Goal: Task Accomplishment & Management: Manage account settings

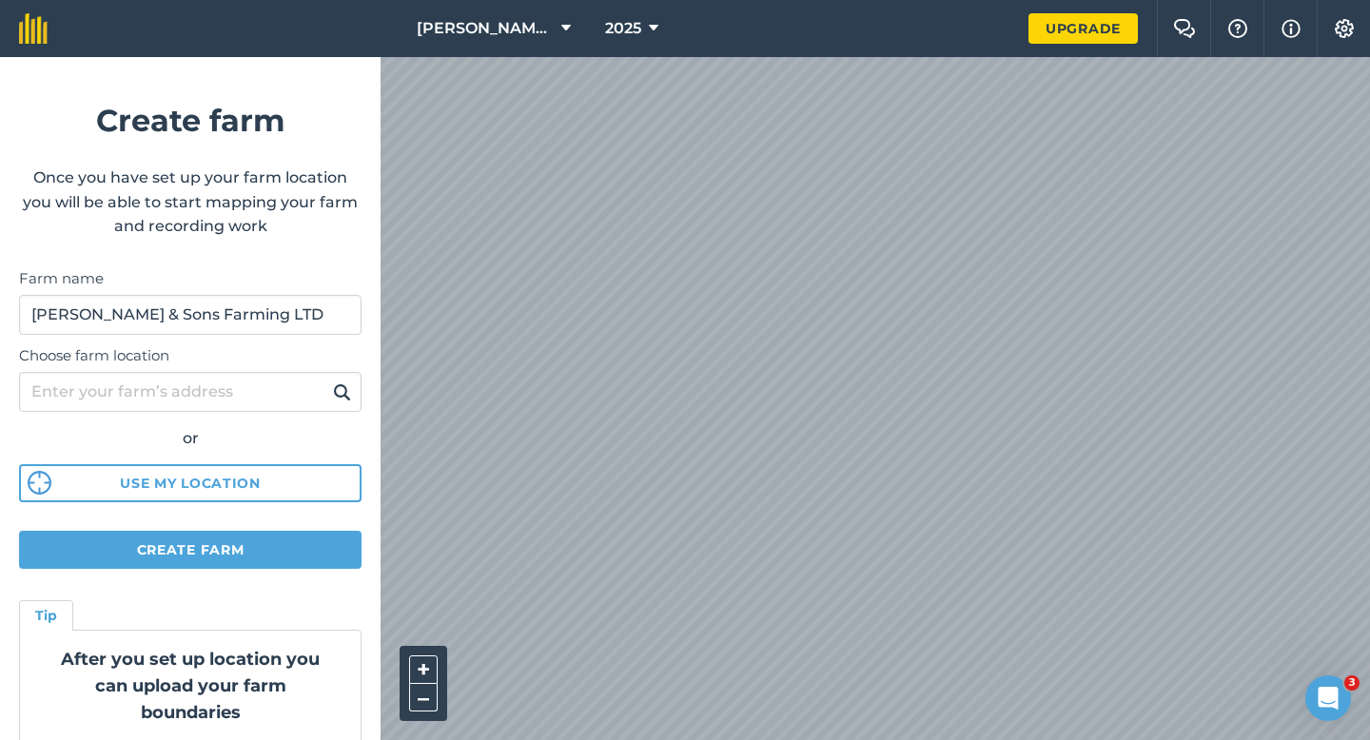
click at [1051, 12] on div "[PERSON_NAME] & Sons 2025 Upgrade Farm Chat Help Info Settings Create farm Once…" at bounding box center [685, 28] width 1370 height 57
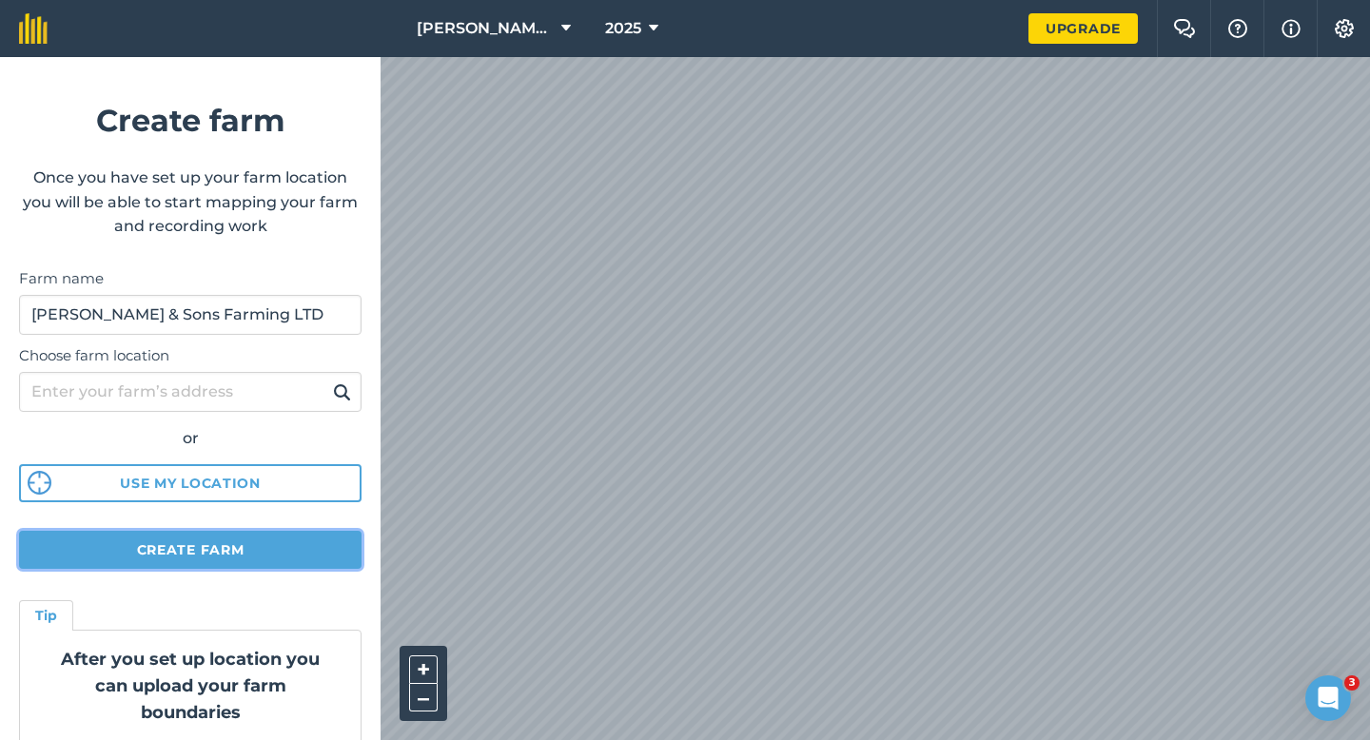
click at [289, 558] on button "Create farm" at bounding box center [190, 550] width 343 height 38
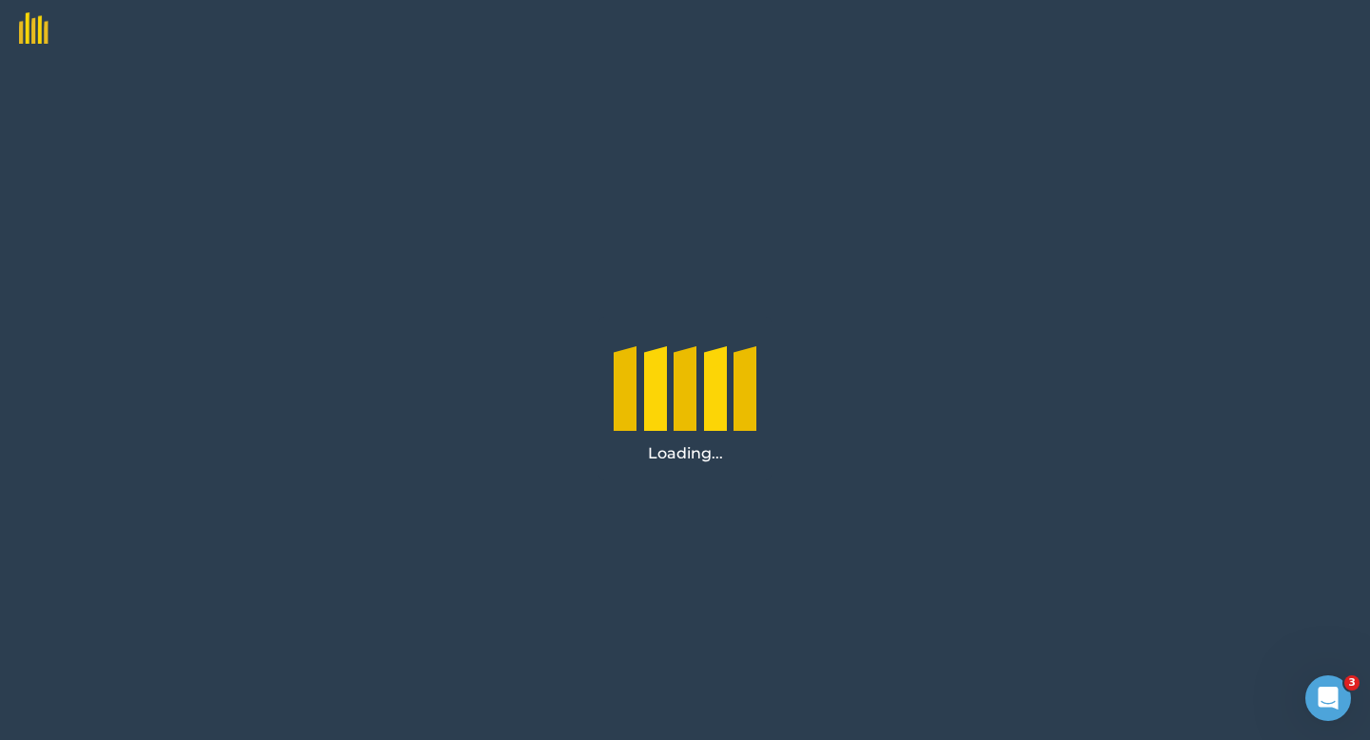
drag, startPoint x: 617, startPoint y: 273, endPoint x: 683, endPoint y: 331, distance: 88.3
click at [682, 330] on div "Loading..." at bounding box center [685, 398] width 1370 height 683
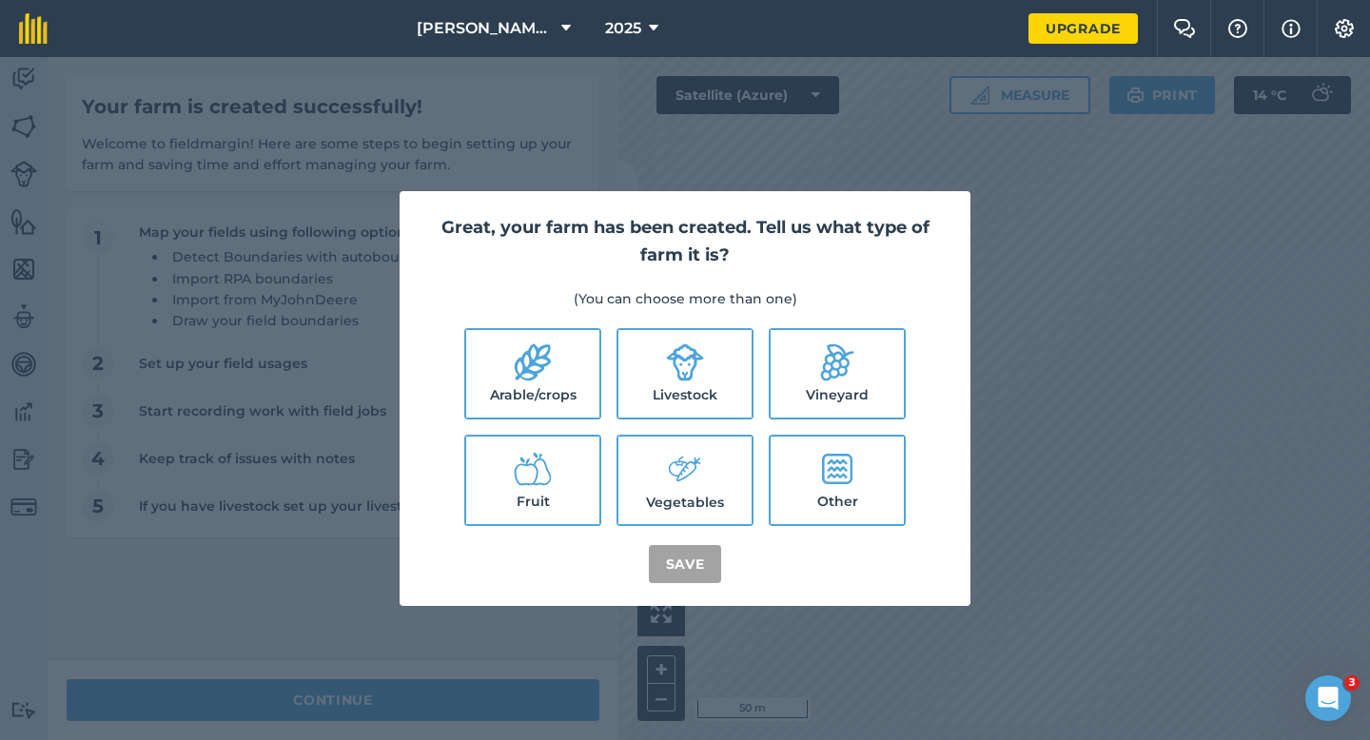
click at [555, 381] on label "Arable/crops" at bounding box center [532, 374] width 133 height 88
checkbox input "true"
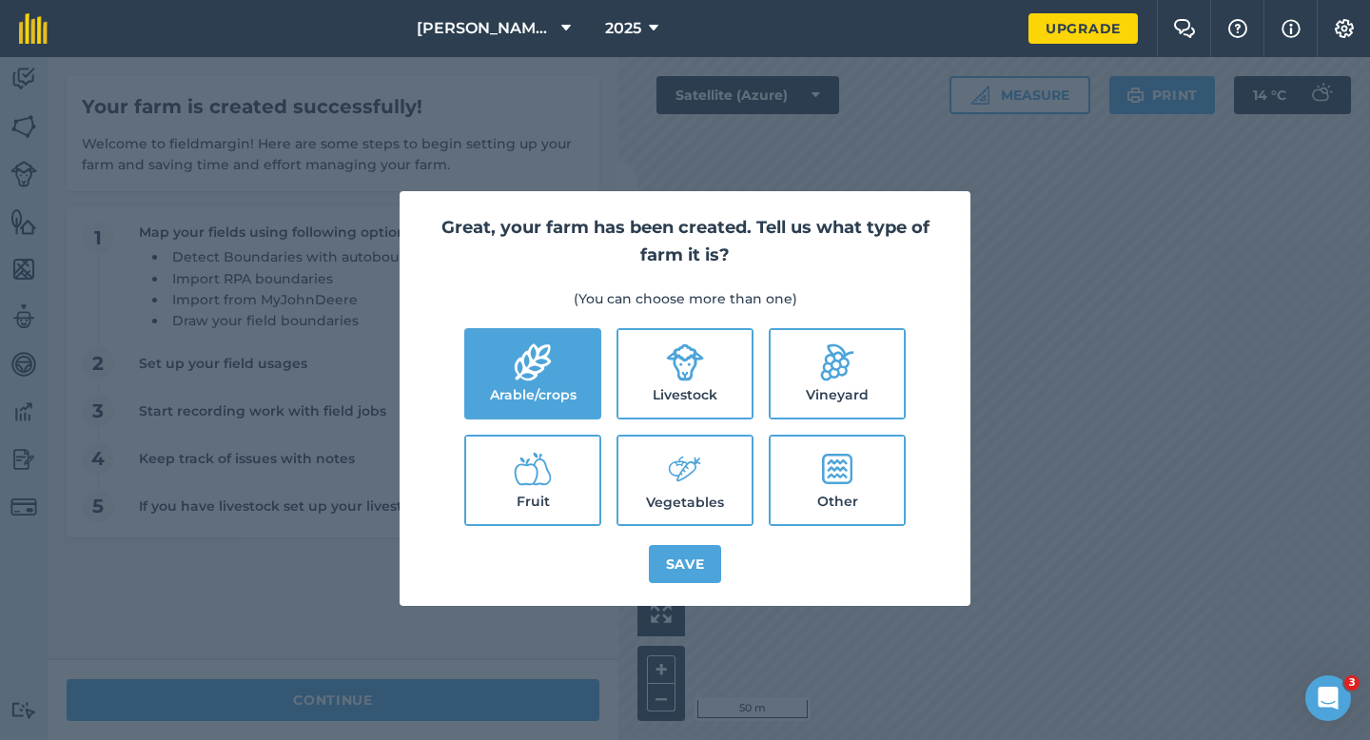
click at [654, 381] on label "Livestock" at bounding box center [684, 374] width 133 height 88
checkbox input "true"
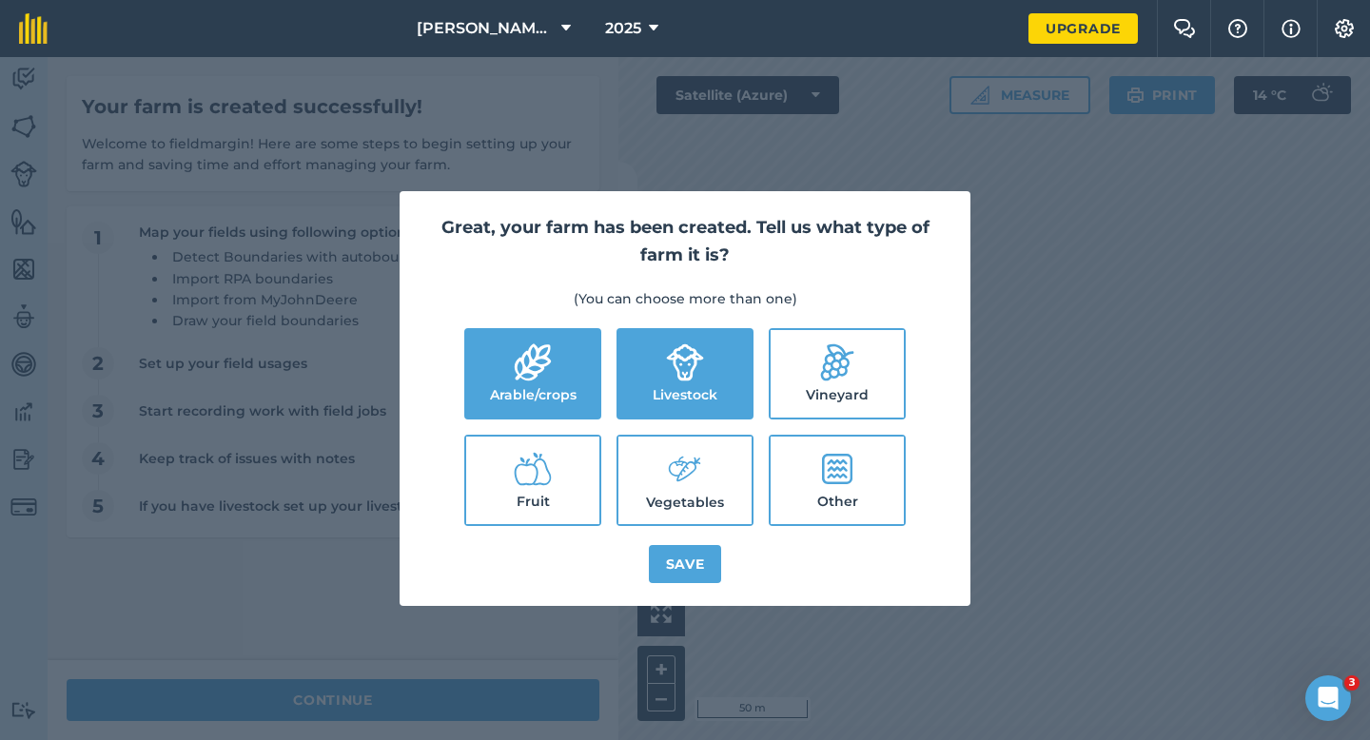
click at [654, 487] on label "Vegetables" at bounding box center [684, 481] width 133 height 88
checkbox input "true"
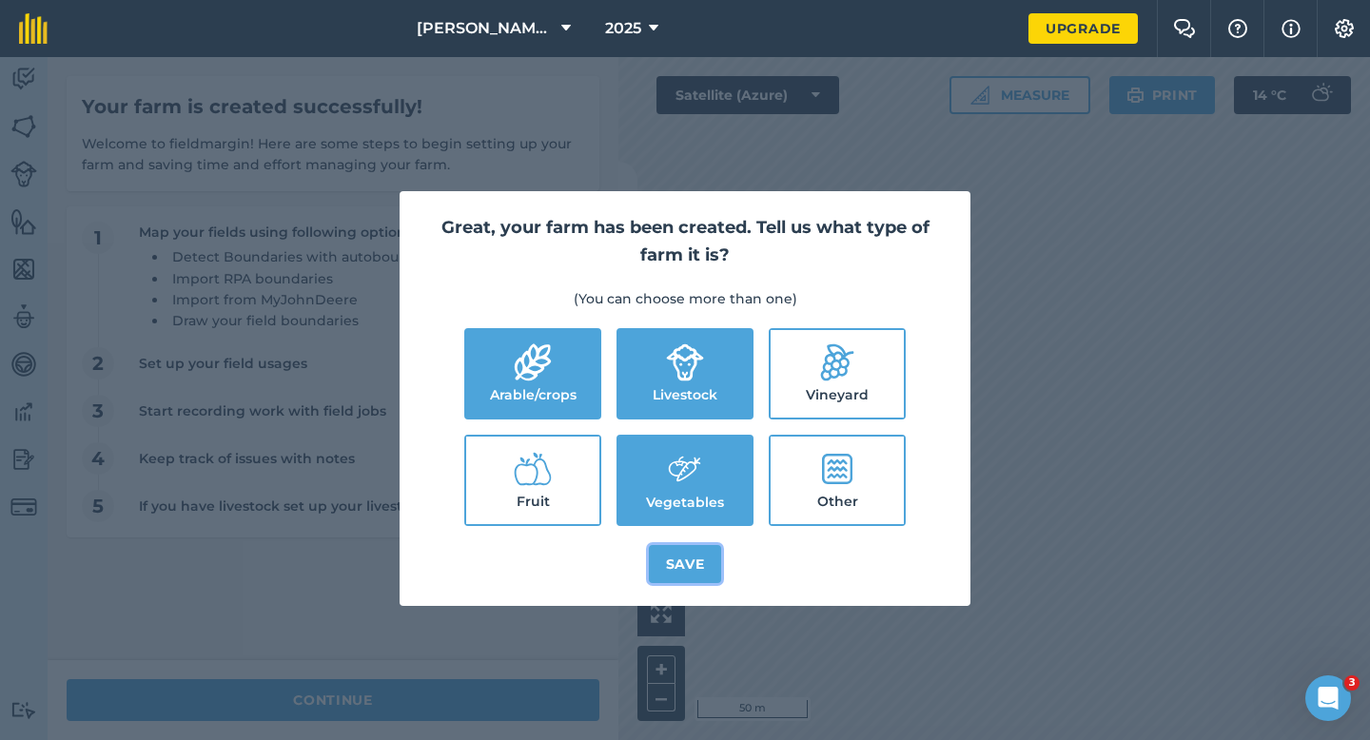
click at [672, 563] on button "Save" at bounding box center [685, 564] width 73 height 38
click at [512, 666] on div "Great, your farm has been created. Tell us what type of farm it is? (You can ch…" at bounding box center [685, 398] width 1370 height 683
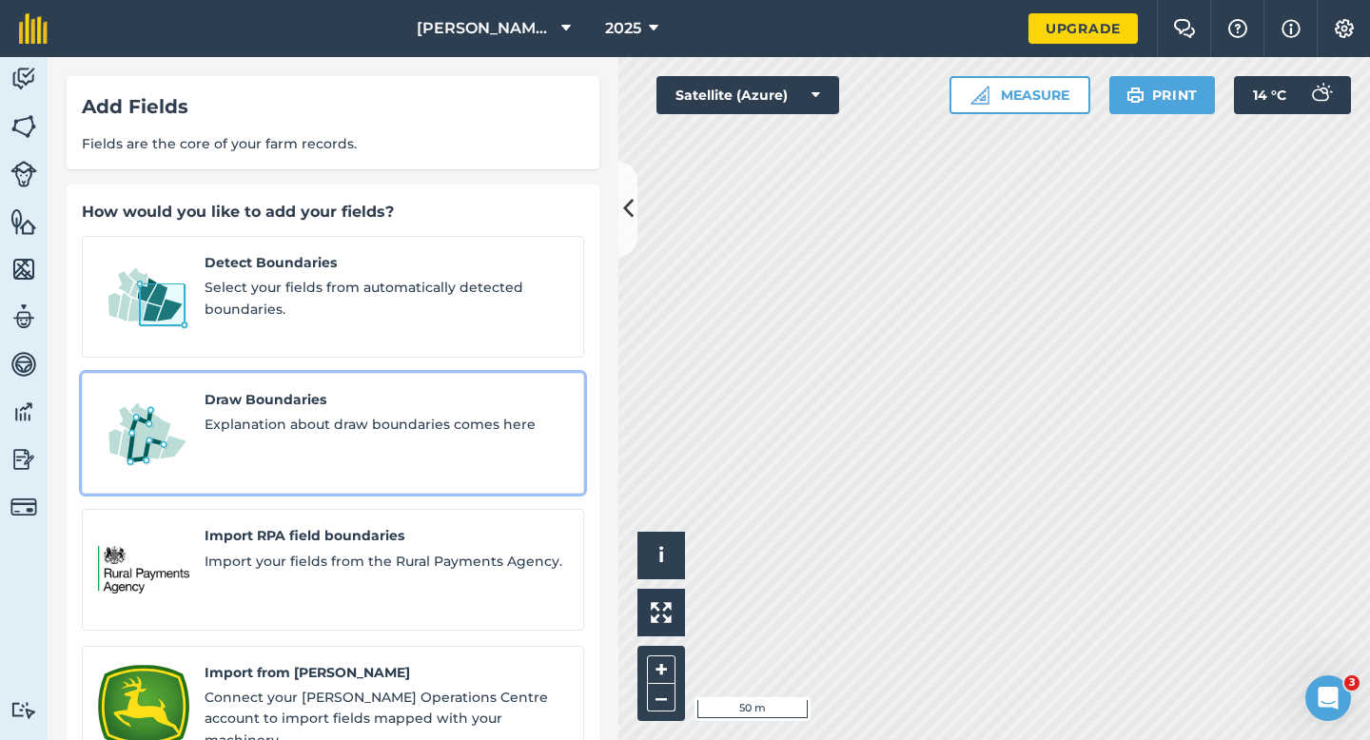
click at [324, 414] on span "Explanation about draw boundaries comes here" at bounding box center [386, 424] width 363 height 21
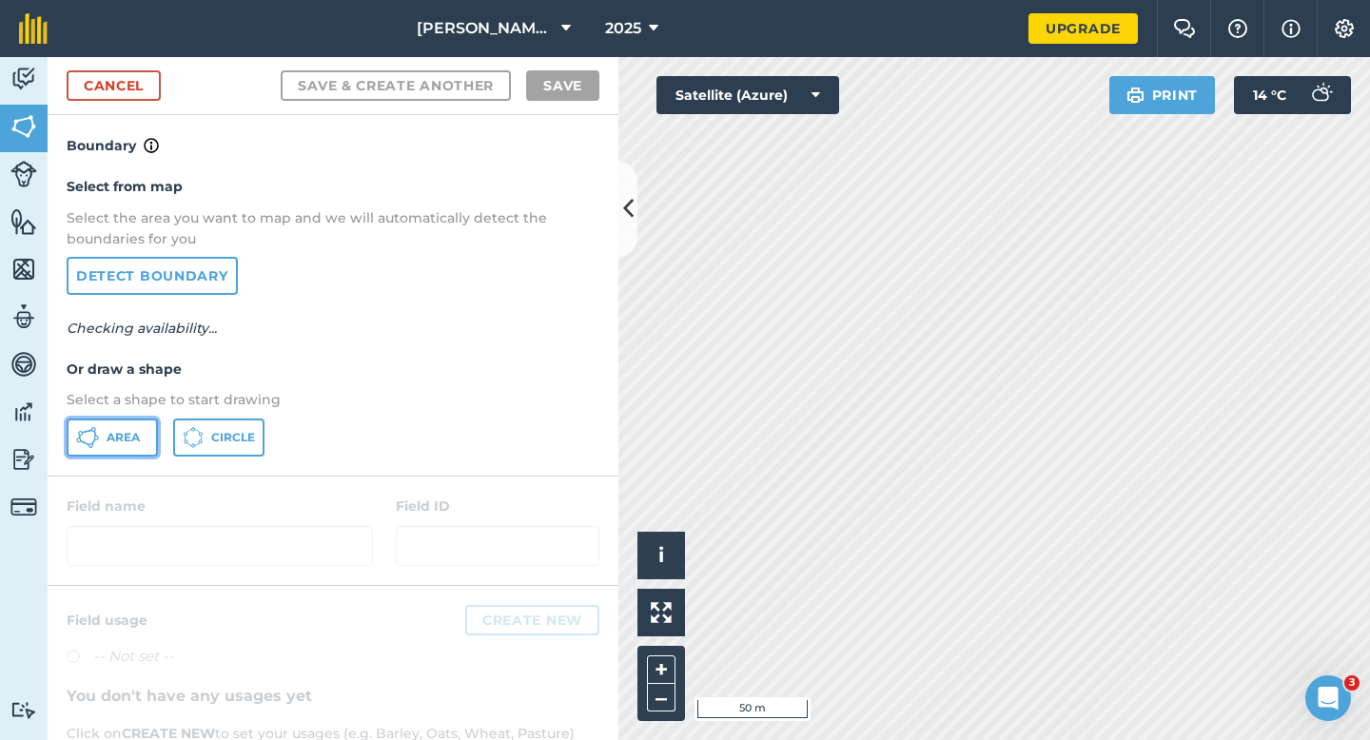
click at [145, 428] on button "Area" at bounding box center [112, 438] width 91 height 38
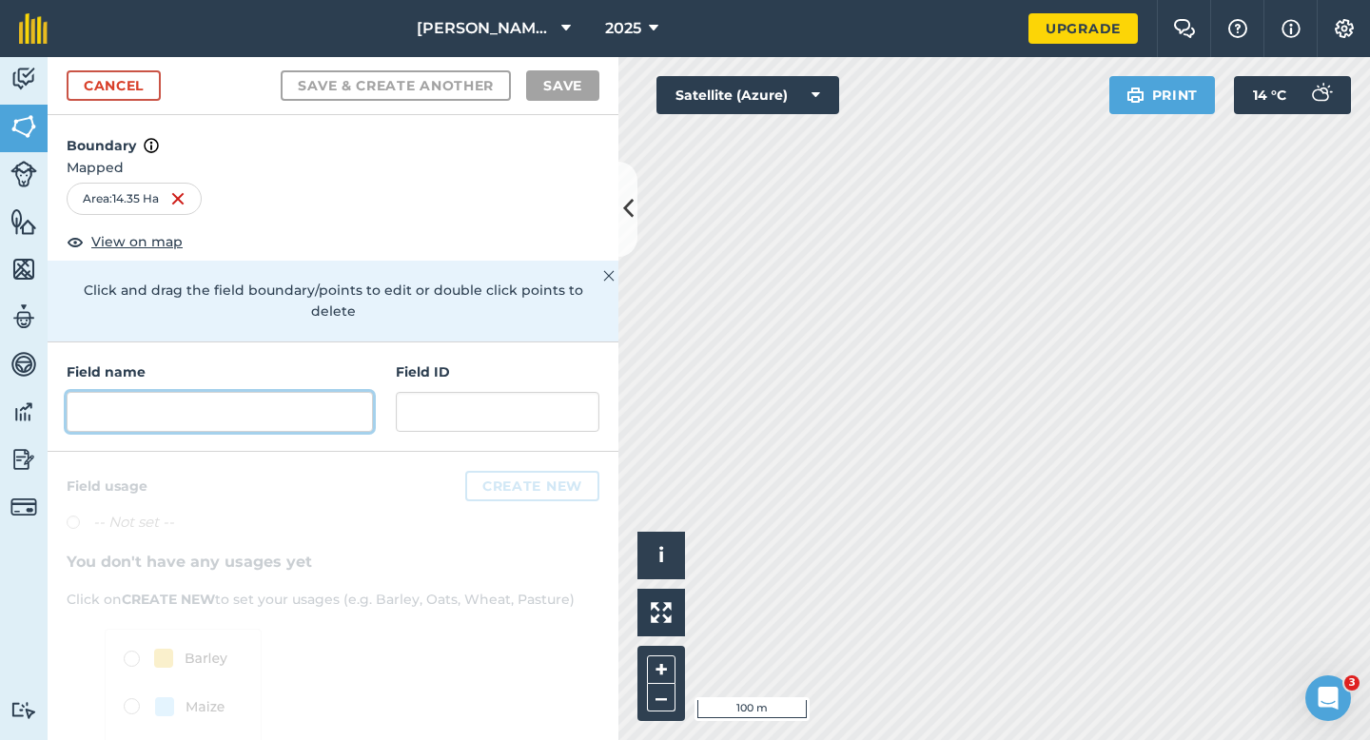
click at [370, 392] on input "text" at bounding box center [220, 412] width 306 height 40
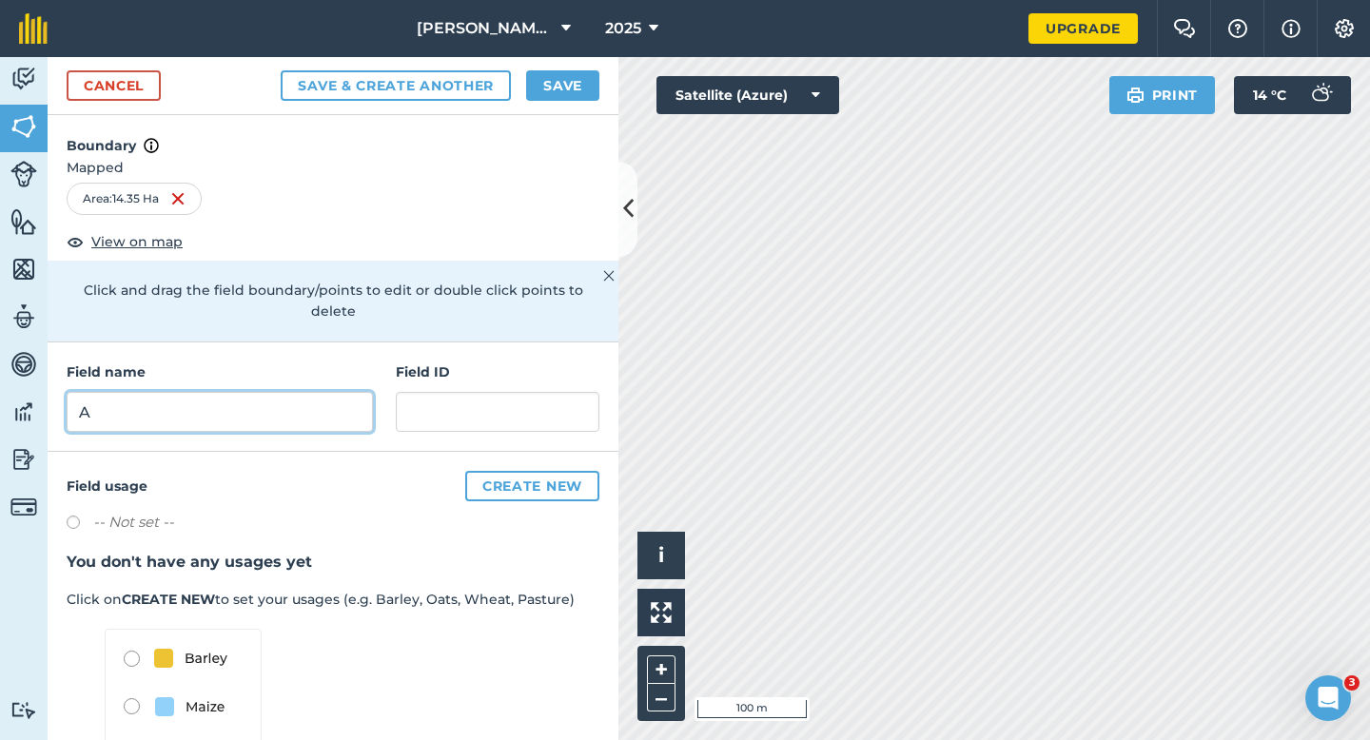
type input "A"
click at [582, 77] on button "Save" at bounding box center [562, 85] width 73 height 30
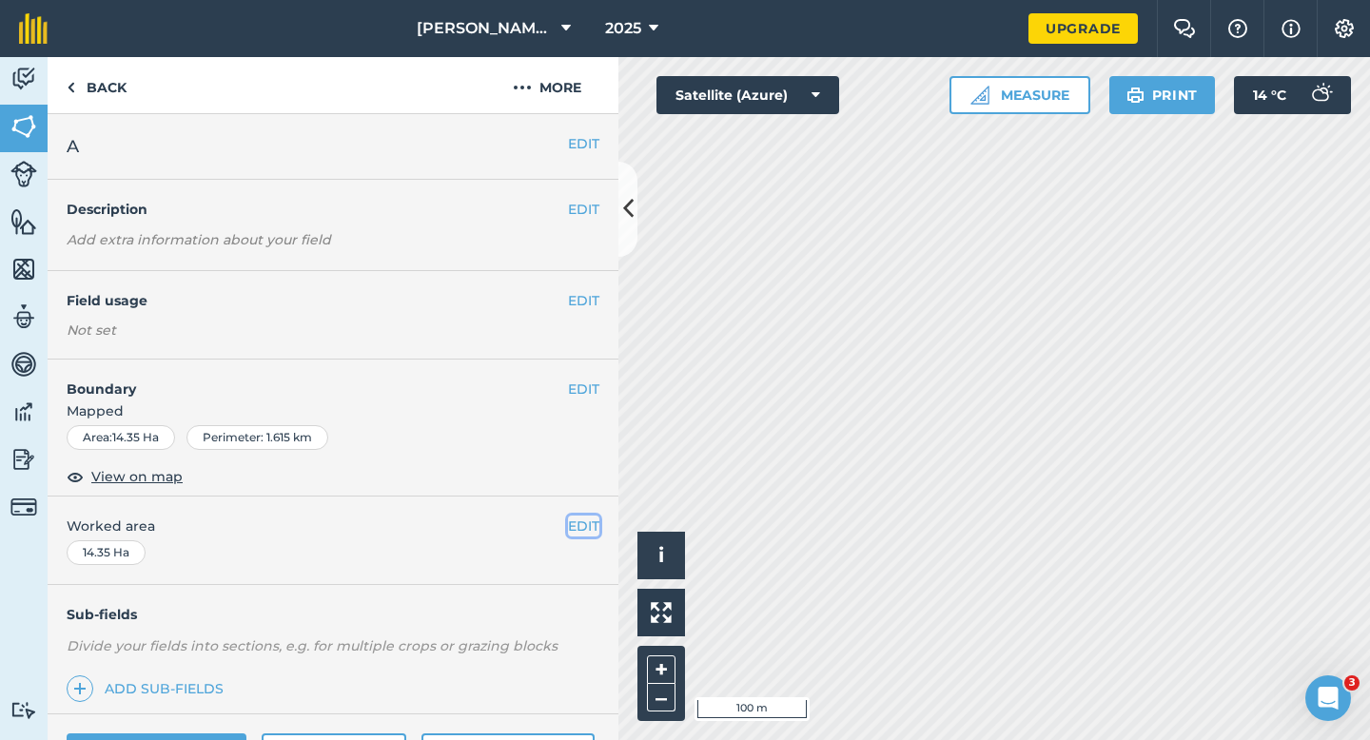
click at [575, 527] on button "EDIT" at bounding box center [583, 526] width 31 height 21
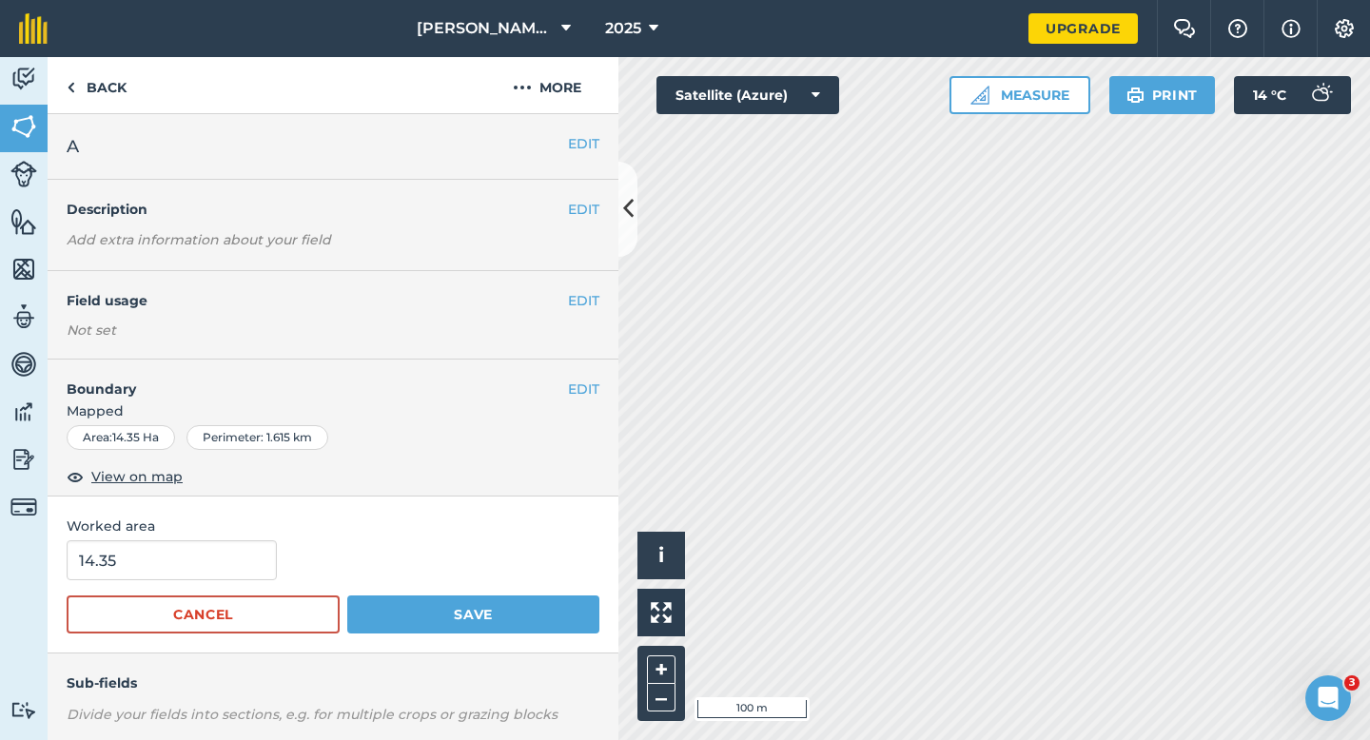
click at [260, 590] on form "14.35 Cancel Save" at bounding box center [333, 586] width 533 height 93
click at [260, 571] on input "14.35" at bounding box center [172, 560] width 210 height 40
type input "14.4"
click at [347, 596] on button "Save" at bounding box center [473, 615] width 252 height 38
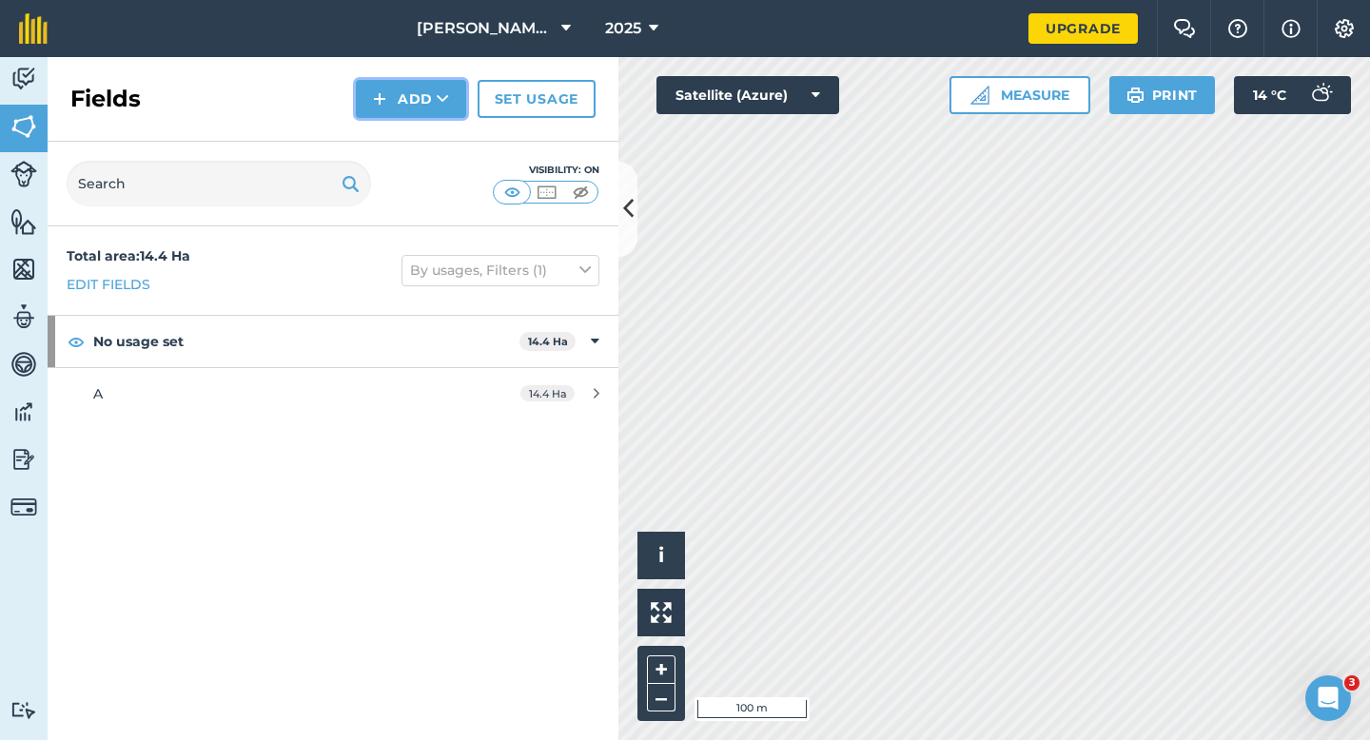
click at [394, 106] on button "Add" at bounding box center [411, 99] width 110 height 38
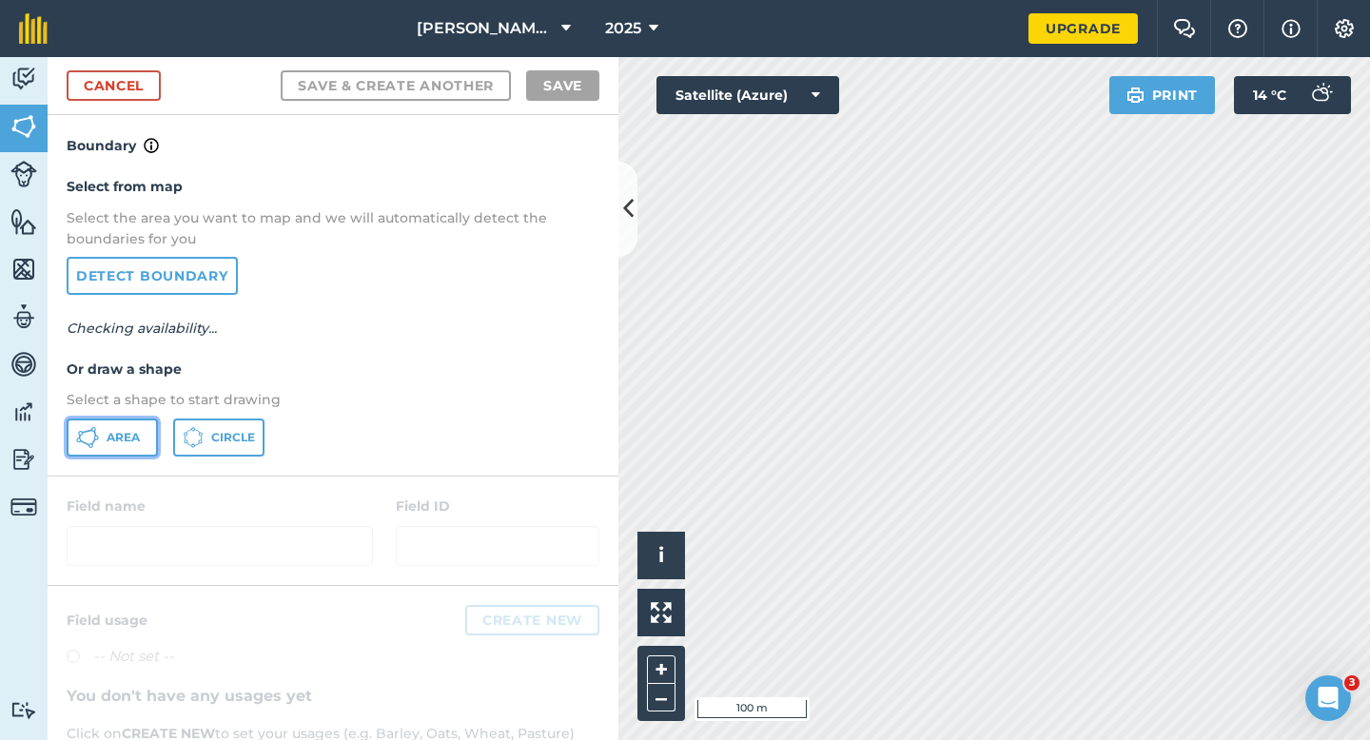
click at [140, 426] on button "Area" at bounding box center [112, 438] width 91 height 38
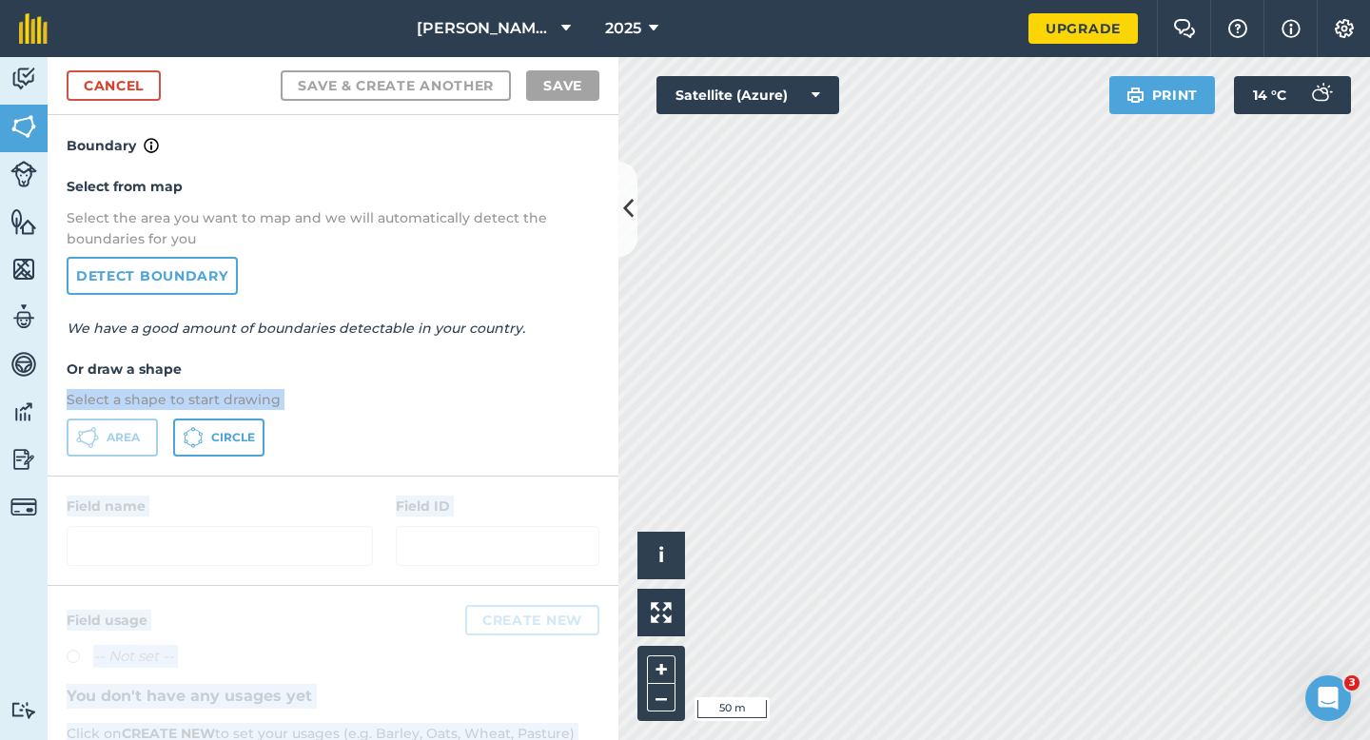
click at [698, 347] on div "Activity Fields Livestock Features Maps Team Vehicles Data Reporting Billing Tu…" at bounding box center [685, 398] width 1370 height 683
click at [427, 481] on div at bounding box center [333, 531] width 571 height 108
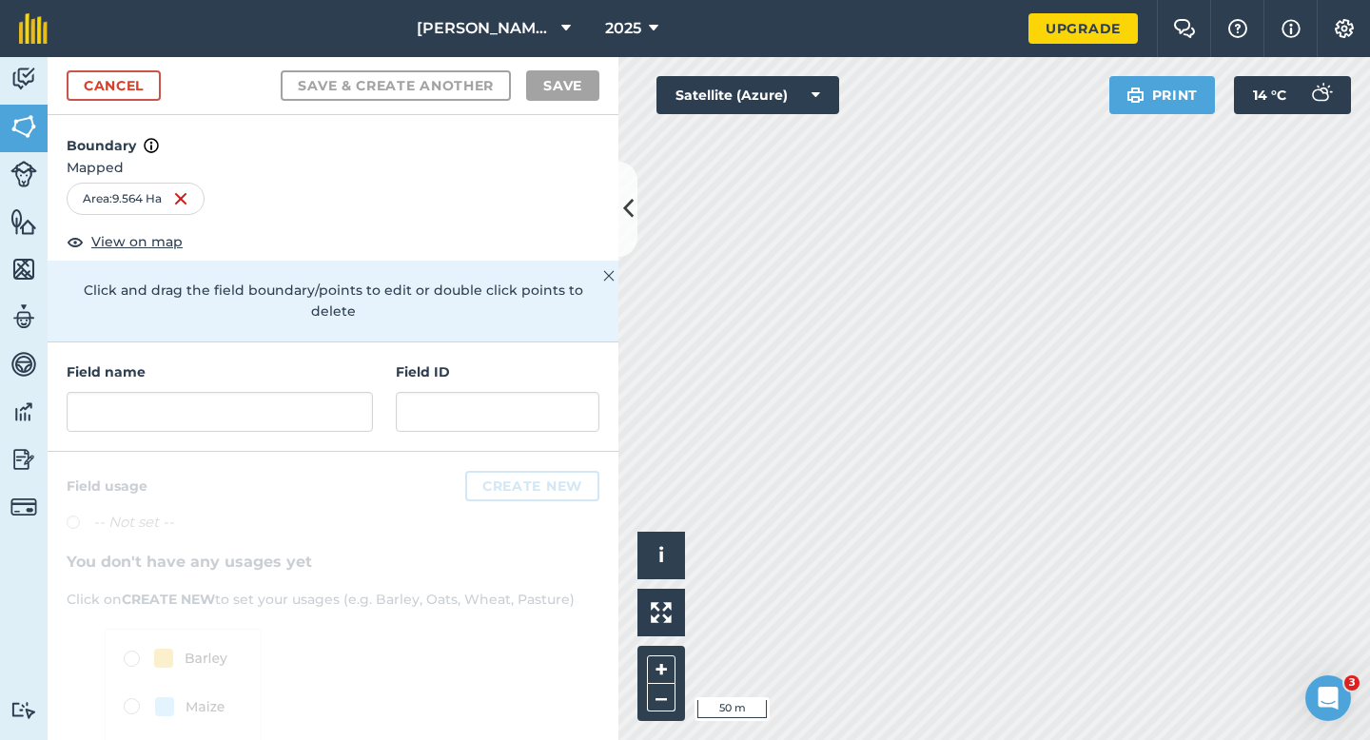
click at [383, 363] on div "Field name Field ID" at bounding box center [333, 397] width 571 height 109
click at [360, 392] on input "text" at bounding box center [220, 412] width 306 height 40
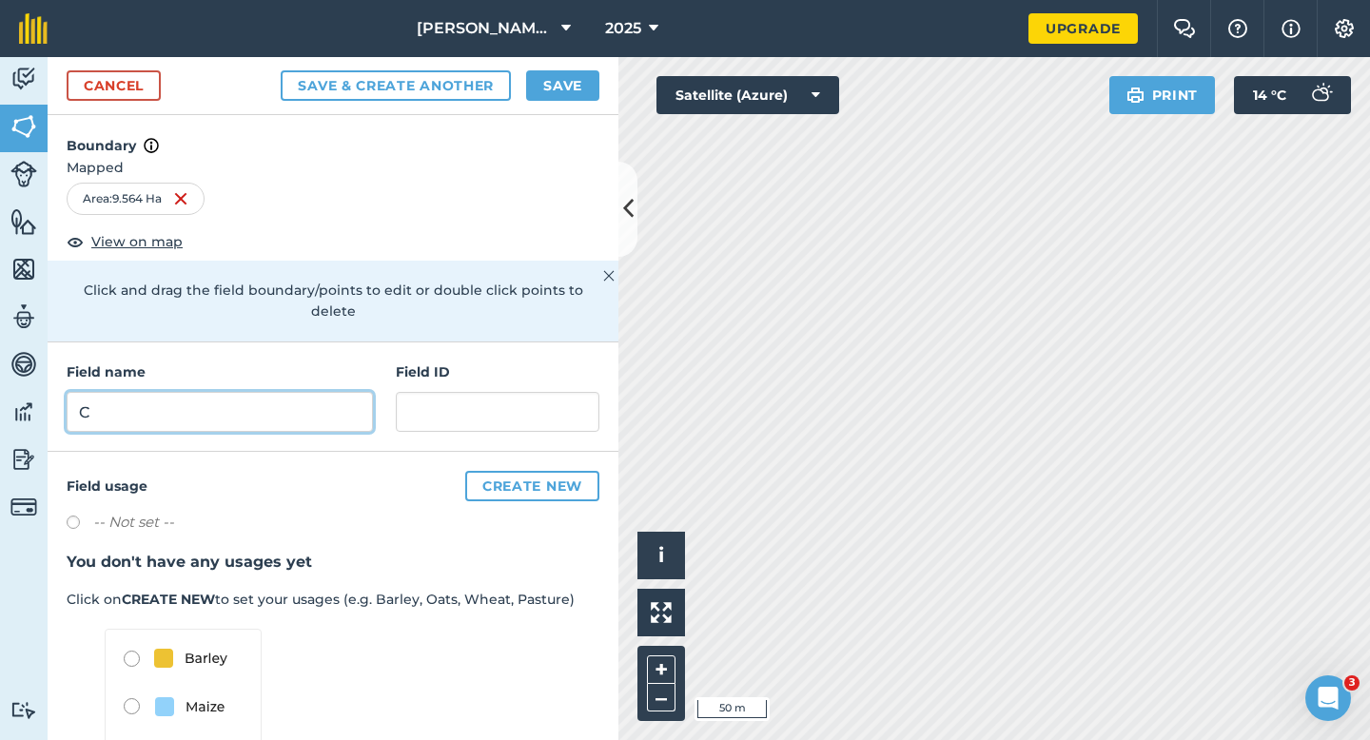
type input "C"
click at [545, 75] on button "Save" at bounding box center [562, 85] width 73 height 30
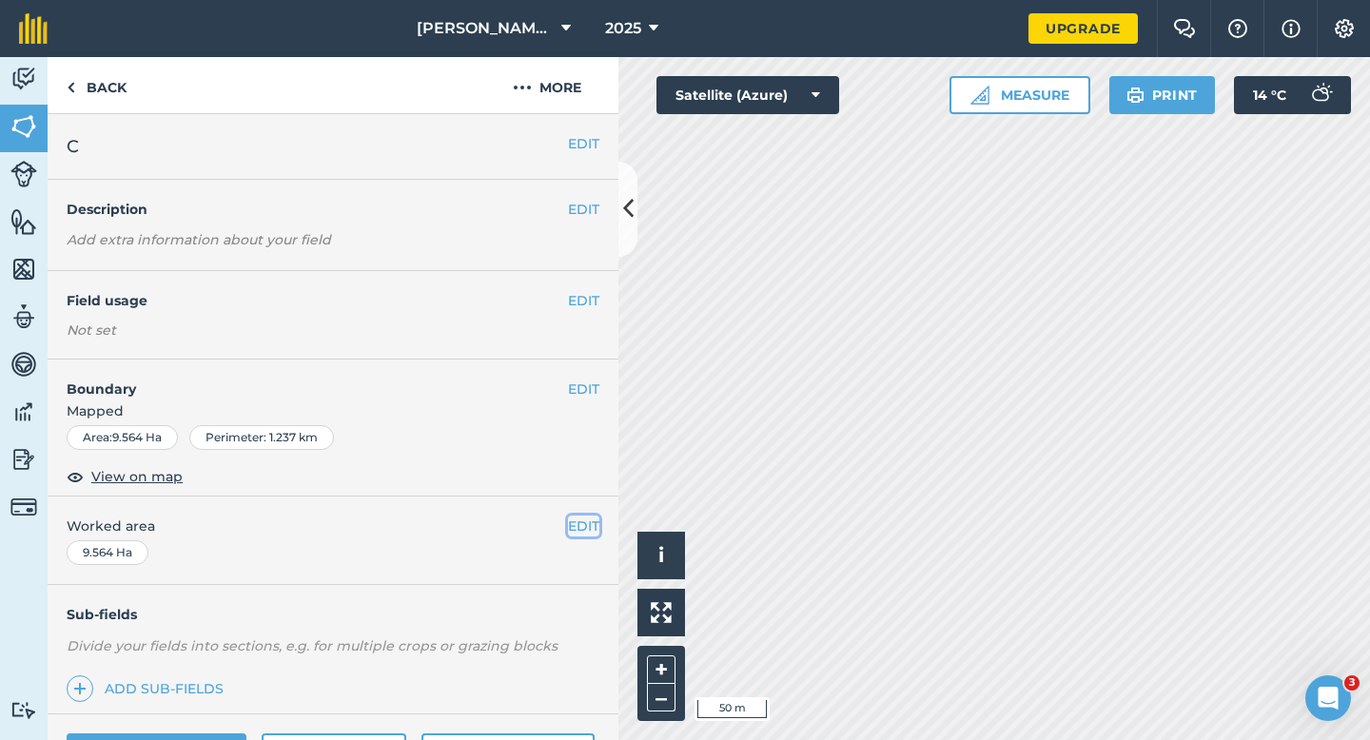
click at [574, 528] on button "EDIT" at bounding box center [583, 526] width 31 height 21
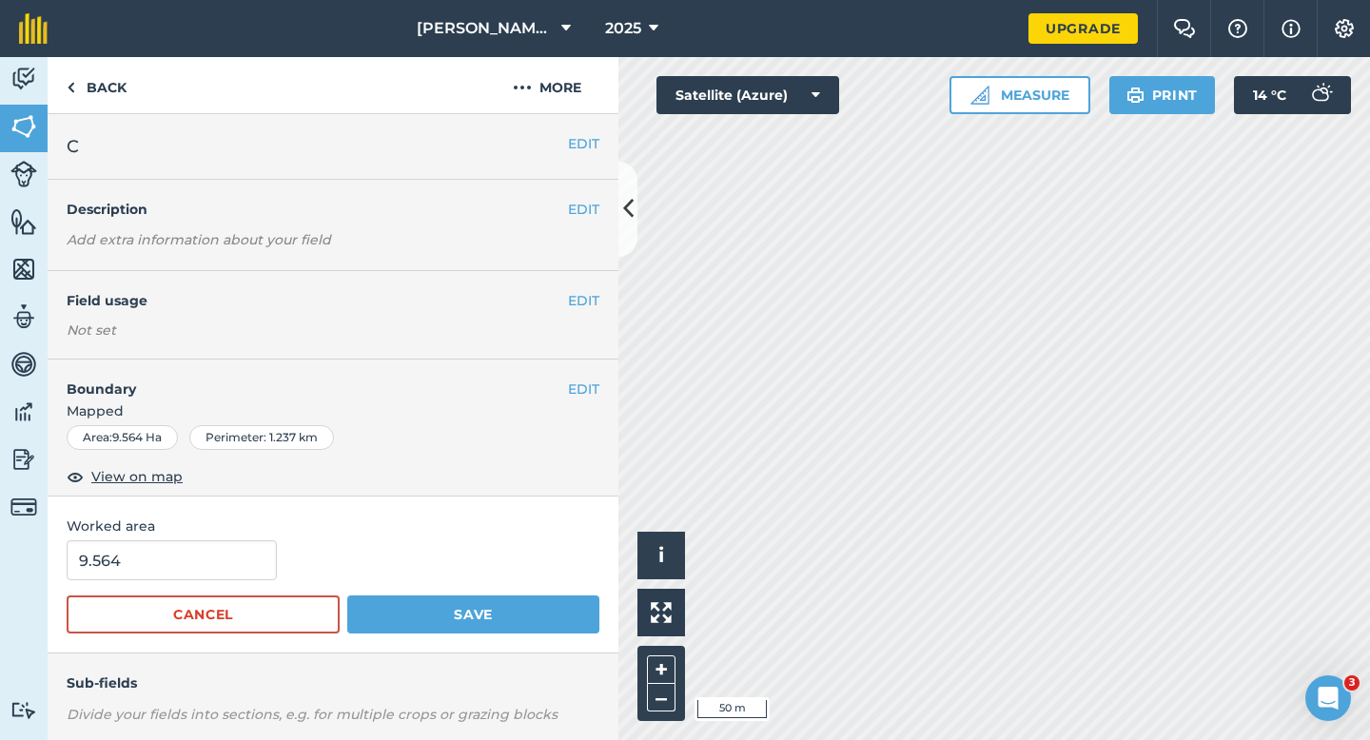
click at [206, 528] on span "Worked area" at bounding box center [333, 526] width 533 height 21
click at [206, 582] on form "9.564 Cancel Save" at bounding box center [333, 586] width 533 height 93
click at [214, 575] on input "9.564" at bounding box center [172, 560] width 210 height 40
type input "10"
click at [347, 596] on button "Save" at bounding box center [473, 615] width 252 height 38
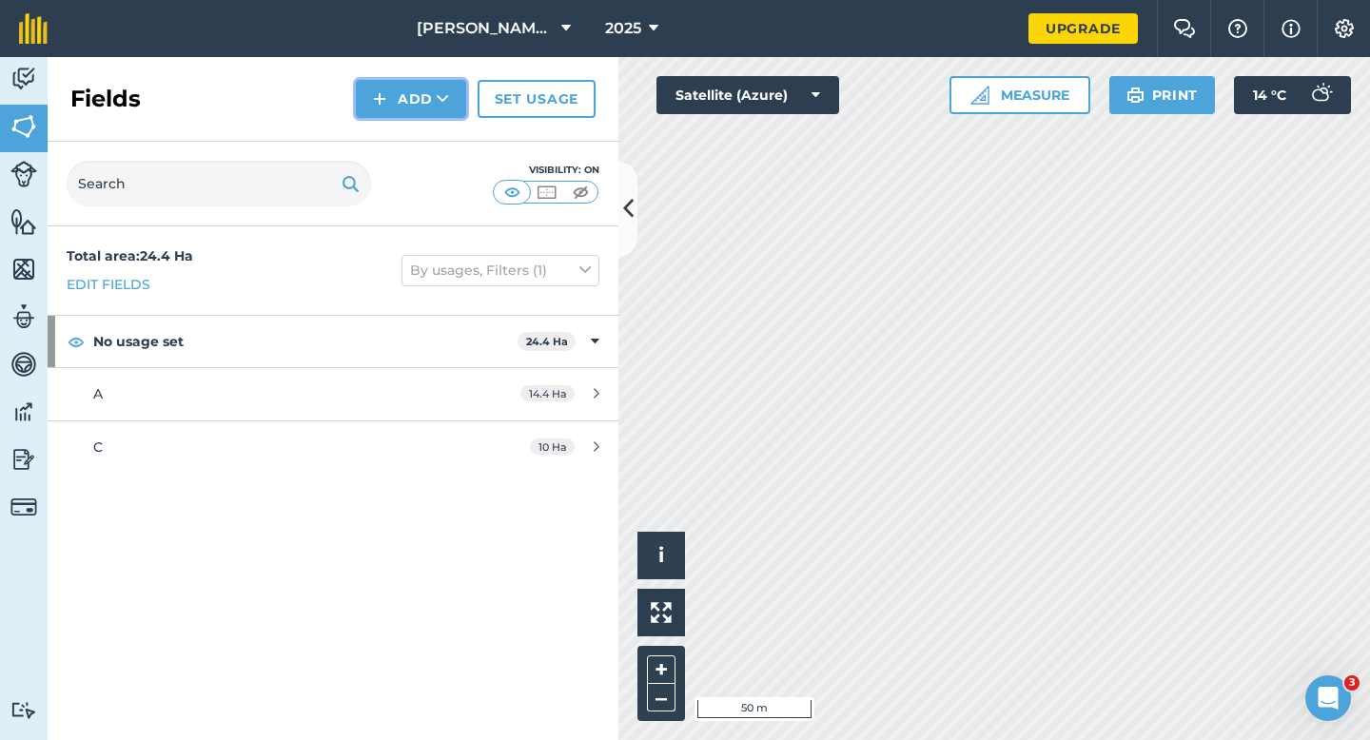
click at [401, 83] on button "Add" at bounding box center [411, 99] width 110 height 38
click at [401, 138] on link "Draw" at bounding box center [411, 142] width 105 height 42
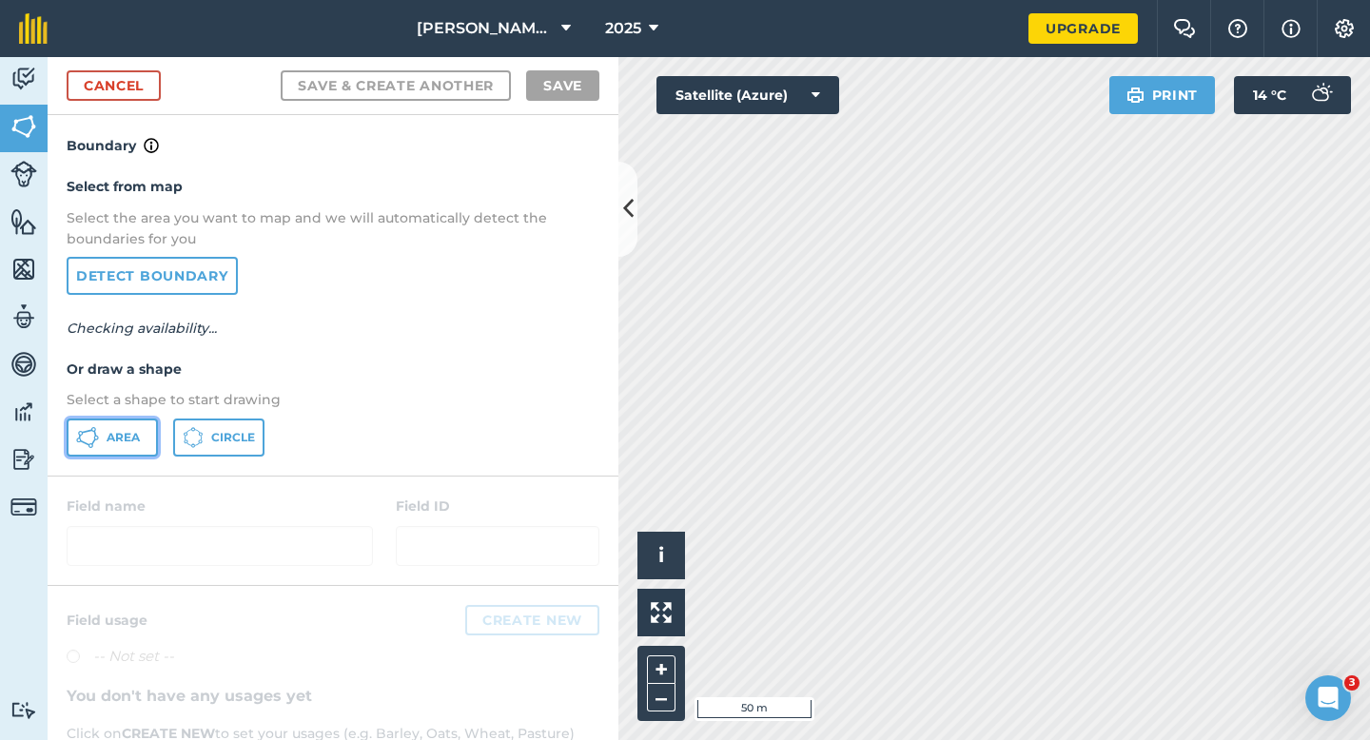
click at [146, 439] on button "Area" at bounding box center [112, 438] width 91 height 38
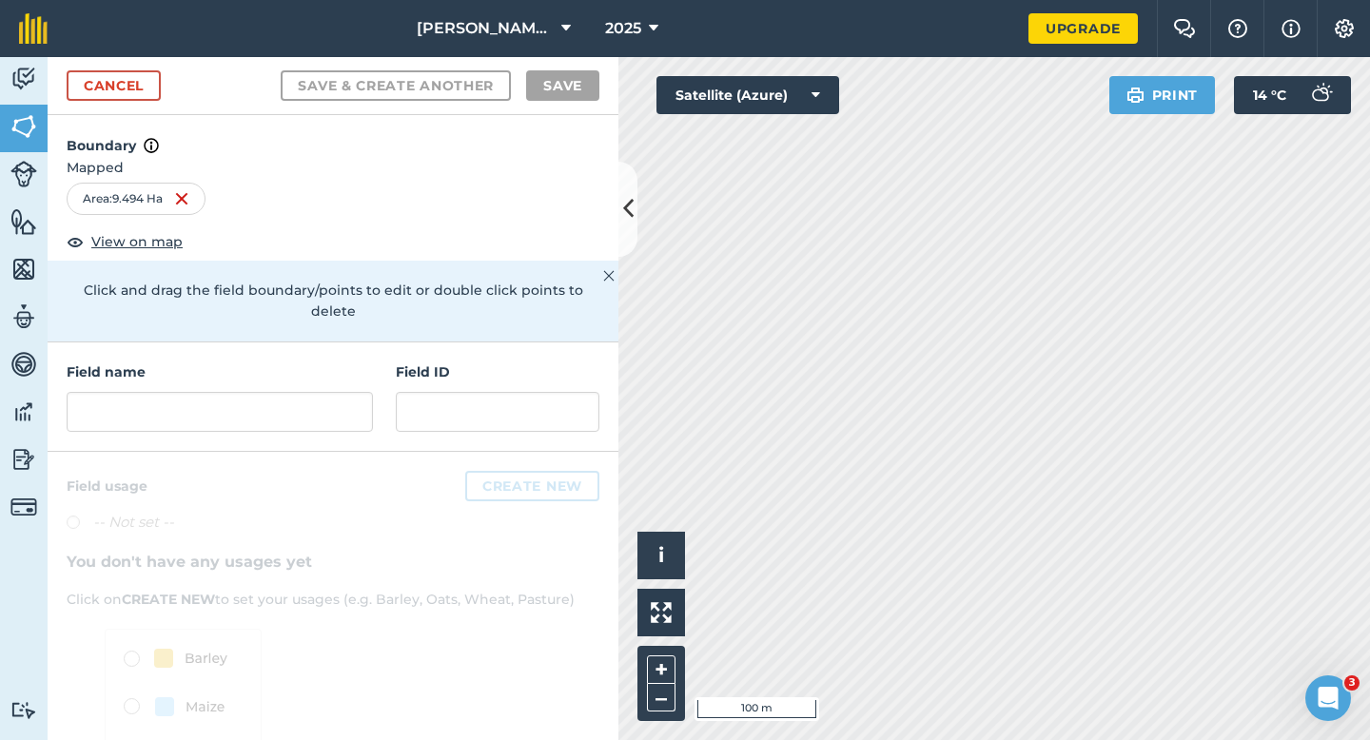
click at [304, 426] on div "Field name Field ID" at bounding box center [333, 397] width 571 height 109
click at [313, 402] on input "text" at bounding box center [220, 412] width 306 height 40
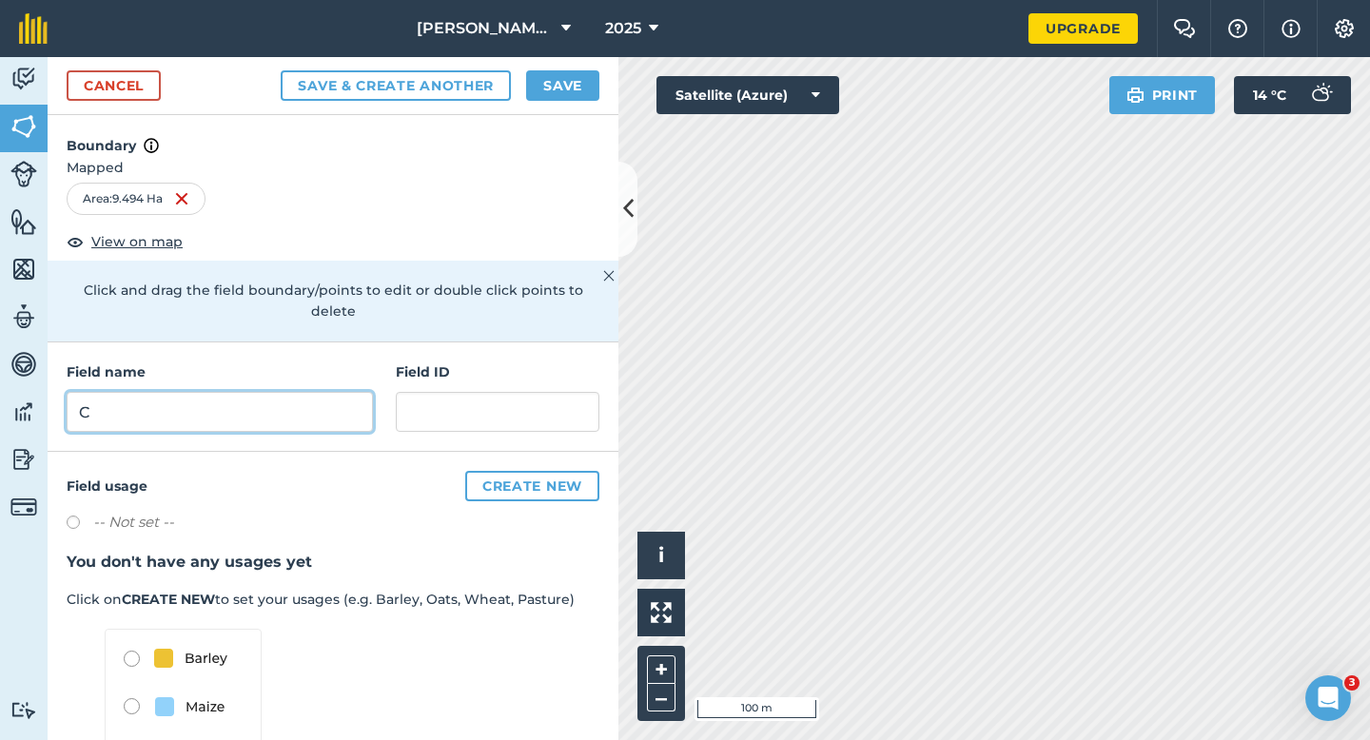
type input "C"
click at [570, 78] on button "Save" at bounding box center [562, 85] width 73 height 30
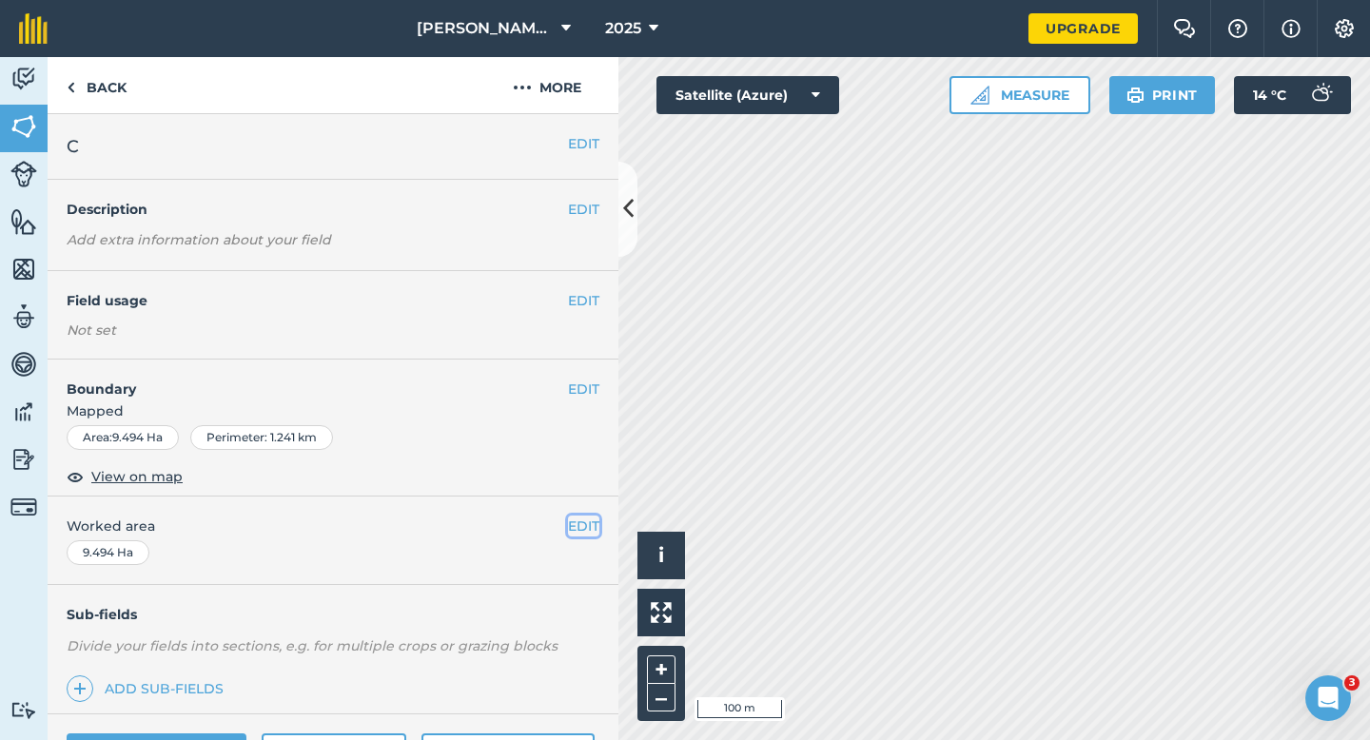
click at [575, 526] on button "EDIT" at bounding box center [583, 526] width 31 height 21
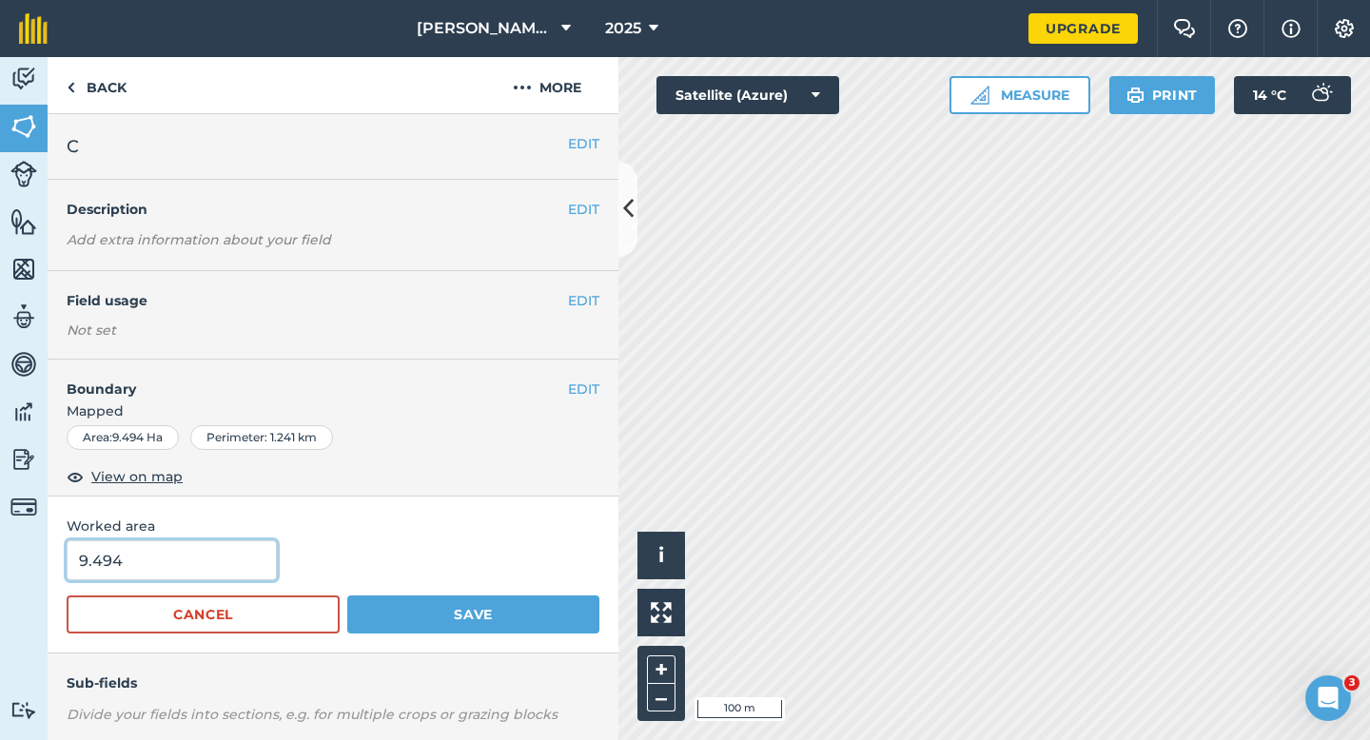
click at [205, 569] on input "9.494" at bounding box center [172, 560] width 210 height 40
type input "10"
click at [347, 596] on button "Save" at bounding box center [473, 615] width 252 height 38
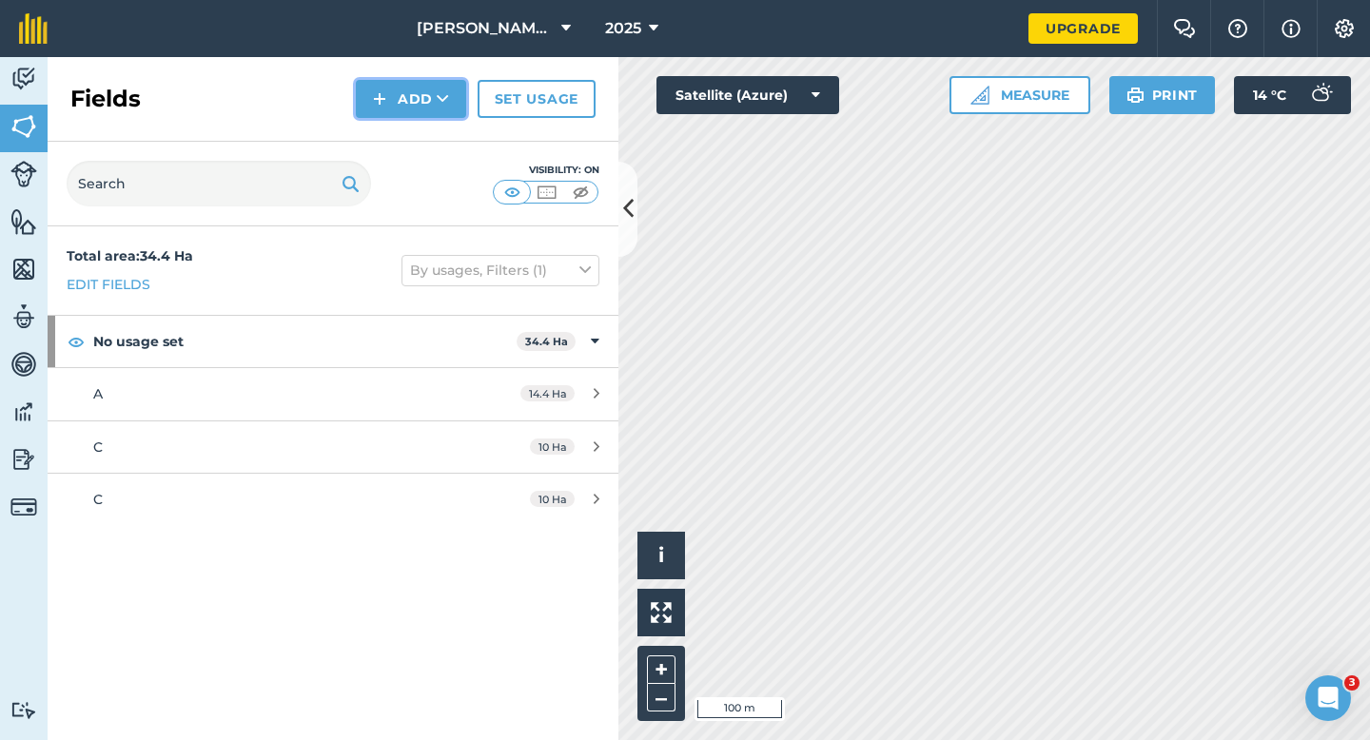
click at [451, 97] on button "Add" at bounding box center [411, 99] width 110 height 38
click at [450, 148] on link "Draw" at bounding box center [411, 142] width 105 height 42
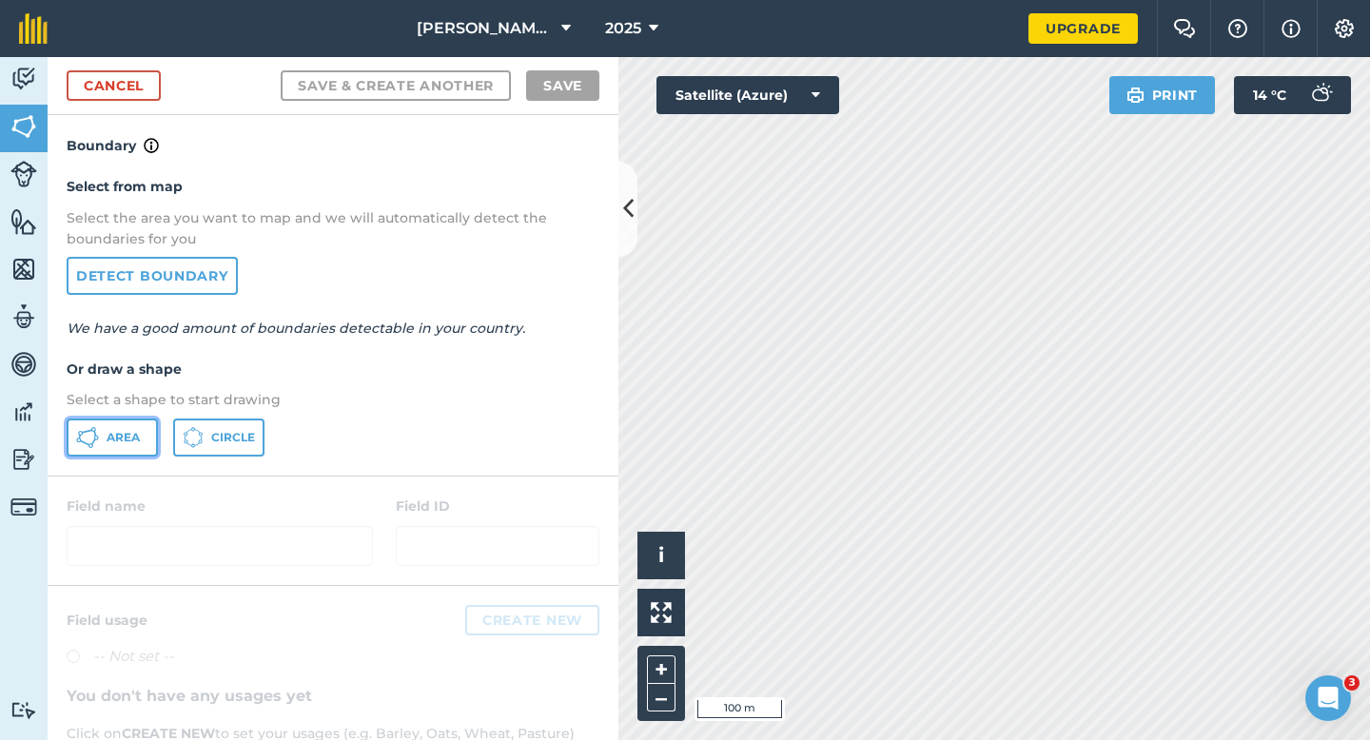
click at [119, 446] on button "Area" at bounding box center [112, 438] width 91 height 38
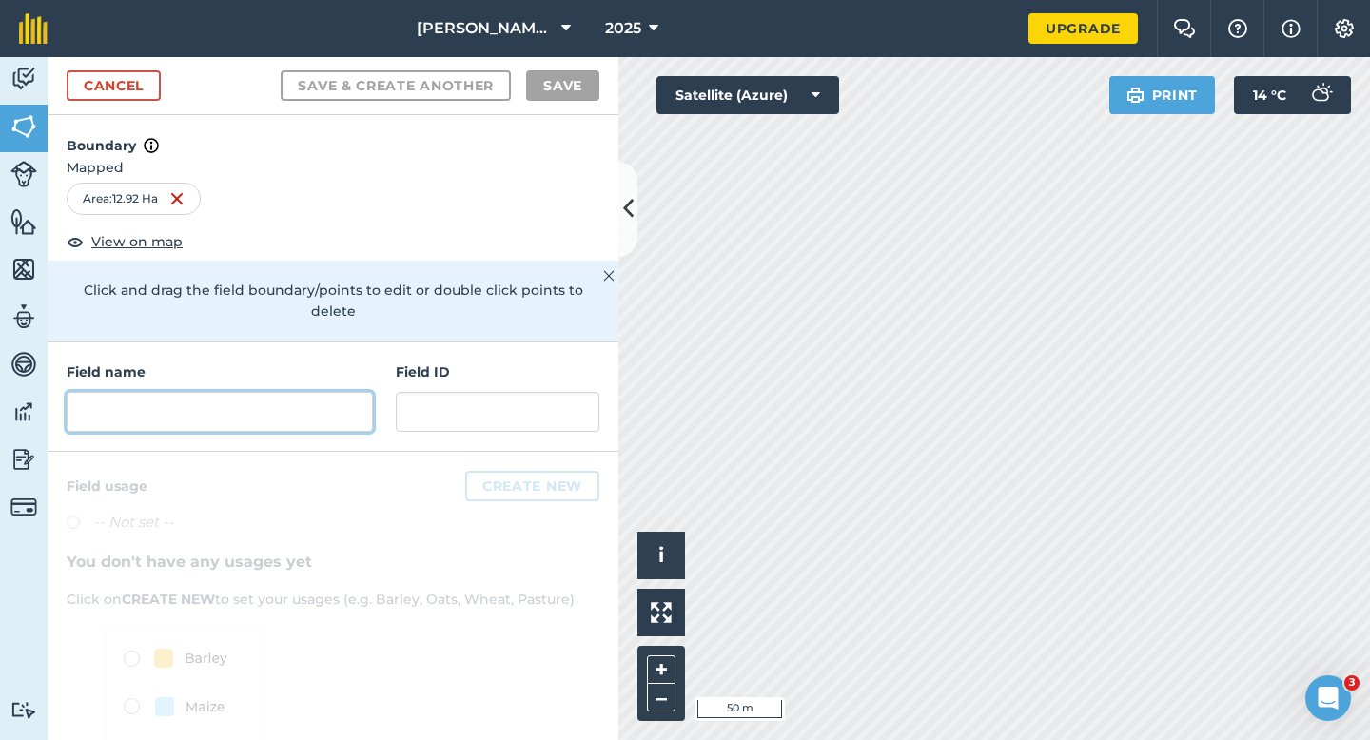
click at [347, 398] on input "text" at bounding box center [220, 412] width 306 height 40
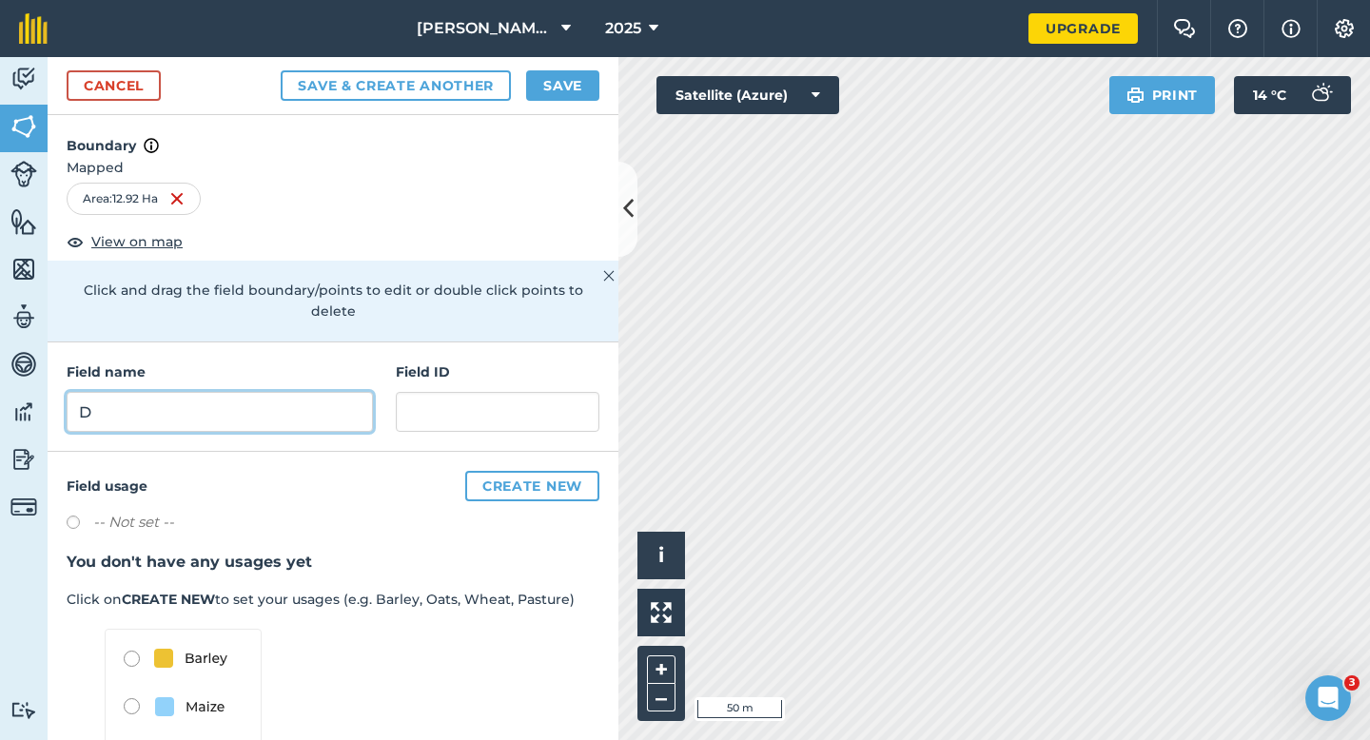
type input "D"
click at [547, 88] on button "Save" at bounding box center [562, 85] width 73 height 30
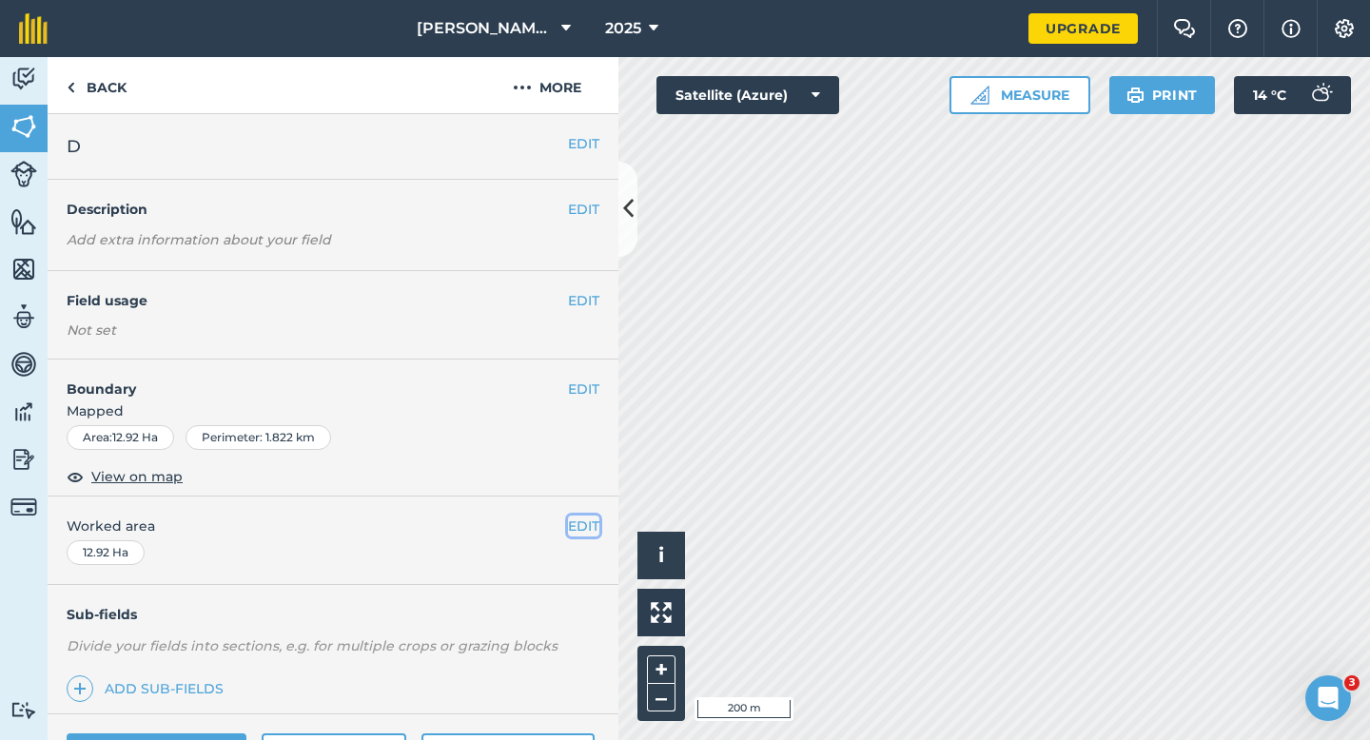
click at [577, 527] on button "EDIT" at bounding box center [583, 526] width 31 height 21
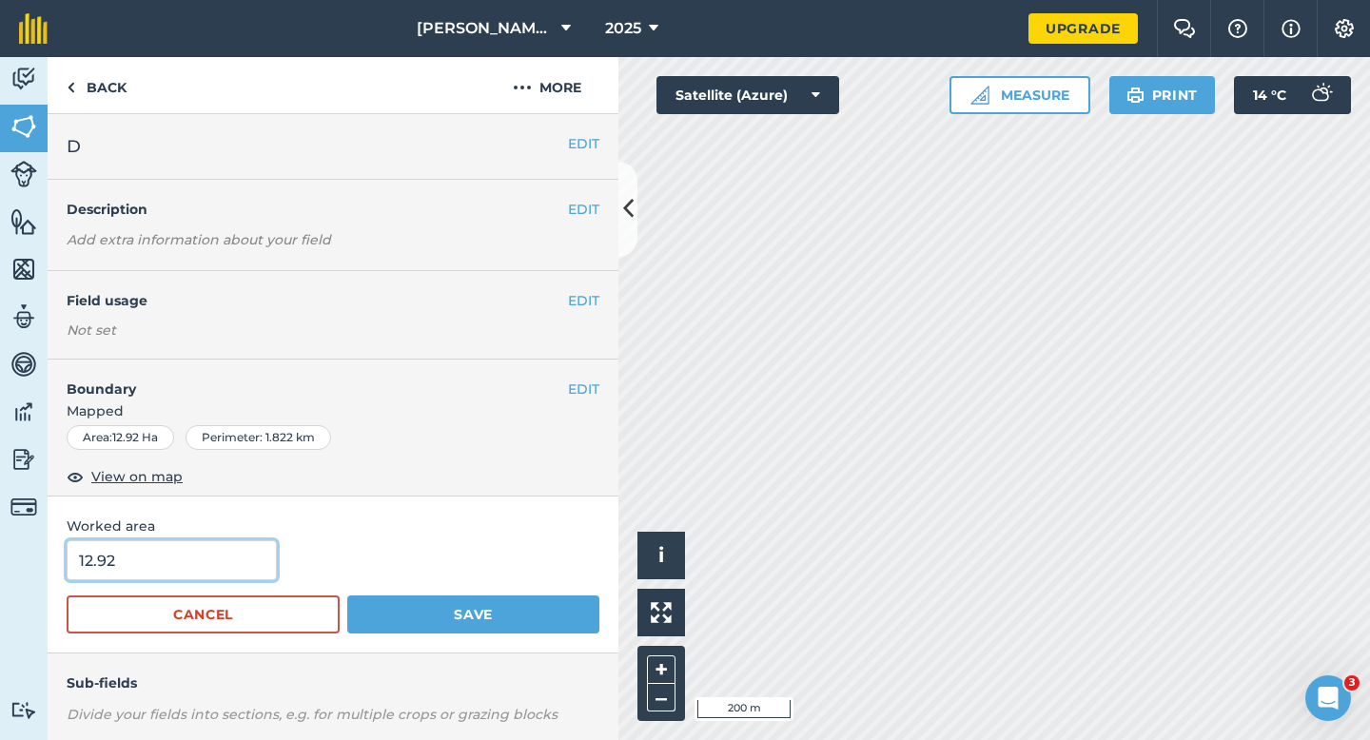
click at [227, 561] on input "12.92" at bounding box center [172, 560] width 210 height 40
type input "13"
click at [347, 596] on button "Save" at bounding box center [473, 615] width 252 height 38
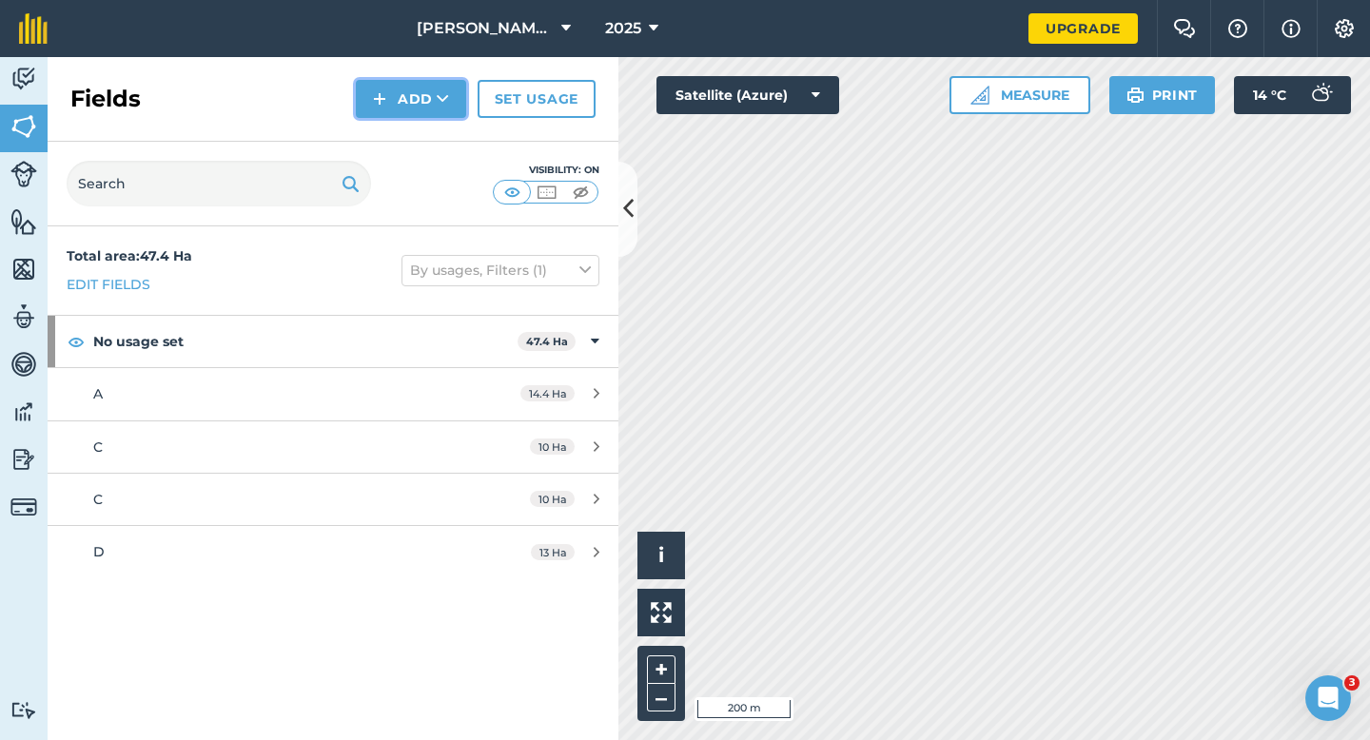
click at [414, 108] on button "Add" at bounding box center [411, 99] width 110 height 38
click at [414, 139] on link "Draw" at bounding box center [411, 142] width 105 height 42
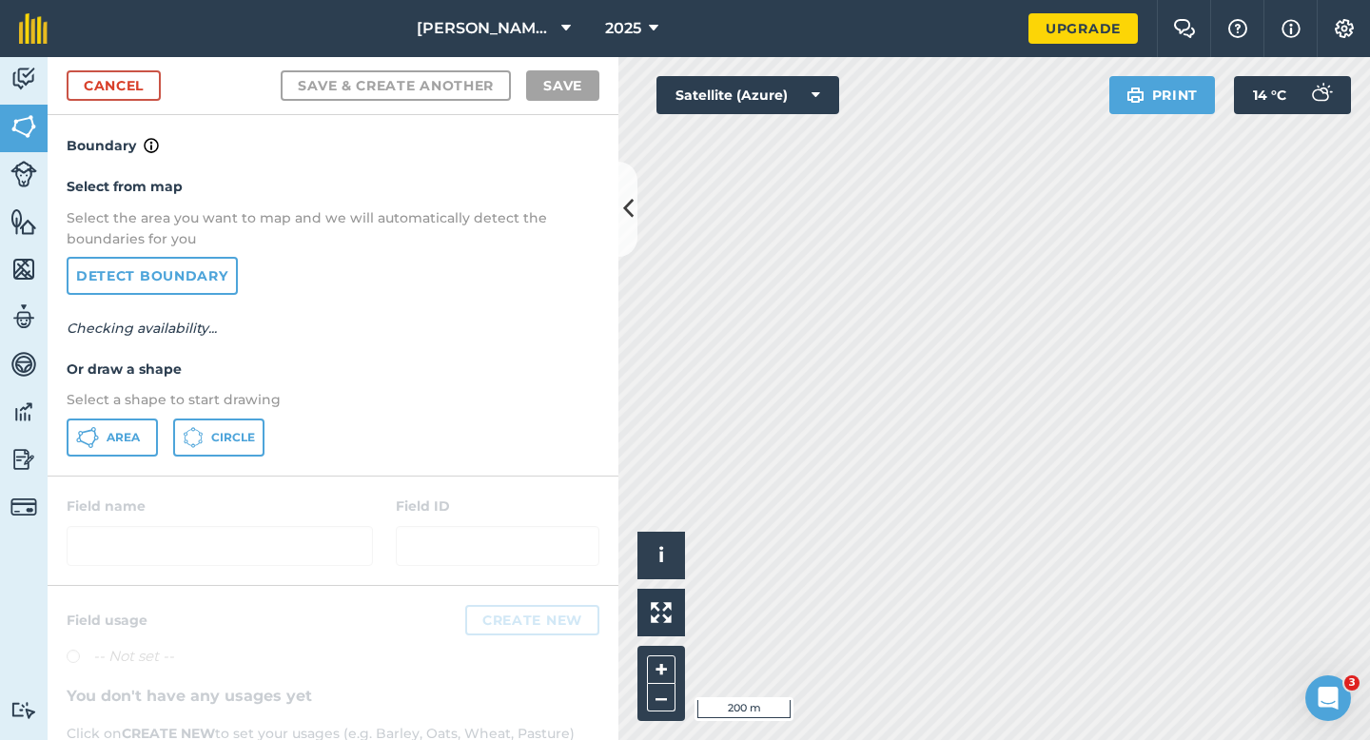
click at [127, 415] on div "Select from map Select the area you want to map and we will automatically detec…" at bounding box center [333, 316] width 571 height 318
click at [140, 454] on button "Area" at bounding box center [112, 438] width 91 height 38
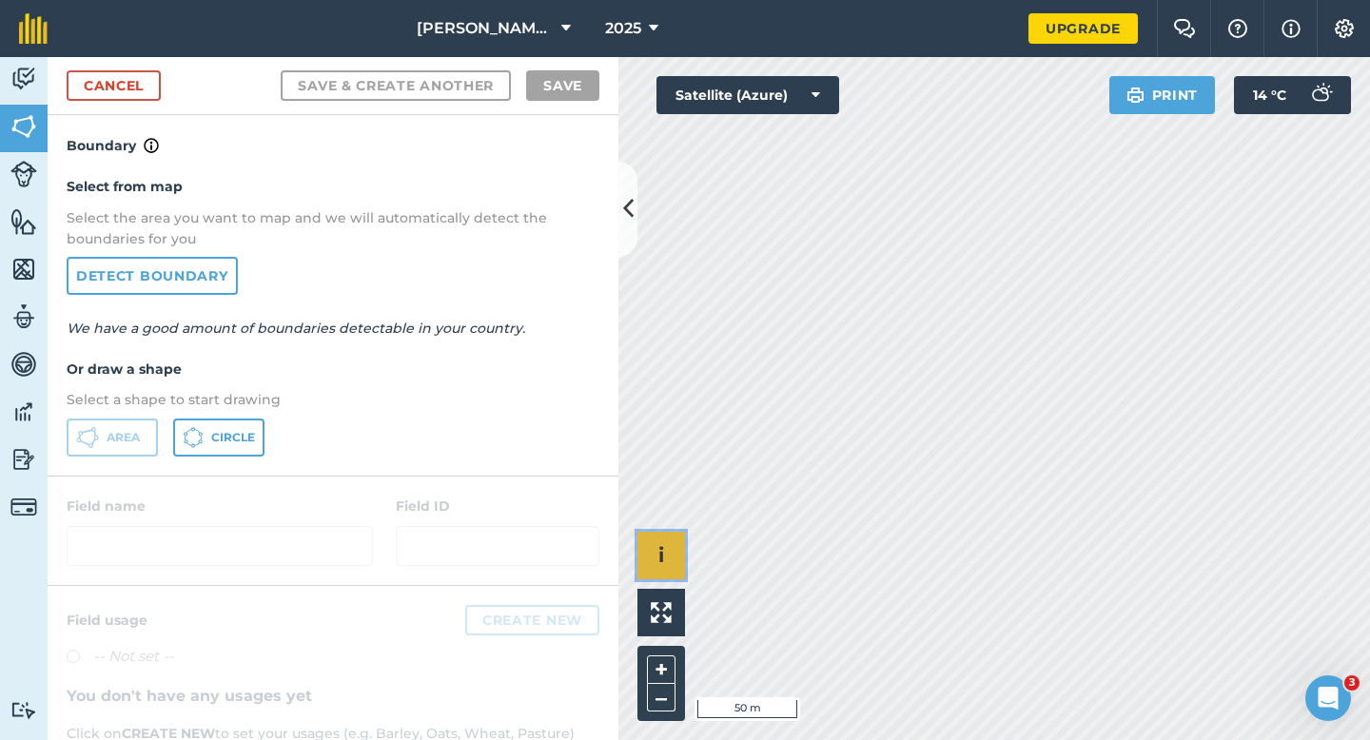
click at [827, 268] on div "Click to start drawing i © 2025 TomTom, Microsoft 50 m + –" at bounding box center [994, 398] width 752 height 683
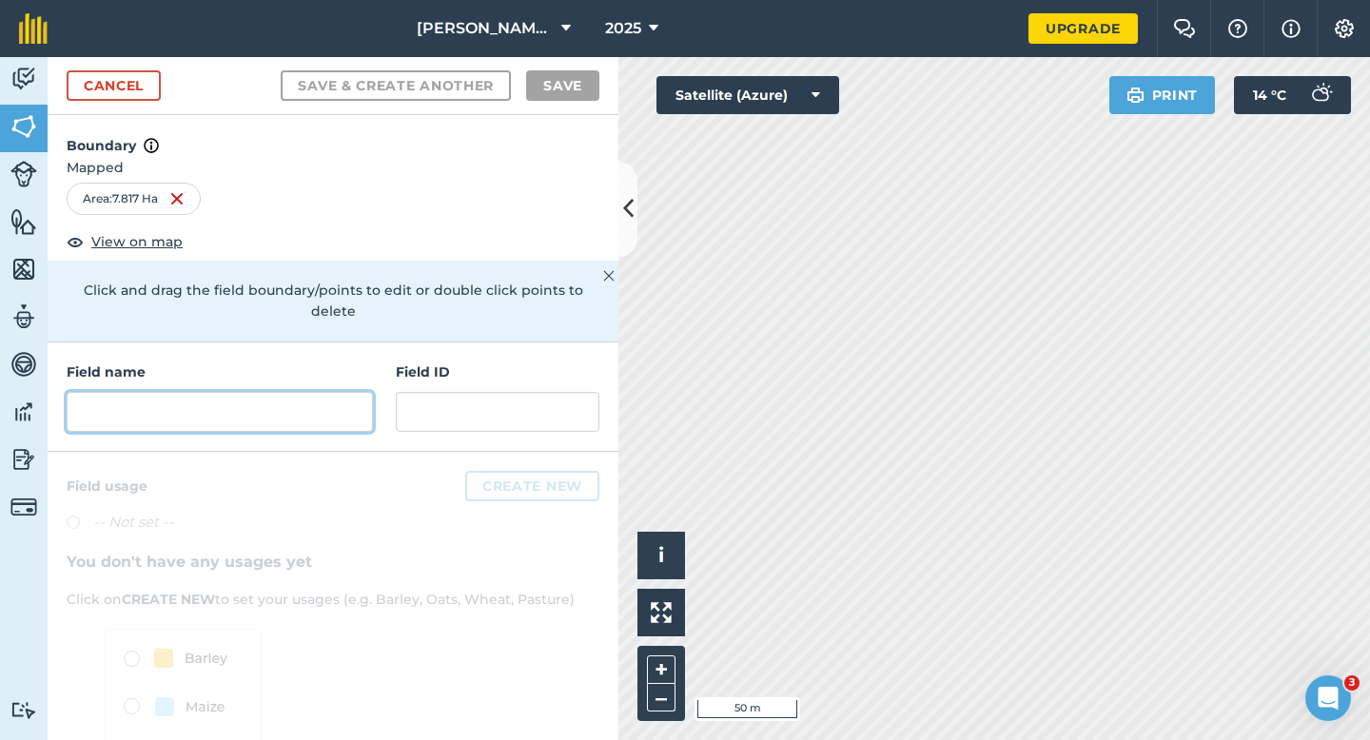
click at [333, 407] on input "text" at bounding box center [220, 412] width 306 height 40
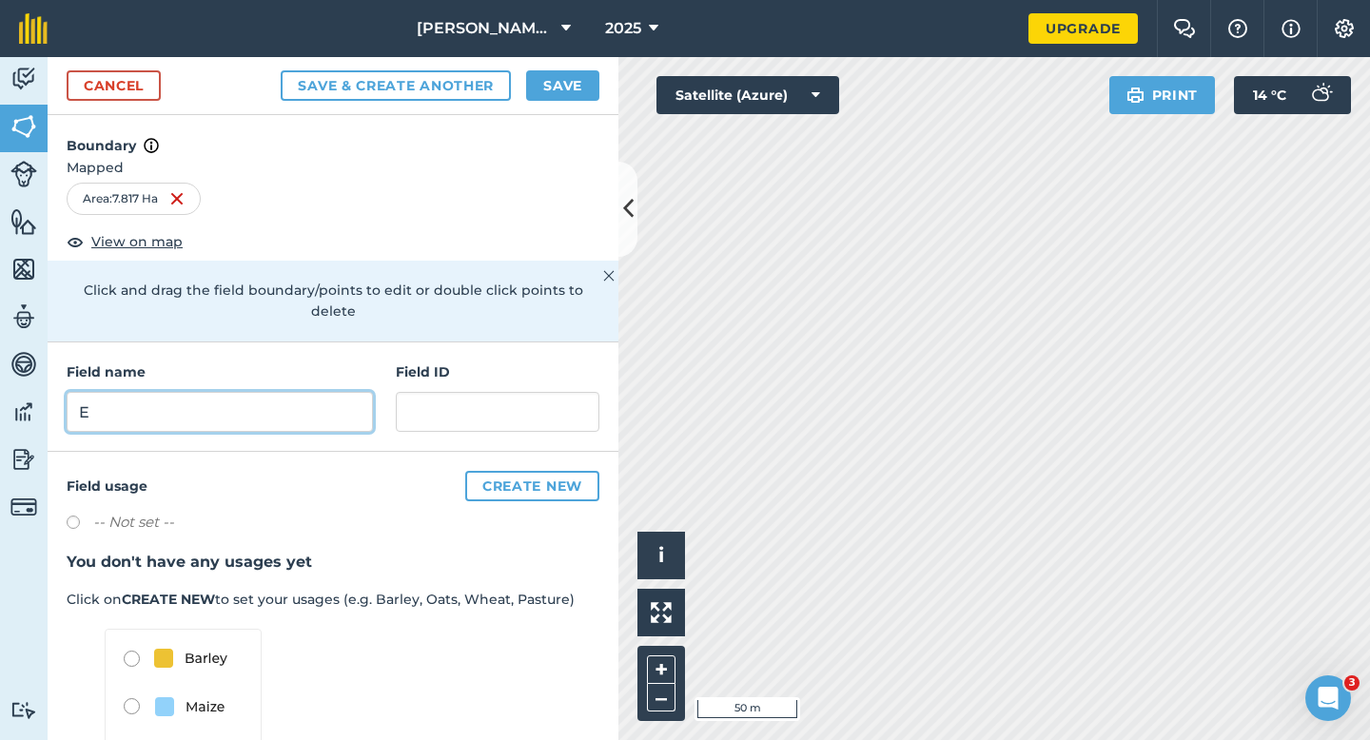
type input "E"
click at [559, 93] on button "Save" at bounding box center [562, 85] width 73 height 30
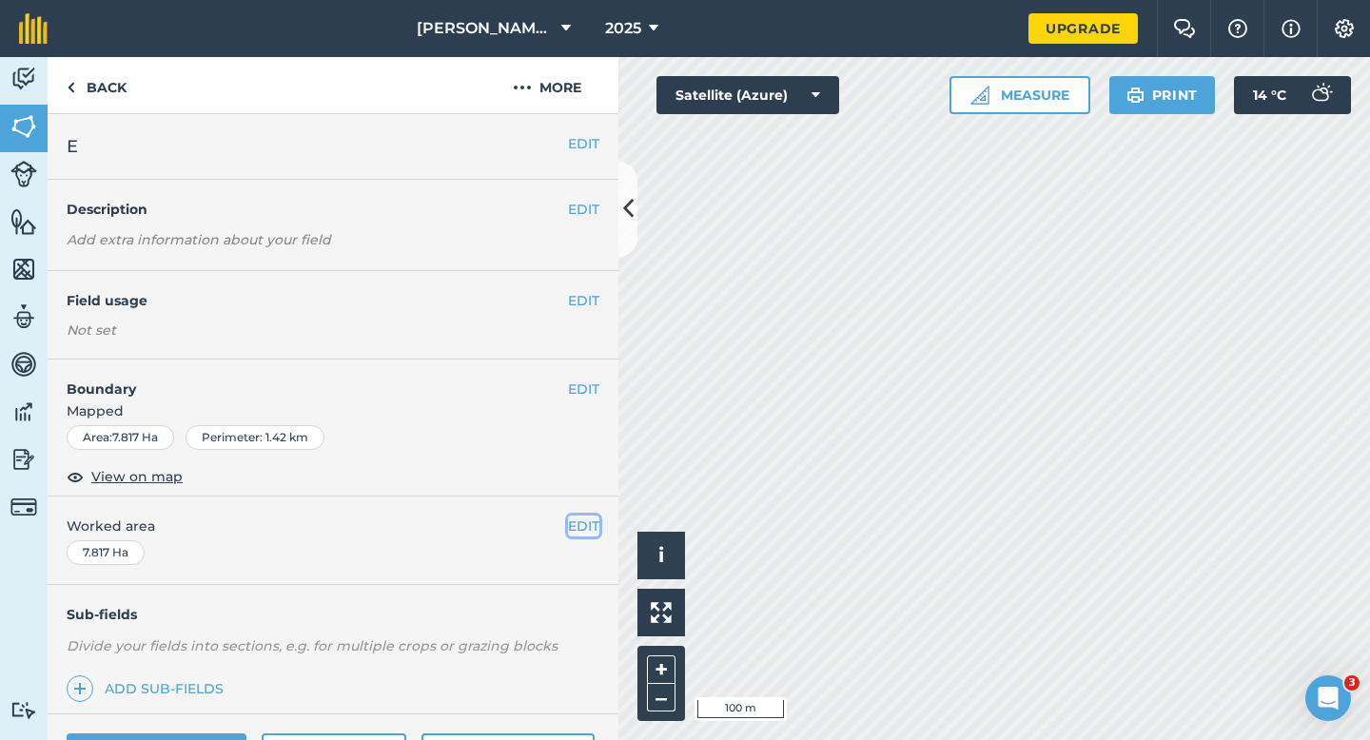
click at [583, 522] on button "EDIT" at bounding box center [583, 526] width 31 height 21
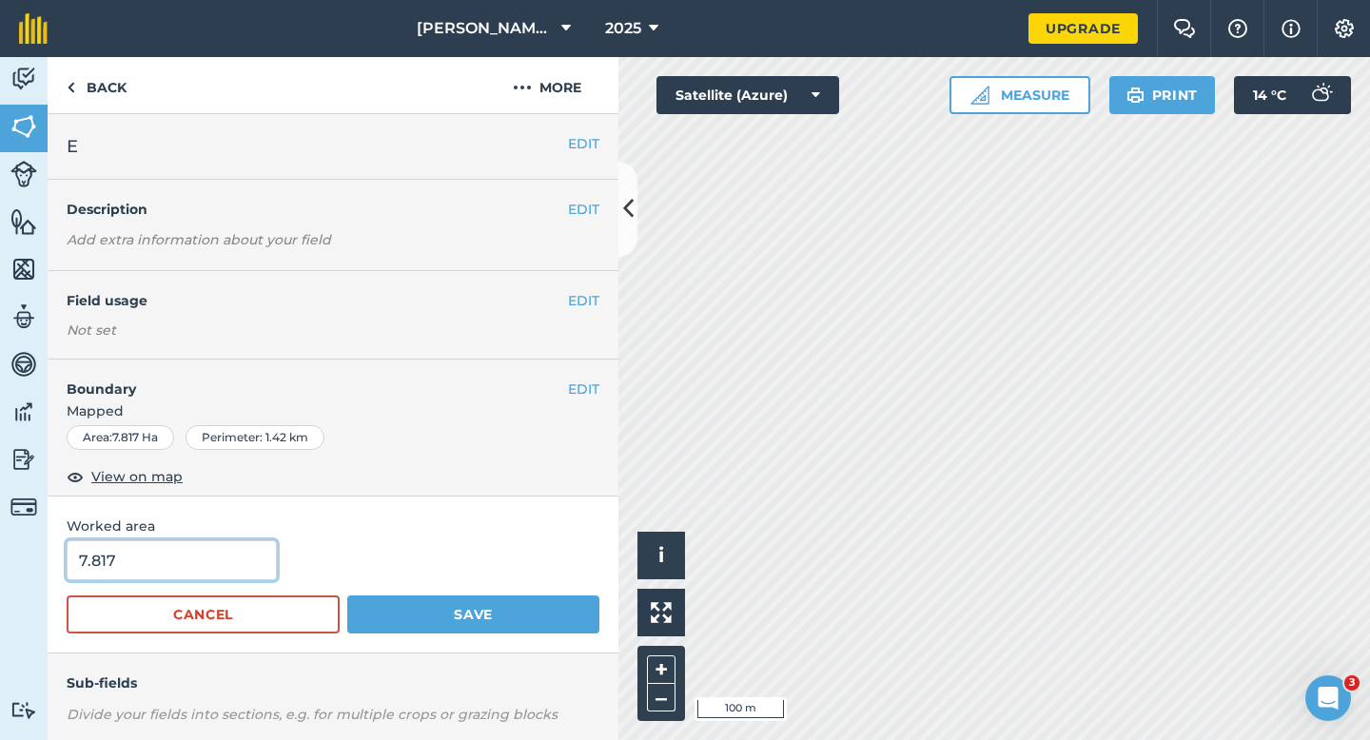
click at [149, 558] on input "7.817" at bounding box center [172, 560] width 210 height 40
type input "7.8"
click at [347, 596] on button "Save" at bounding box center [473, 615] width 252 height 38
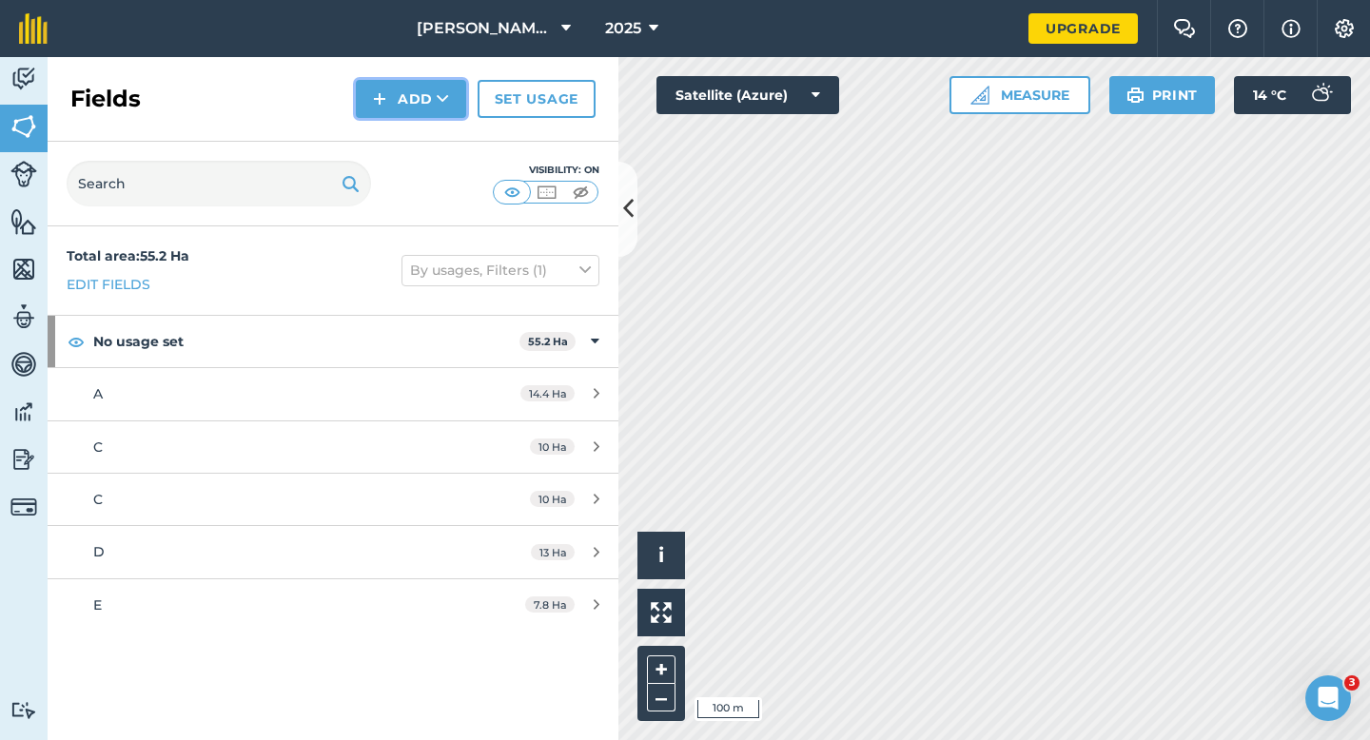
click at [417, 95] on button "Add" at bounding box center [411, 99] width 110 height 38
click at [423, 138] on link "Draw" at bounding box center [411, 142] width 105 height 42
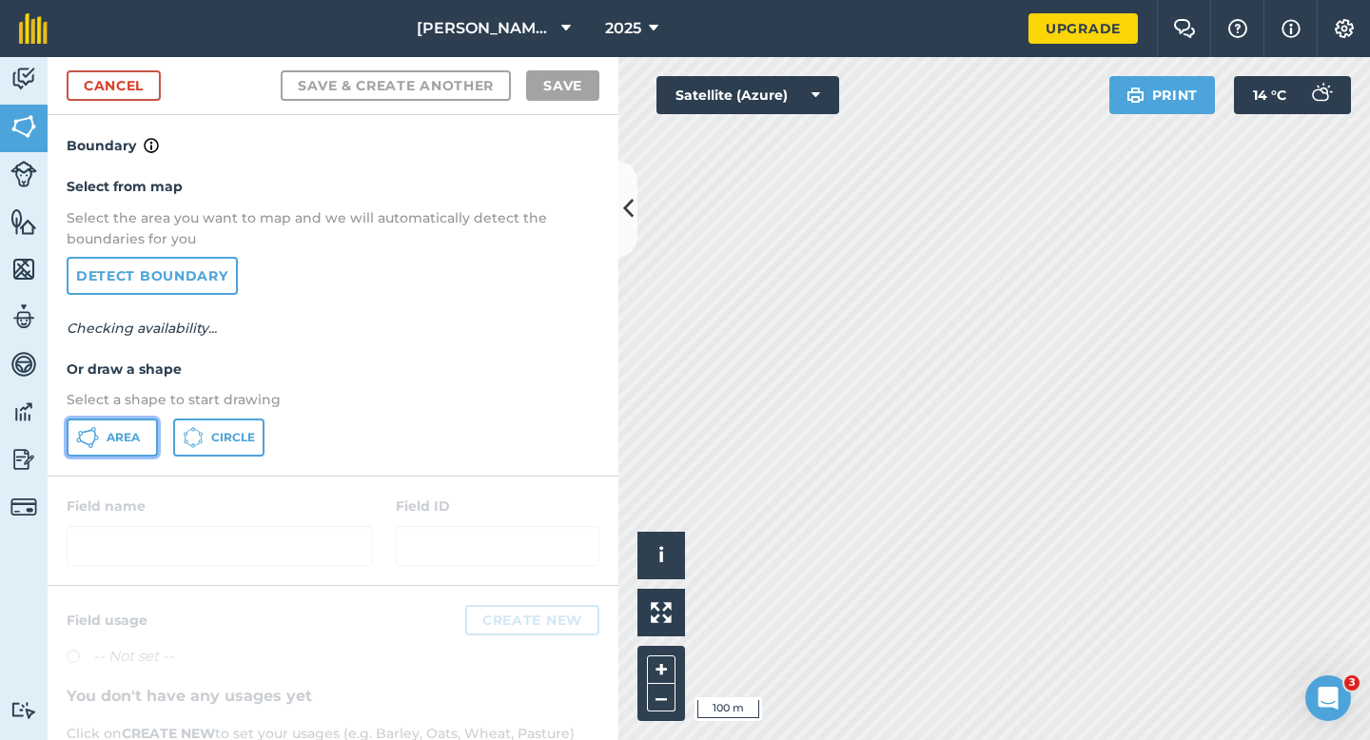
click at [127, 434] on span "Area" at bounding box center [123, 437] width 33 height 15
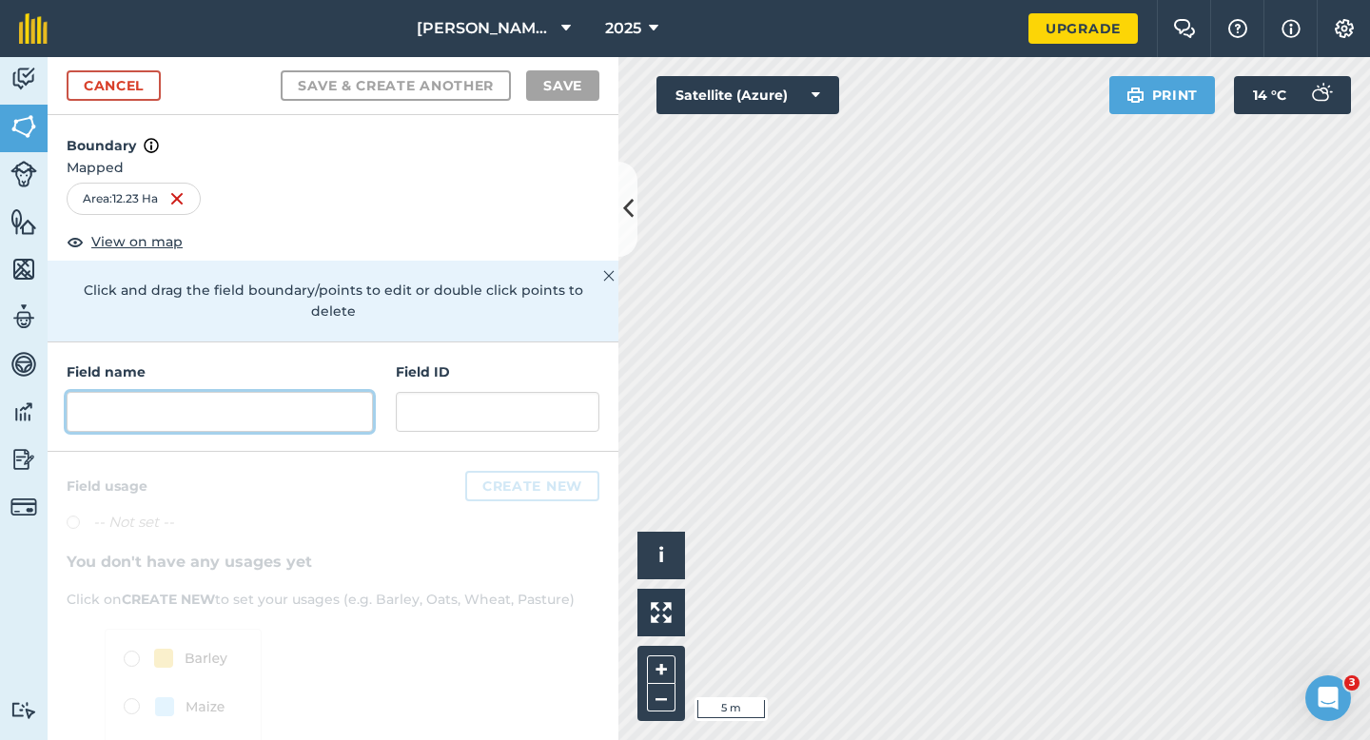
click at [356, 395] on input "text" at bounding box center [220, 412] width 306 height 40
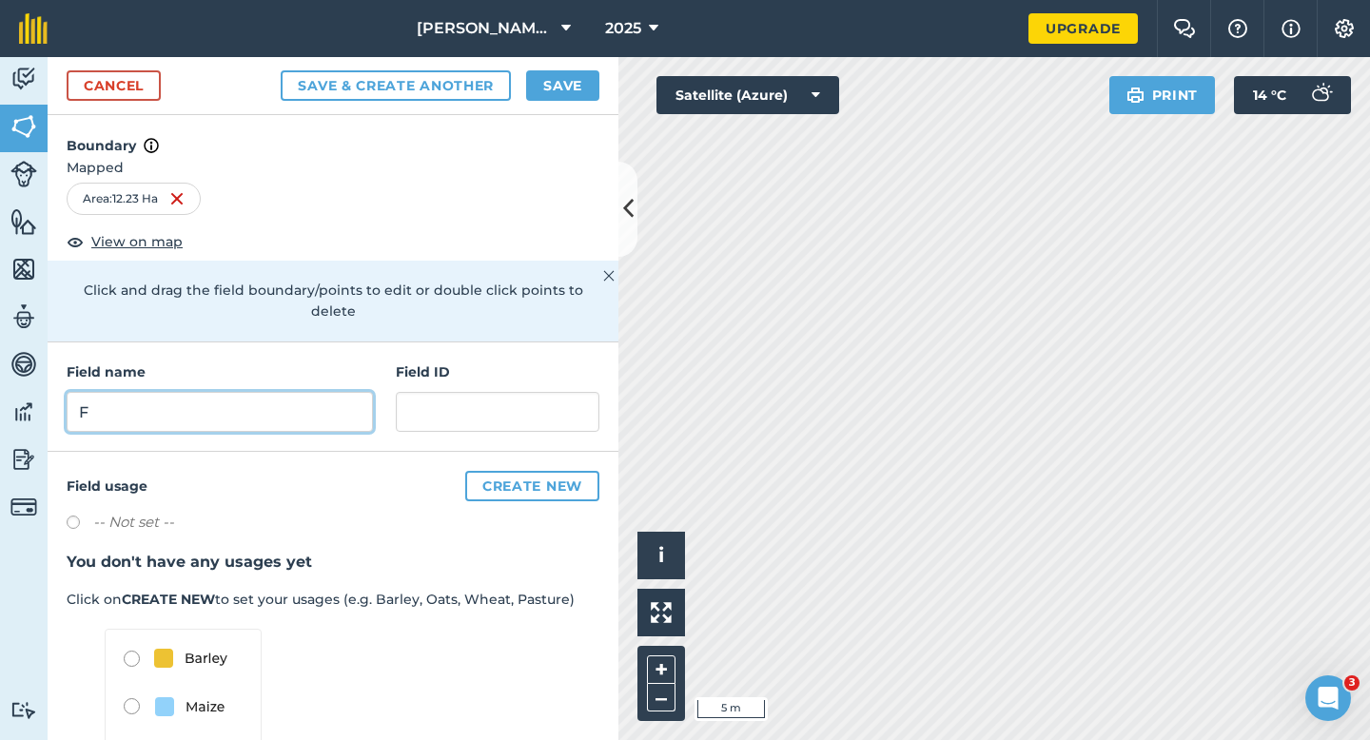
type input "F"
click at [593, 85] on button "Save" at bounding box center [562, 85] width 73 height 30
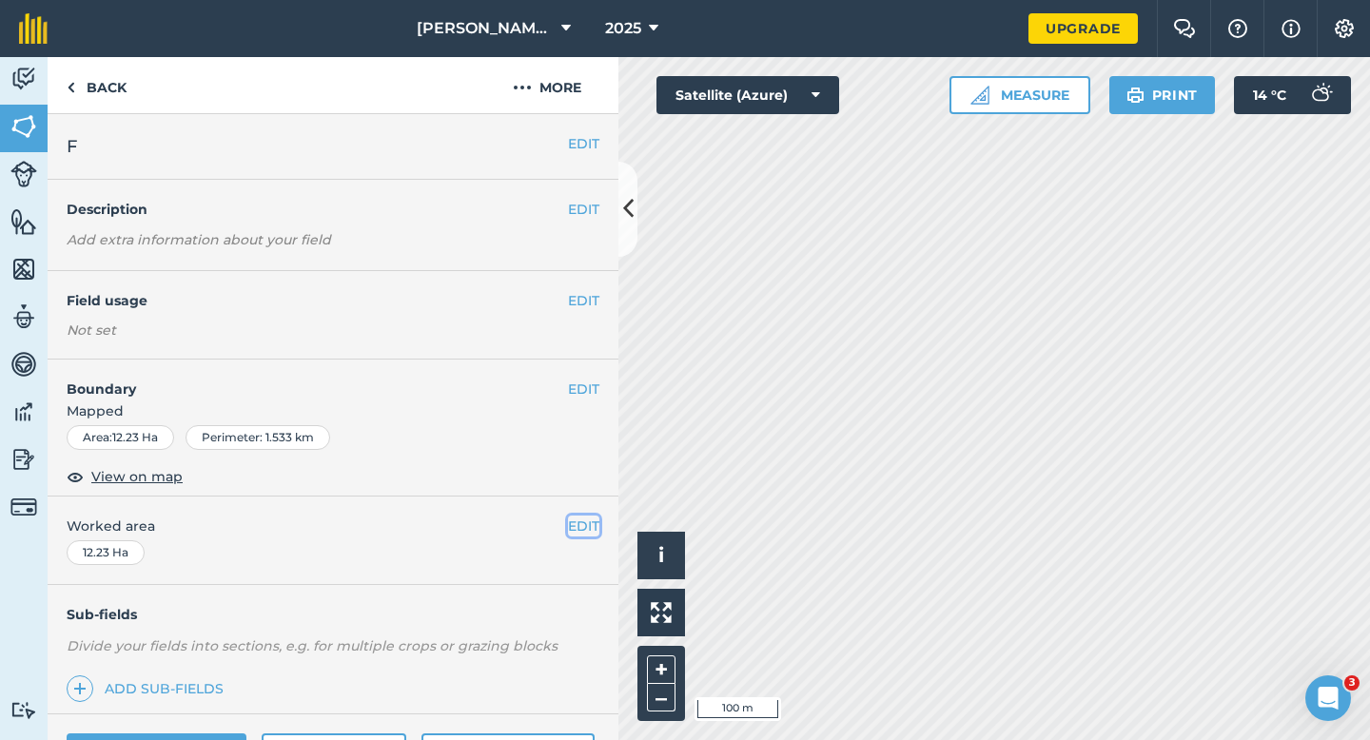
click at [579, 524] on button "EDIT" at bounding box center [583, 526] width 31 height 21
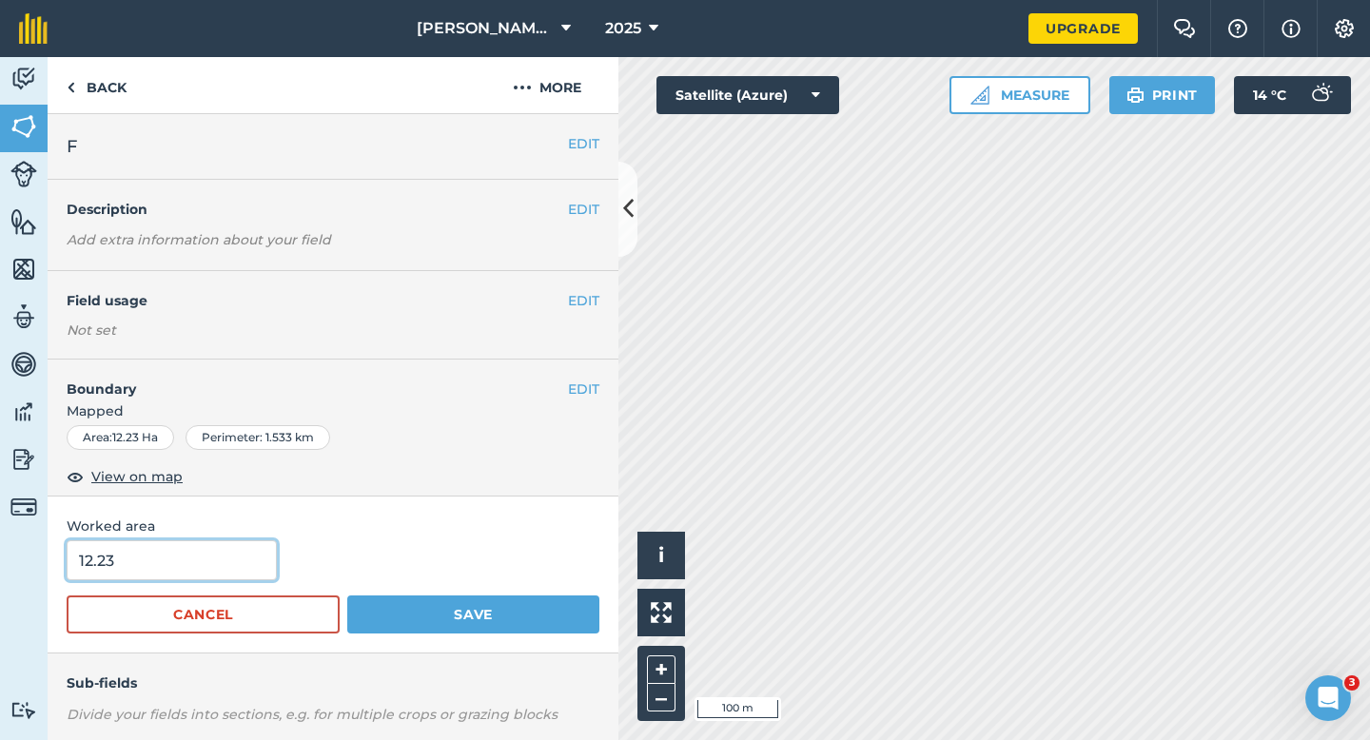
click at [176, 558] on input "12.23" at bounding box center [172, 560] width 210 height 40
type input "12.2"
click at [347, 596] on button "Save" at bounding box center [473, 615] width 252 height 38
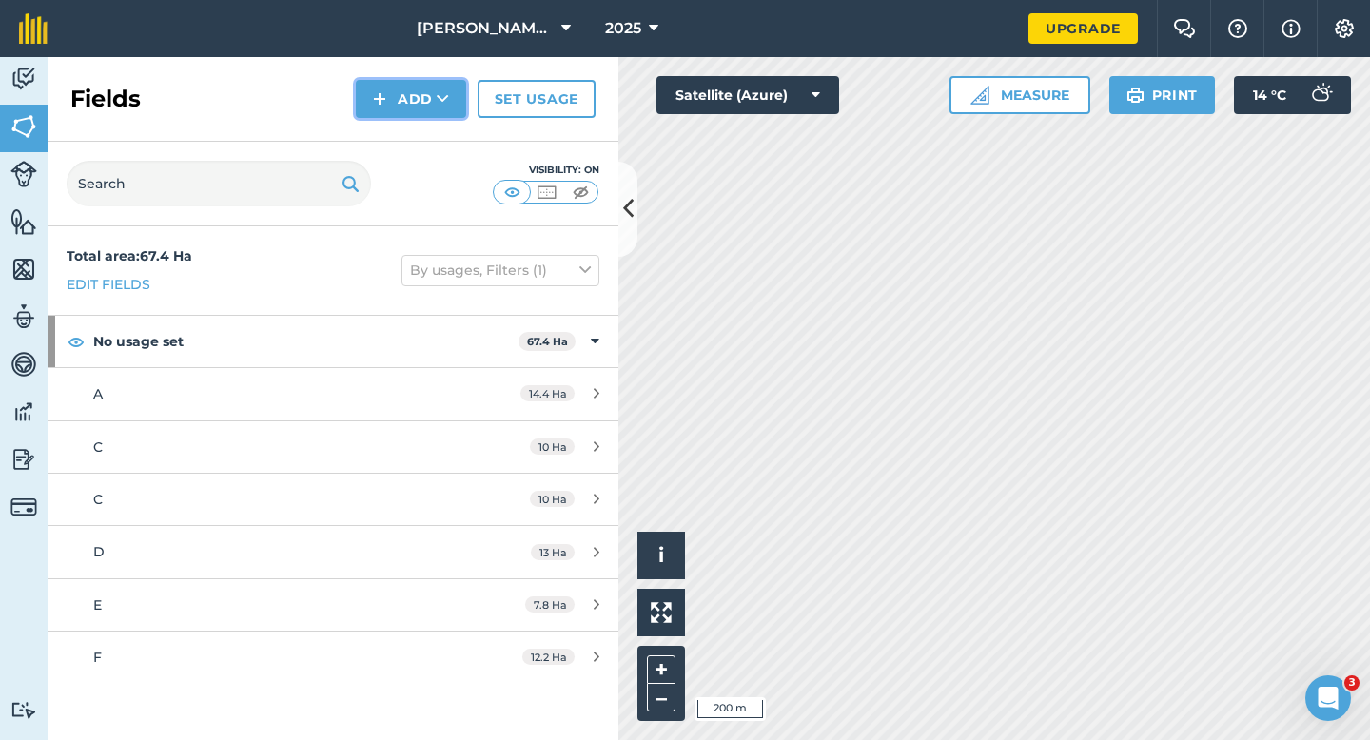
click at [409, 117] on button "Add" at bounding box center [411, 99] width 110 height 38
click at [409, 160] on link "Draw" at bounding box center [411, 142] width 105 height 42
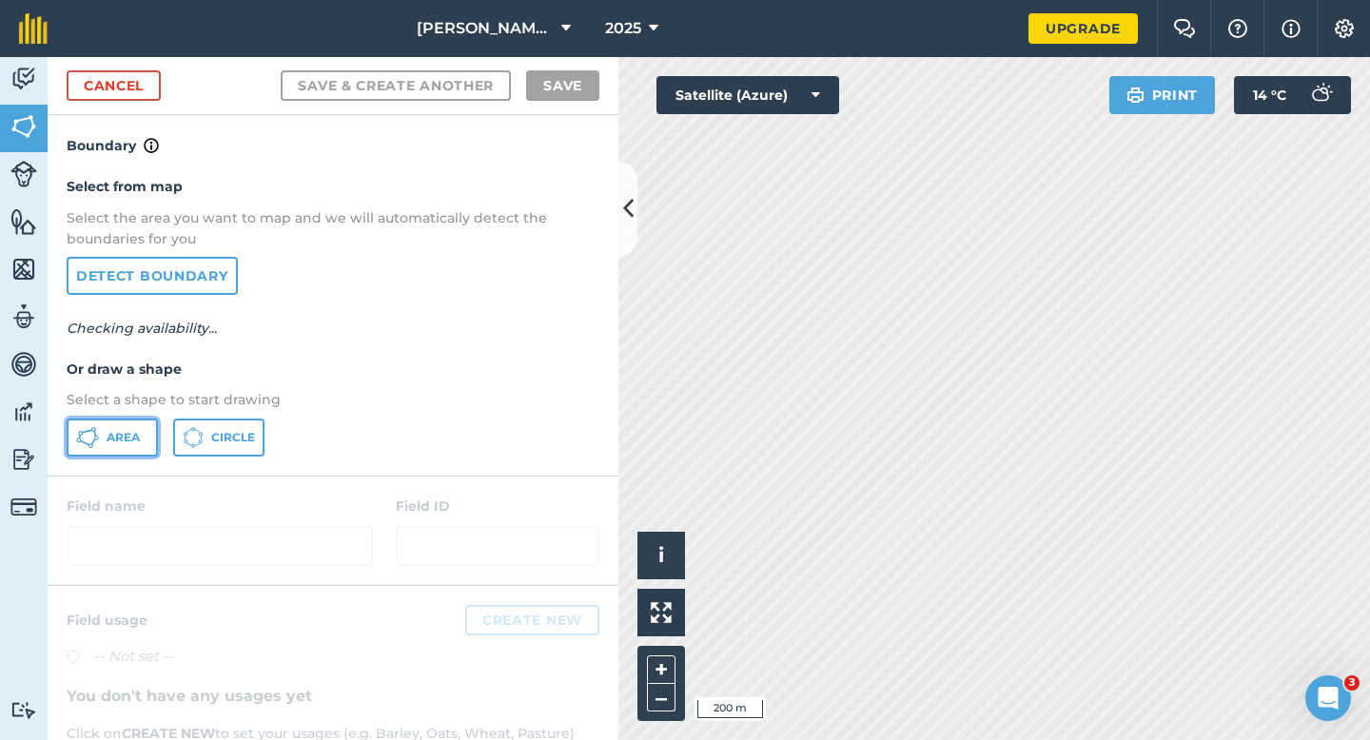
click at [120, 433] on span "Area" at bounding box center [123, 437] width 33 height 15
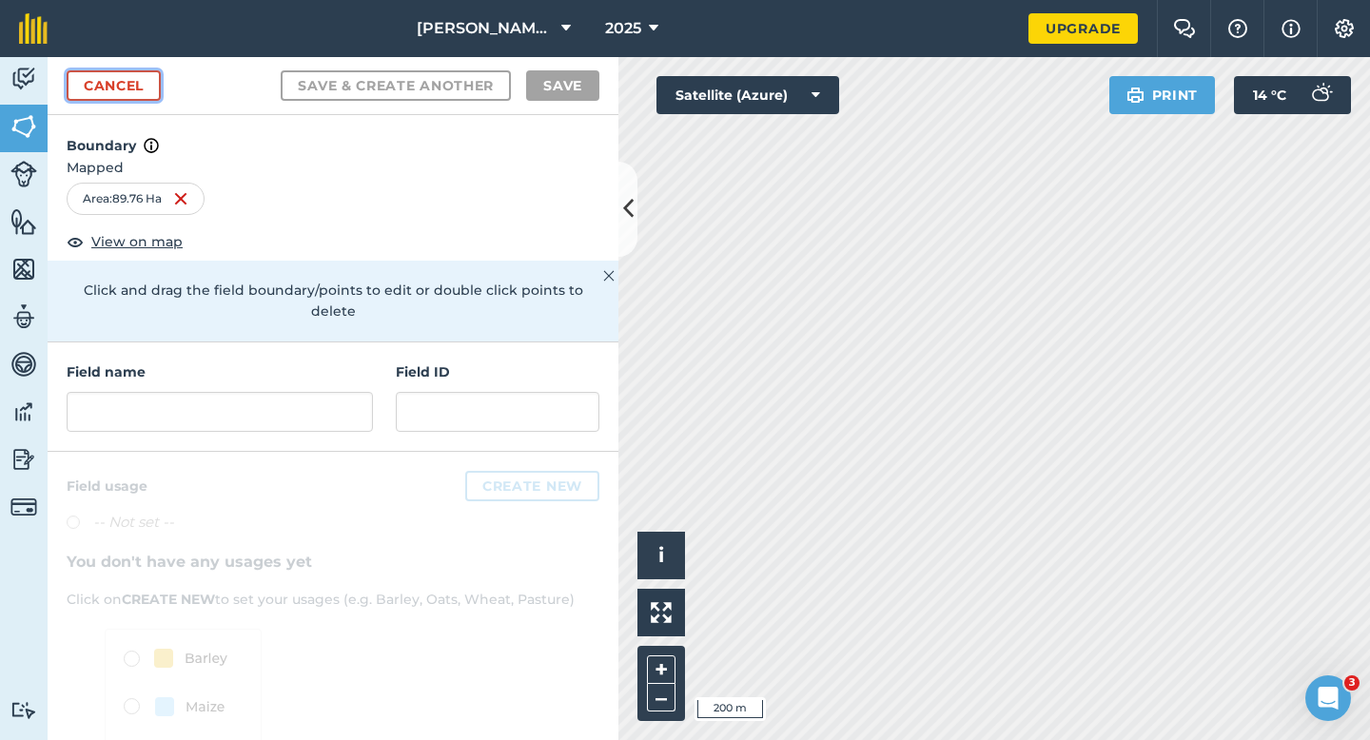
click at [142, 92] on link "Cancel" at bounding box center [114, 85] width 94 height 30
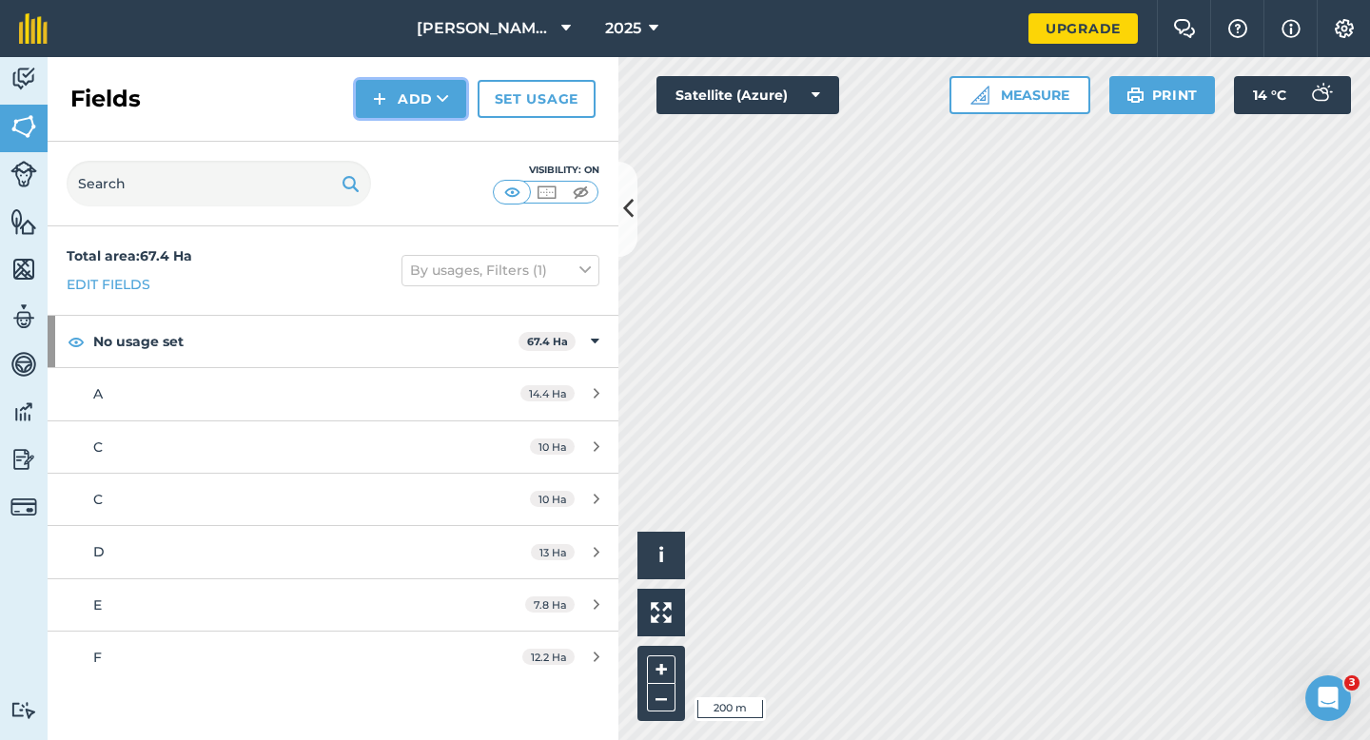
click at [392, 81] on button "Add" at bounding box center [411, 99] width 110 height 38
click at [397, 155] on link "Draw" at bounding box center [411, 142] width 105 height 42
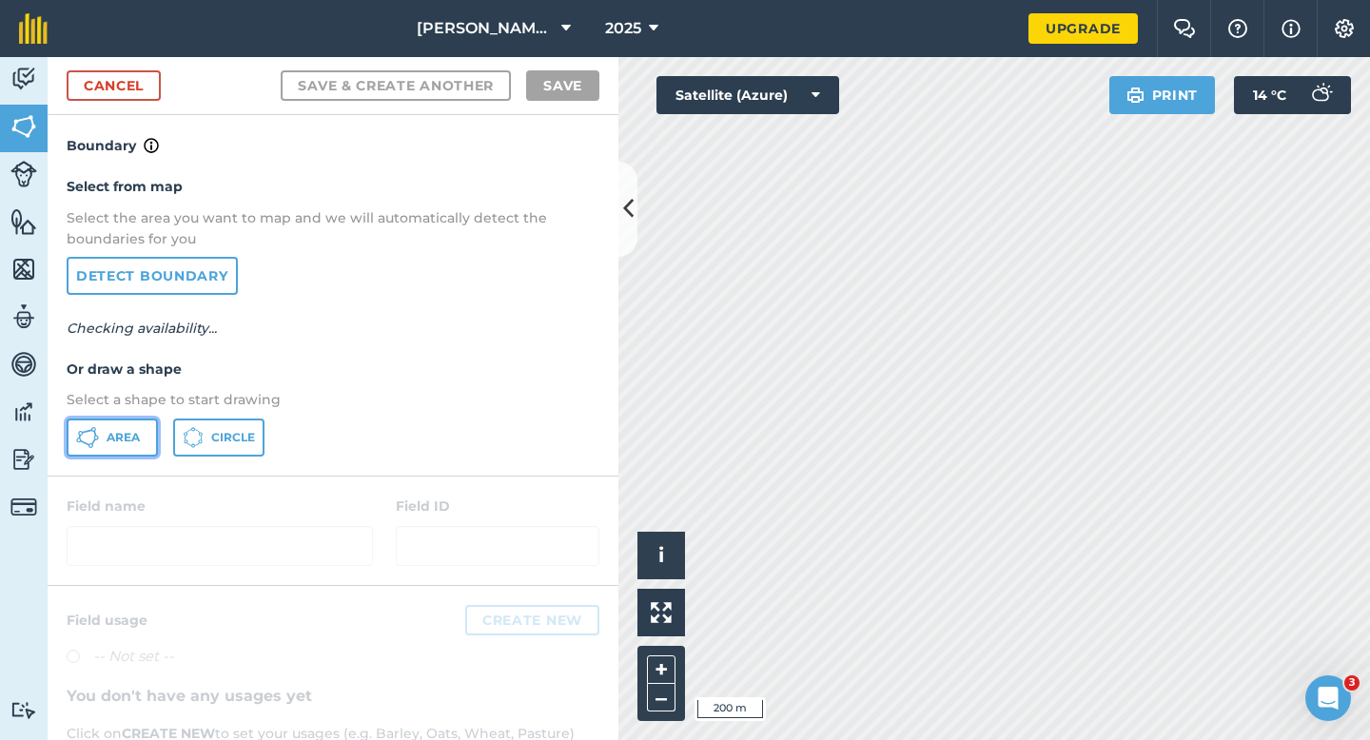
click at [128, 419] on button "Area" at bounding box center [112, 438] width 91 height 38
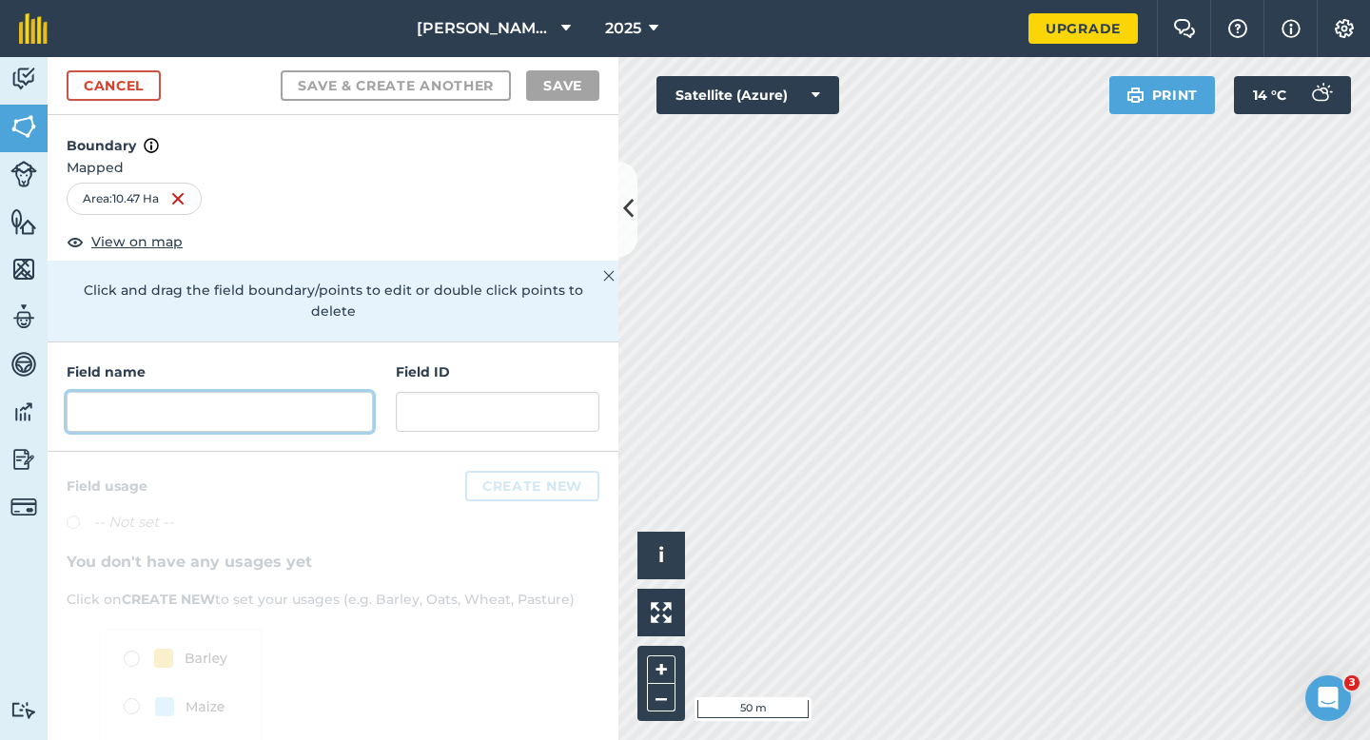
click at [305, 403] on input "text" at bounding box center [220, 412] width 306 height 40
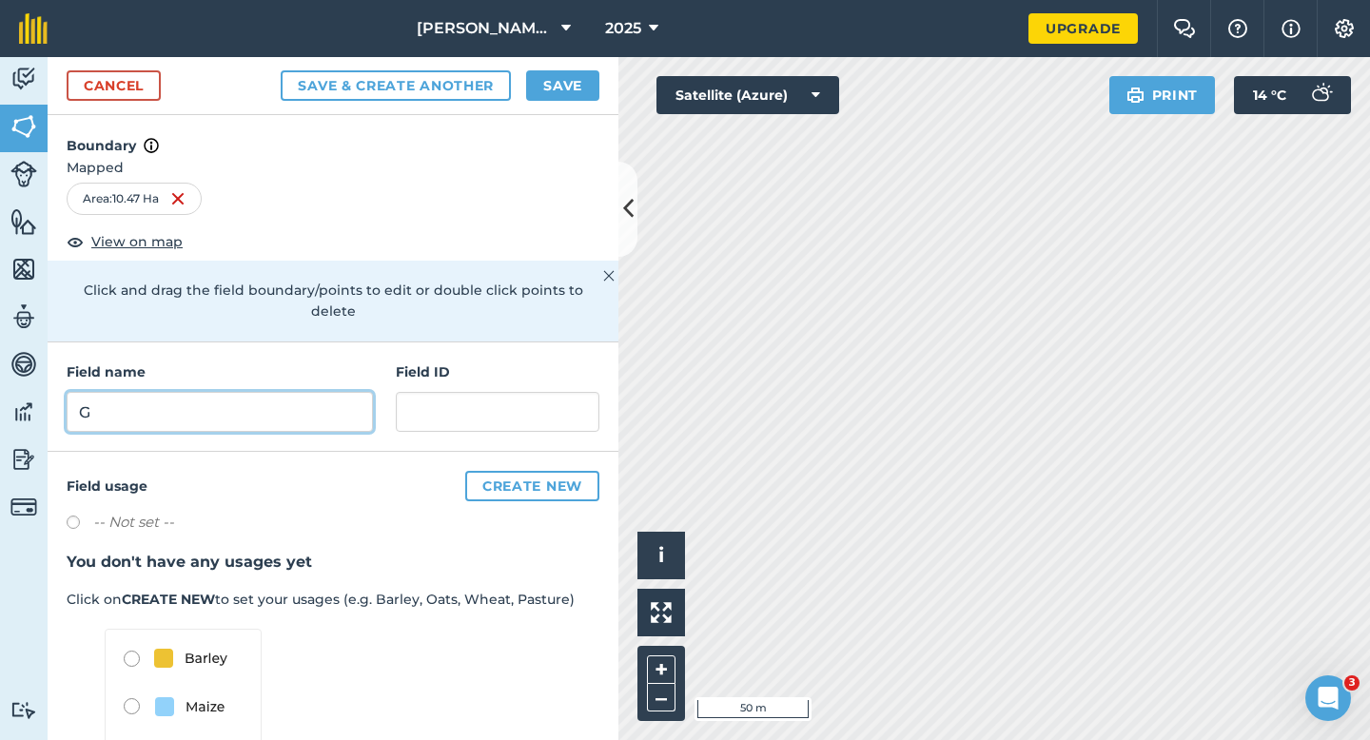
type input "G"
click at [541, 78] on button "Save" at bounding box center [562, 85] width 73 height 30
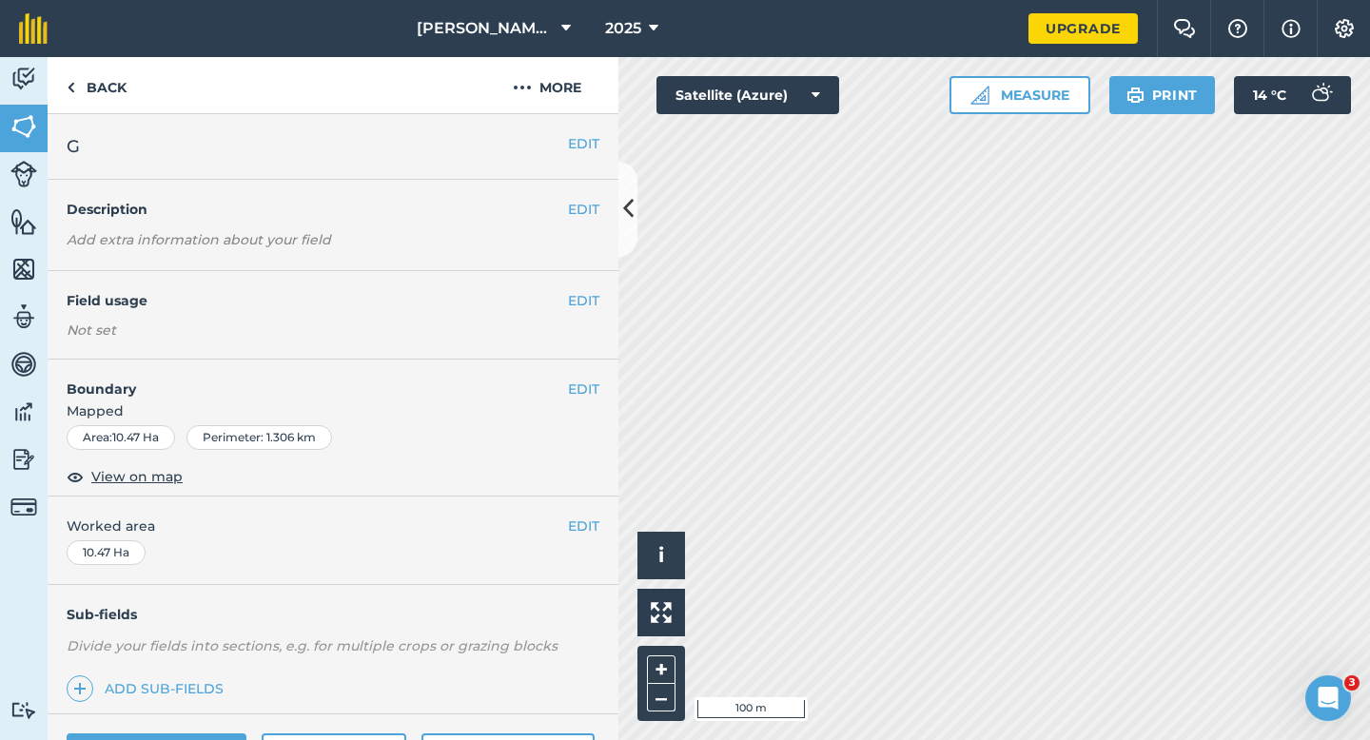
click at [584, 513] on div "EDIT Worked area 10.47 Ha" at bounding box center [333, 541] width 571 height 88
click at [584, 516] on button "EDIT" at bounding box center [583, 526] width 31 height 21
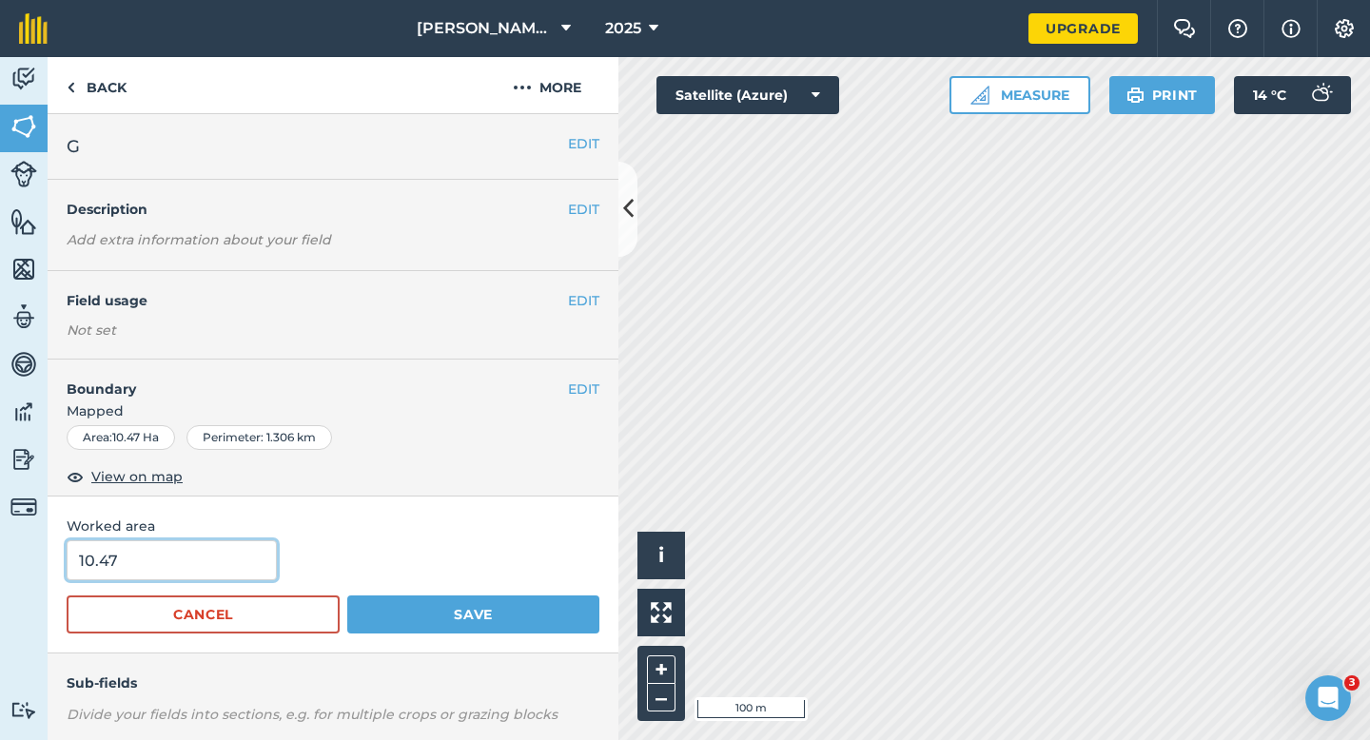
click at [245, 555] on input "10.47" at bounding box center [172, 560] width 210 height 40
type input "10.5"
click at [347, 596] on button "Save" at bounding box center [473, 615] width 252 height 38
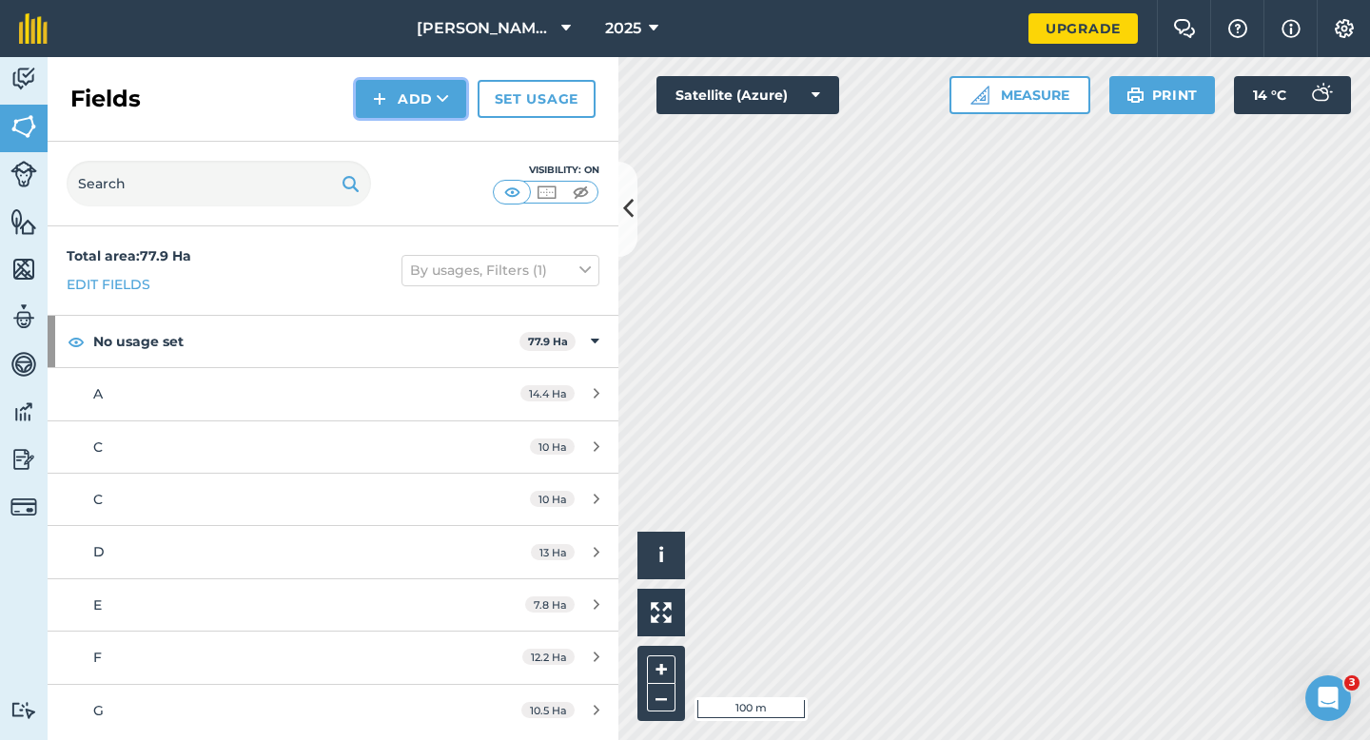
click at [371, 106] on button "Add" at bounding box center [411, 99] width 110 height 38
click at [382, 124] on link "Draw" at bounding box center [411, 142] width 105 height 42
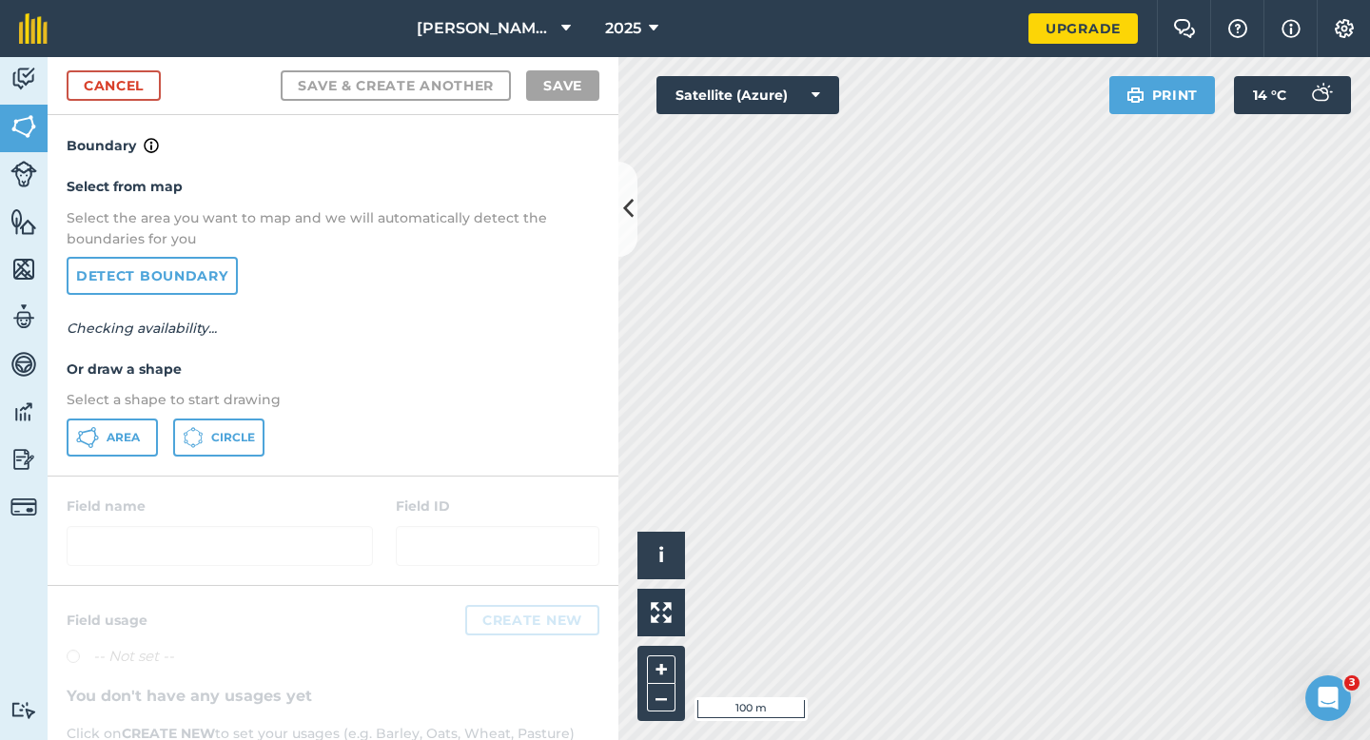
click at [138, 414] on div "Select from map Select the area you want to map and we will automatically detec…" at bounding box center [333, 316] width 571 height 318
click at [136, 422] on button "Area" at bounding box center [112, 438] width 91 height 38
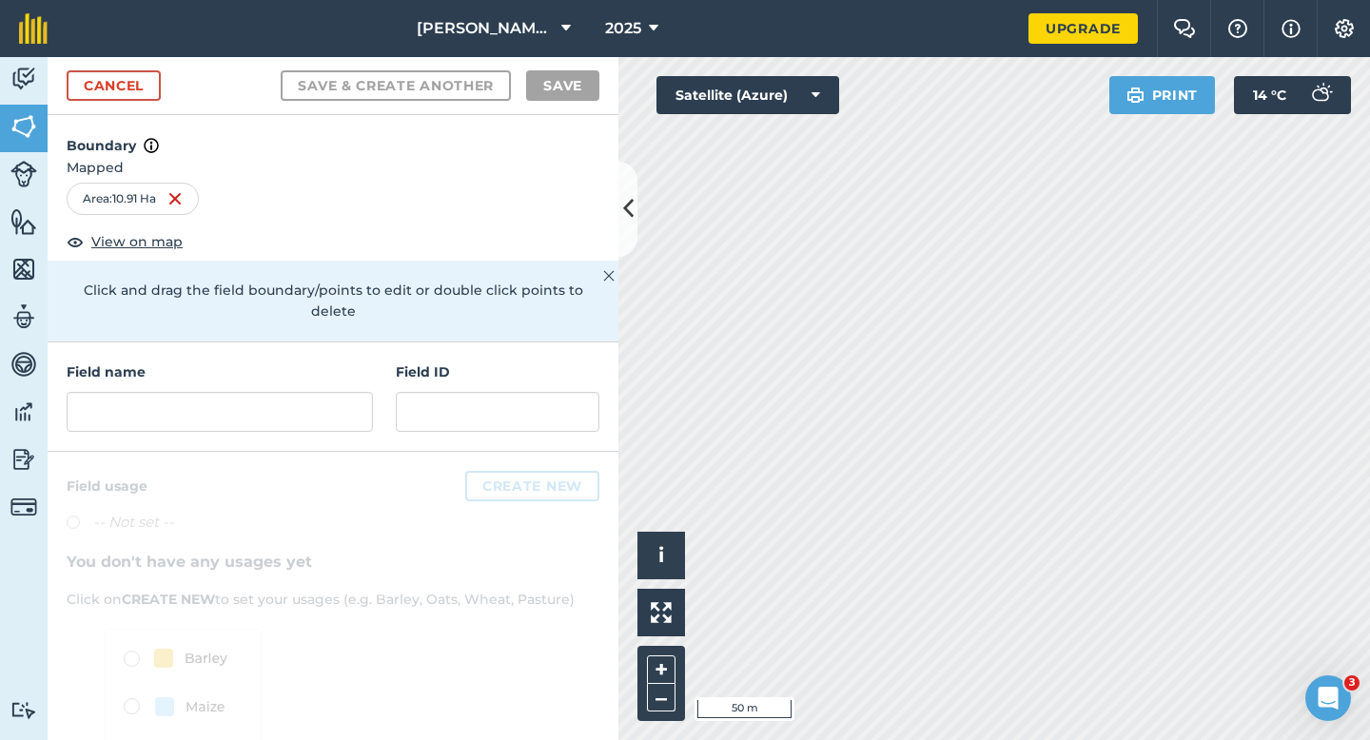
click at [392, 383] on div "Field name Field ID" at bounding box center [333, 397] width 571 height 109
click at [369, 392] on input "text" at bounding box center [220, 412] width 306 height 40
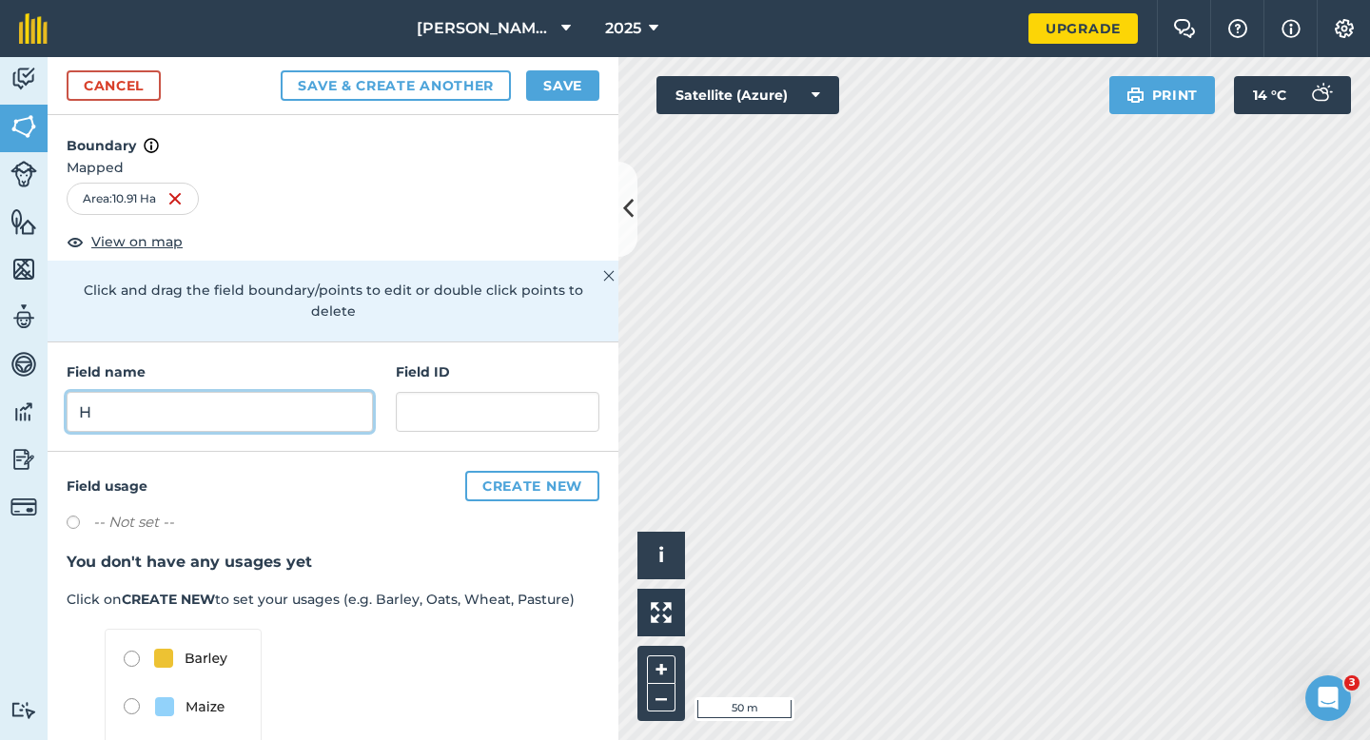
type input "H"
click at [578, 91] on button "Save" at bounding box center [562, 85] width 73 height 30
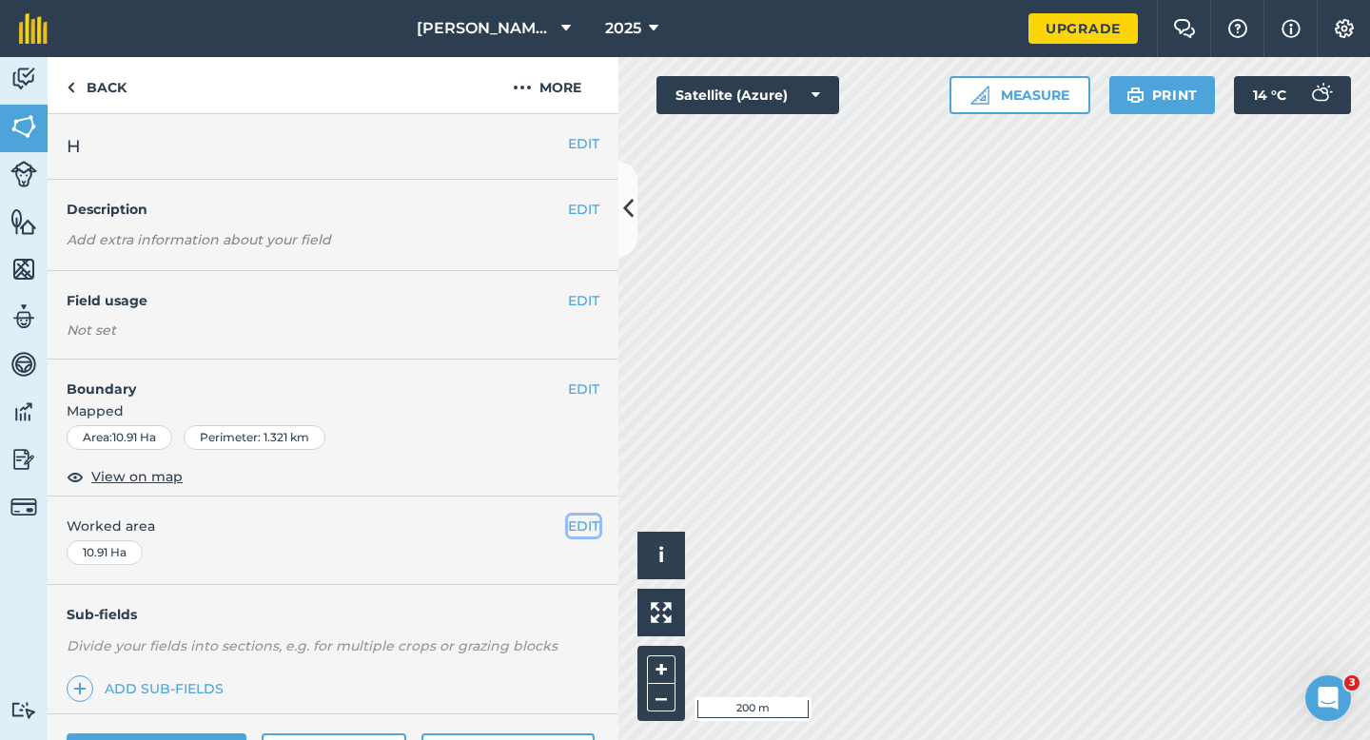
click at [587, 522] on button "EDIT" at bounding box center [583, 526] width 31 height 21
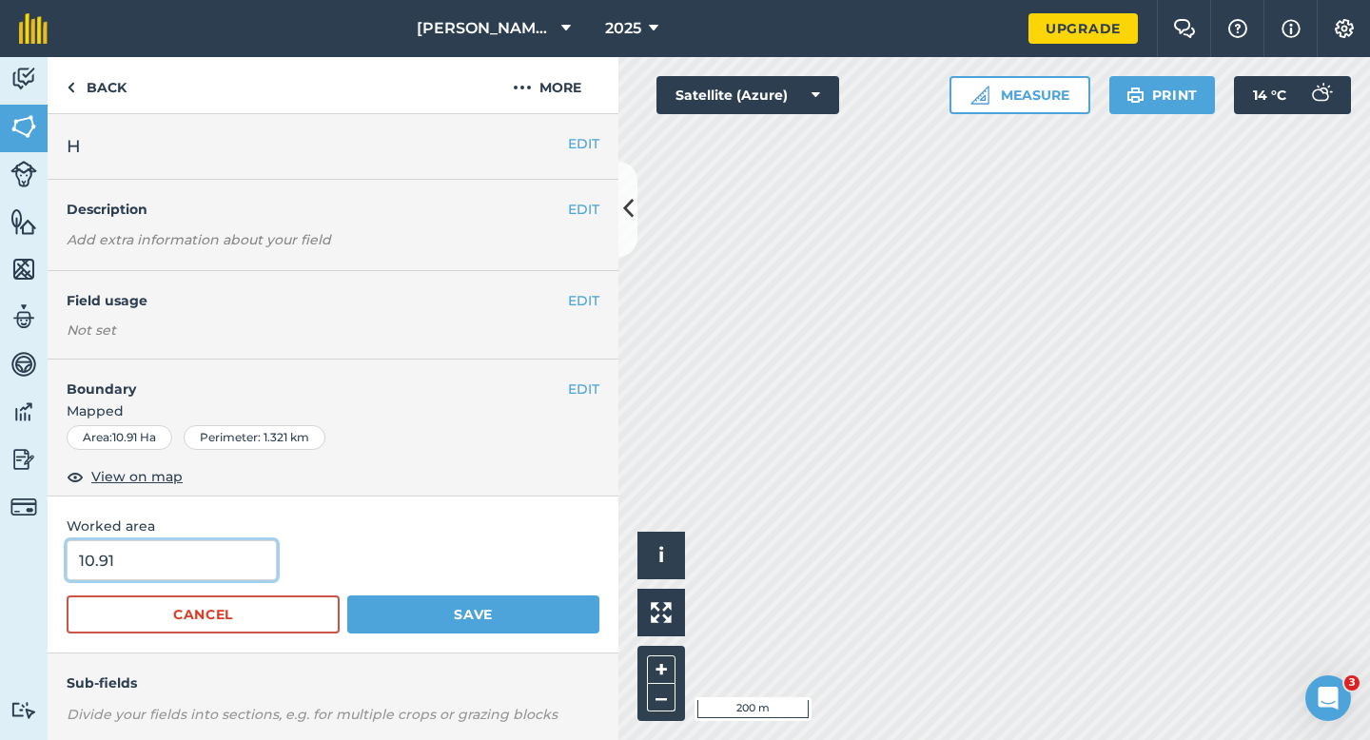
click at [209, 579] on input "10.91" at bounding box center [172, 560] width 210 height 40
type input "11"
click at [347, 596] on button "Save" at bounding box center [473, 615] width 252 height 38
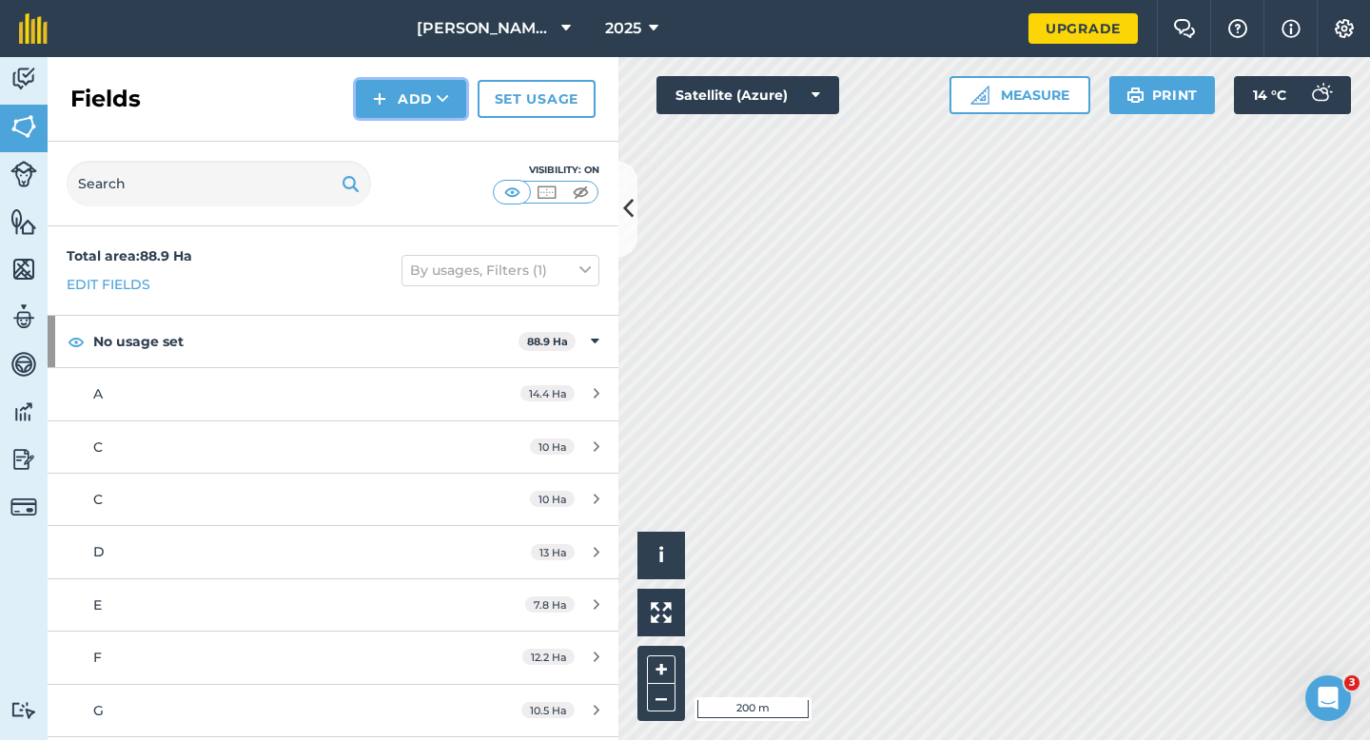
click at [431, 81] on button "Add" at bounding box center [411, 99] width 110 height 38
click at [431, 130] on link "Draw" at bounding box center [411, 142] width 105 height 42
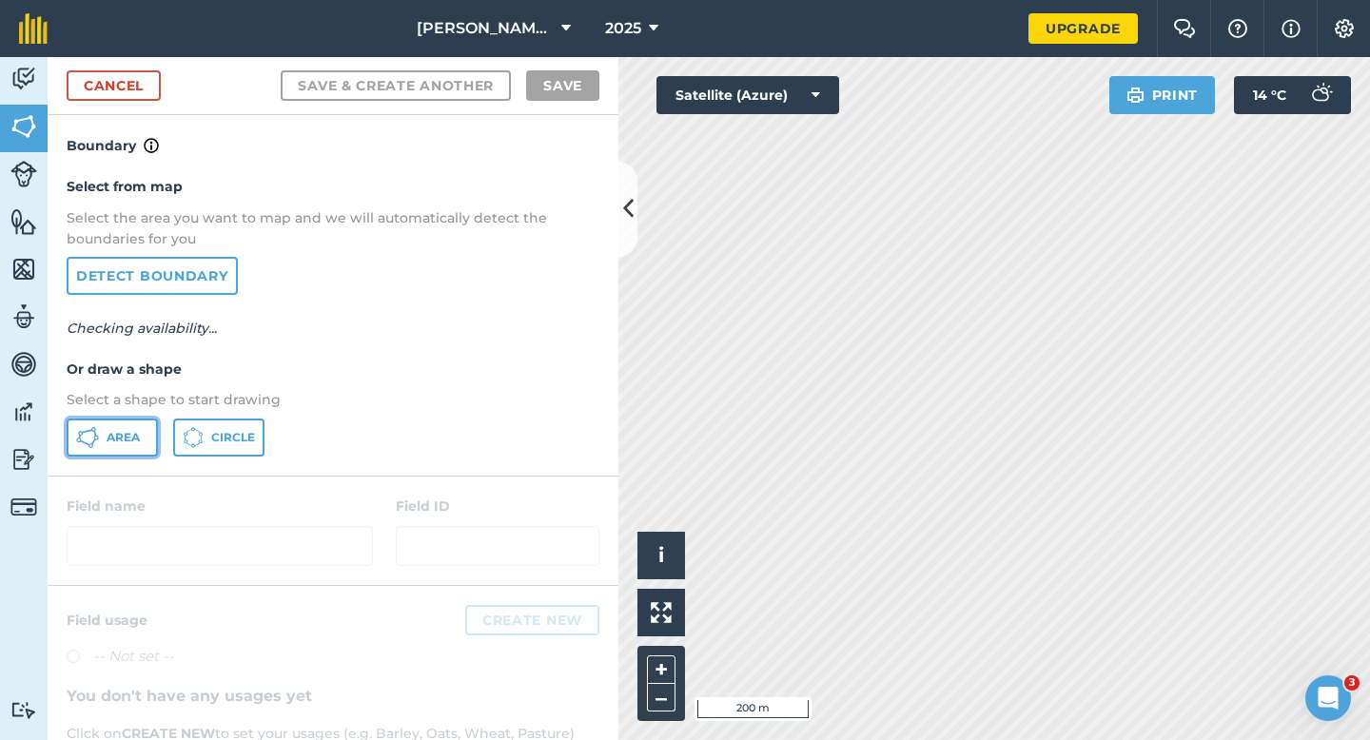
click at [140, 432] on span "Area" at bounding box center [123, 437] width 33 height 15
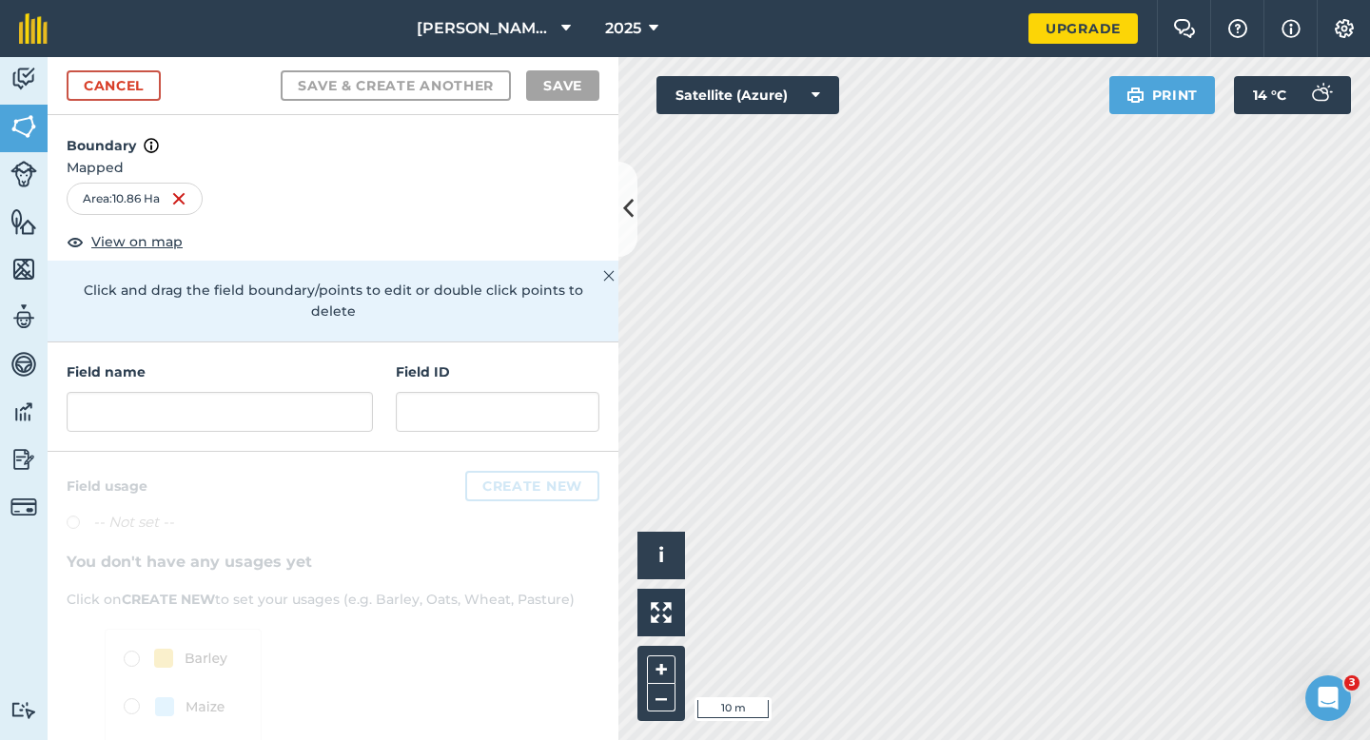
click at [391, 383] on div "Field name Field ID" at bounding box center [333, 397] width 571 height 109
click at [338, 392] on input "text" at bounding box center [220, 412] width 306 height 40
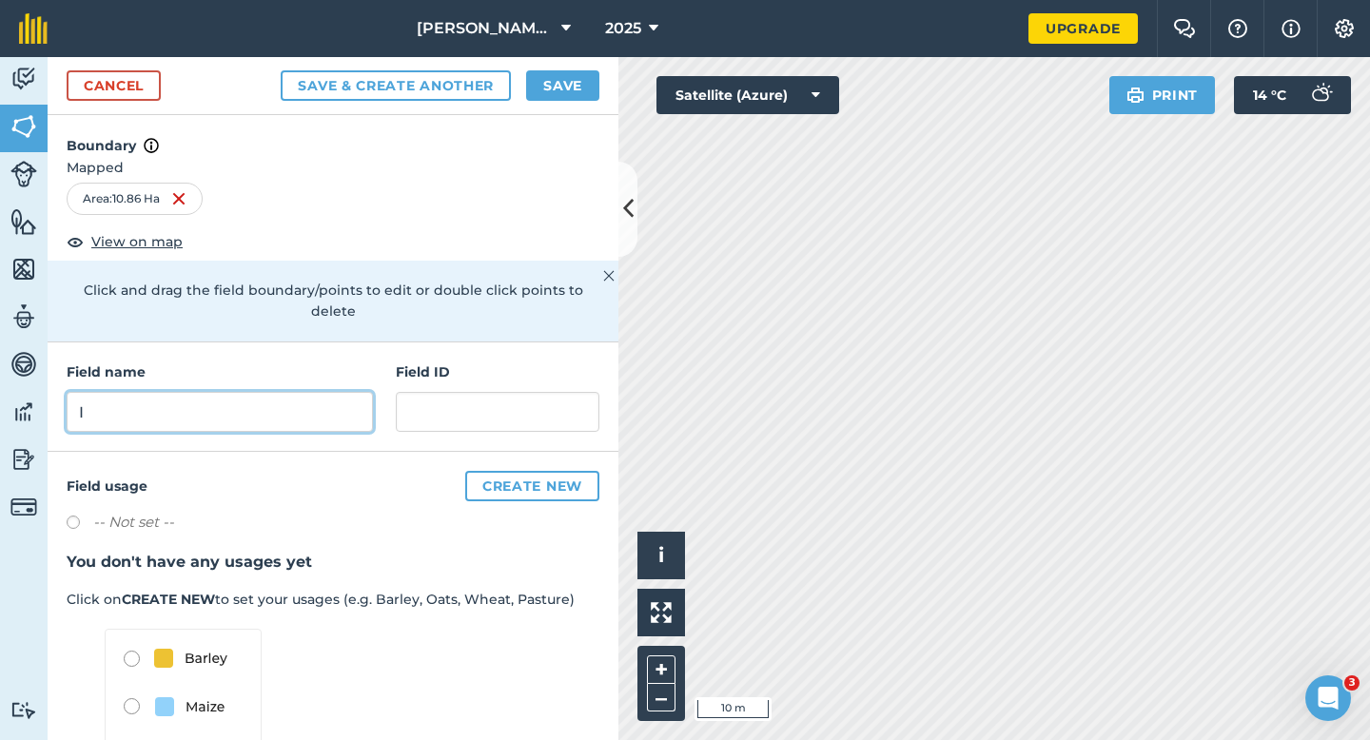
type input "I"
click at [569, 88] on button "Save" at bounding box center [562, 85] width 73 height 30
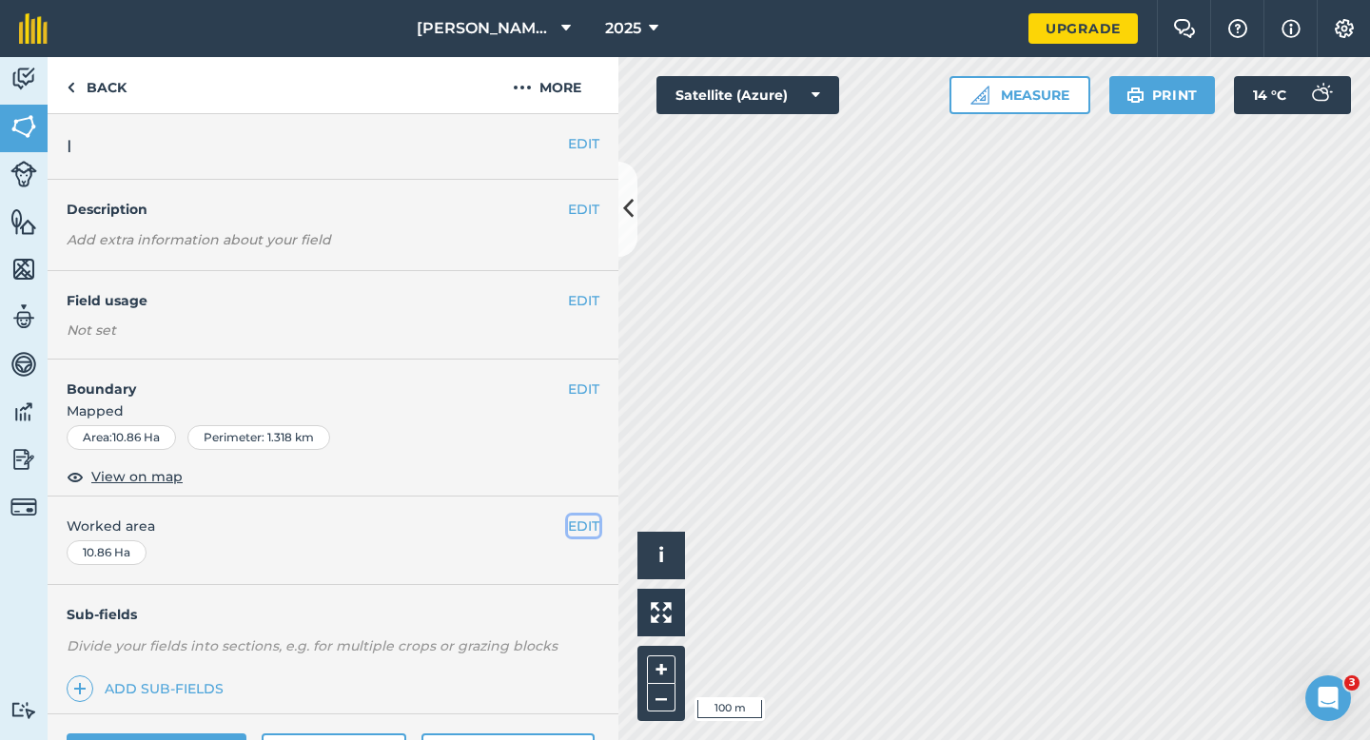
click at [575, 518] on button "EDIT" at bounding box center [583, 526] width 31 height 21
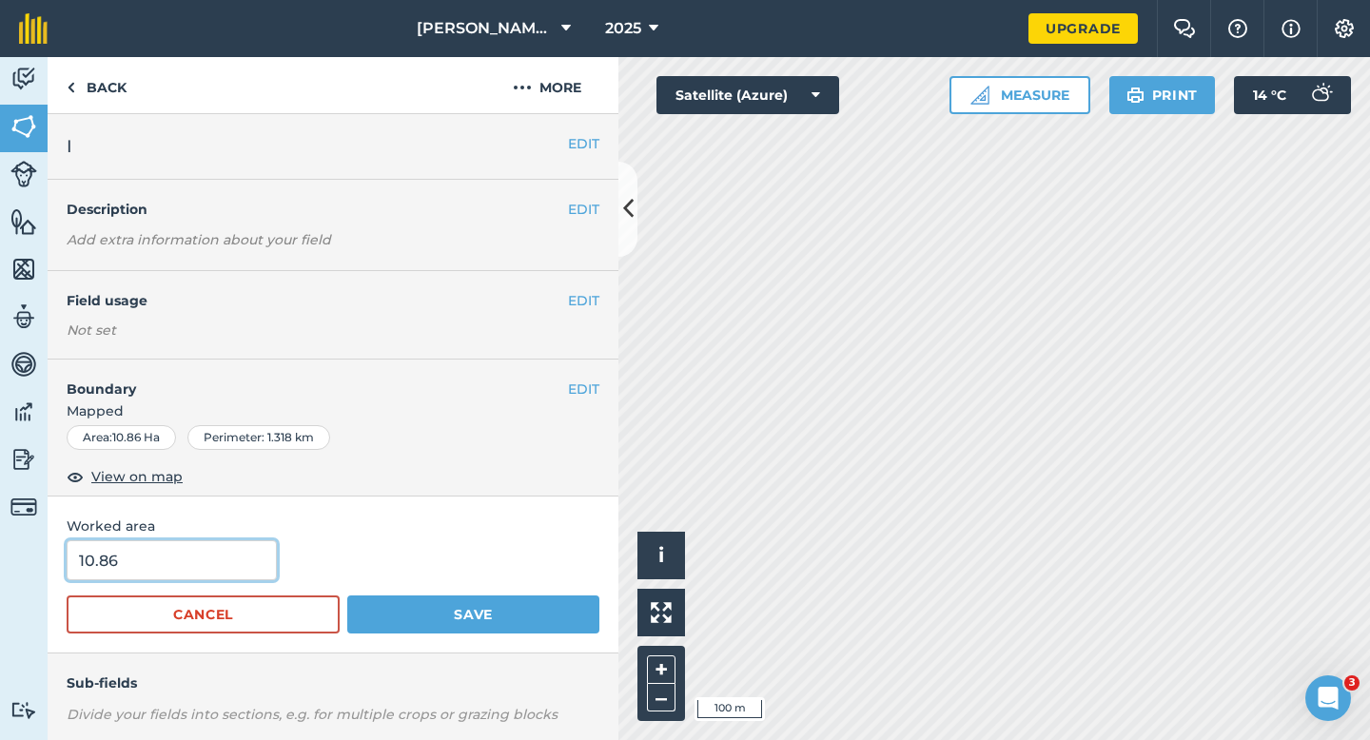
click at [191, 555] on input "10.86" at bounding box center [172, 560] width 210 height 40
type input "11"
click at [347, 596] on button "Save" at bounding box center [473, 615] width 252 height 38
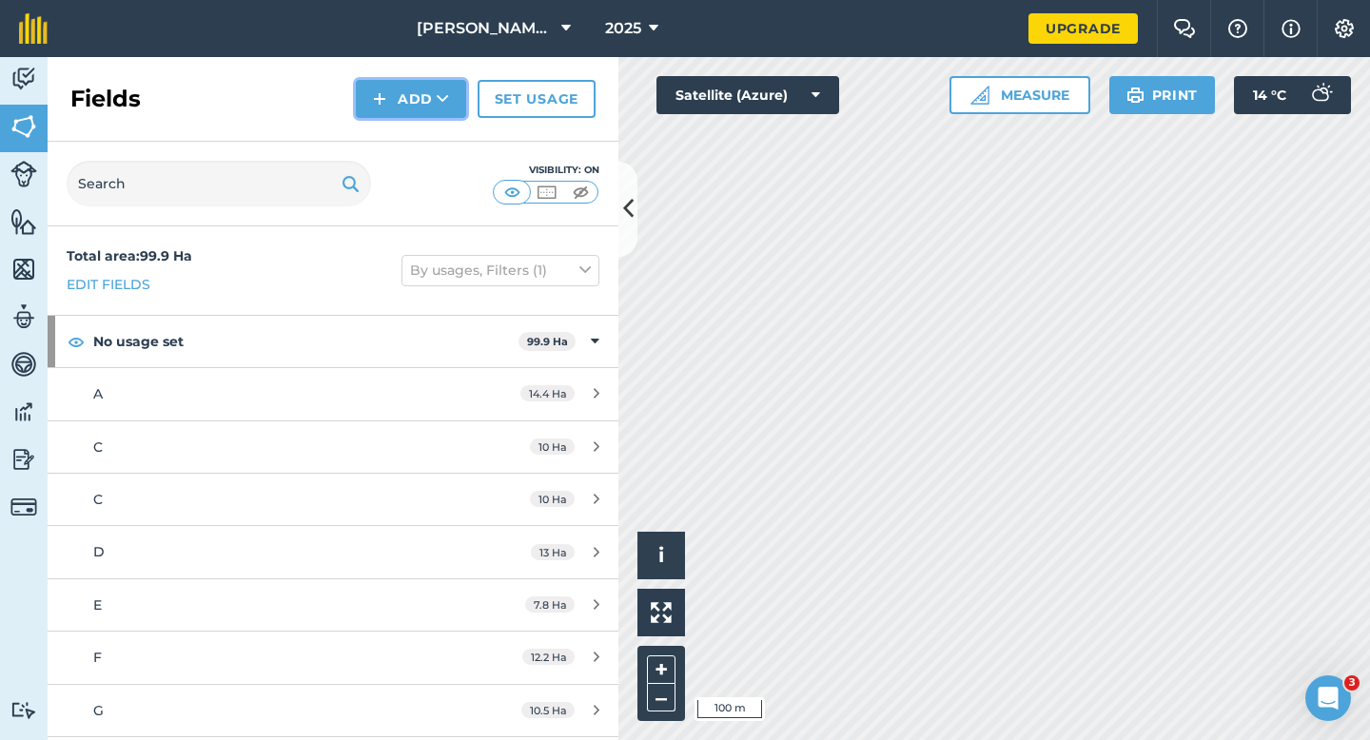
click at [413, 102] on button "Add" at bounding box center [411, 99] width 110 height 38
click at [413, 134] on link "Draw" at bounding box center [411, 142] width 105 height 42
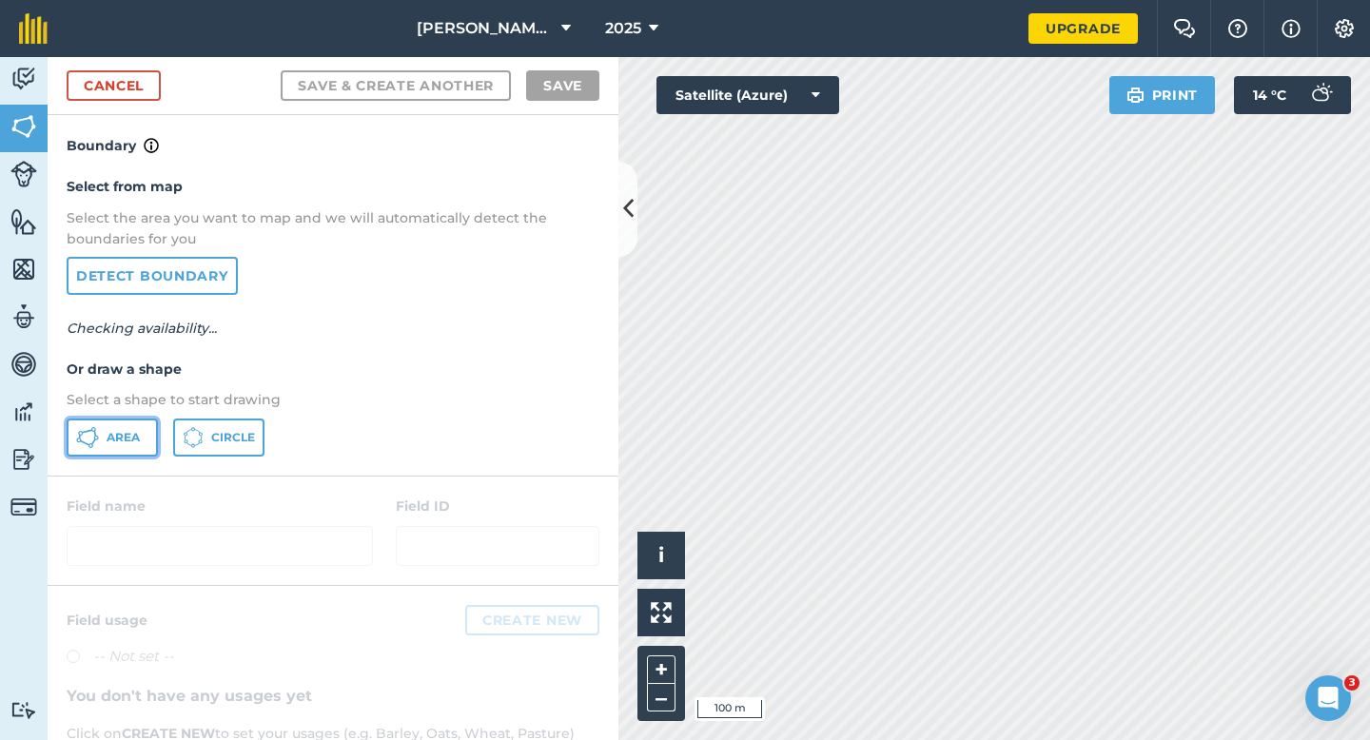
click at [134, 420] on button "Area" at bounding box center [112, 438] width 91 height 38
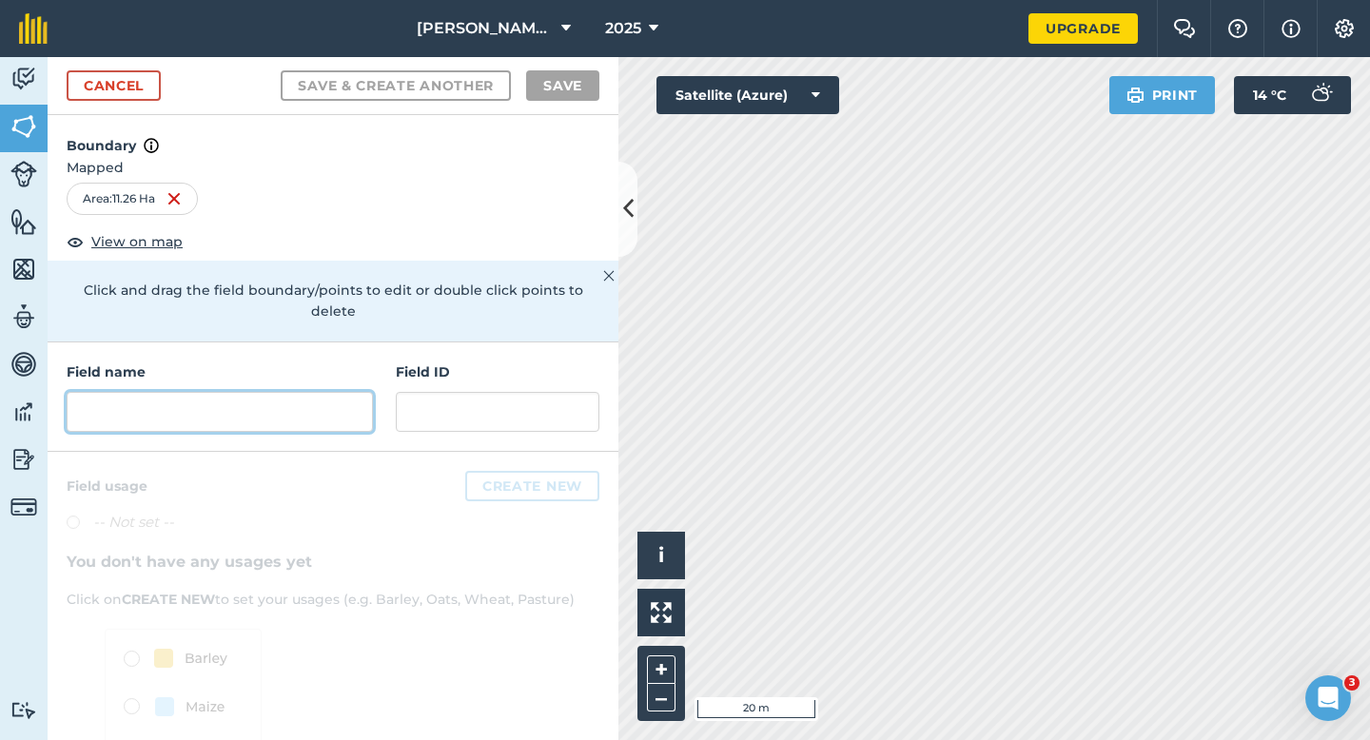
click at [302, 407] on input "text" at bounding box center [220, 412] width 306 height 40
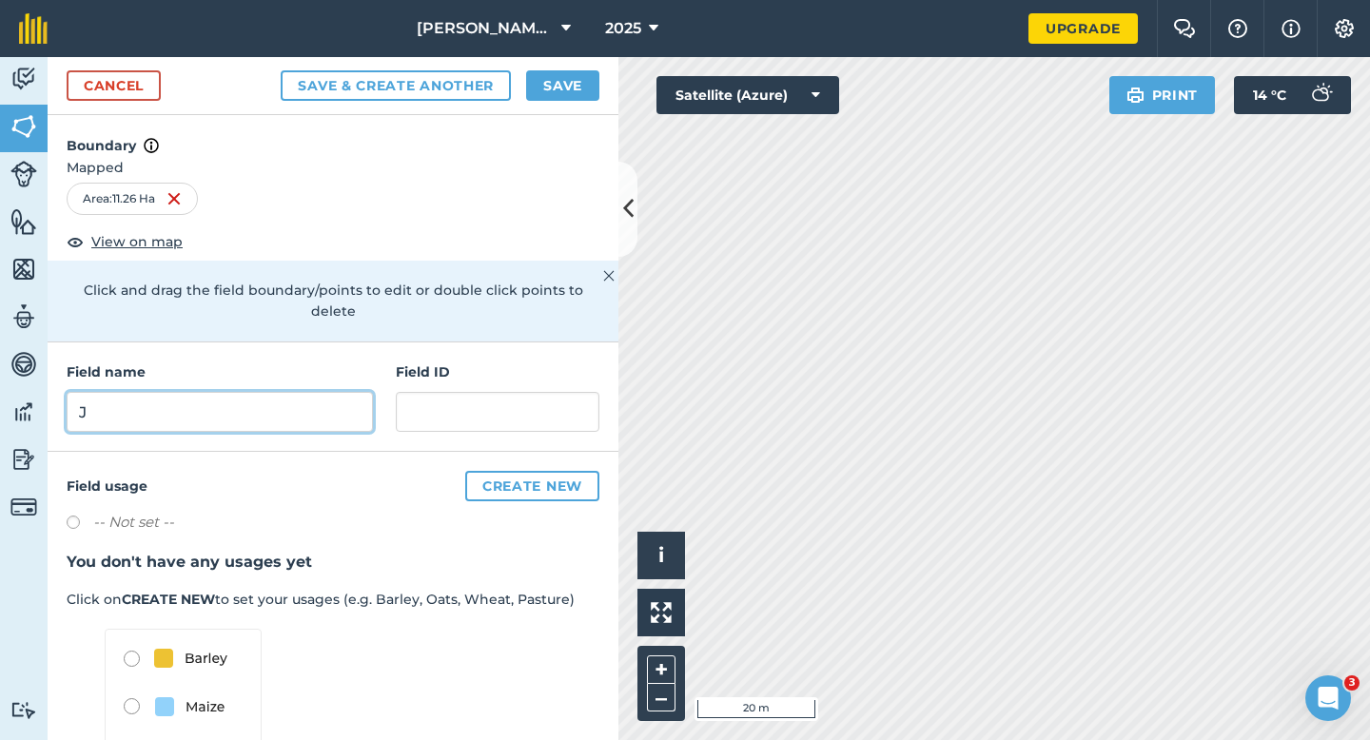
type input "J"
click at [574, 74] on button "Save" at bounding box center [562, 85] width 73 height 30
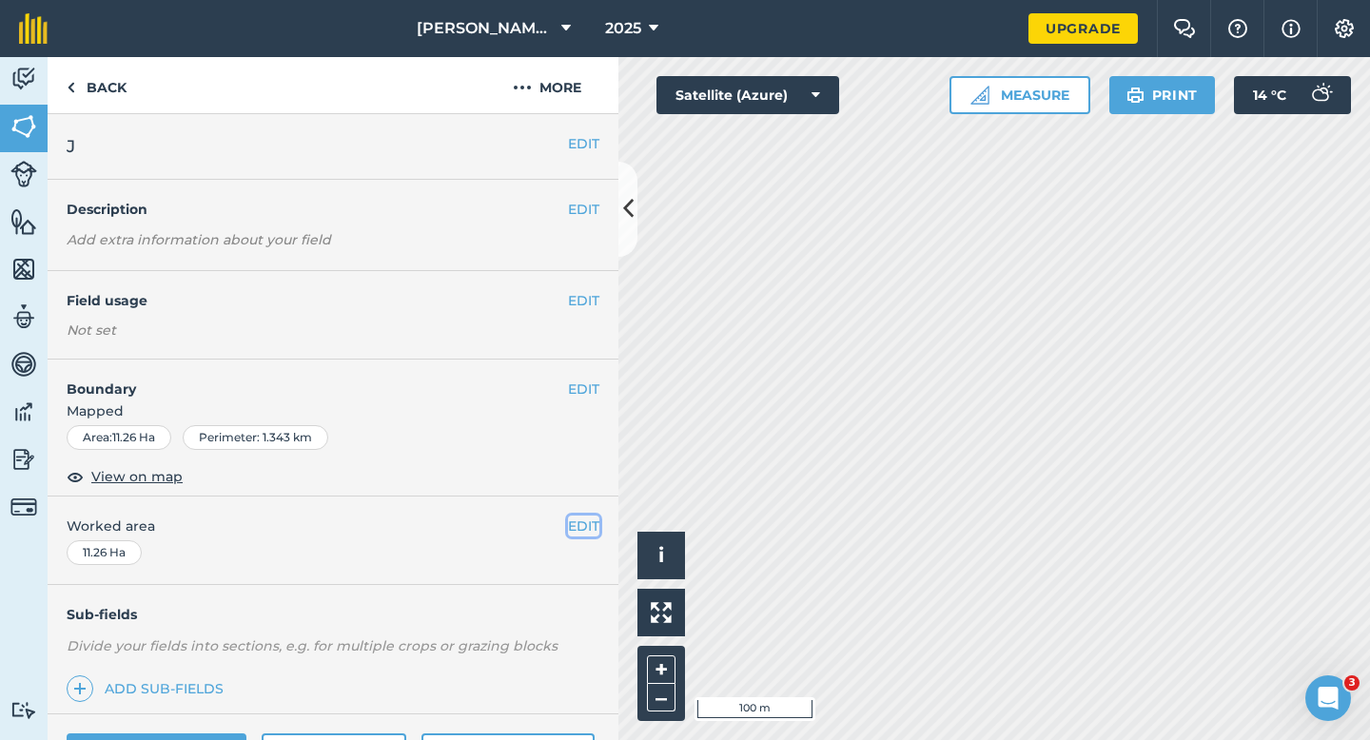
click at [598, 534] on button "EDIT" at bounding box center [583, 526] width 31 height 21
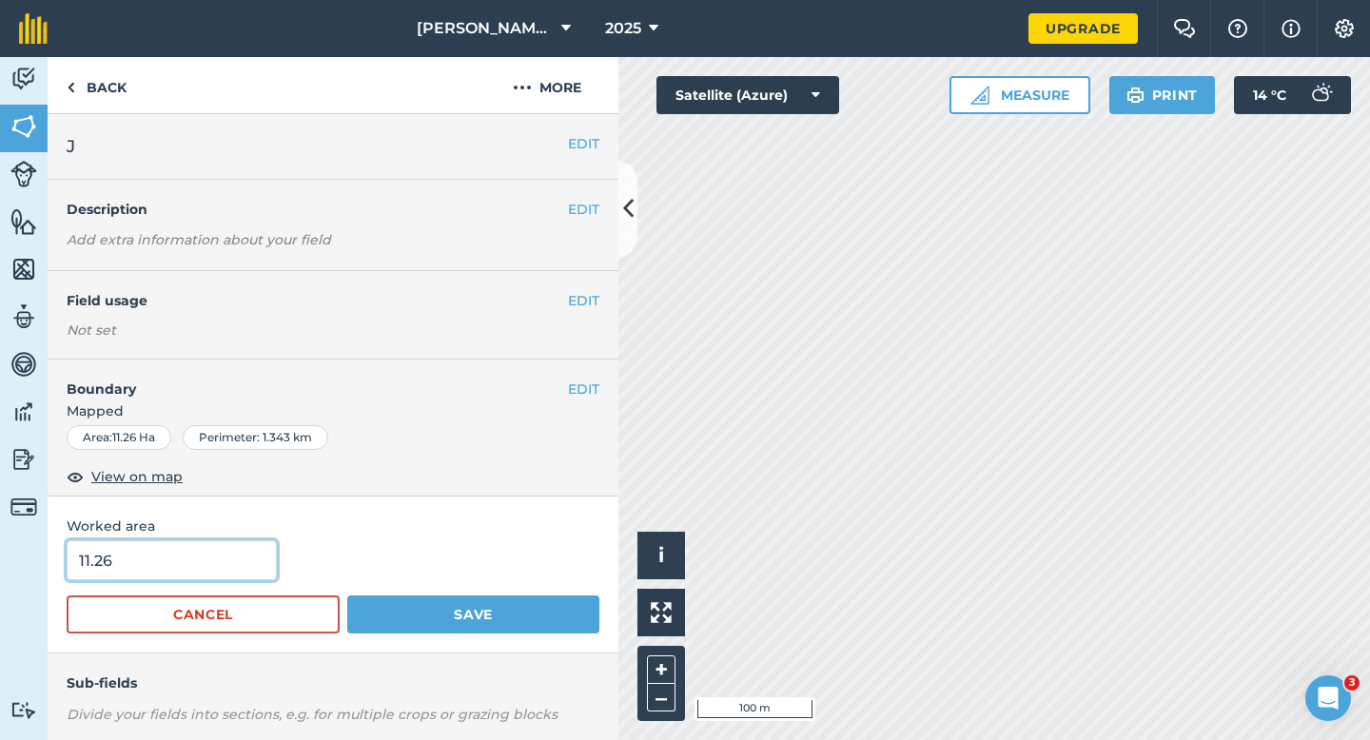
click at [204, 558] on input "11.26" at bounding box center [172, 560] width 210 height 40
type input "11.3"
click at [347, 596] on button "Save" at bounding box center [473, 615] width 252 height 38
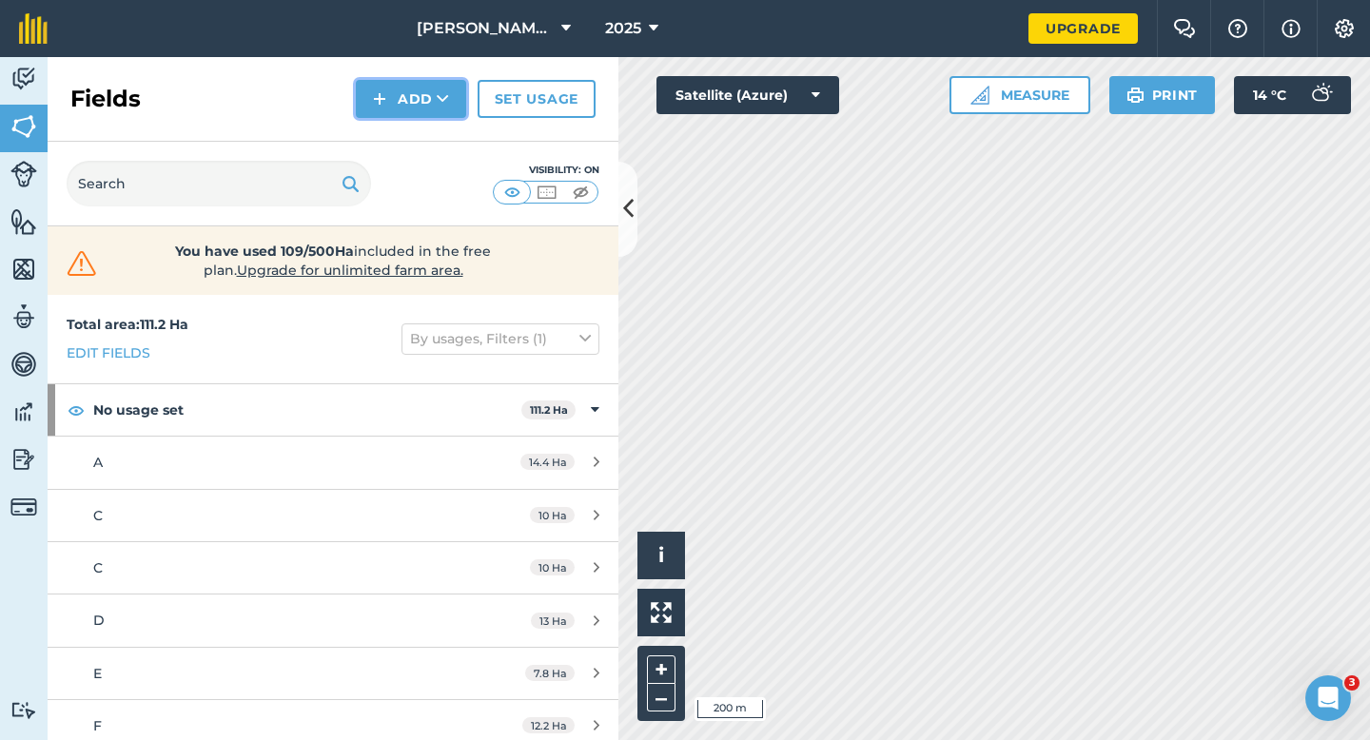
click at [413, 99] on button "Add" at bounding box center [411, 99] width 110 height 38
click at [413, 127] on link "Draw" at bounding box center [411, 142] width 105 height 42
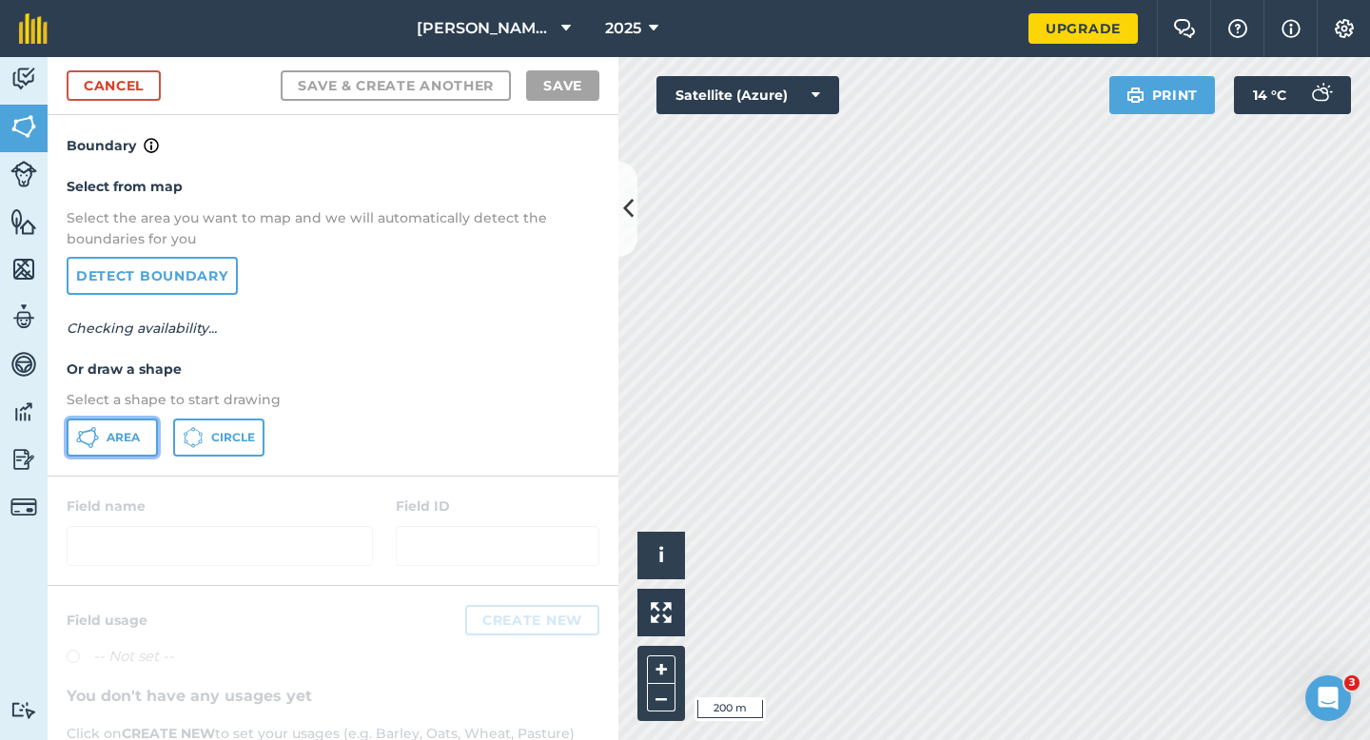
click at [129, 427] on button "Area" at bounding box center [112, 438] width 91 height 38
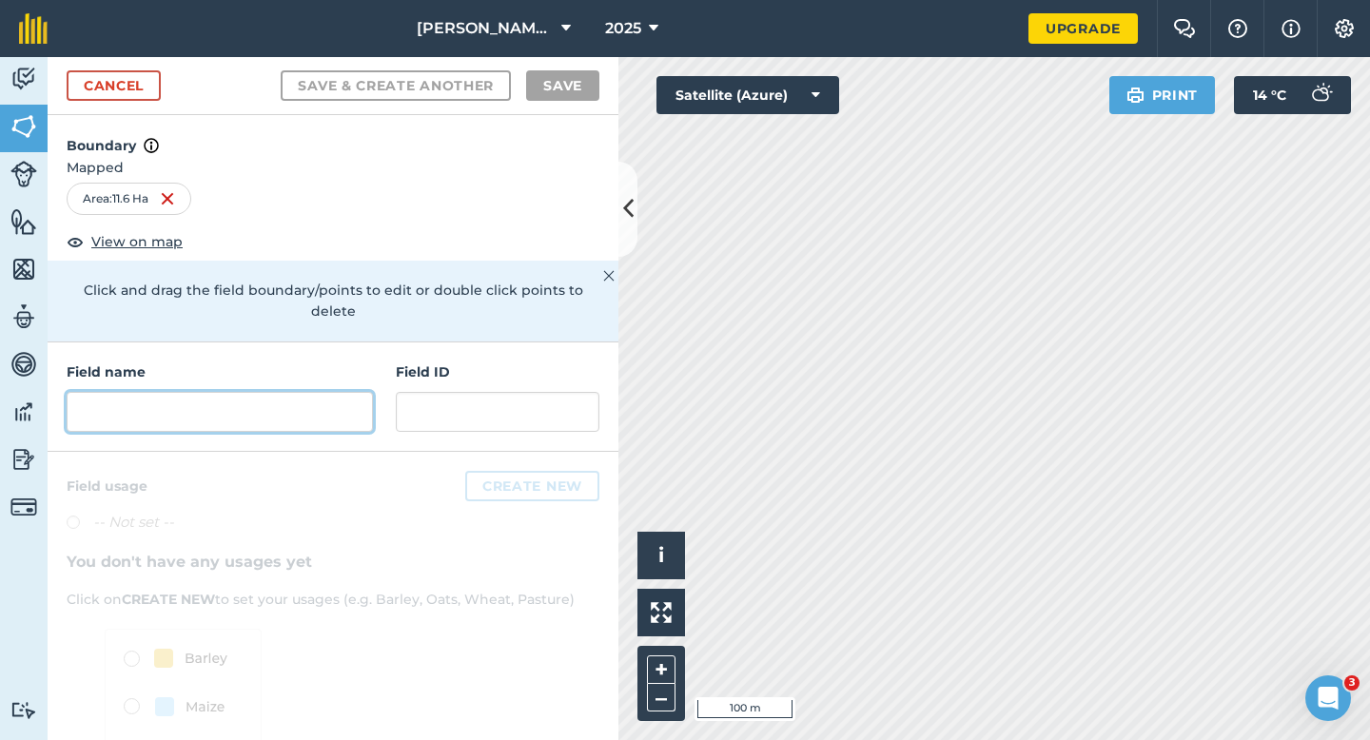
click at [318, 397] on input "text" at bounding box center [220, 412] width 306 height 40
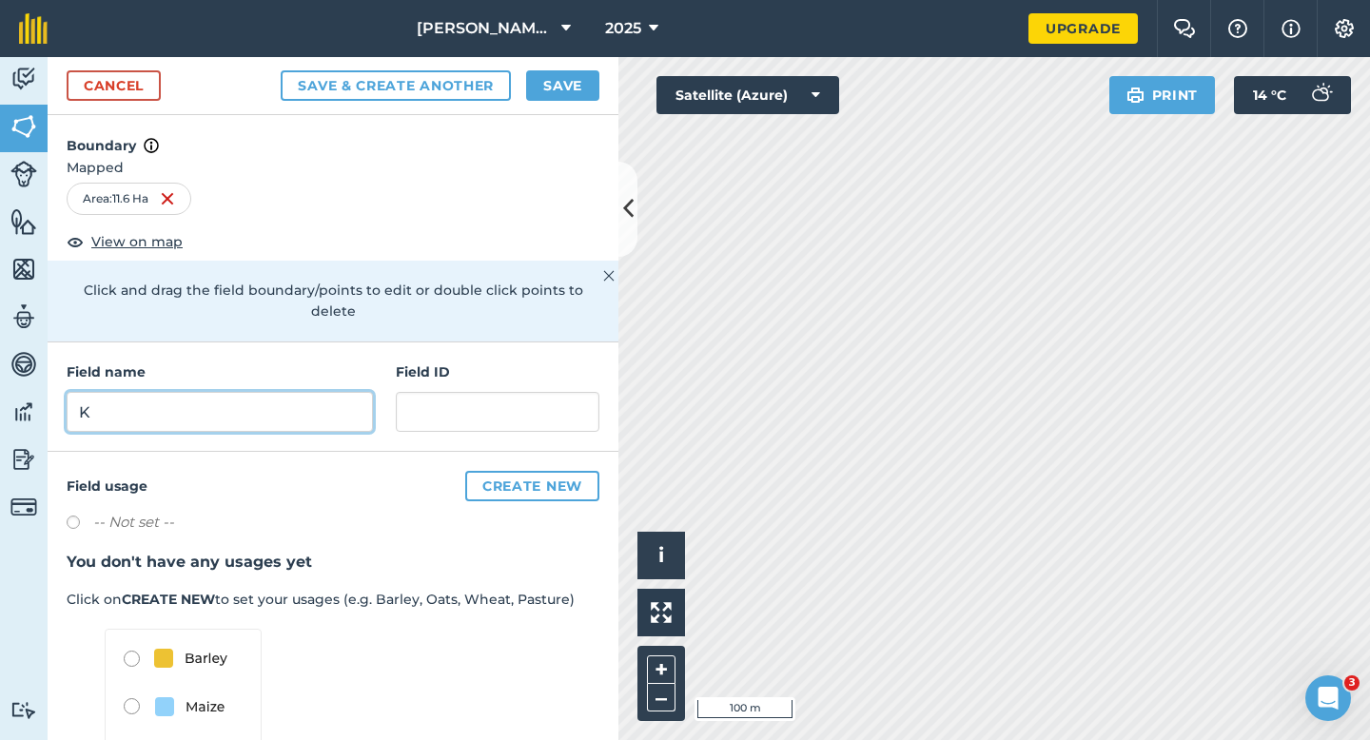
type input "K"
click at [571, 85] on button "Save" at bounding box center [562, 85] width 73 height 30
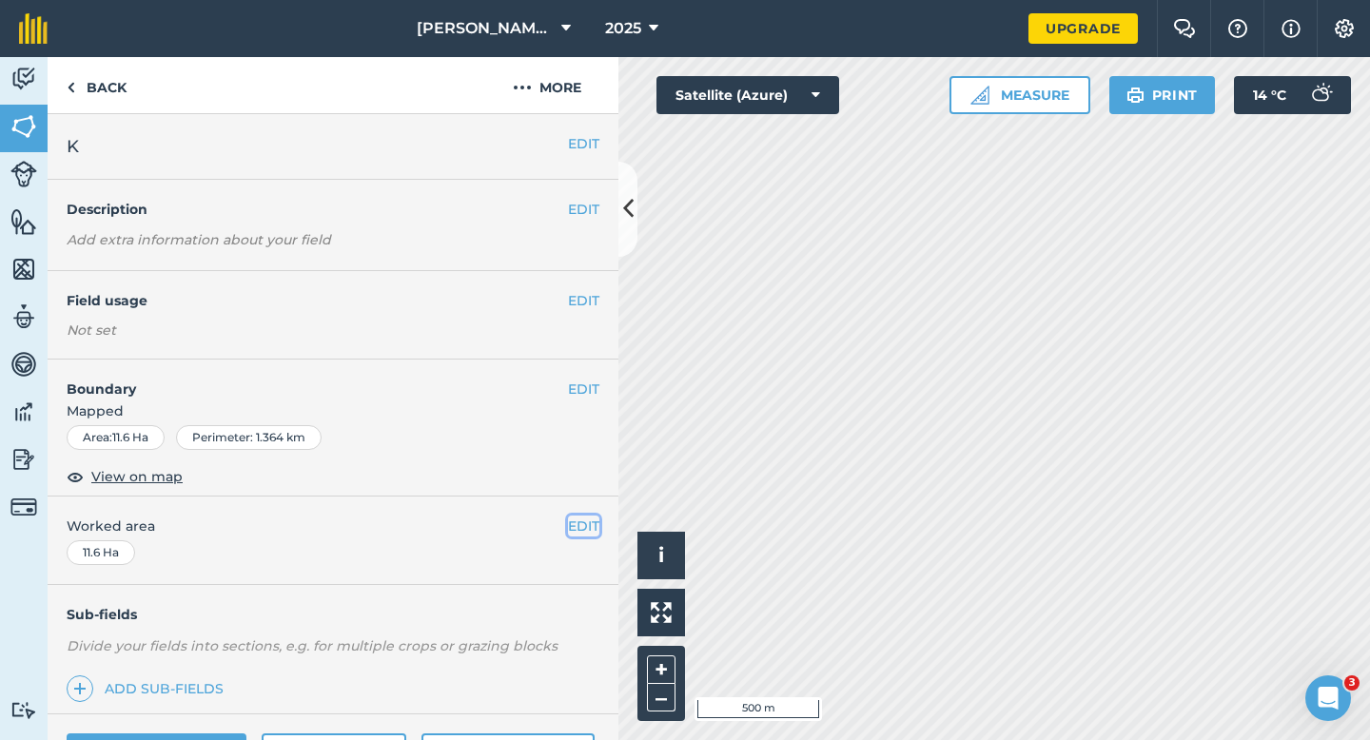
click at [590, 524] on button "EDIT" at bounding box center [583, 526] width 31 height 21
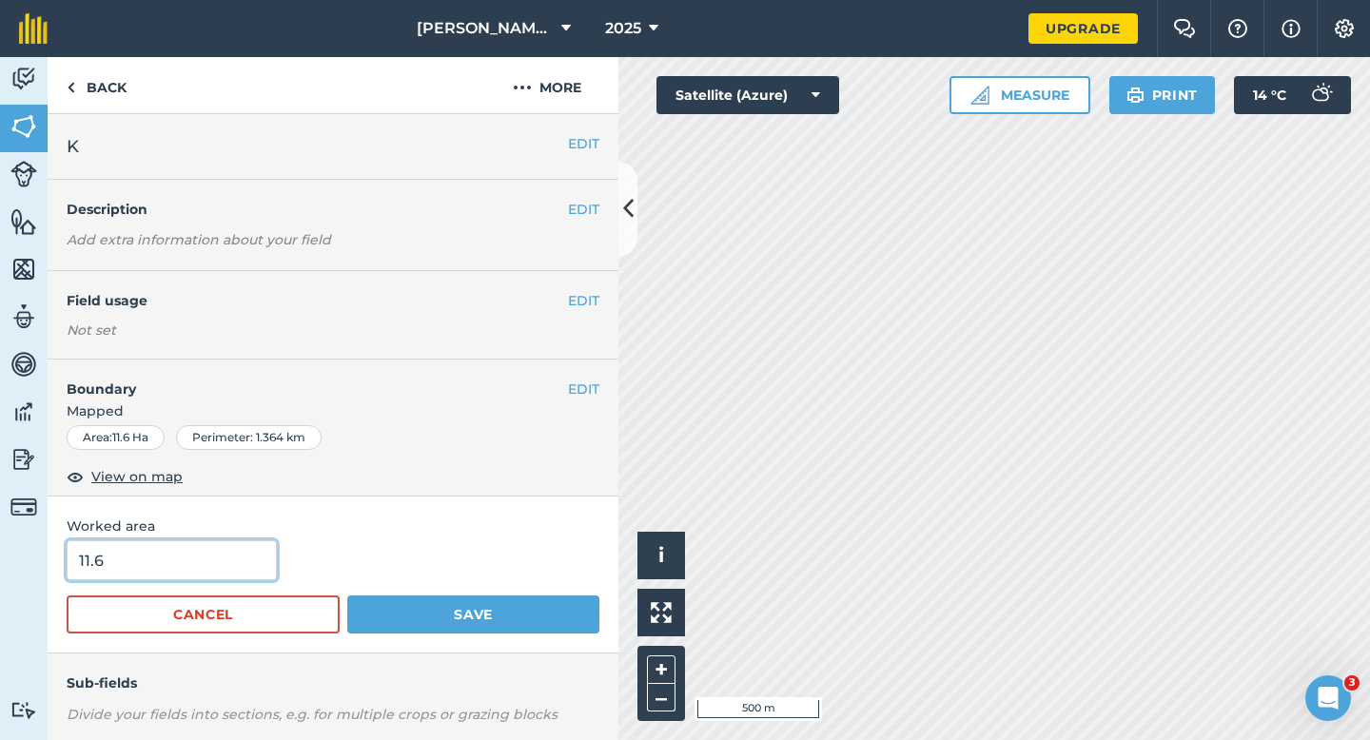
click at [215, 566] on input "11.6" at bounding box center [172, 560] width 210 height 40
click at [347, 596] on button "Save" at bounding box center [473, 615] width 252 height 38
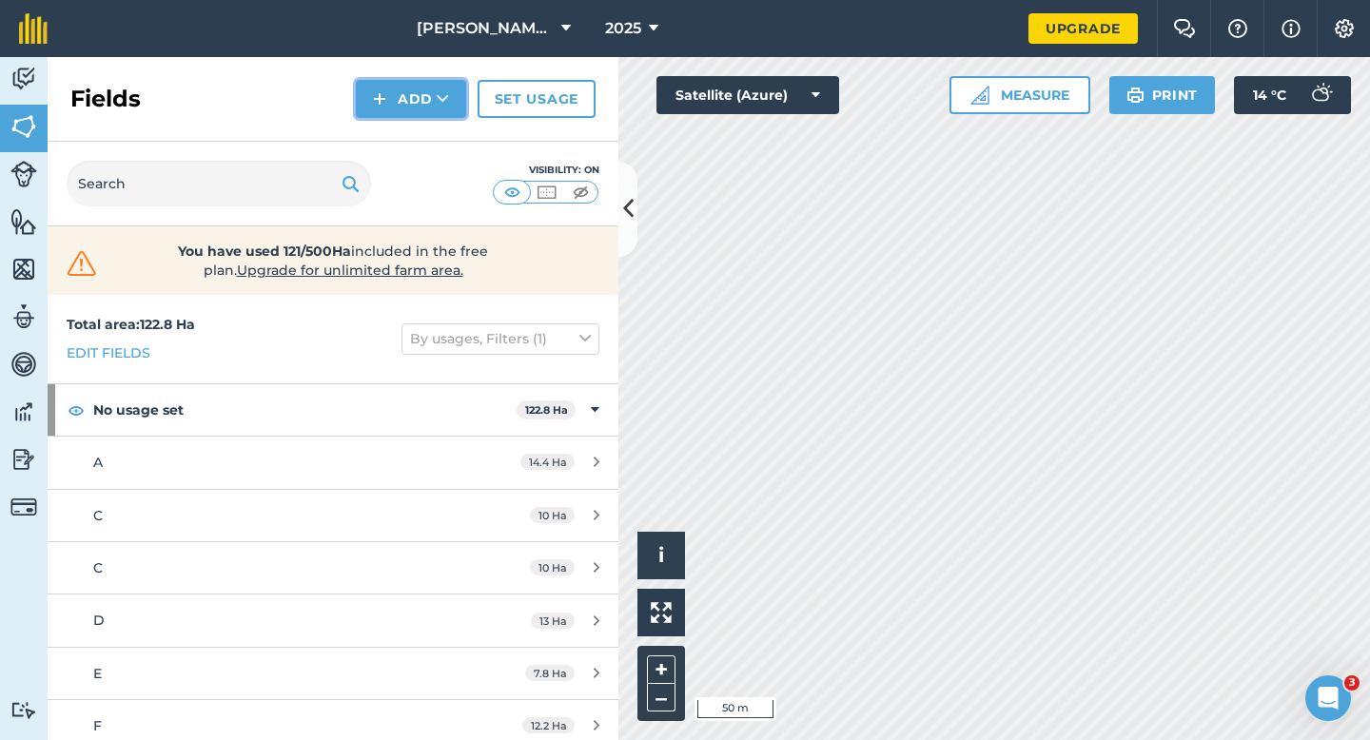
click at [380, 98] on img at bounding box center [379, 99] width 13 height 23
click at [387, 115] on button "Add Draw Import" at bounding box center [411, 99] width 110 height 38
click at [387, 92] on button "Add" at bounding box center [411, 99] width 110 height 38
click at [387, 119] on div "Fields Add Draw Import Set usage" at bounding box center [333, 99] width 571 height 85
click at [385, 118] on div "Fields Add Set usage" at bounding box center [333, 99] width 571 height 85
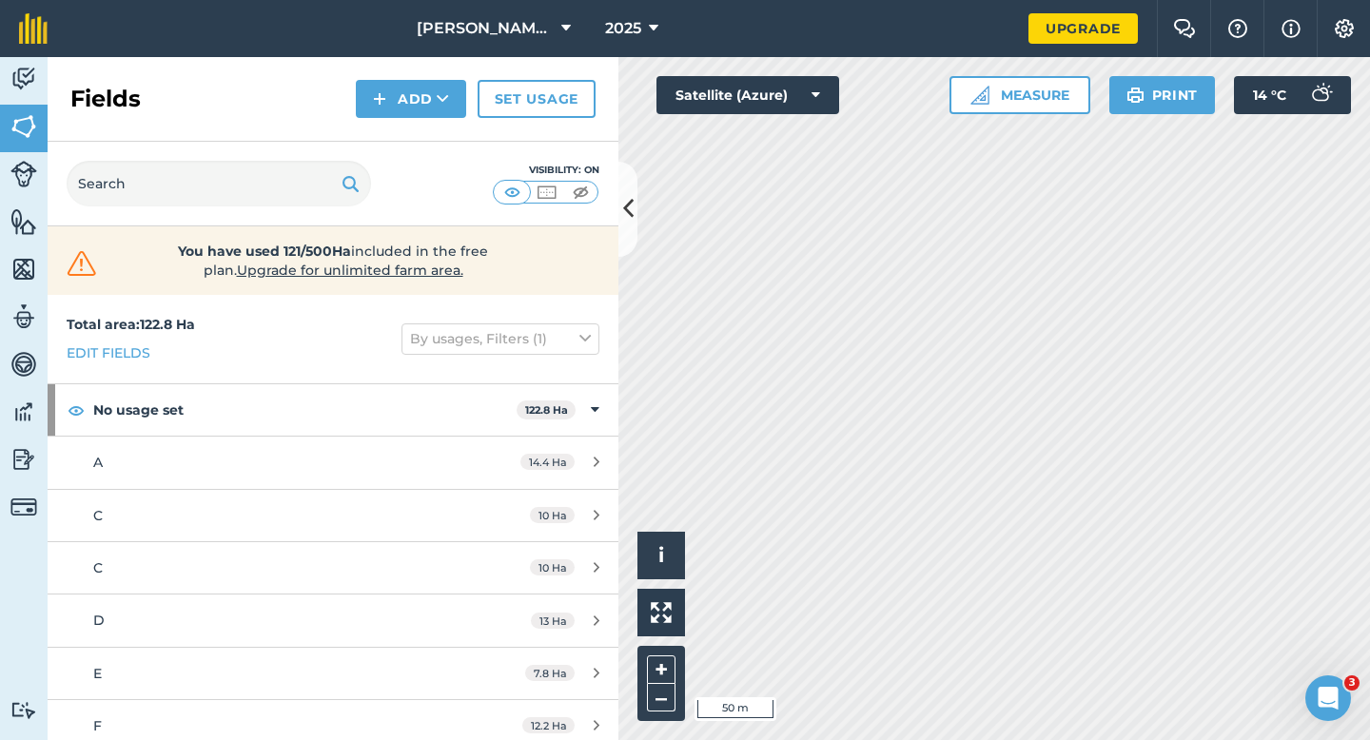
click at [386, 150] on div "Visibility: On" at bounding box center [333, 184] width 571 height 85
click at [386, 104] on img at bounding box center [379, 99] width 13 height 23
click at [386, 141] on link "Draw" at bounding box center [411, 142] width 105 height 42
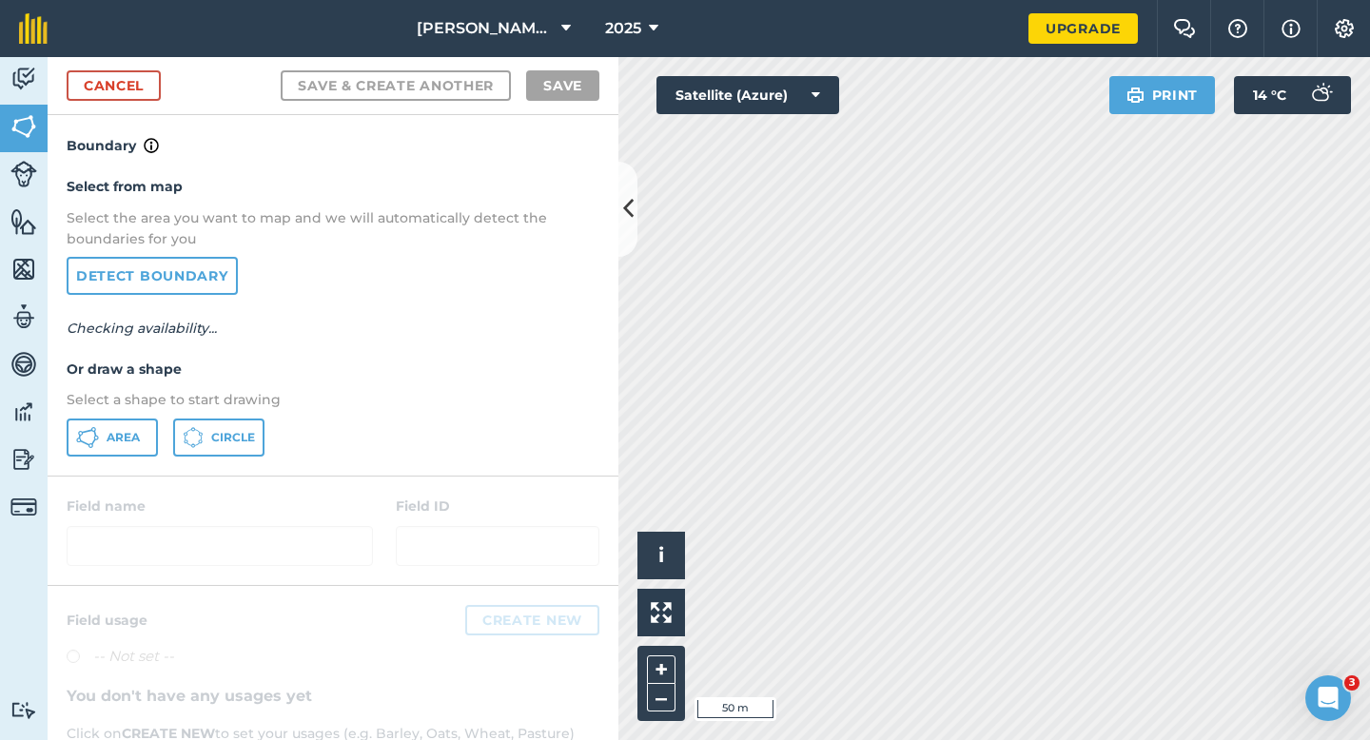
click at [141, 410] on p "Select a shape to start drawing" at bounding box center [333, 399] width 533 height 21
click at [139, 436] on span "Area" at bounding box center [123, 437] width 33 height 15
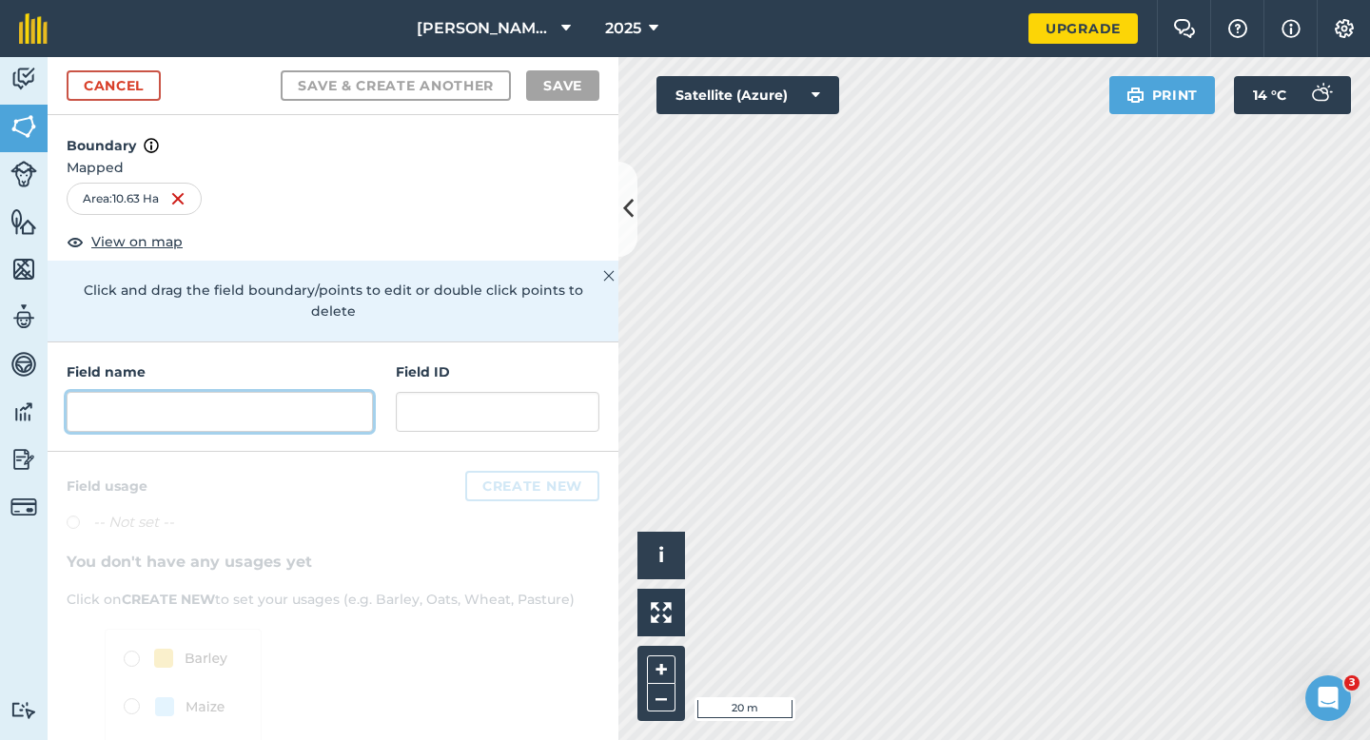
click at [238, 392] on input "text" at bounding box center [220, 412] width 306 height 40
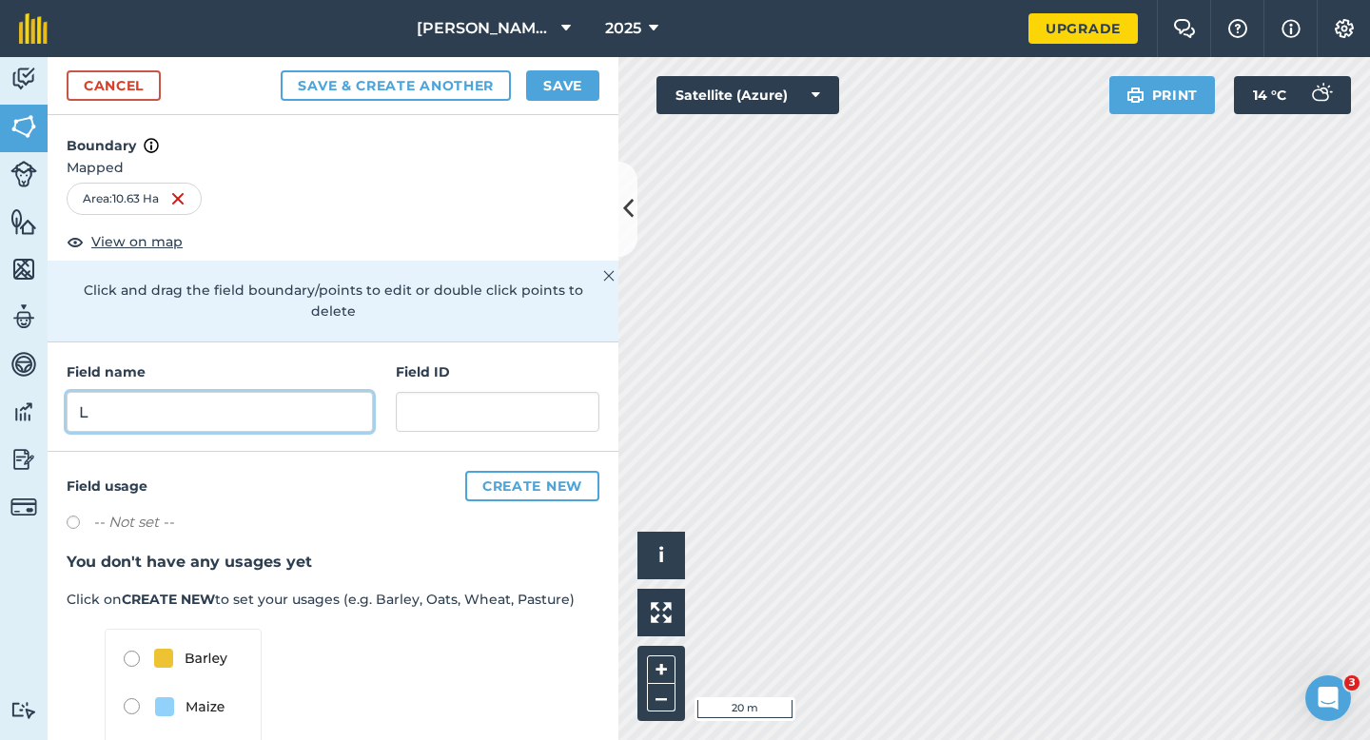
type input "L"
click at [566, 84] on button "Save" at bounding box center [562, 85] width 73 height 30
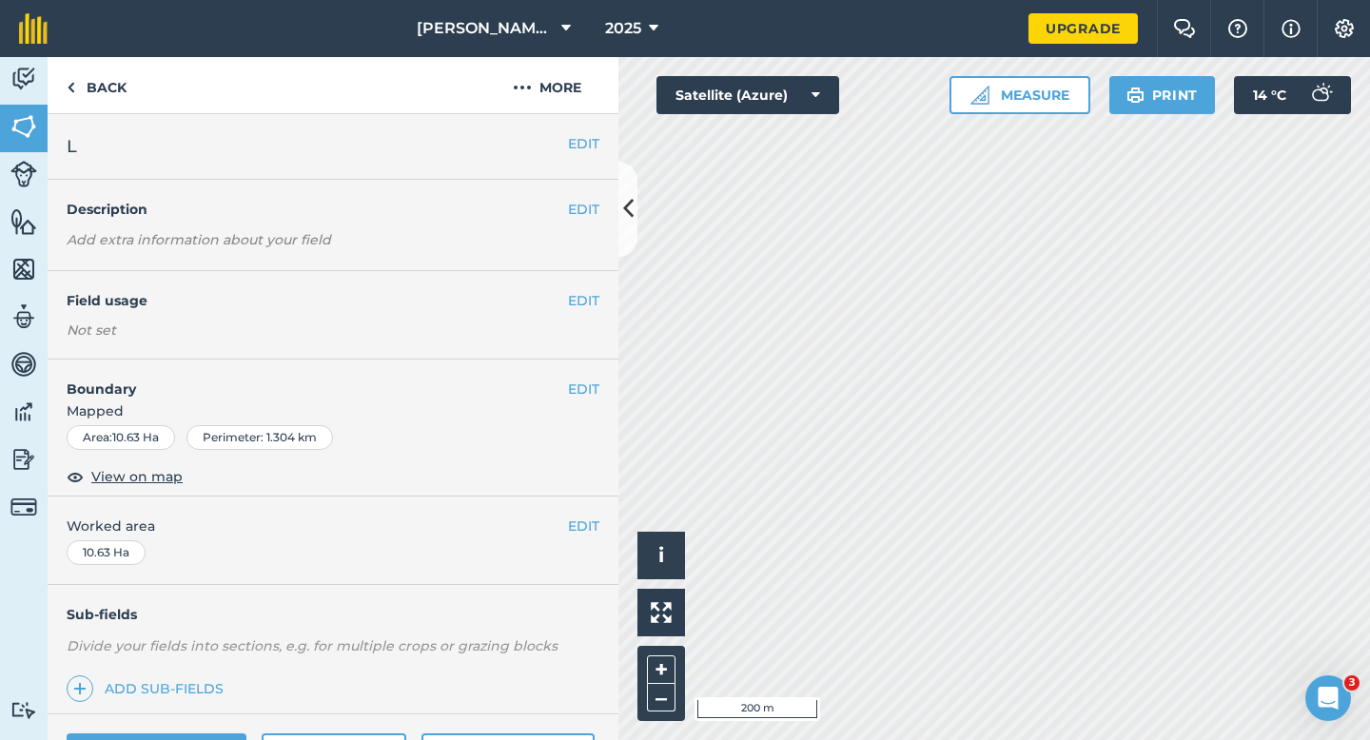
click at [578, 540] on div "EDIT Worked area 10.63 Ha" at bounding box center [333, 541] width 571 height 88
click at [572, 527] on button "EDIT" at bounding box center [583, 526] width 31 height 21
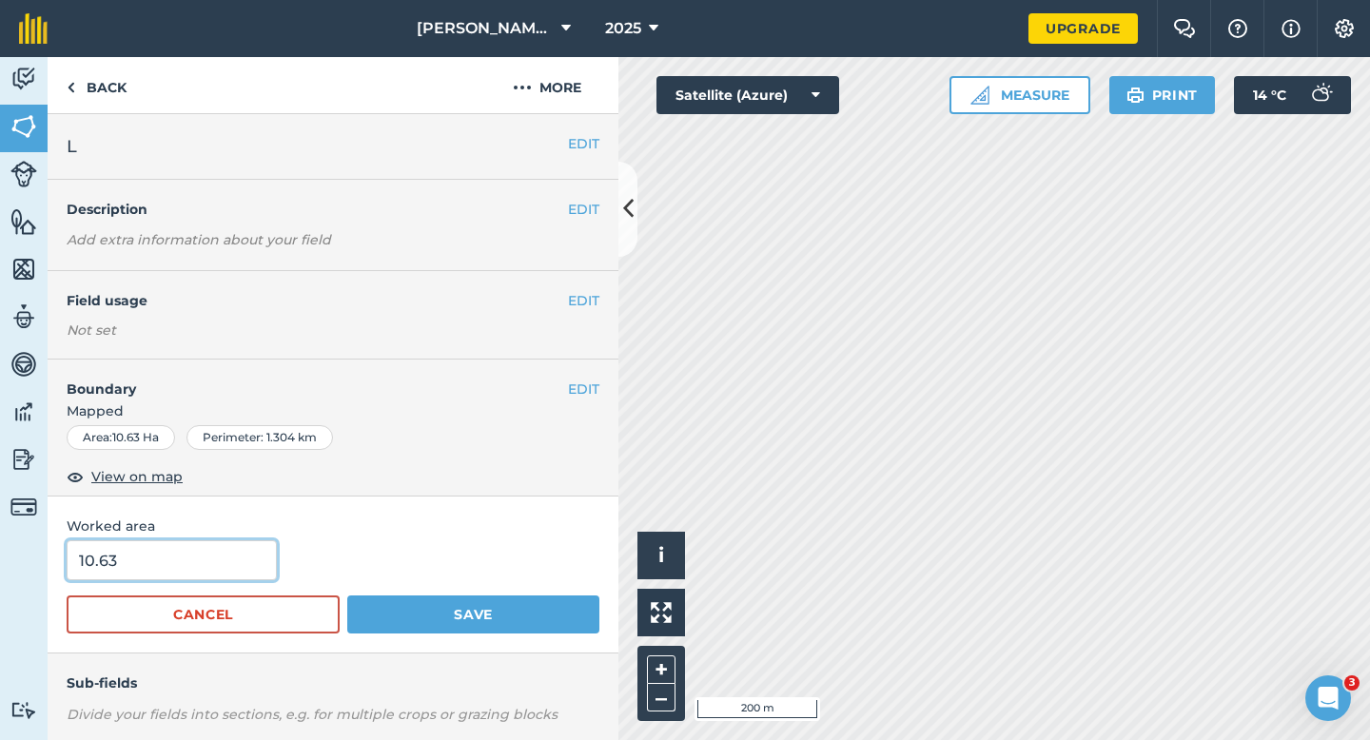
click at [202, 579] on input "10.63" at bounding box center [172, 560] width 210 height 40
type input "10.6"
click at [347, 596] on button "Save" at bounding box center [473, 615] width 252 height 38
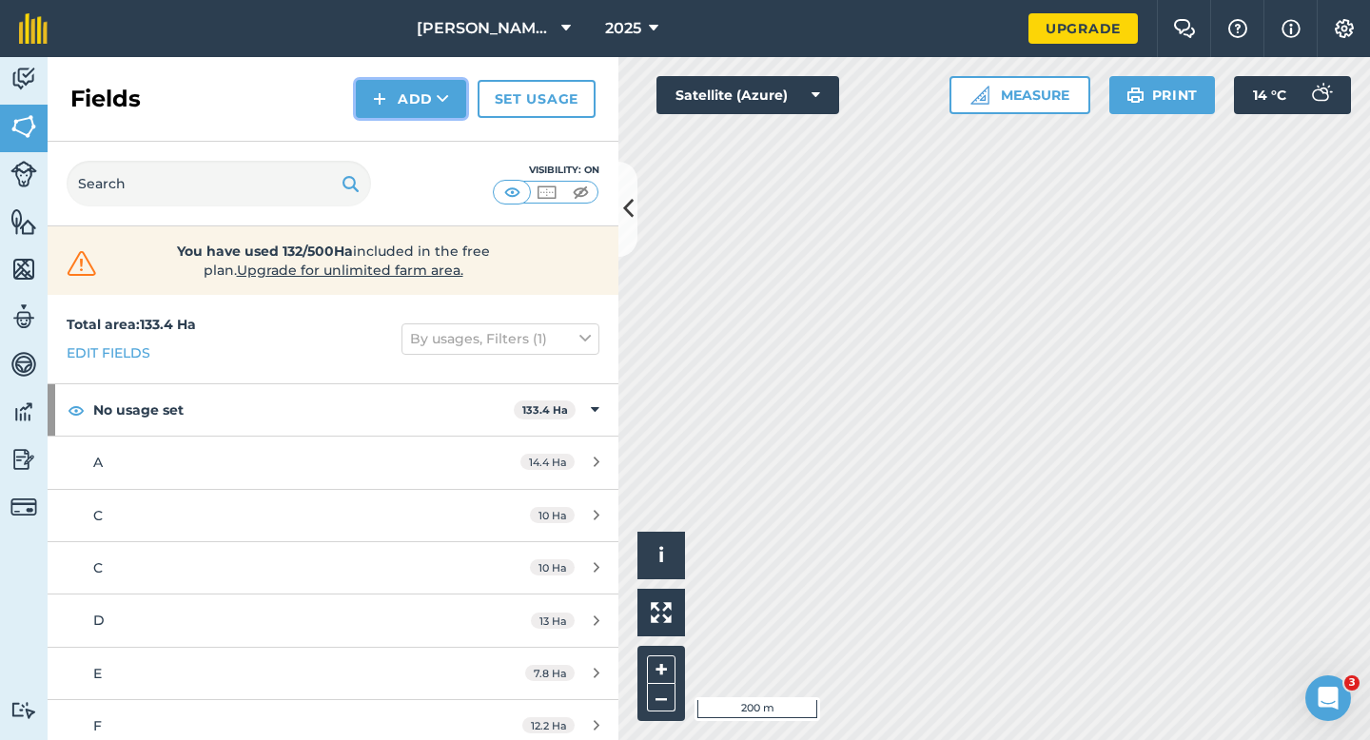
click at [410, 100] on button "Add" at bounding box center [411, 99] width 110 height 38
click at [410, 131] on link "Draw" at bounding box center [411, 142] width 105 height 42
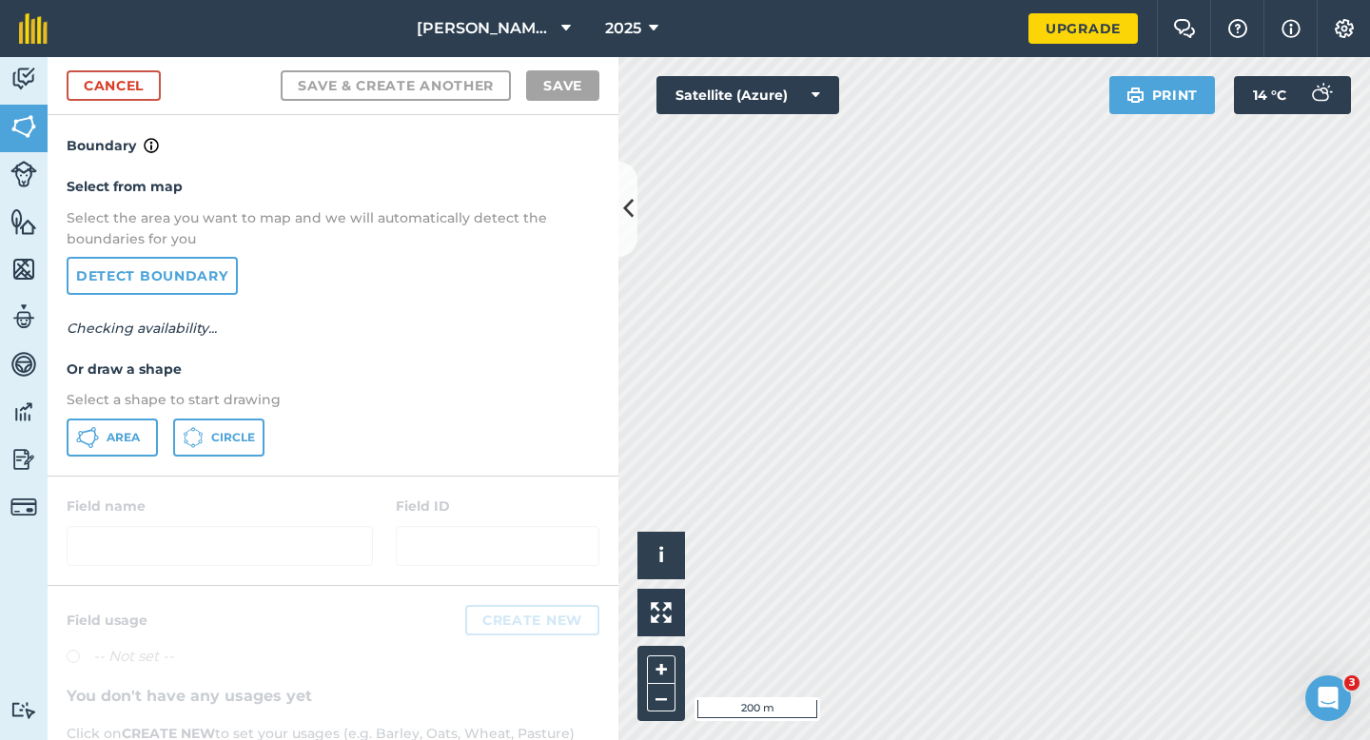
click at [95, 467] on div "Select from map Select the area you want to map and we will automatically detec…" at bounding box center [333, 316] width 571 height 318
click at [101, 442] on button "Area" at bounding box center [112, 438] width 91 height 38
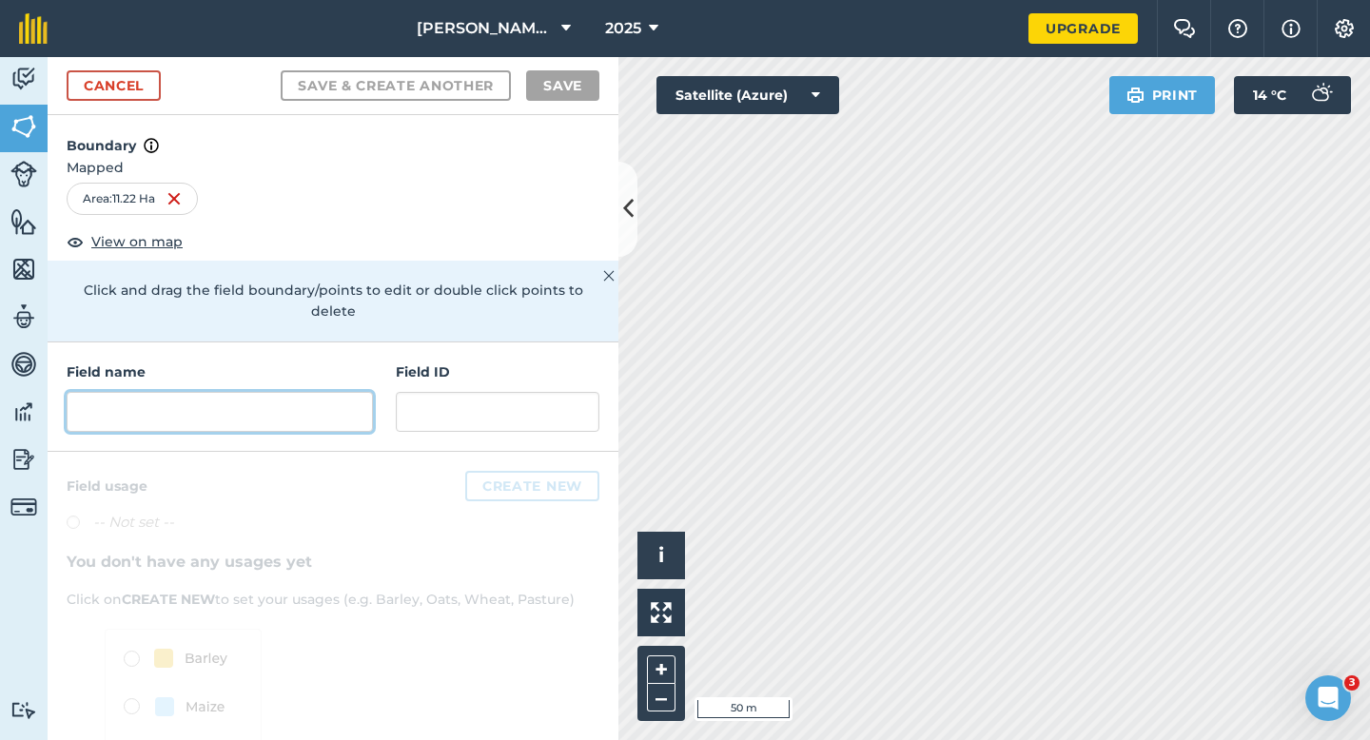
click at [267, 403] on input "text" at bounding box center [220, 412] width 306 height 40
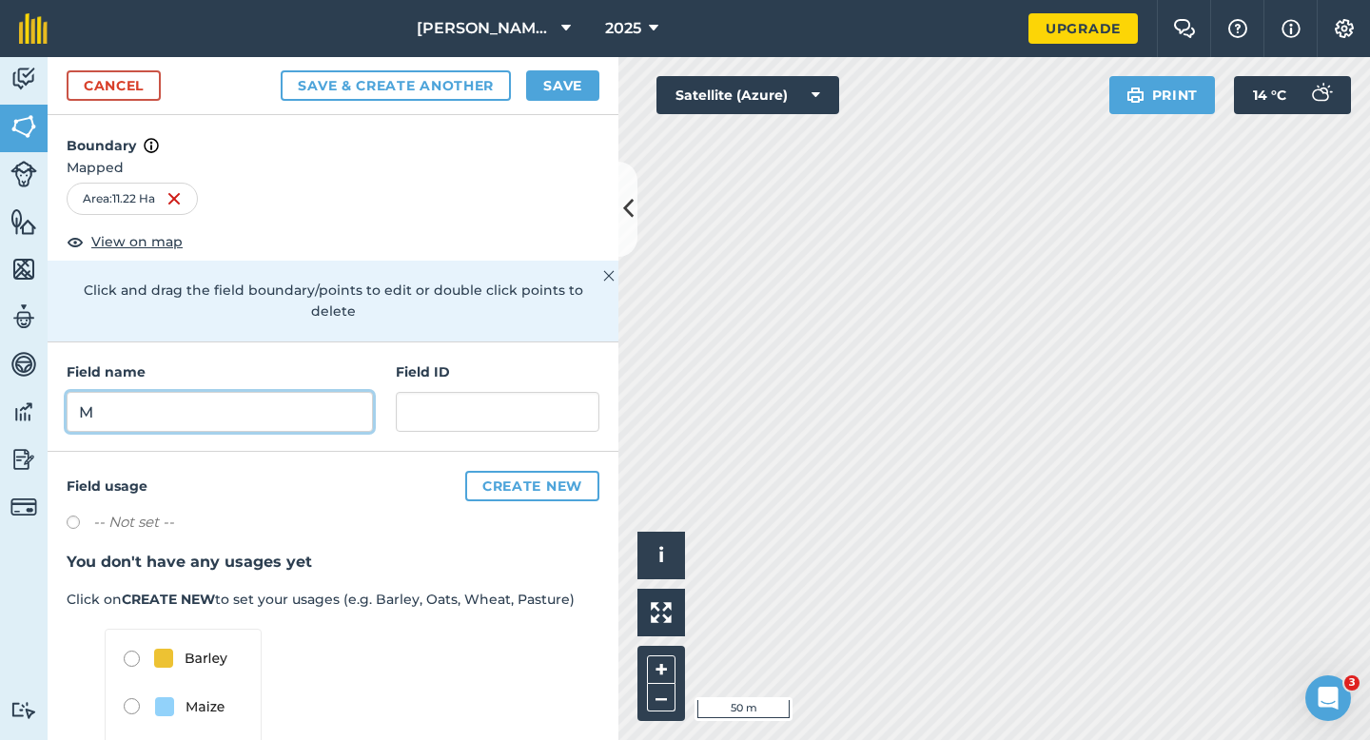
type input "M"
click at [547, 85] on button "Save" at bounding box center [562, 85] width 73 height 30
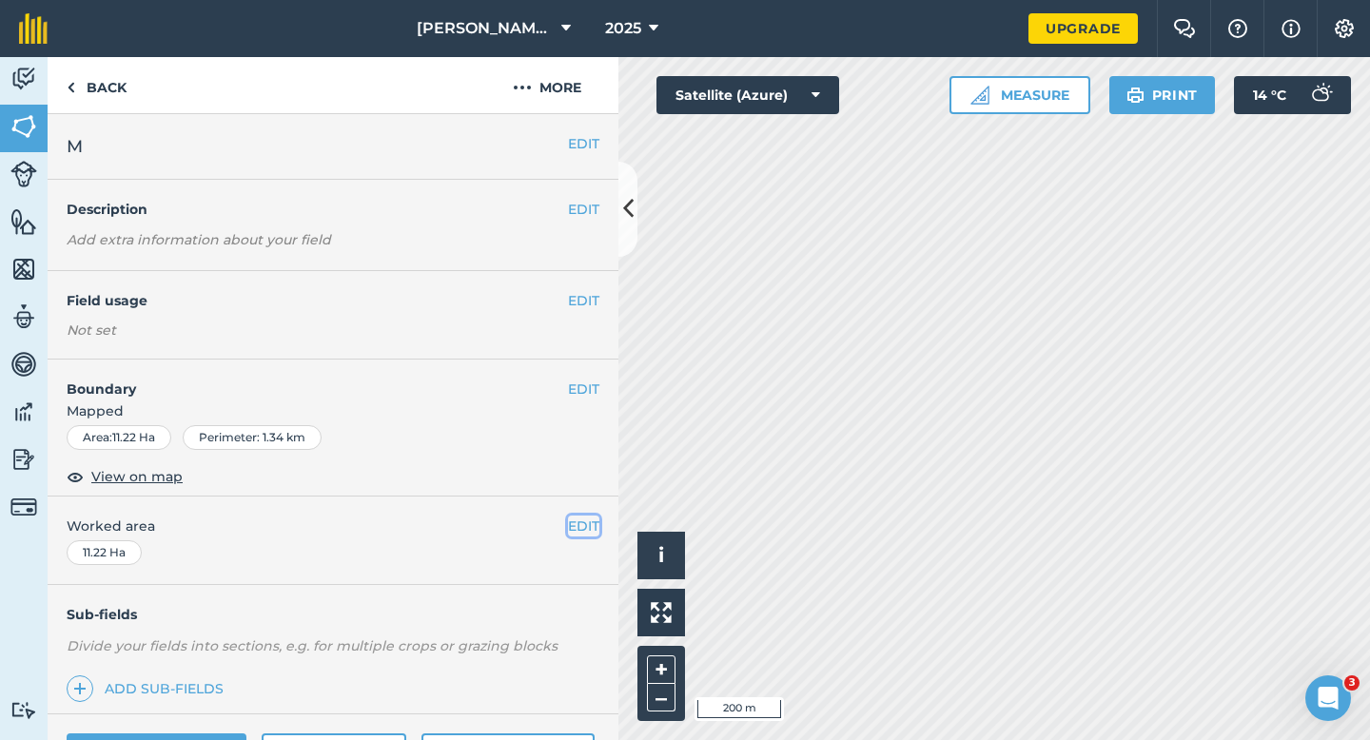
click at [594, 527] on button "EDIT" at bounding box center [583, 526] width 31 height 21
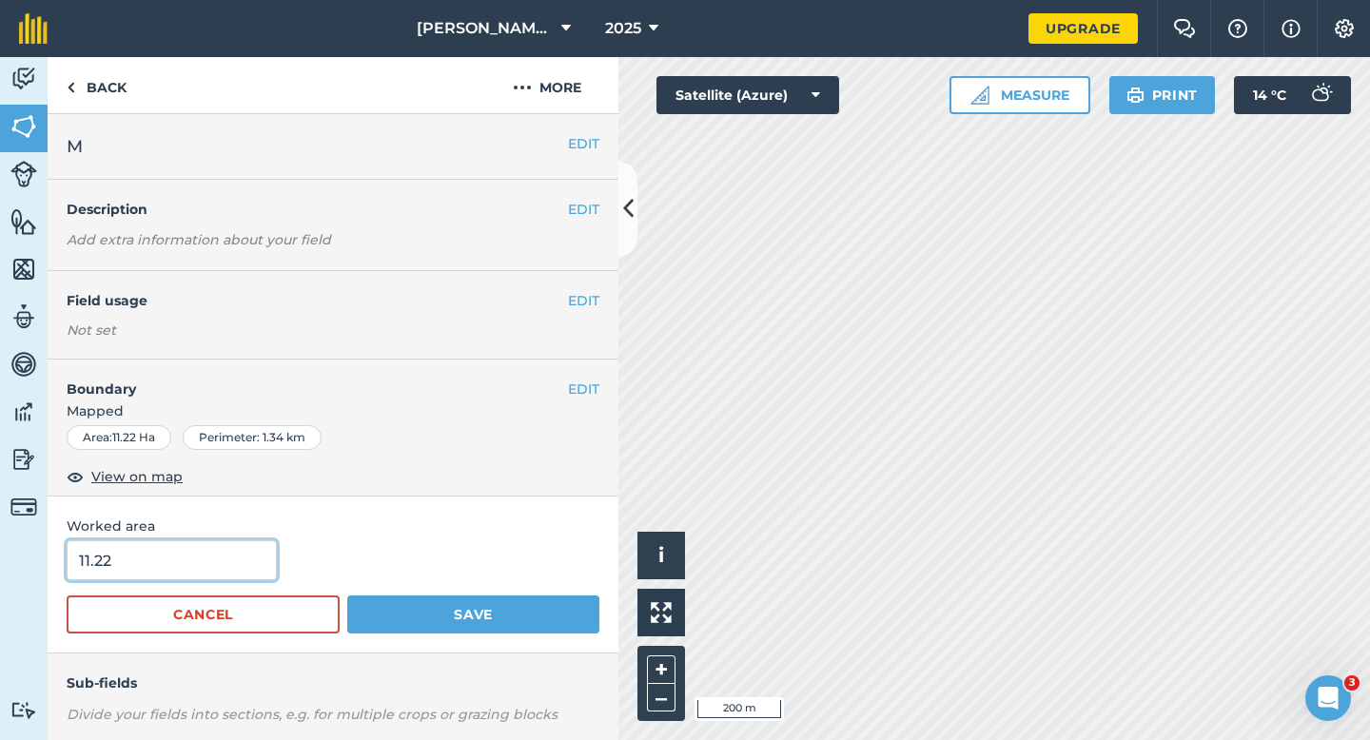
click at [209, 561] on input "11.22" at bounding box center [172, 560] width 210 height 40
type input "11.2"
click at [347, 596] on button "Save" at bounding box center [473, 615] width 252 height 38
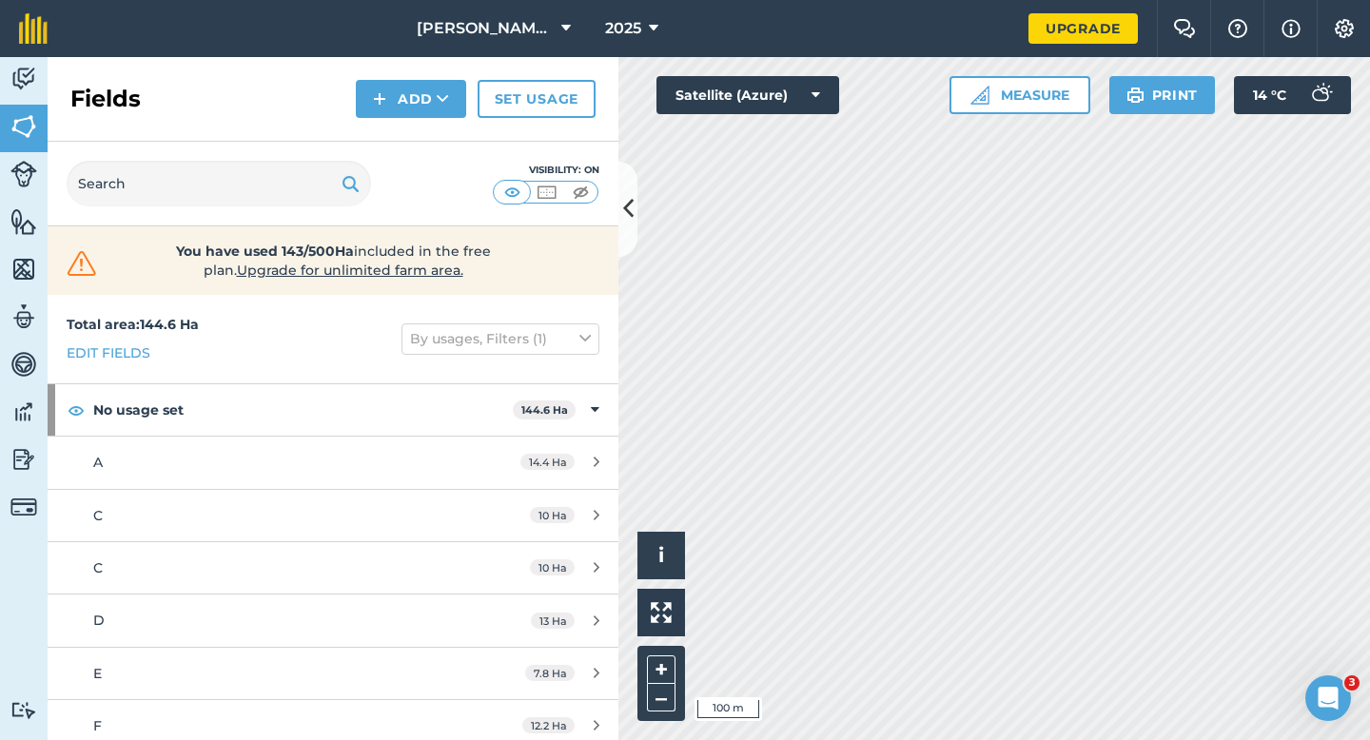
click at [414, 117] on div "Fields Add Set usage" at bounding box center [333, 99] width 571 height 85
click at [416, 137] on div "Fields Add Set usage" at bounding box center [333, 99] width 571 height 85
click at [411, 110] on button "Add" at bounding box center [411, 99] width 110 height 38
click at [411, 134] on link "Draw" at bounding box center [411, 142] width 105 height 42
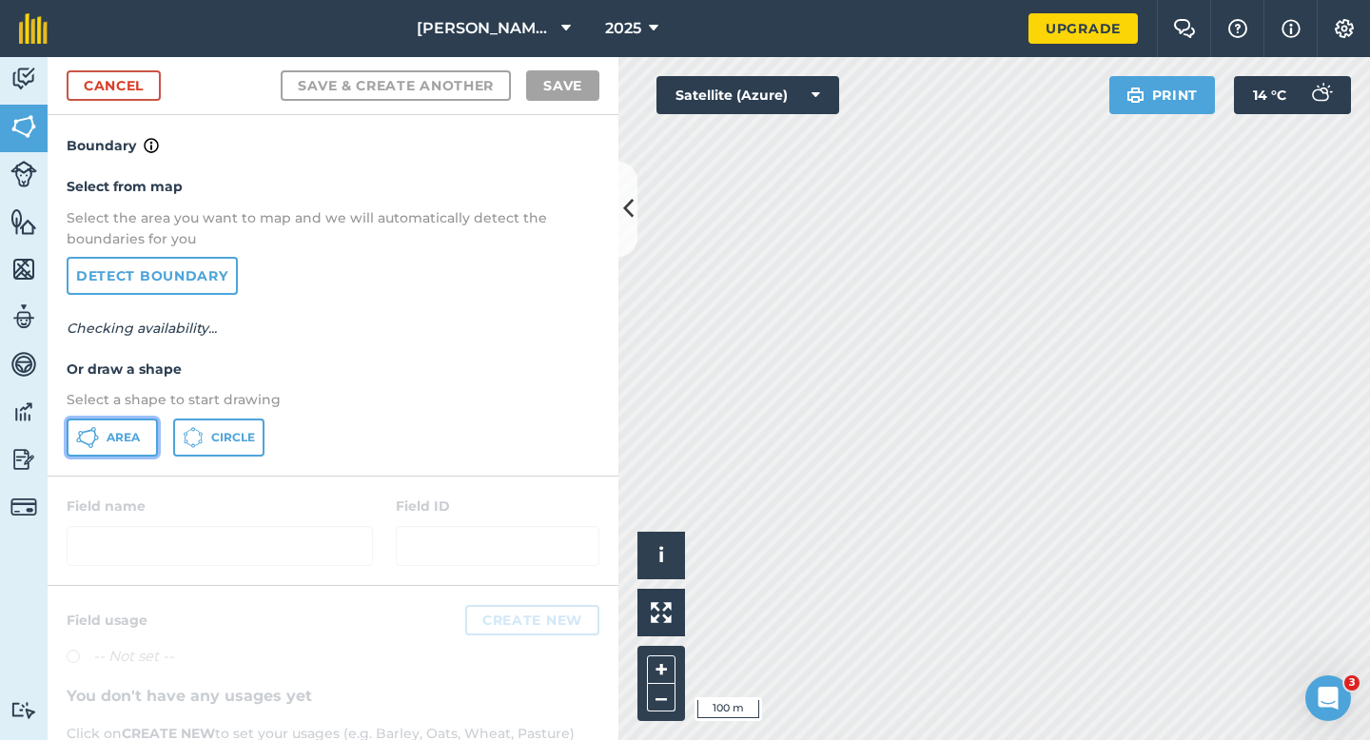
click at [128, 425] on button "Area" at bounding box center [112, 438] width 91 height 38
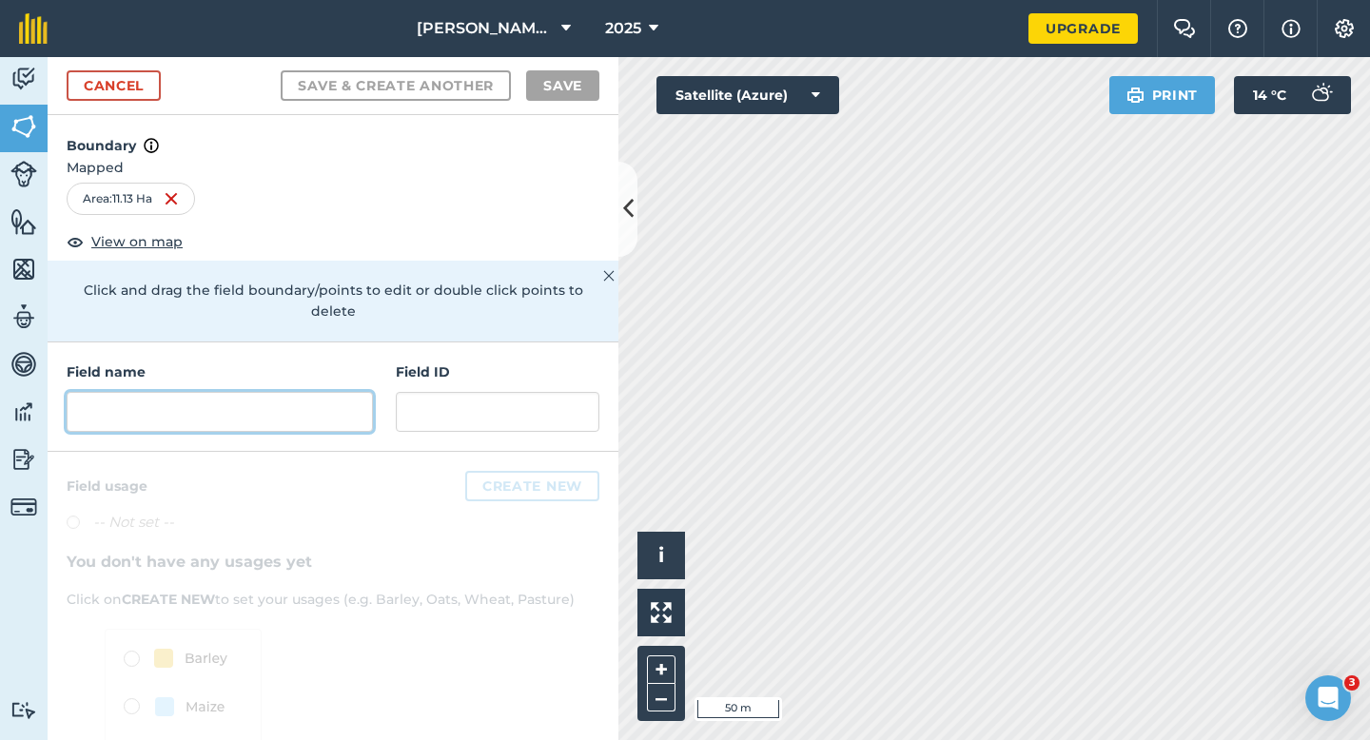
click at [291, 410] on input "text" at bounding box center [220, 412] width 306 height 40
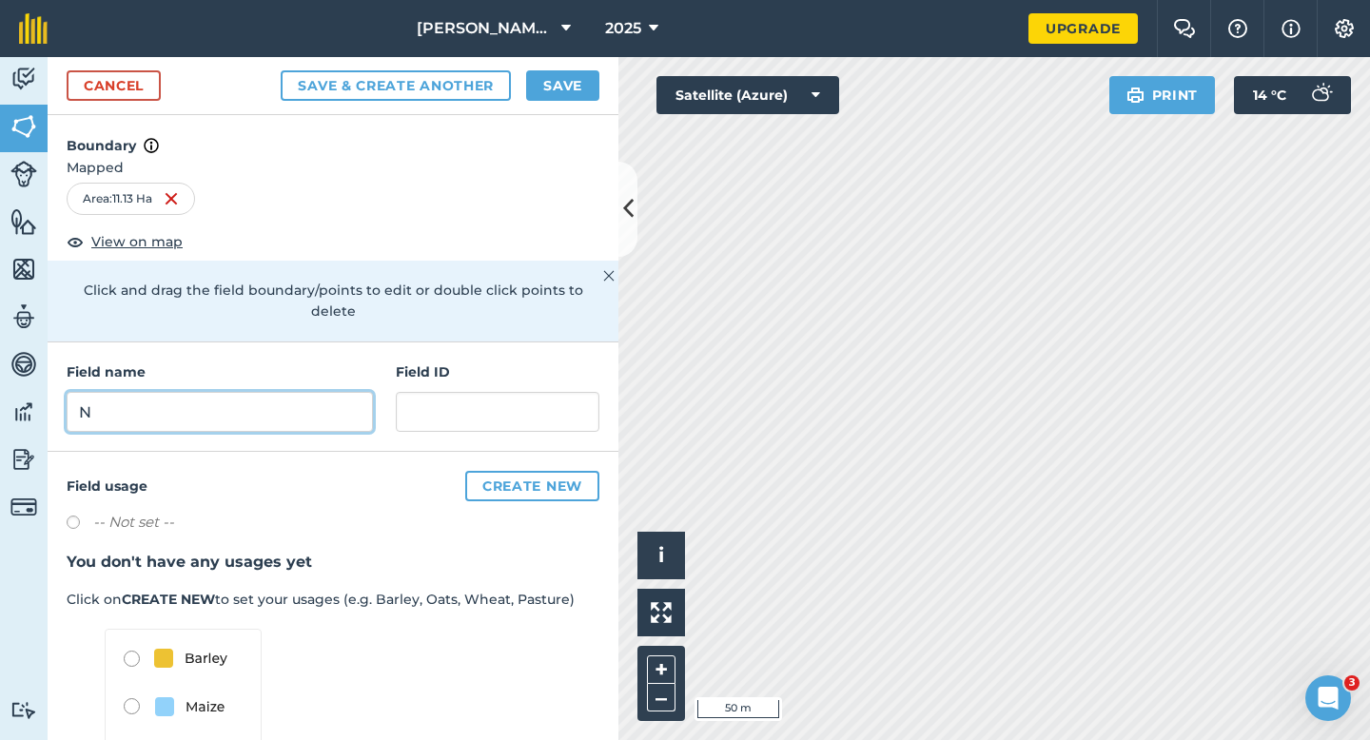
type input "N"
click at [554, 80] on button "Save" at bounding box center [562, 85] width 73 height 30
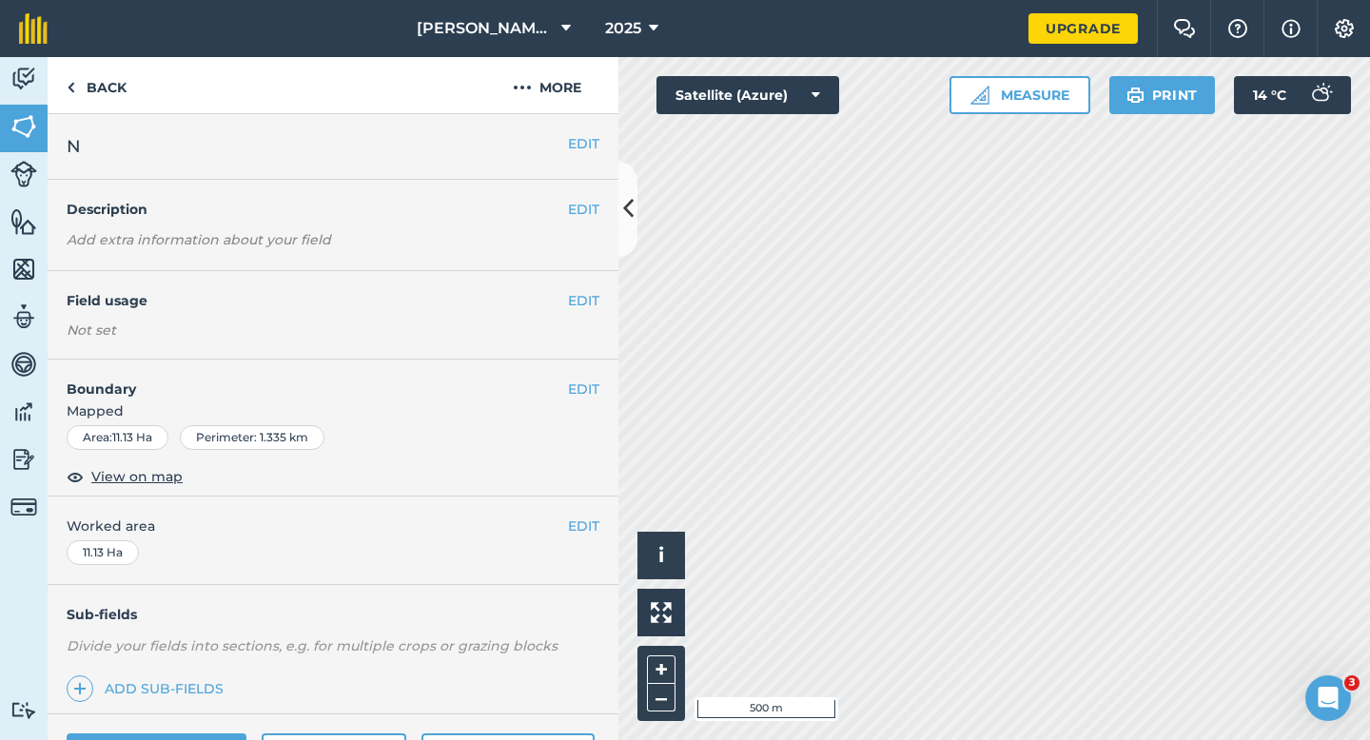
click at [598, 541] on div "EDIT Worked area 11.13 Ha" at bounding box center [333, 541] width 571 height 88
click at [579, 512] on div "EDIT Worked area 11.13 Ha" at bounding box center [333, 541] width 571 height 88
click at [579, 529] on button "EDIT" at bounding box center [583, 526] width 31 height 21
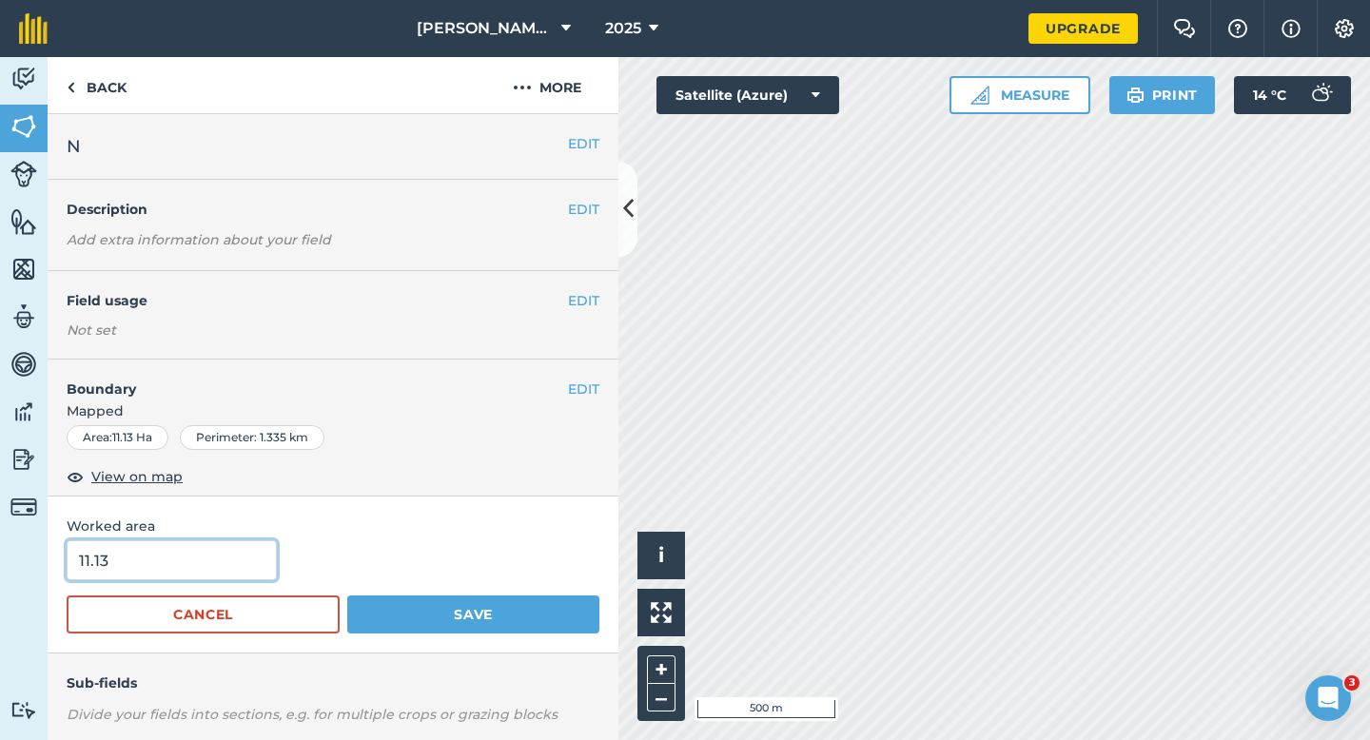
click at [245, 556] on input "11.13" at bounding box center [172, 560] width 210 height 40
type input "11.1"
click at [347, 596] on button "Save" at bounding box center [473, 615] width 252 height 38
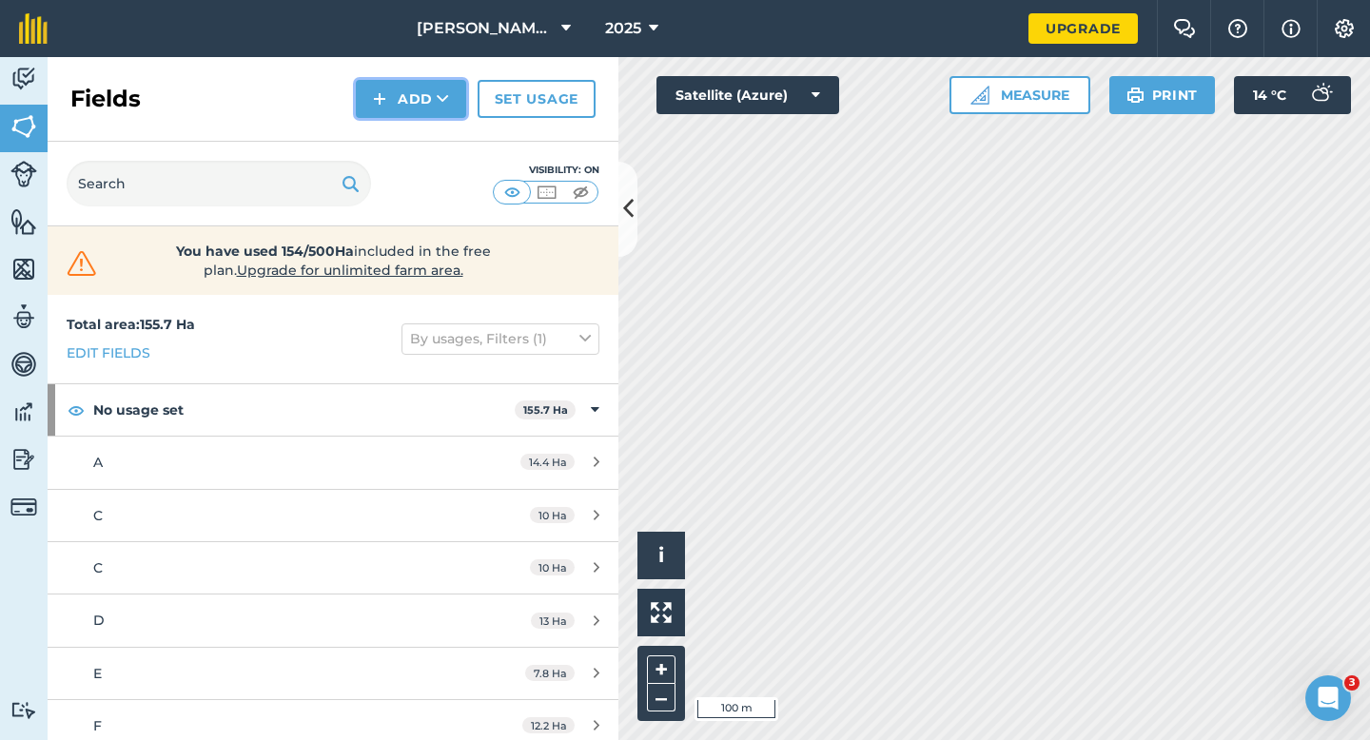
click at [408, 116] on button "Add" at bounding box center [411, 99] width 110 height 38
click at [408, 138] on link "Draw" at bounding box center [411, 142] width 105 height 42
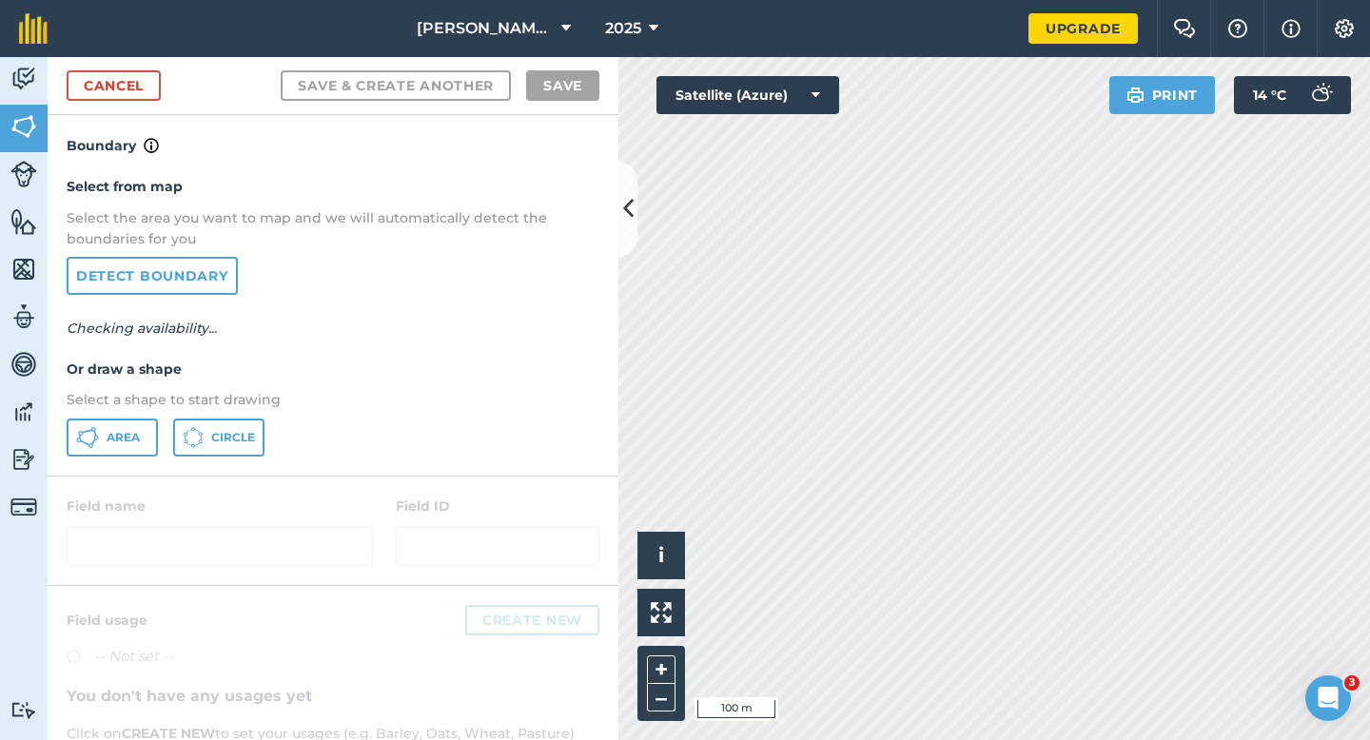
click at [135, 396] on p "Select a shape to start drawing" at bounding box center [333, 399] width 533 height 21
click at [135, 428] on button "Area" at bounding box center [112, 438] width 91 height 38
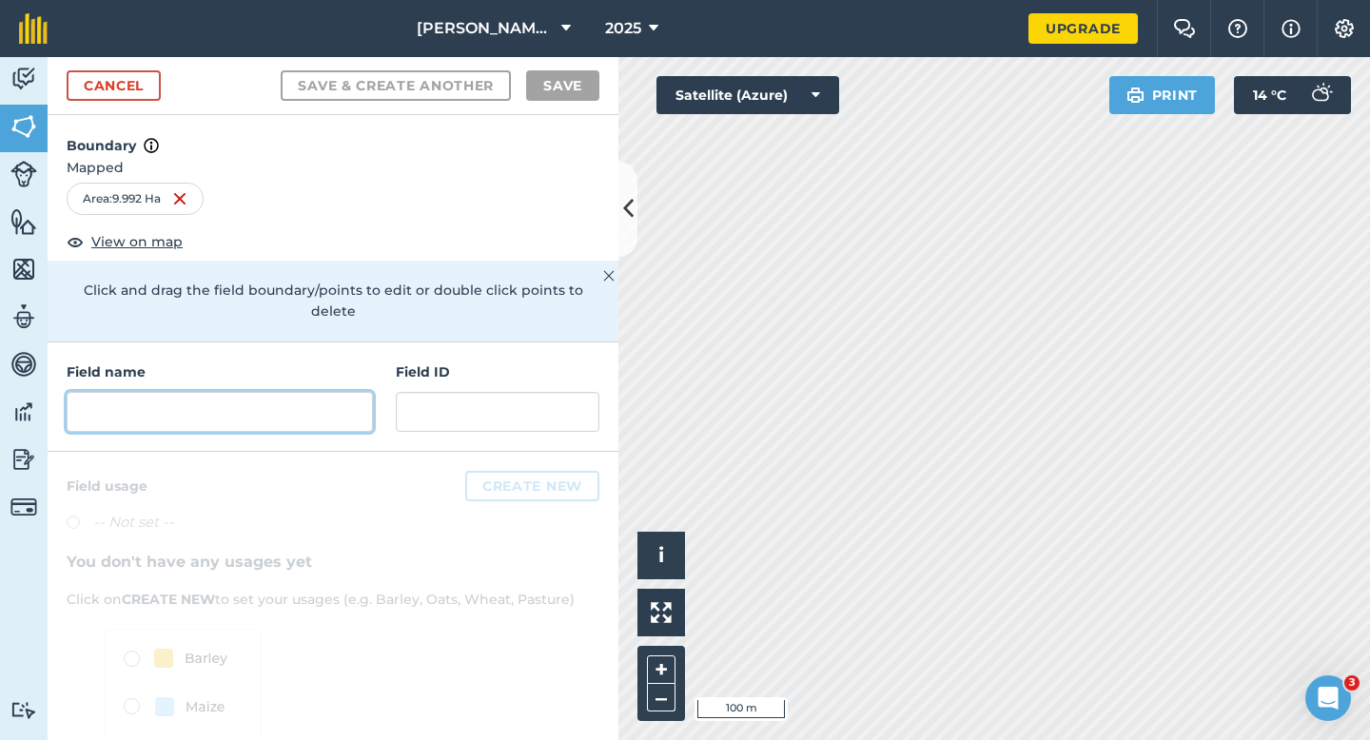
click at [285, 392] on input "text" at bounding box center [220, 412] width 306 height 40
type input "P"
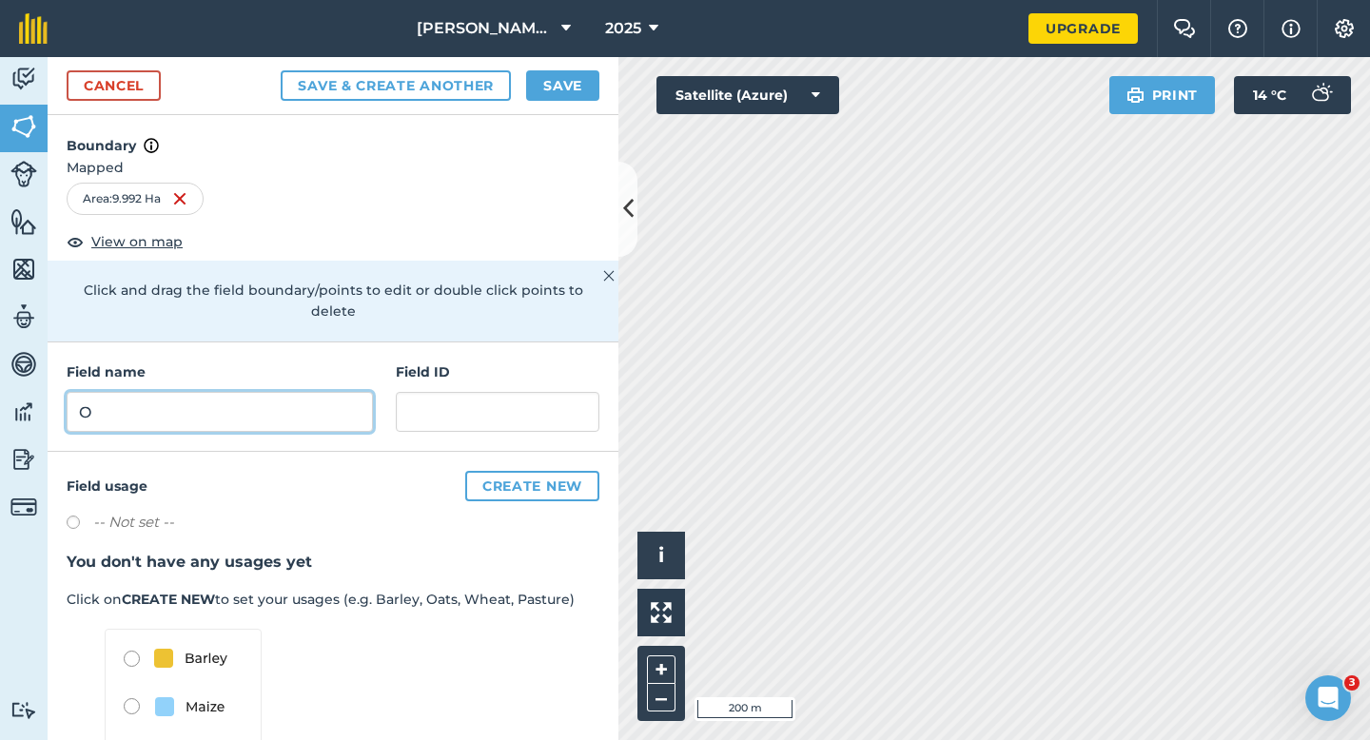
type input "O"
click at [568, 79] on button "Save" at bounding box center [562, 85] width 73 height 30
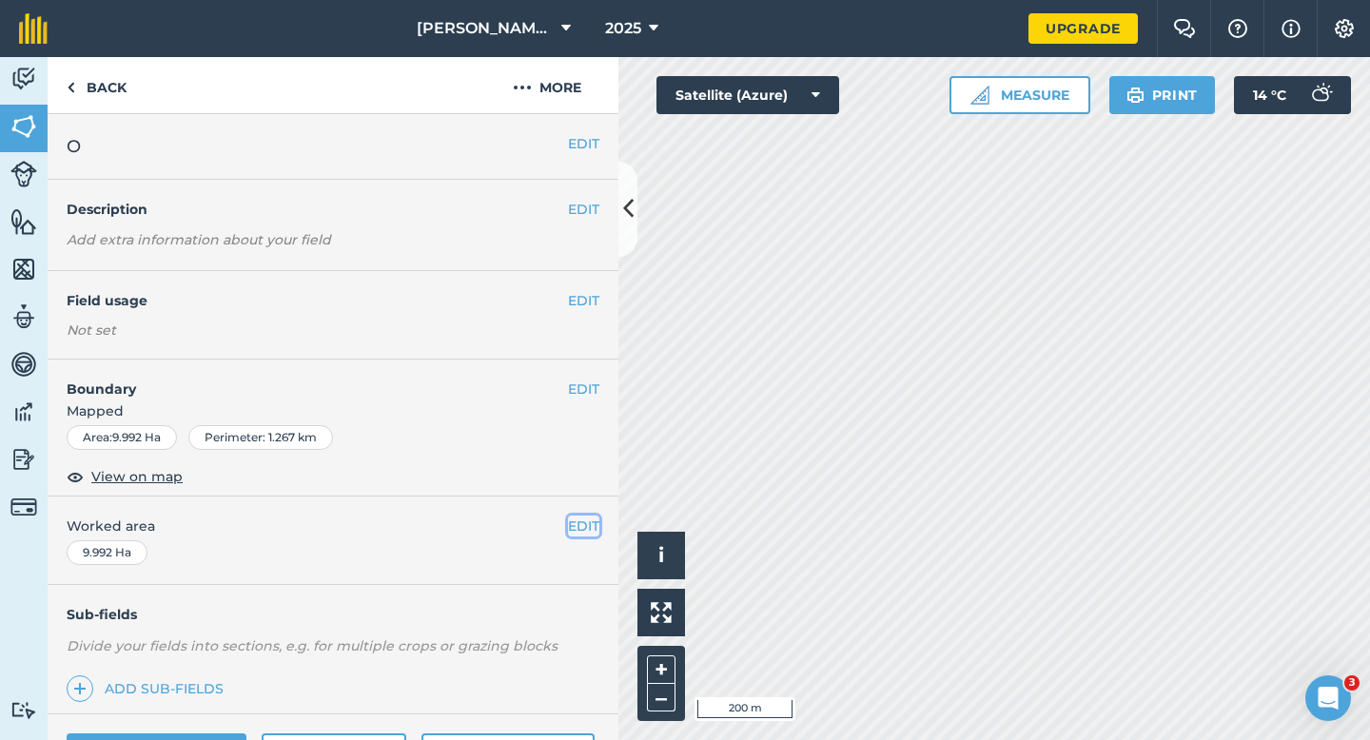
click at [581, 533] on button "EDIT" at bounding box center [583, 526] width 31 height 21
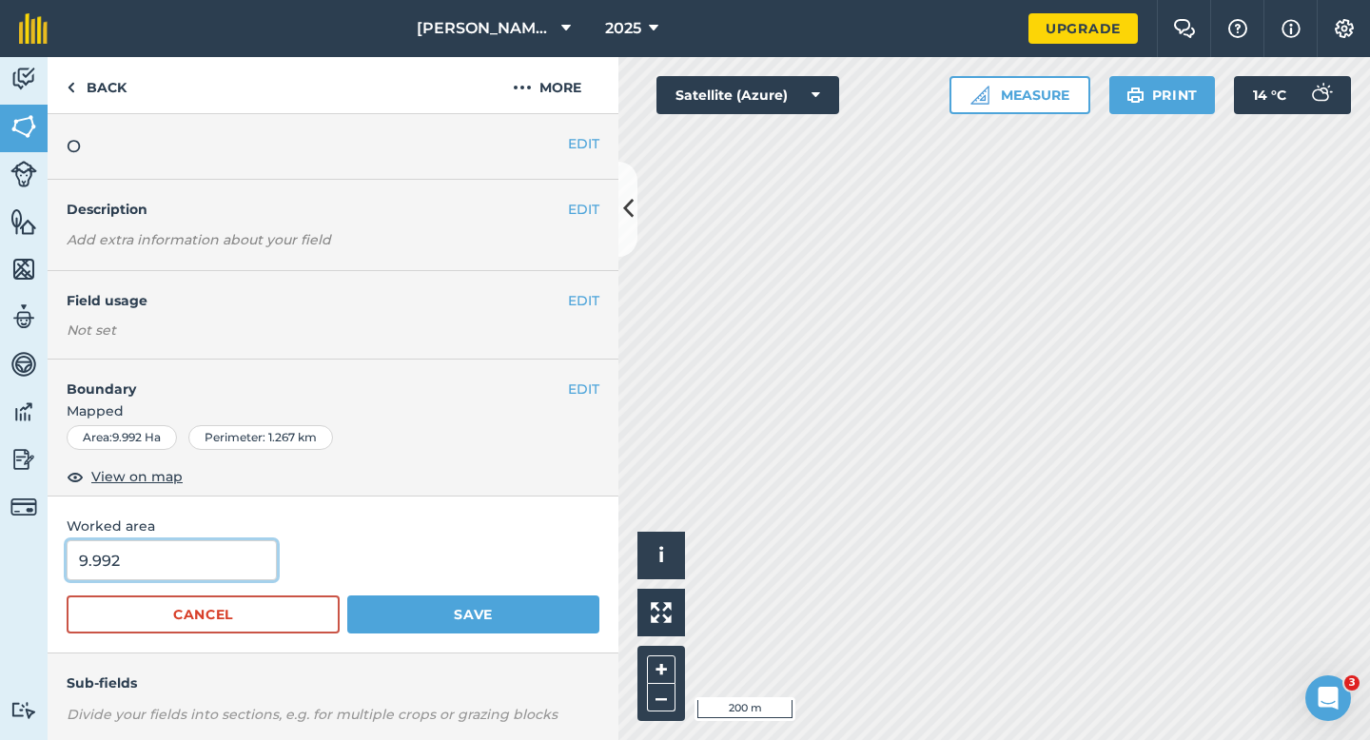
click at [185, 562] on input "9.992" at bounding box center [172, 560] width 210 height 40
type input "10"
click at [347, 596] on button "Save" at bounding box center [473, 615] width 252 height 38
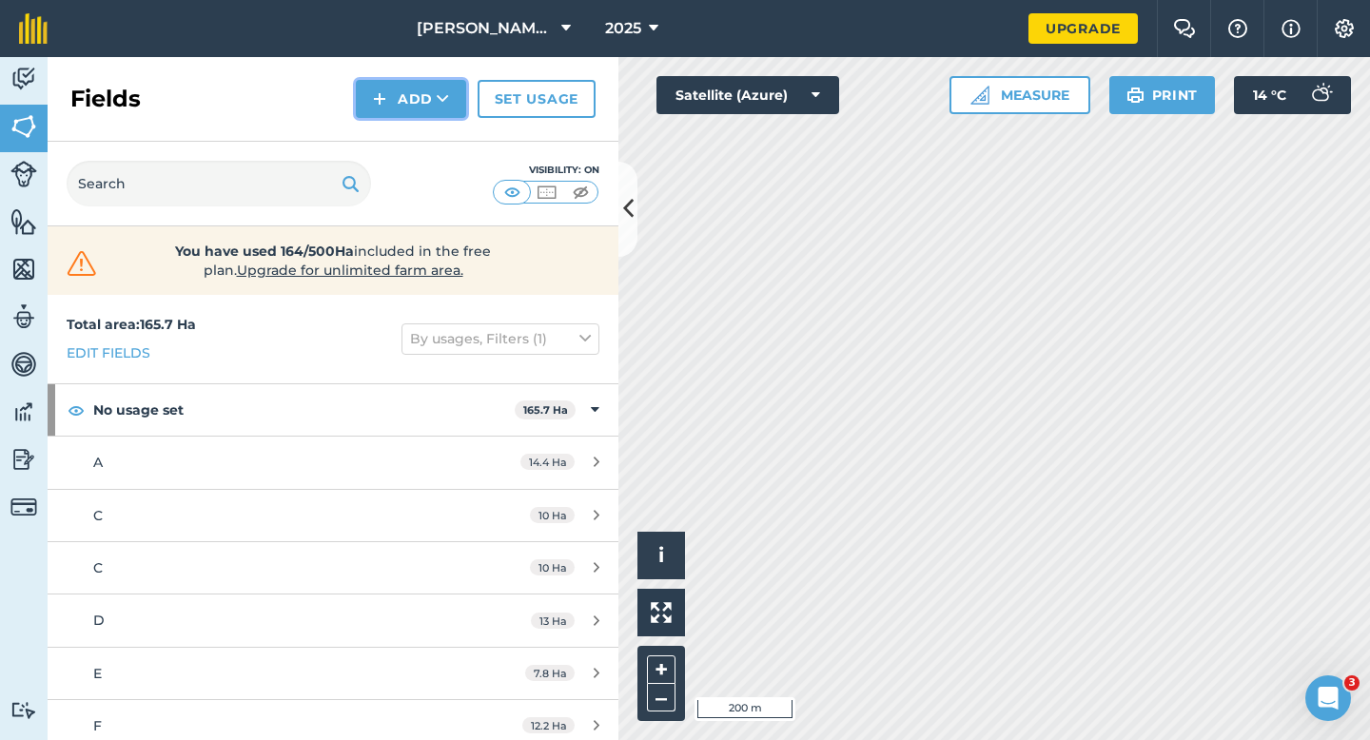
click at [418, 96] on button "Add" at bounding box center [411, 99] width 110 height 38
click at [418, 162] on link "Draw" at bounding box center [411, 142] width 105 height 42
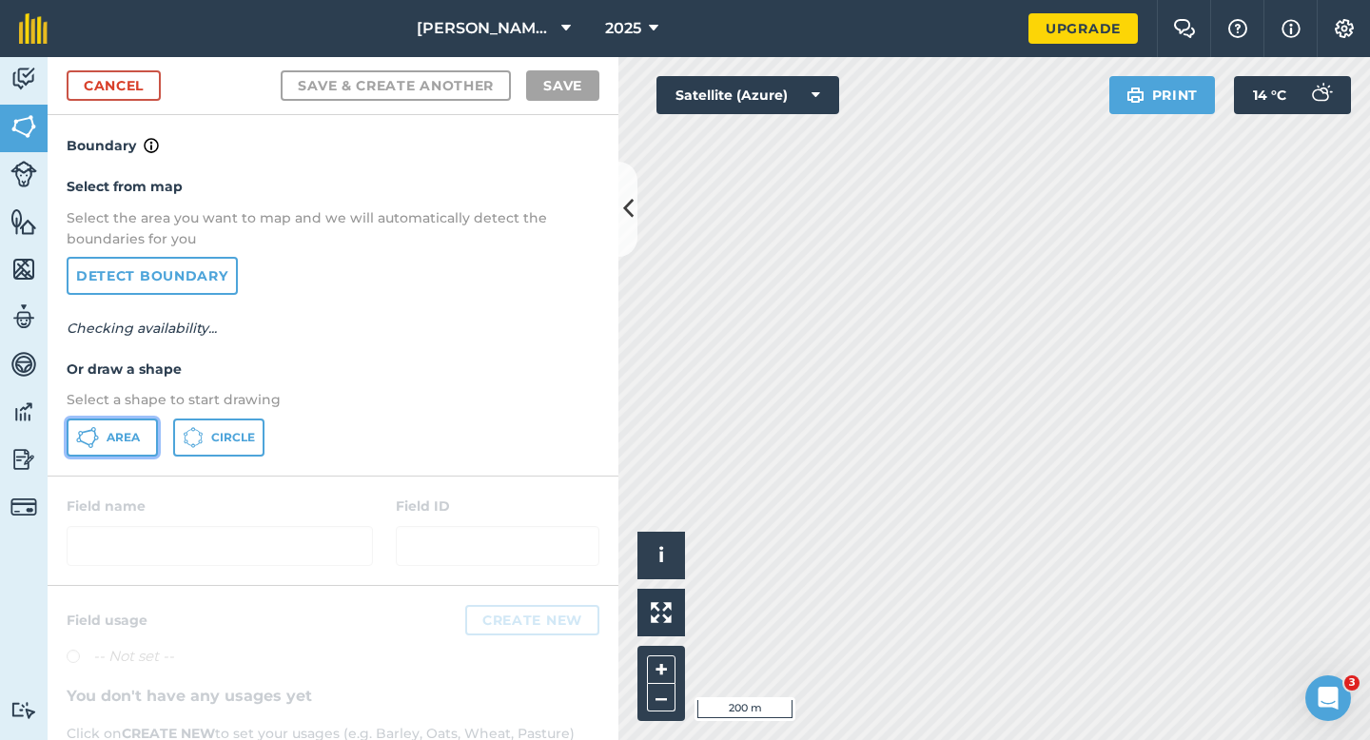
click at [122, 422] on button "Area" at bounding box center [112, 438] width 91 height 38
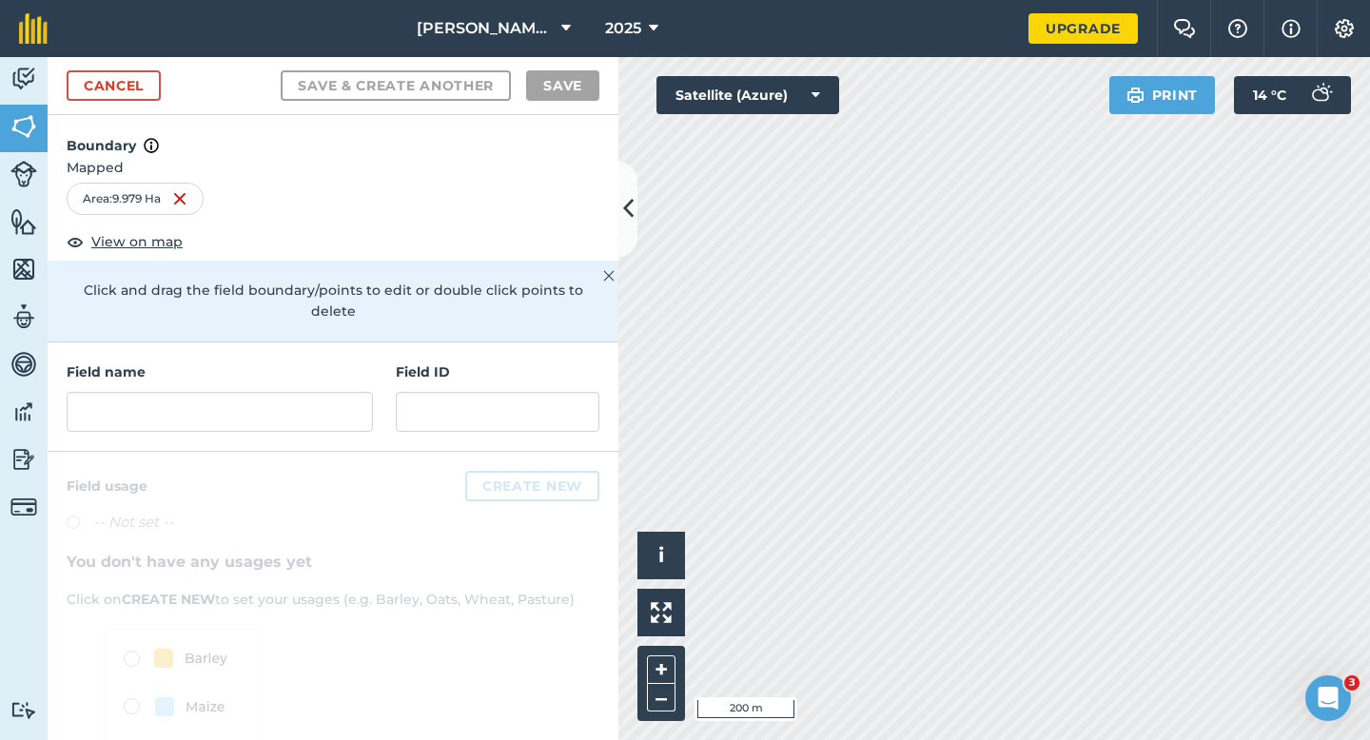
click at [336, 411] on div "Field name Field ID" at bounding box center [333, 397] width 571 height 109
click at [336, 407] on input "text" at bounding box center [220, 412] width 306 height 40
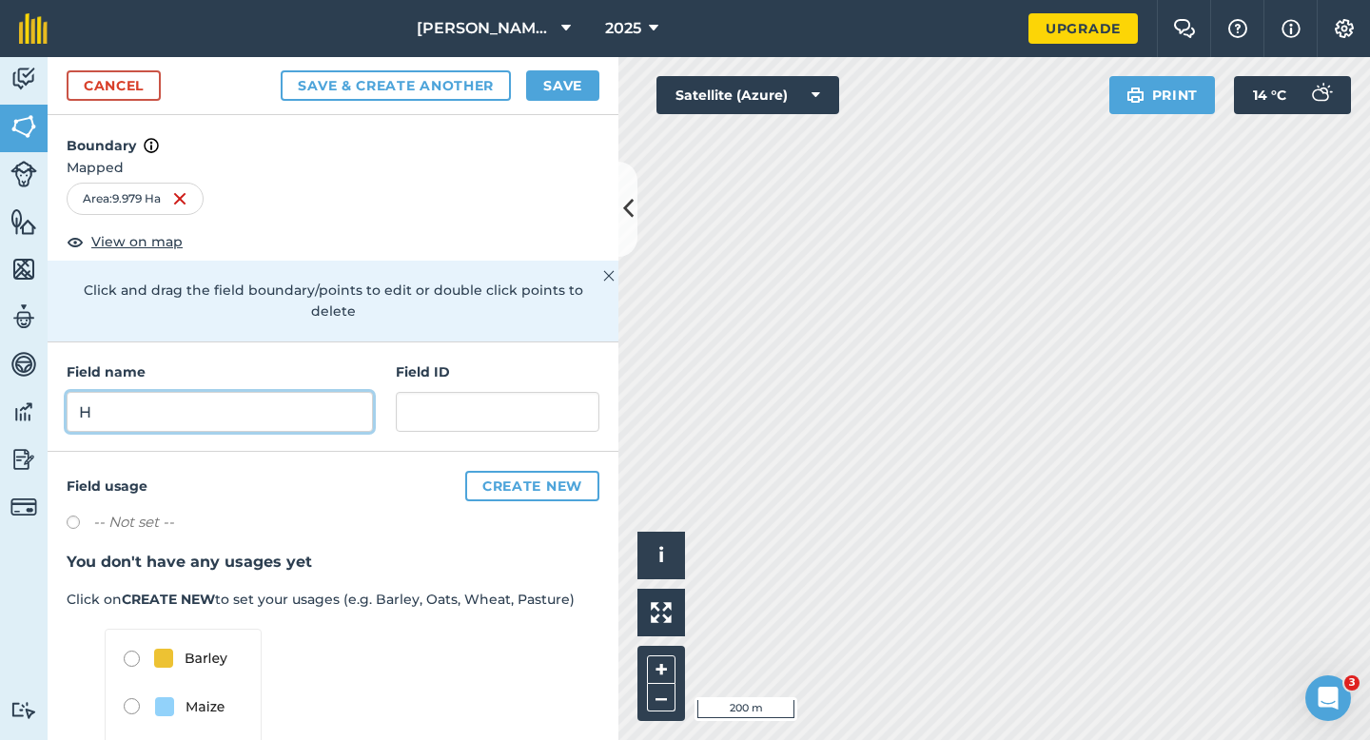
type input "H"
click at [566, 89] on button "Save" at bounding box center [562, 85] width 73 height 30
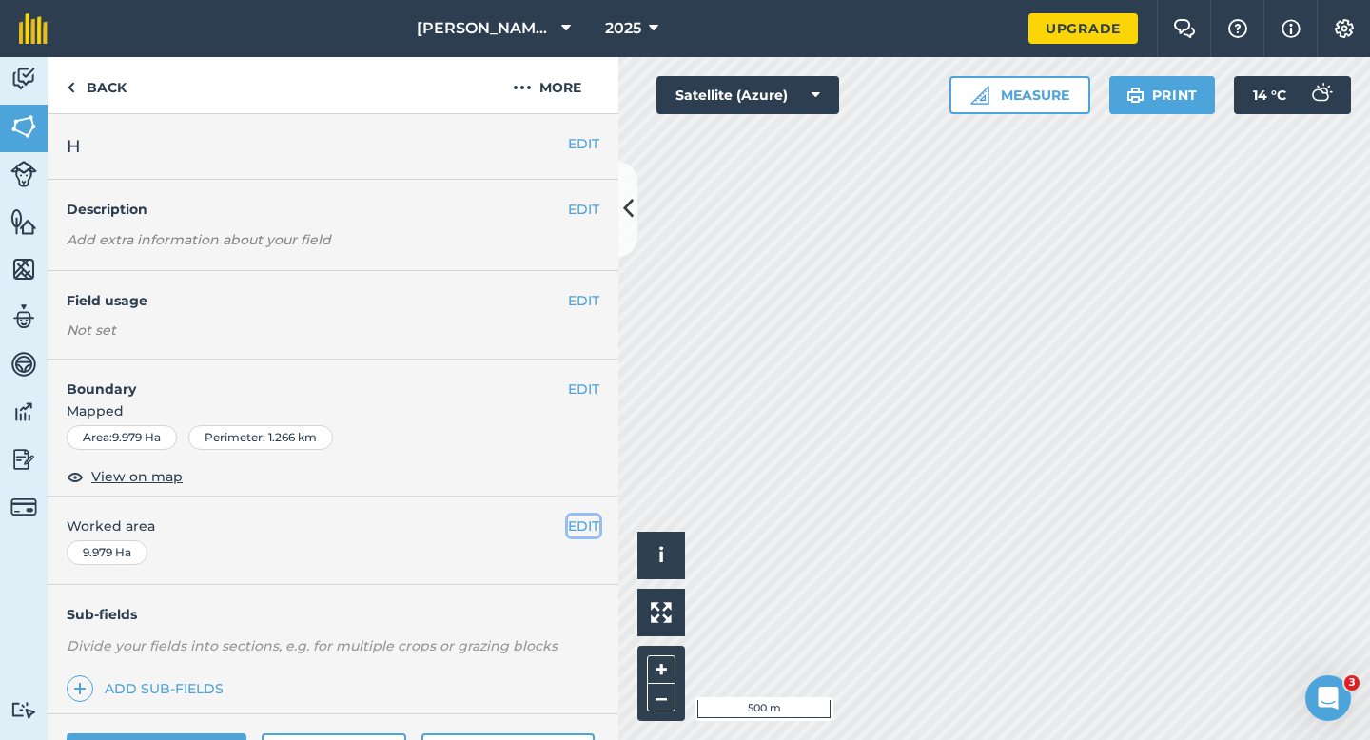
click at [586, 521] on button "EDIT" at bounding box center [583, 526] width 31 height 21
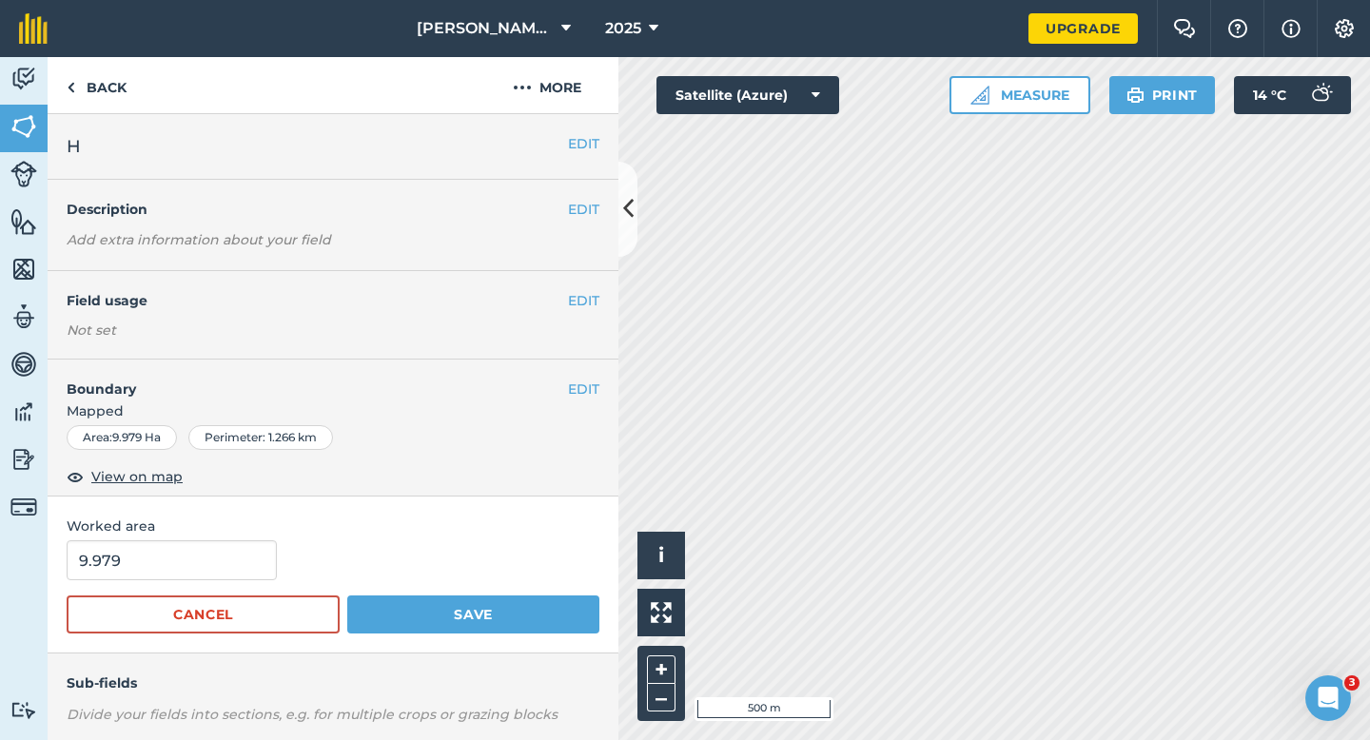
click at [247, 539] on div "Worked area 9.979 Cancel Save" at bounding box center [333, 575] width 571 height 157
click at [247, 549] on input "9.979" at bounding box center [172, 560] width 210 height 40
type input "10"
click at [347, 596] on button "Save" at bounding box center [473, 615] width 252 height 38
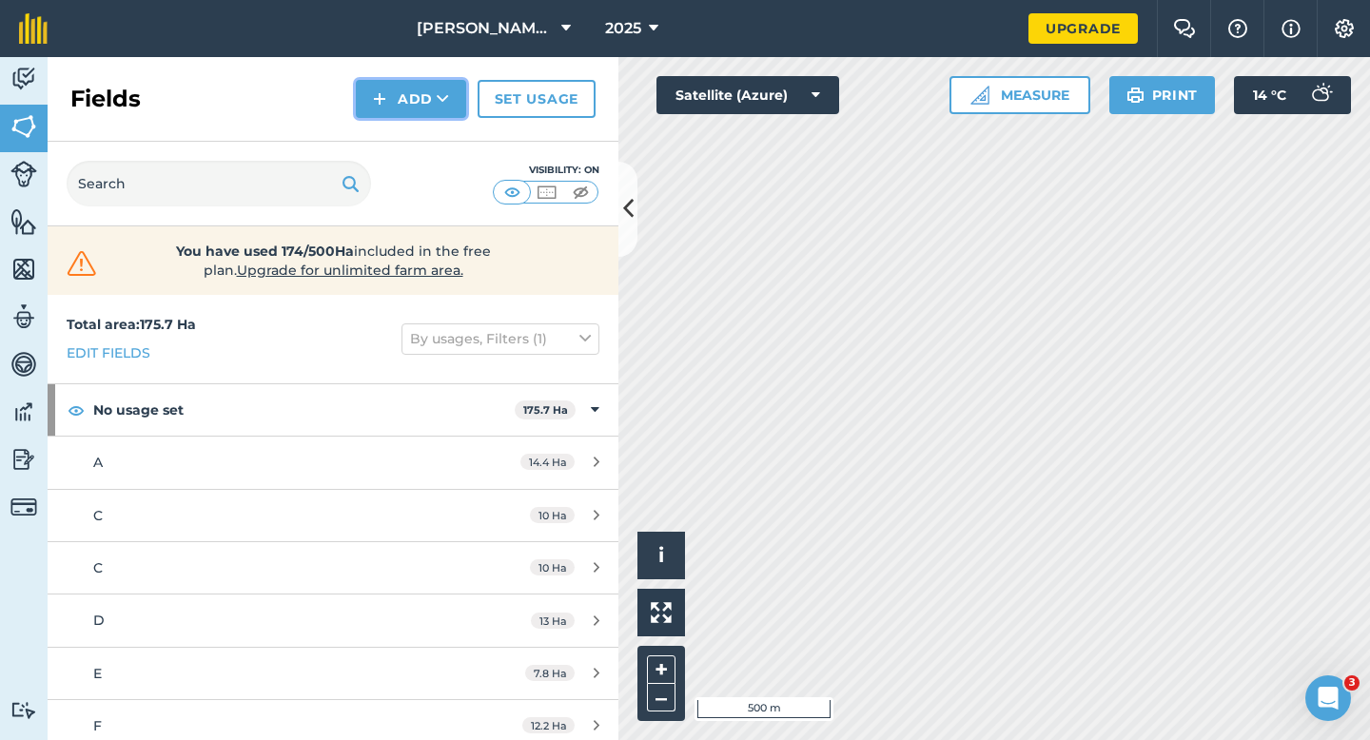
click at [380, 96] on img at bounding box center [379, 99] width 13 height 23
click at [387, 124] on link "Draw" at bounding box center [411, 142] width 105 height 42
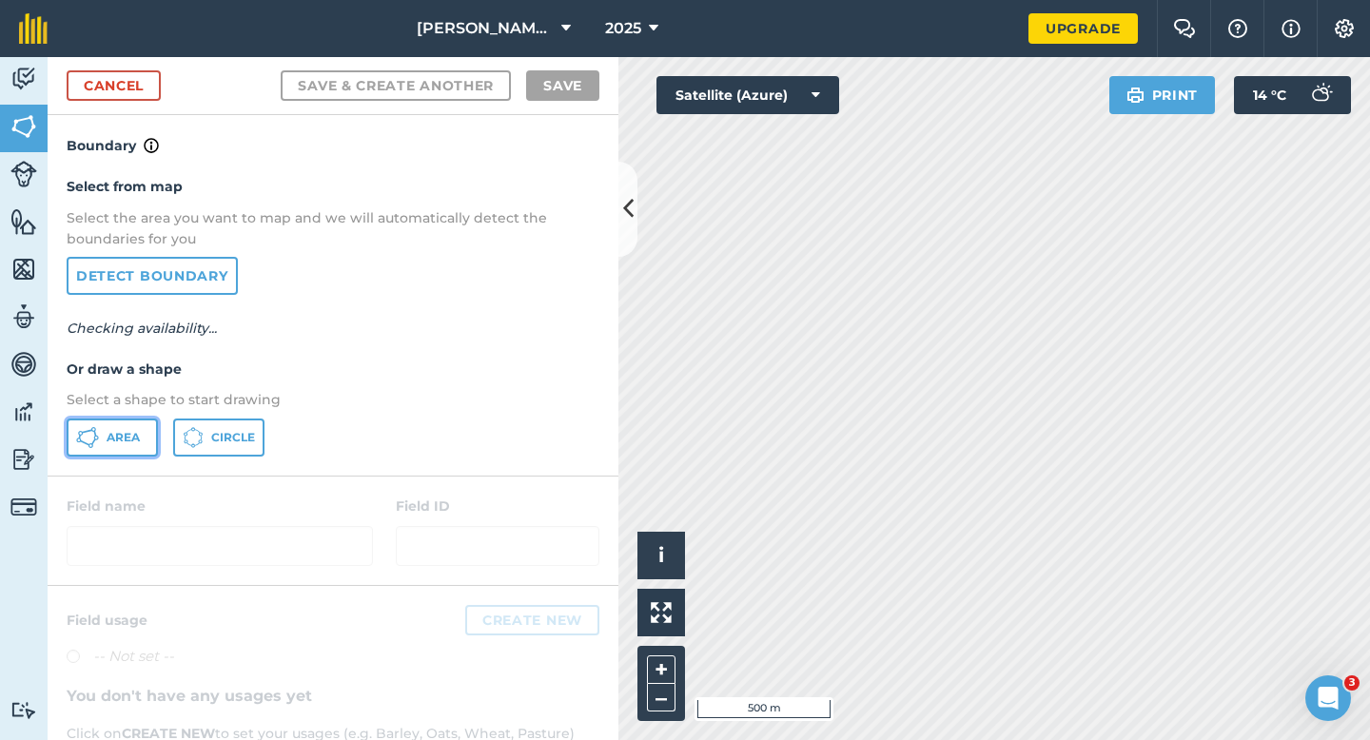
click at [157, 431] on button "Area" at bounding box center [112, 438] width 91 height 38
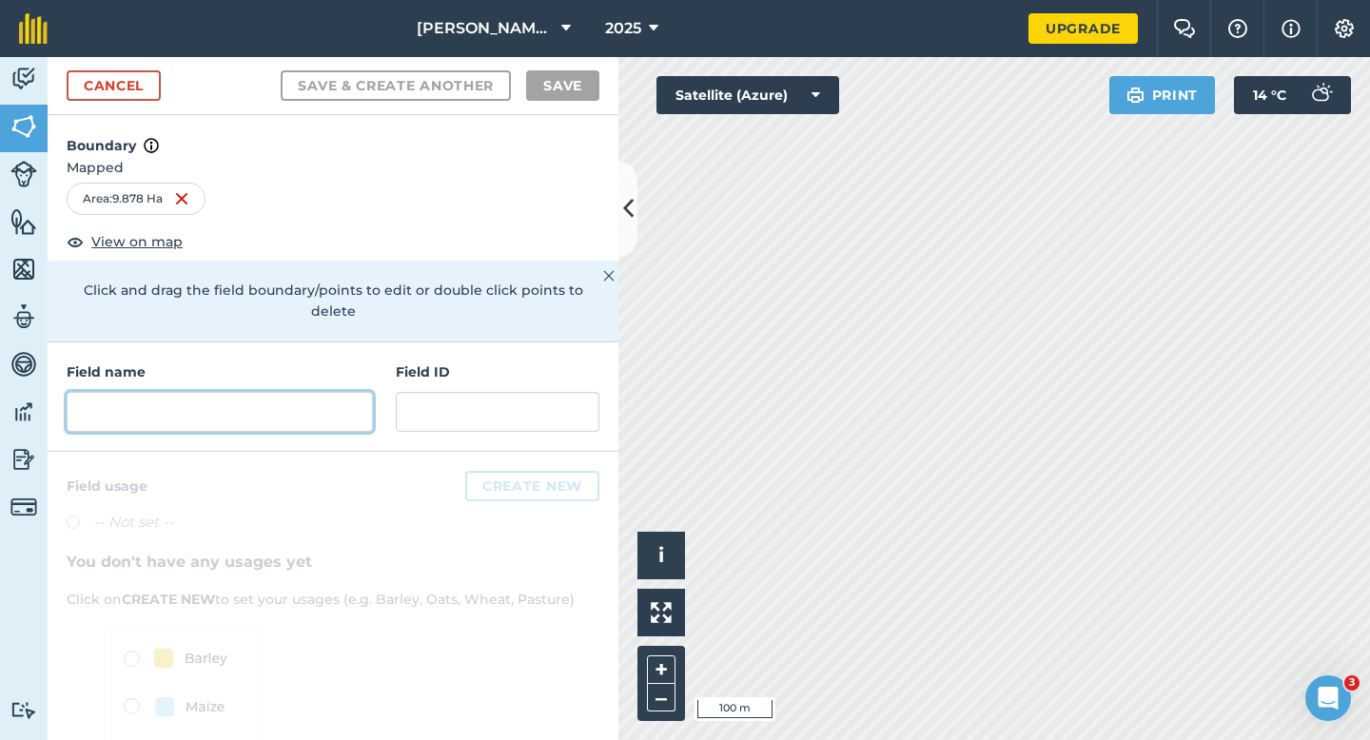
click at [309, 404] on input "text" at bounding box center [220, 412] width 306 height 40
click at [364, 406] on input "text" at bounding box center [220, 412] width 306 height 40
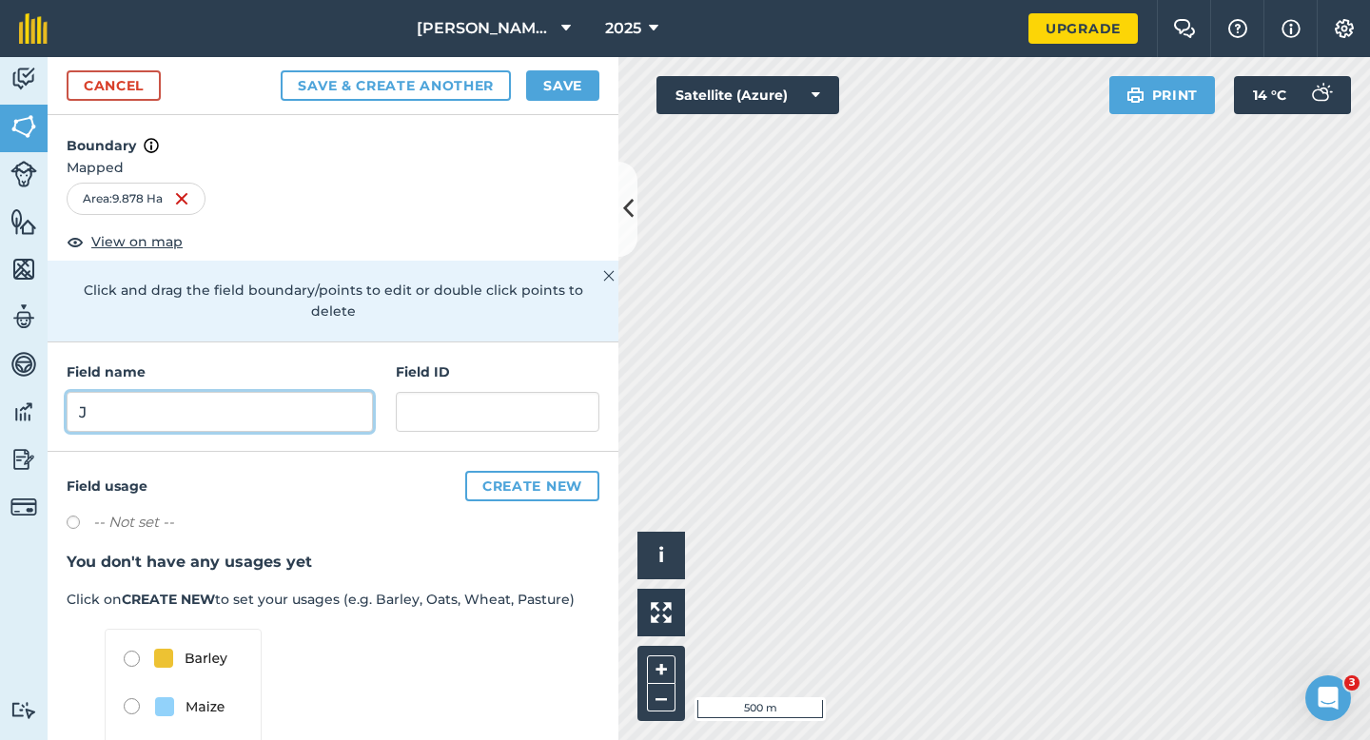
type input "J"
click at [583, 73] on button "Save" at bounding box center [562, 85] width 73 height 30
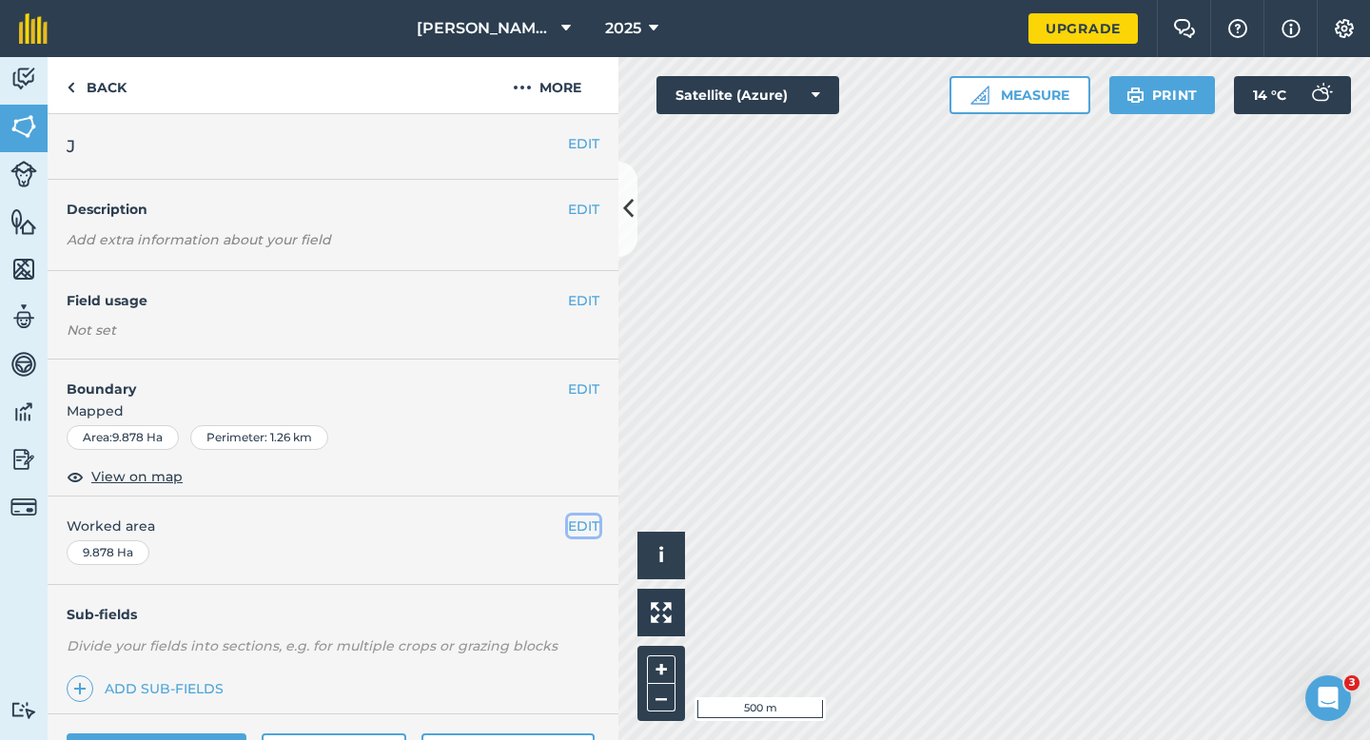
click at [585, 523] on button "EDIT" at bounding box center [583, 526] width 31 height 21
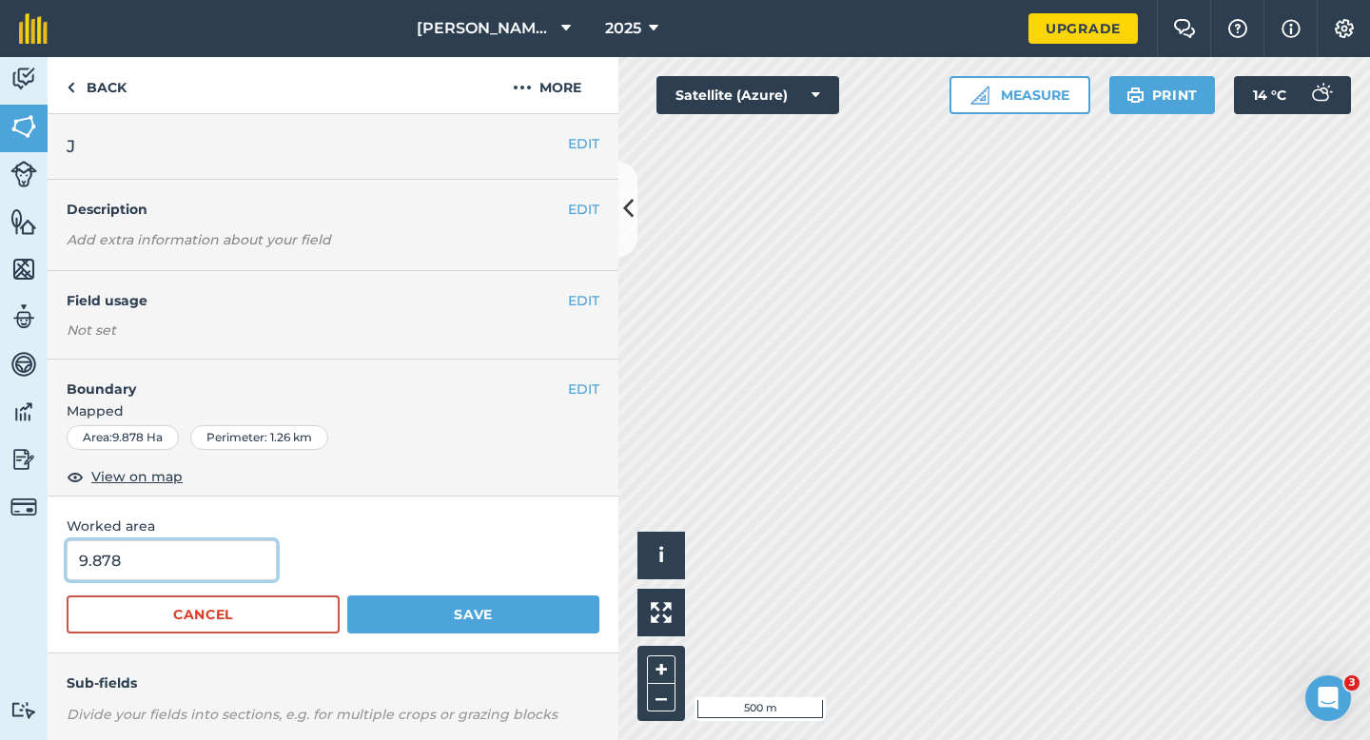
click at [195, 553] on input "9.878" at bounding box center [172, 560] width 210 height 40
type input "10"
click at [347, 596] on button "Save" at bounding box center [473, 615] width 252 height 38
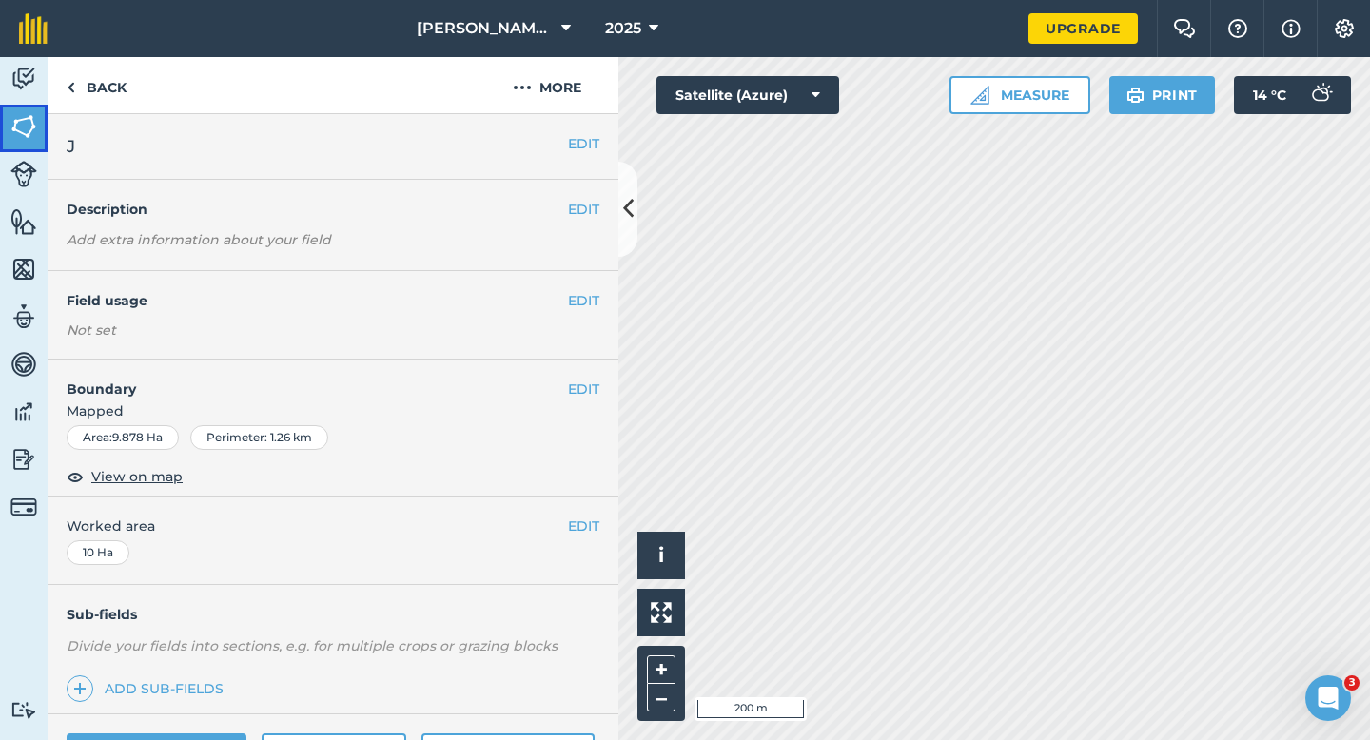
click at [15, 125] on img at bounding box center [23, 126] width 27 height 29
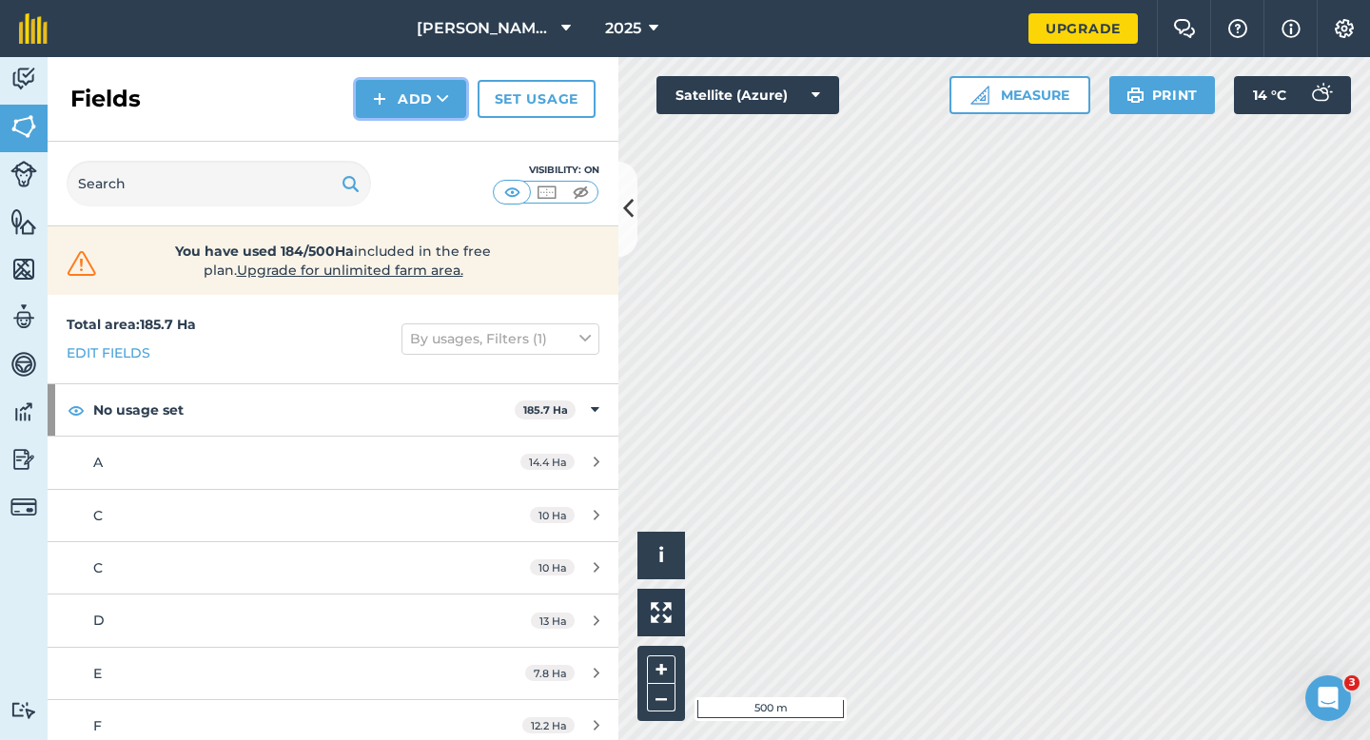
click at [419, 103] on button "Add" at bounding box center [411, 99] width 110 height 38
click at [437, 167] on link "Import" at bounding box center [411, 185] width 105 height 42
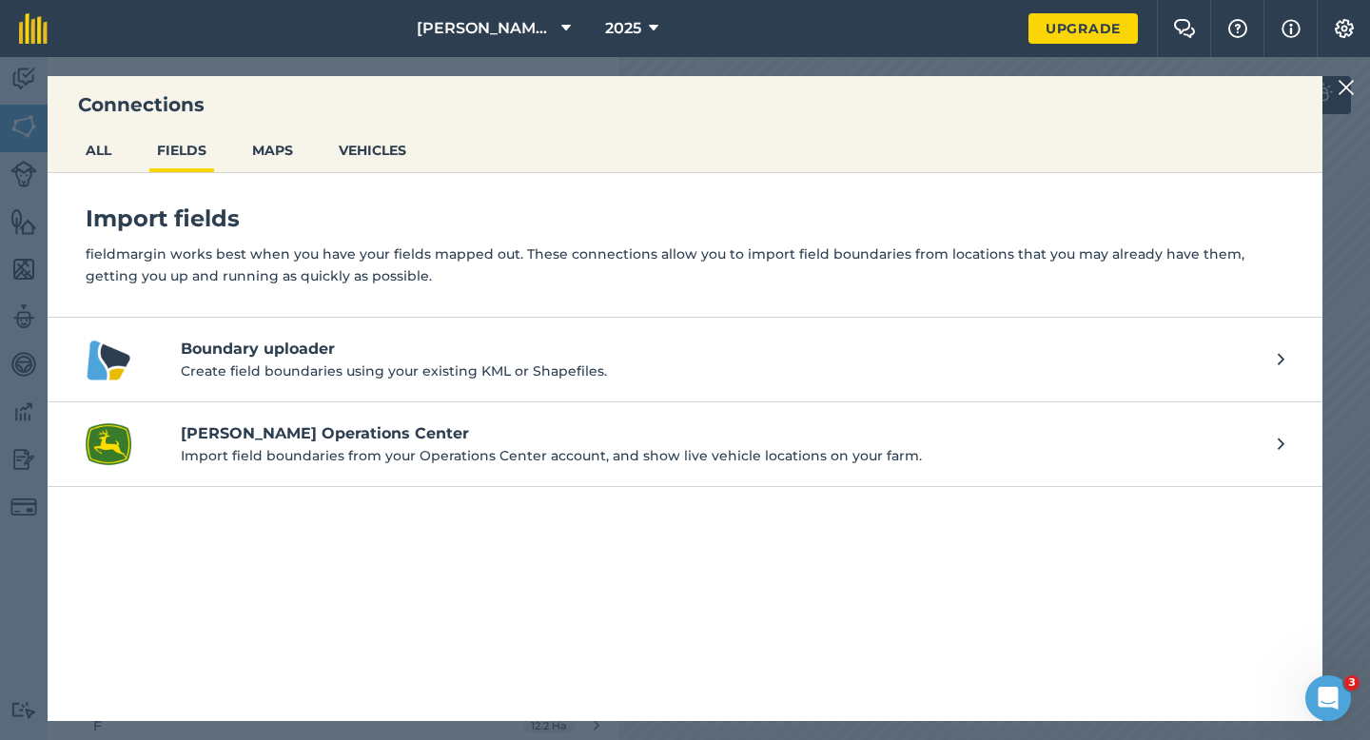
click at [1334, 84] on div "Connections ALL FIELDS MAPS VEHICLES Import fields fieldmargin works best when …" at bounding box center [685, 398] width 1370 height 683
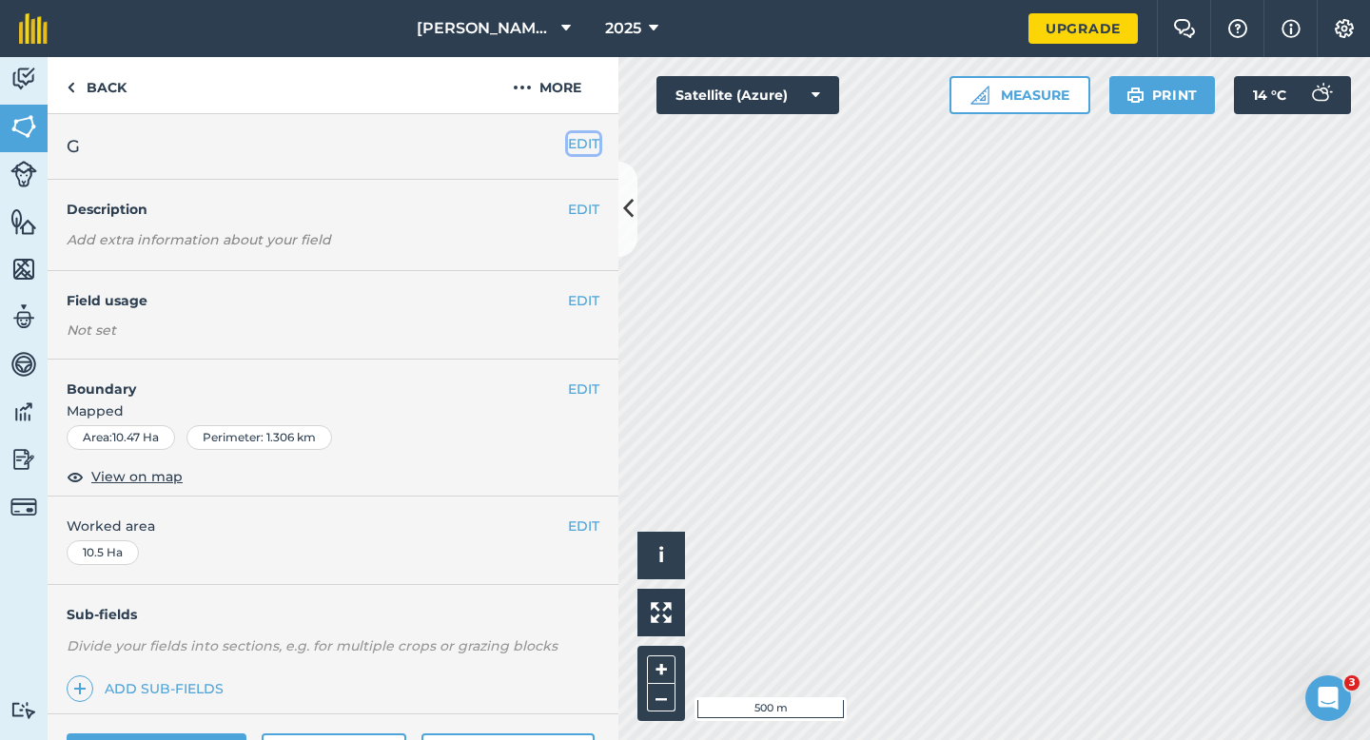
click at [573, 145] on button "EDIT" at bounding box center [583, 143] width 31 height 21
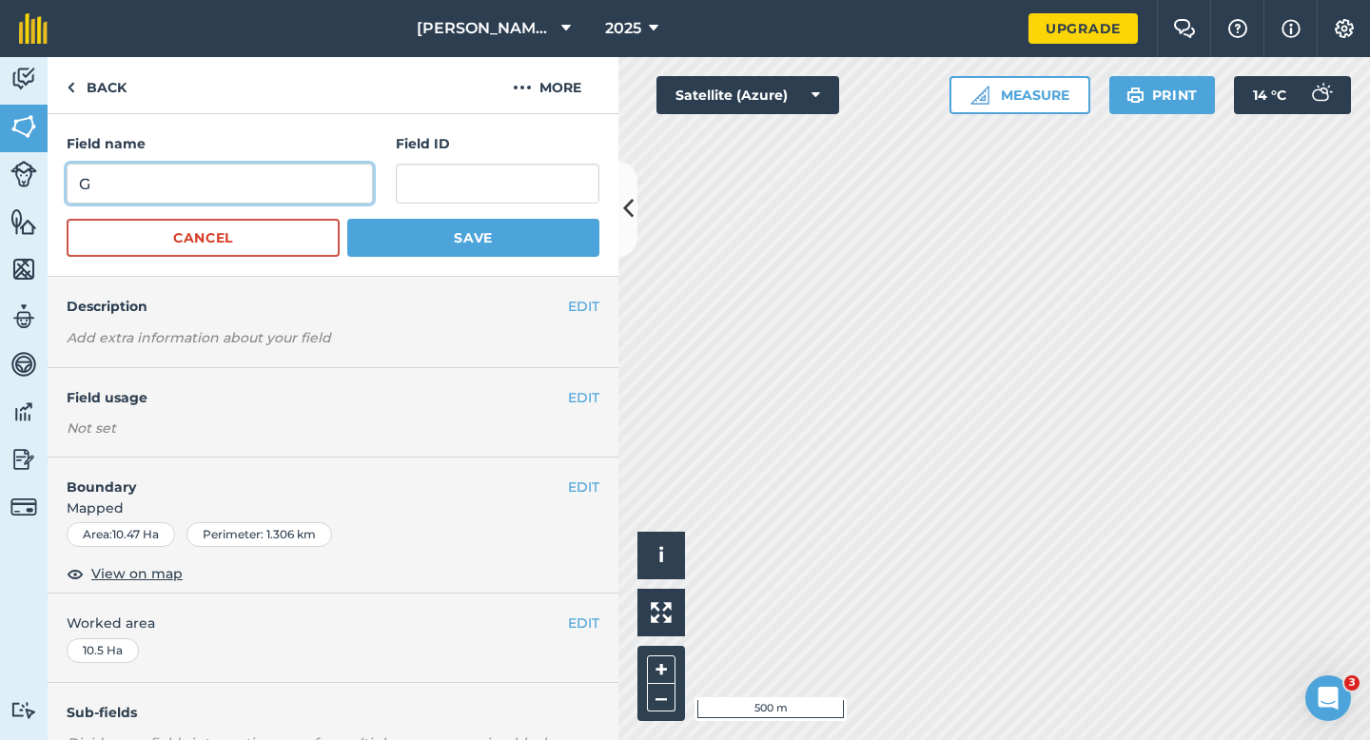
click at [277, 199] on input "G" at bounding box center [220, 184] width 306 height 40
type input "I"
click at [347, 219] on button "Save" at bounding box center [473, 238] width 252 height 38
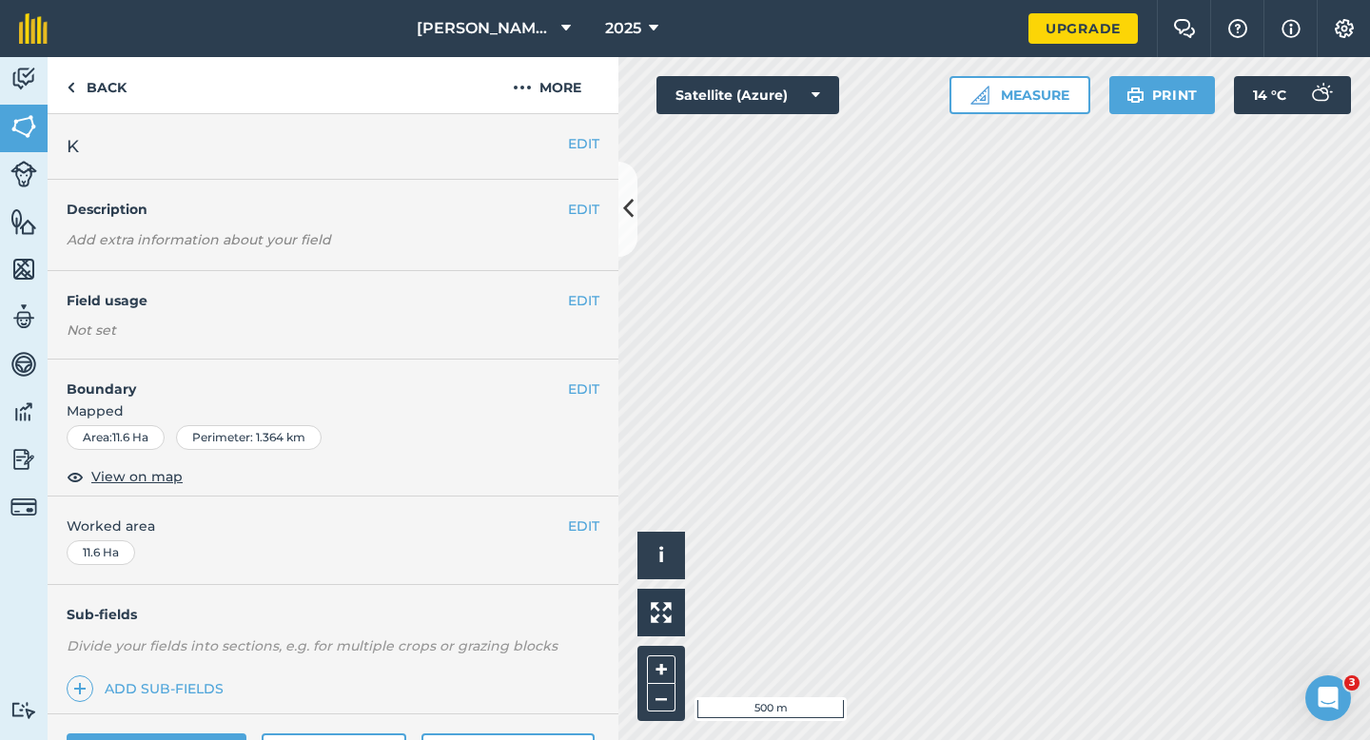
click at [581, 154] on div "EDIT K" at bounding box center [333, 147] width 571 height 66
click at [584, 146] on button "EDIT" at bounding box center [583, 143] width 31 height 21
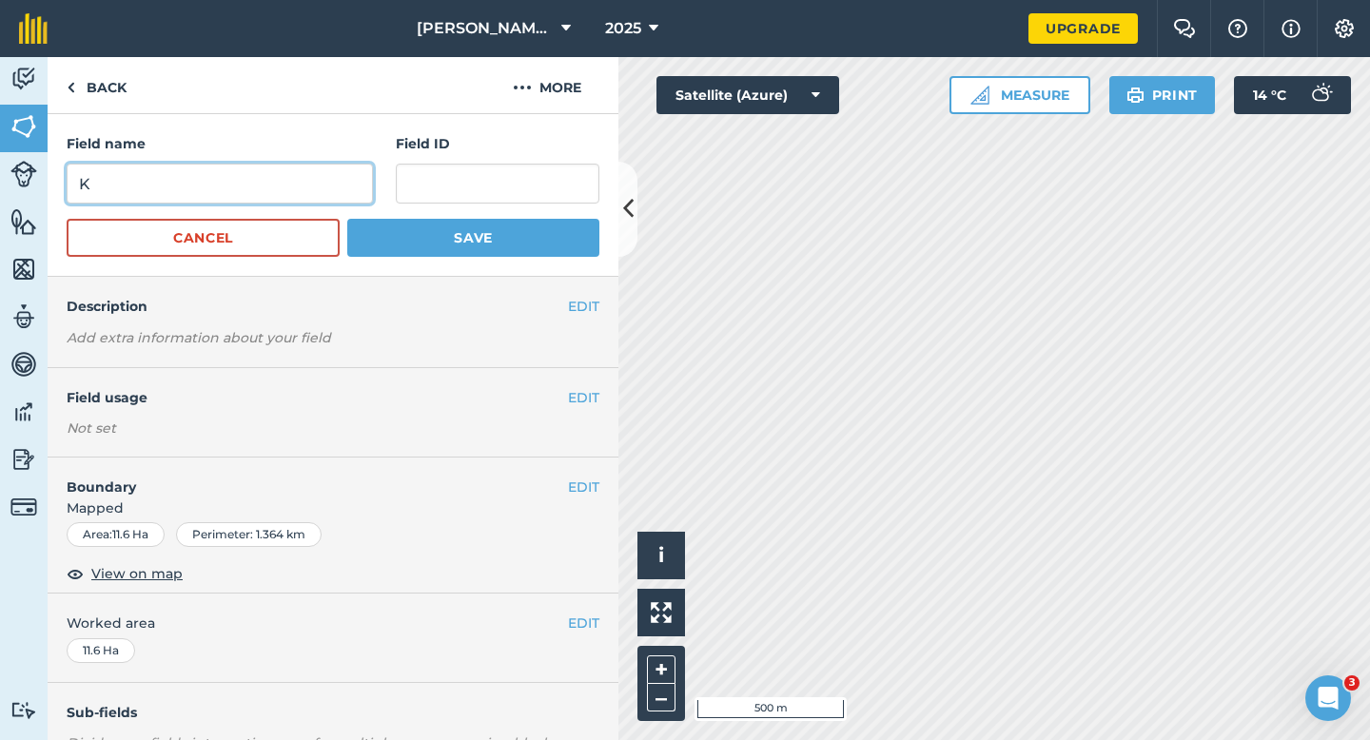
click at [260, 197] on input "K" at bounding box center [220, 184] width 306 height 40
type input "J"
click at [347, 219] on button "Save" at bounding box center [473, 238] width 252 height 38
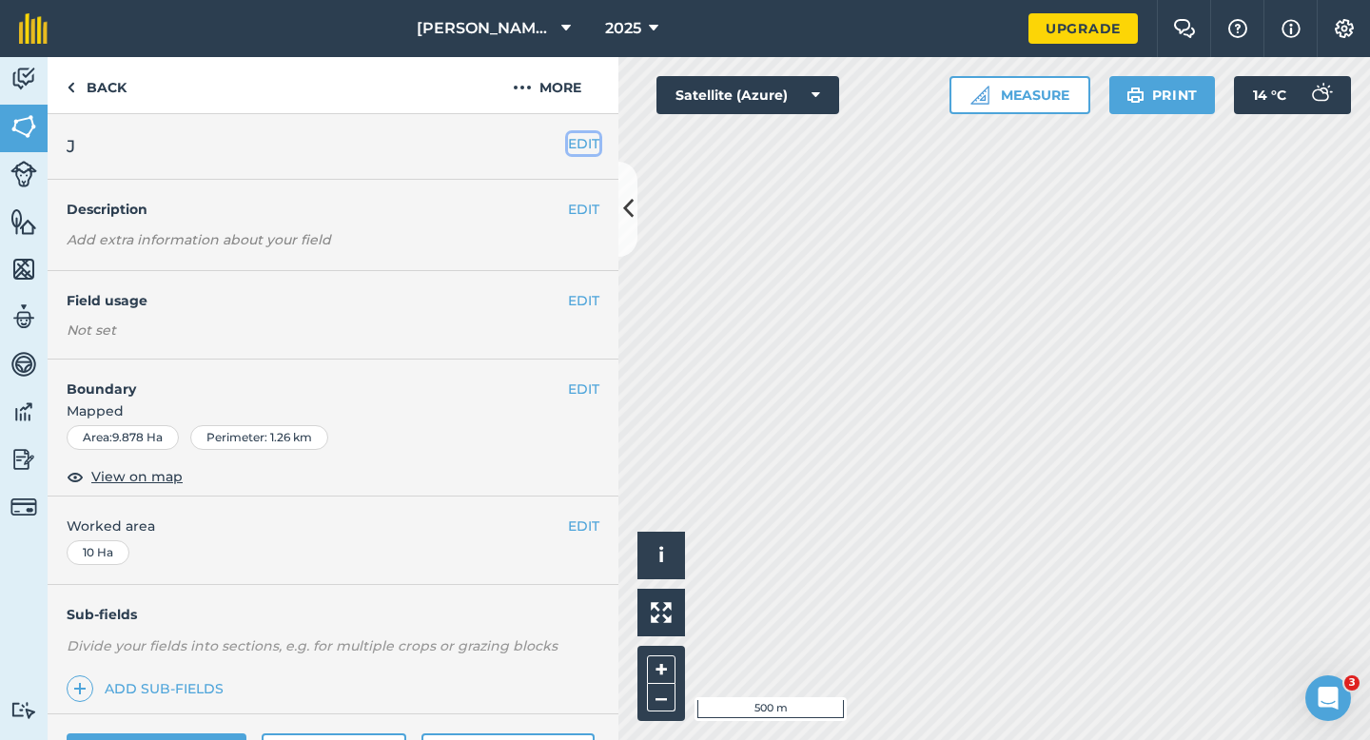
click at [597, 153] on button "EDIT" at bounding box center [583, 143] width 31 height 21
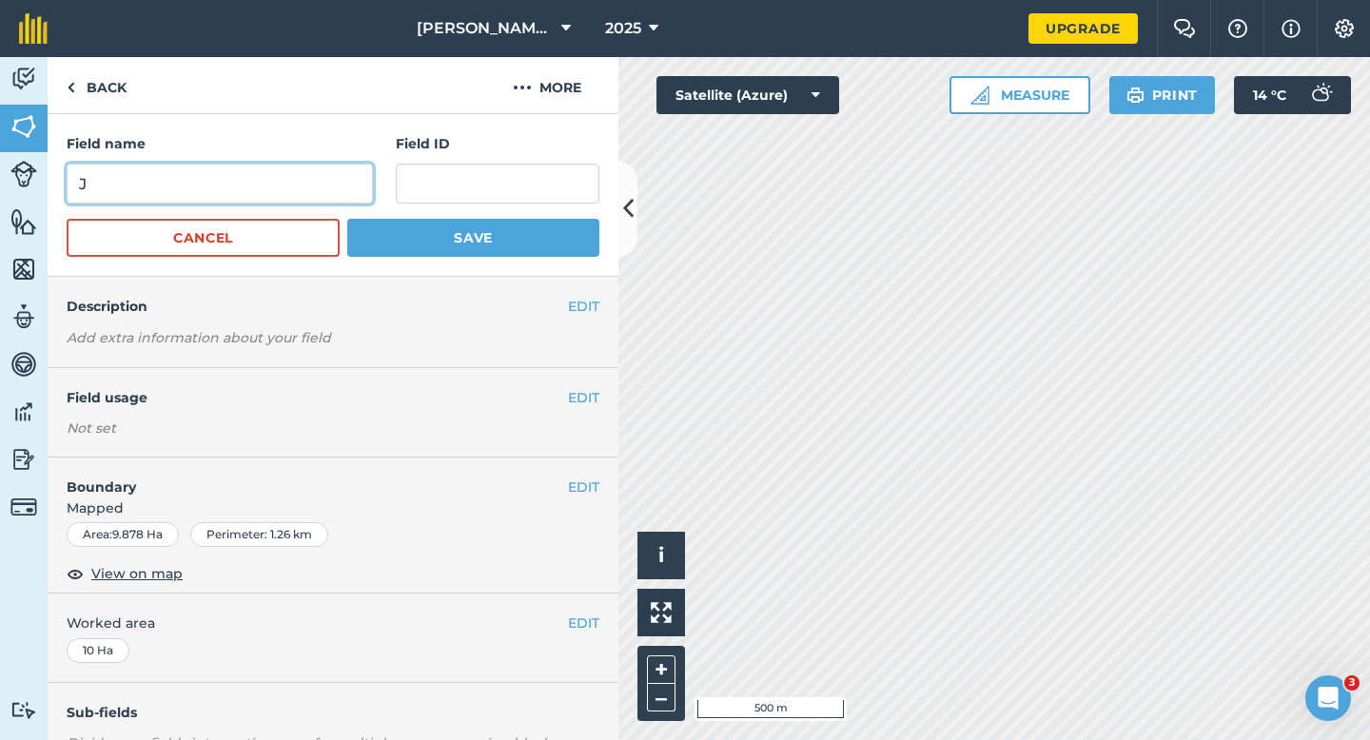
click at [294, 172] on input "J" at bounding box center [220, 184] width 306 height 40
type input "K"
click at [347, 219] on button "Save" at bounding box center [473, 238] width 252 height 38
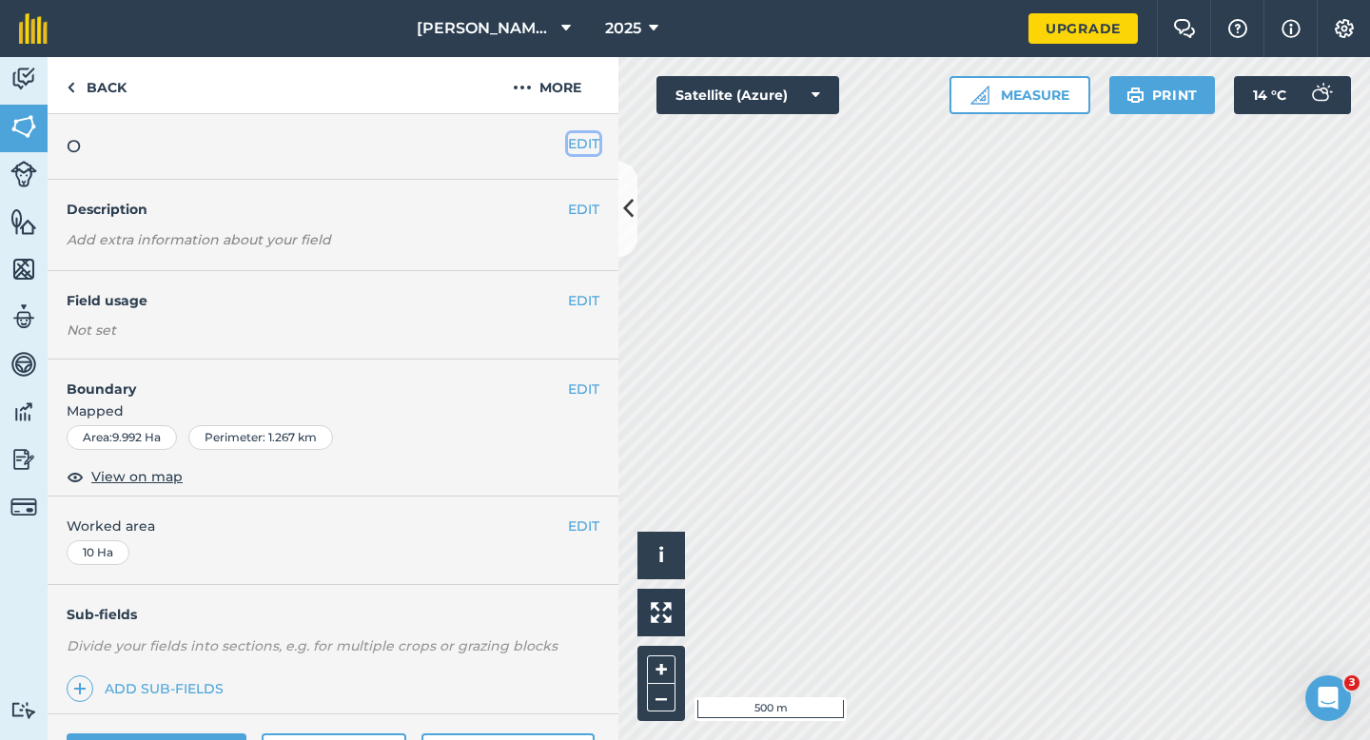
click at [590, 148] on button "EDIT" at bounding box center [583, 143] width 31 height 21
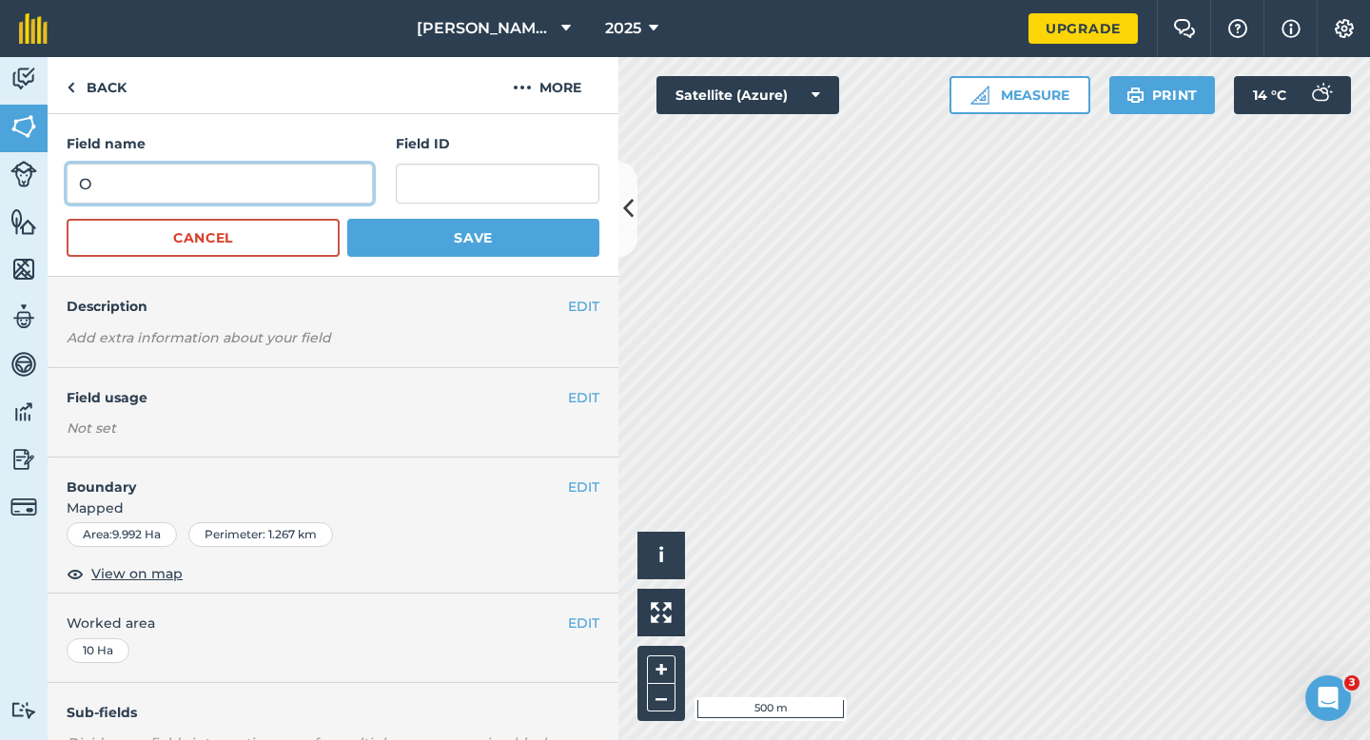
click at [323, 187] on input "O" at bounding box center [220, 184] width 306 height 40
type input "L"
click at [347, 219] on button "Save" at bounding box center [473, 238] width 252 height 38
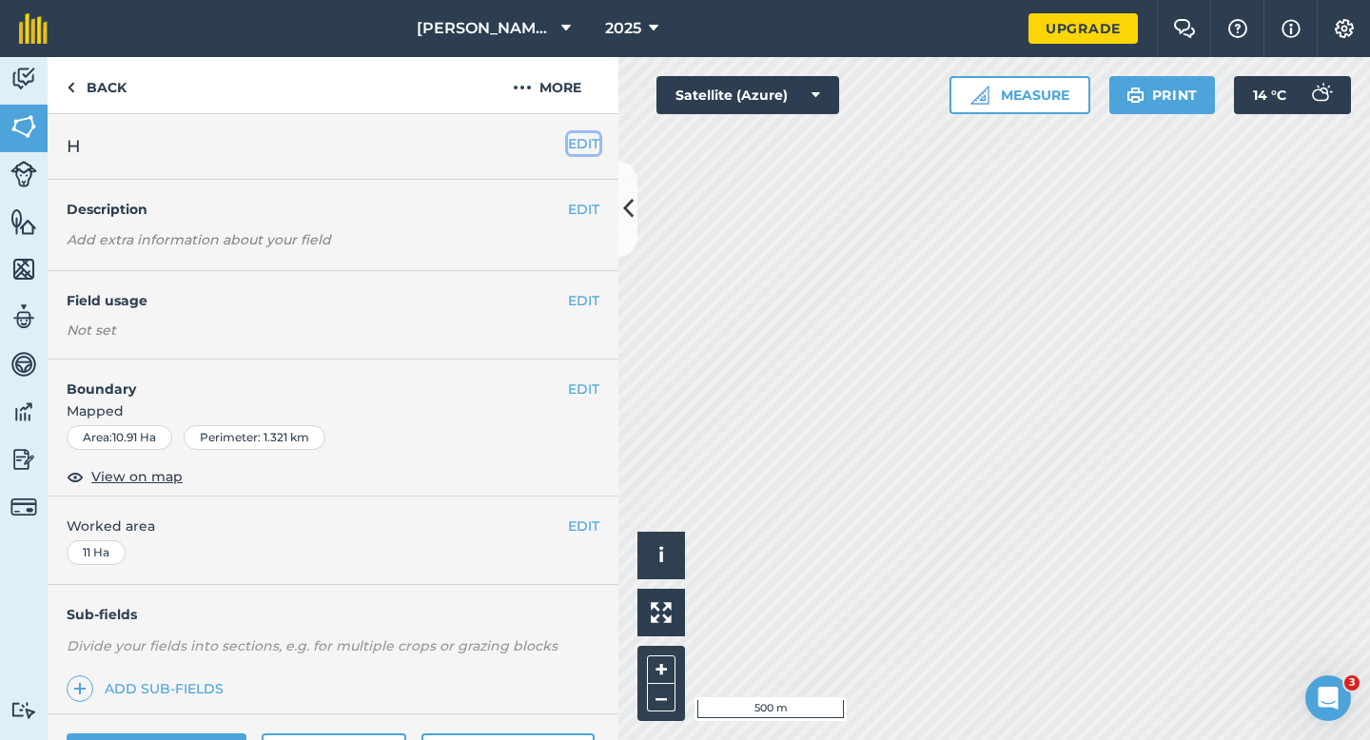
click at [587, 143] on button "EDIT" at bounding box center [583, 143] width 31 height 21
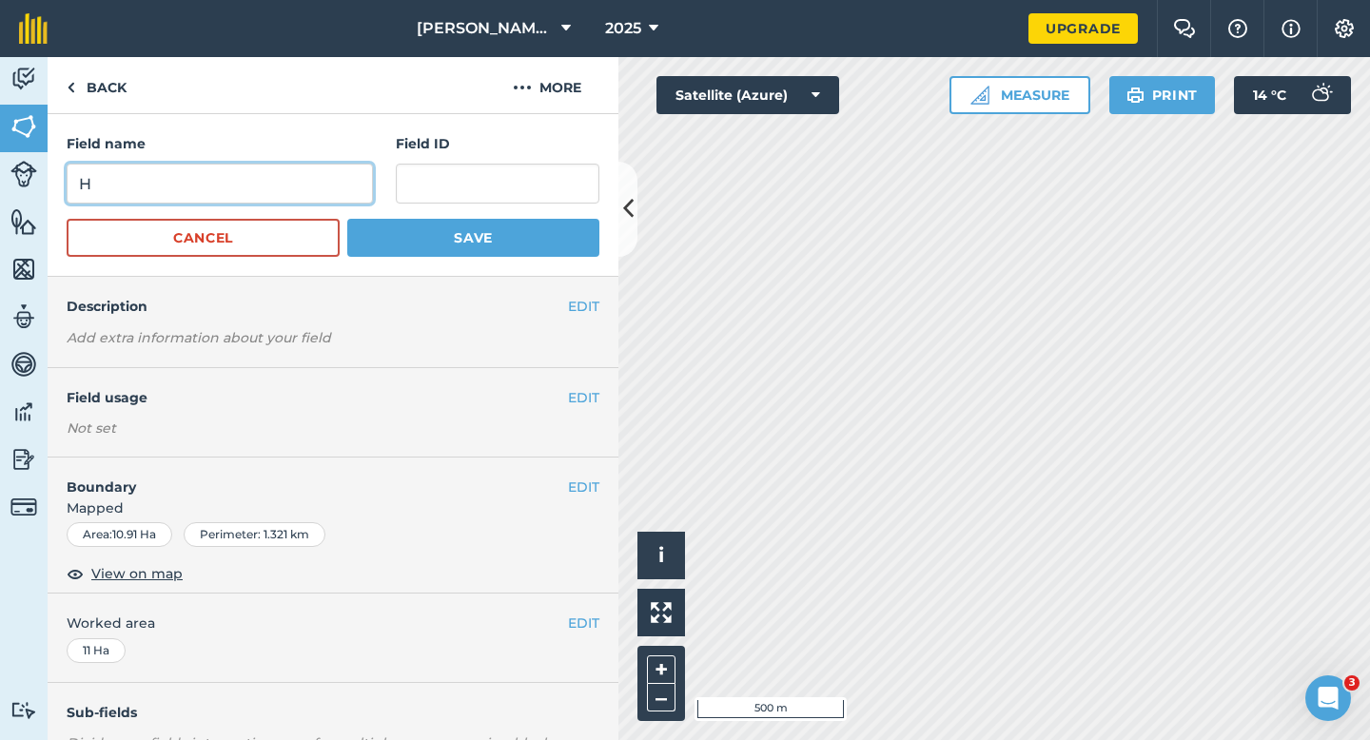
click at [299, 184] on input "H" at bounding box center [220, 184] width 306 height 40
type input "M"
click at [347, 219] on button "Save" at bounding box center [473, 238] width 252 height 38
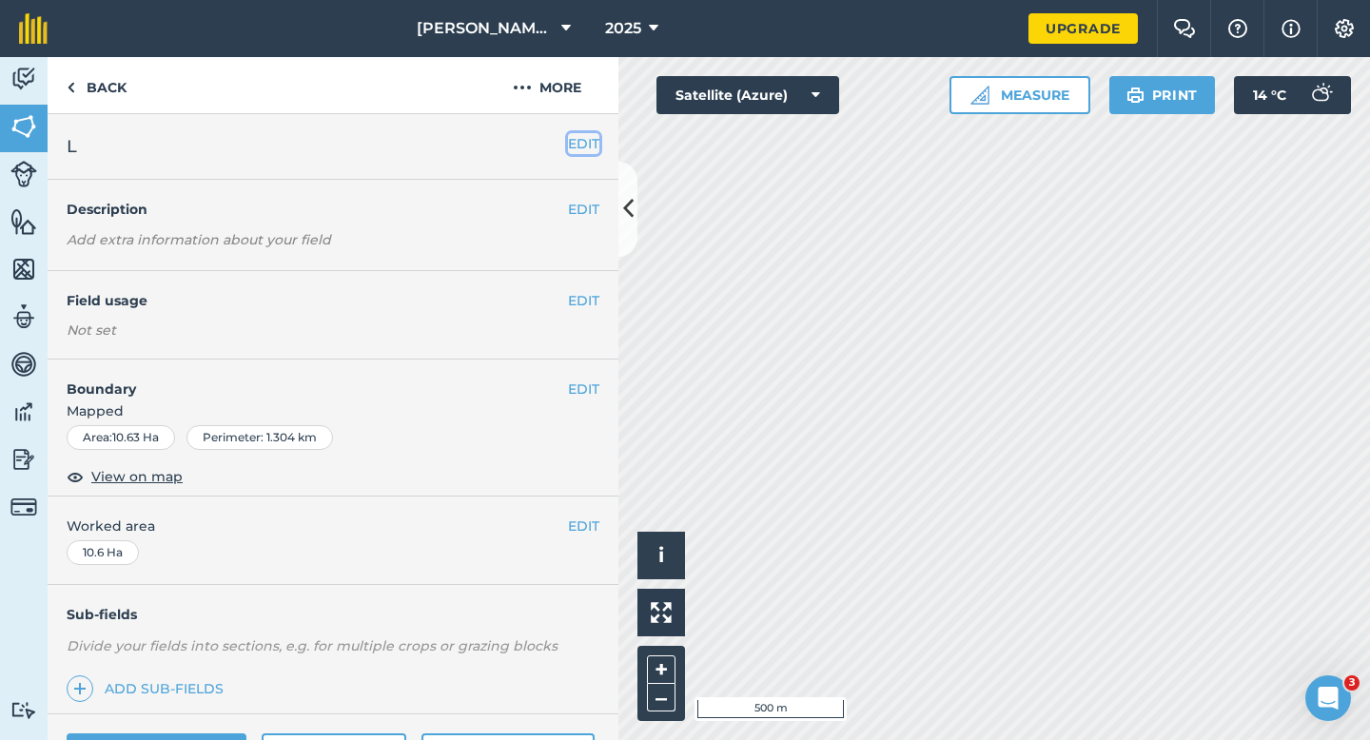
click at [578, 143] on button "EDIT" at bounding box center [583, 143] width 31 height 21
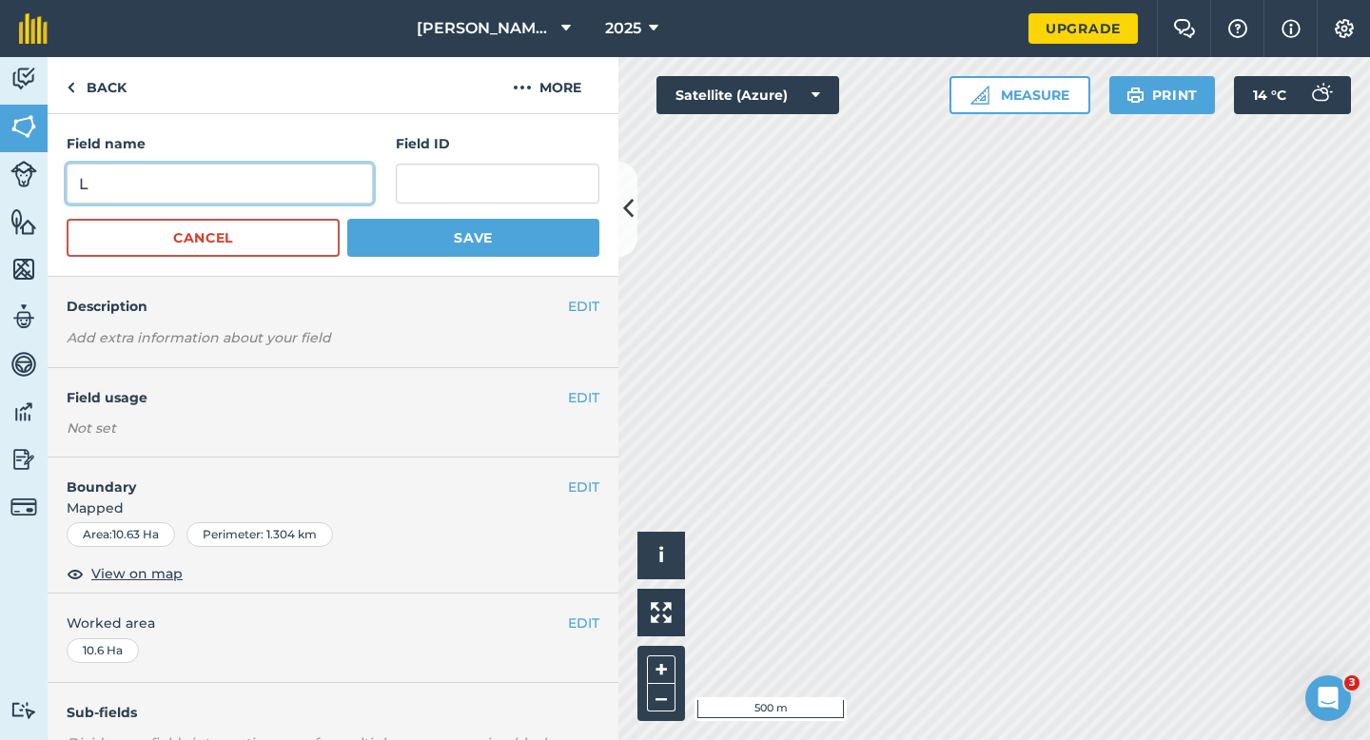
click at [279, 175] on input "L" at bounding box center [220, 184] width 306 height 40
type input "N"
click at [347, 219] on button "Save" at bounding box center [473, 238] width 252 height 38
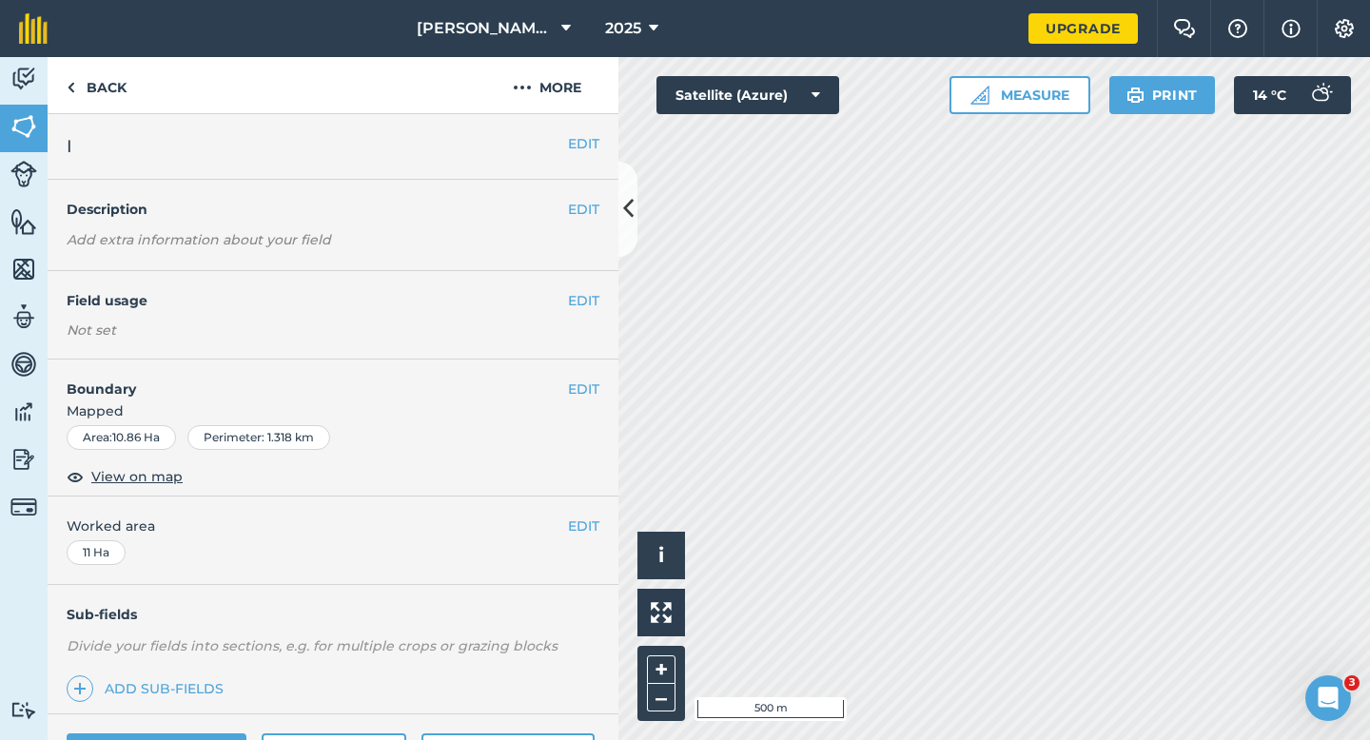
click at [575, 126] on div "EDIT I" at bounding box center [333, 147] width 571 height 66
click at [575, 136] on button "EDIT" at bounding box center [583, 143] width 31 height 21
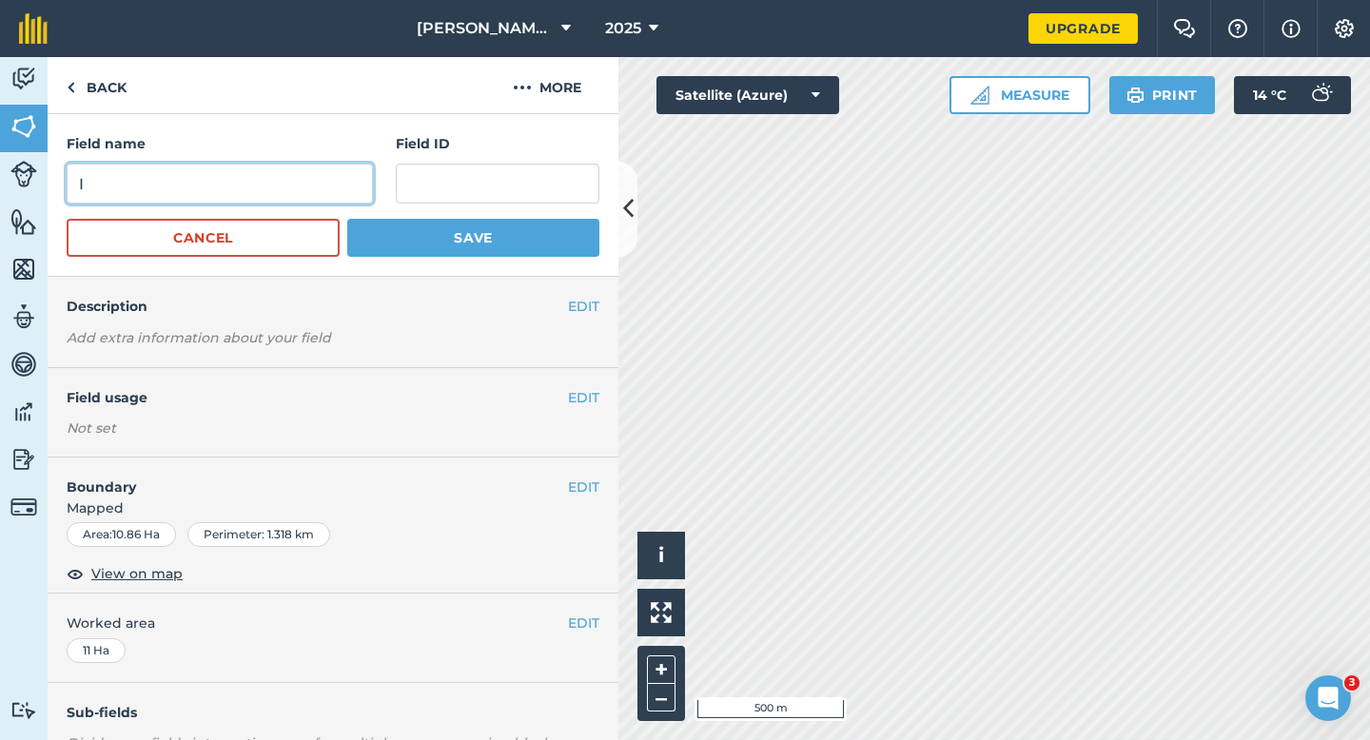
click at [311, 166] on input "I" at bounding box center [220, 184] width 306 height 40
type input "O"
click at [347, 219] on button "Save" at bounding box center [473, 238] width 252 height 38
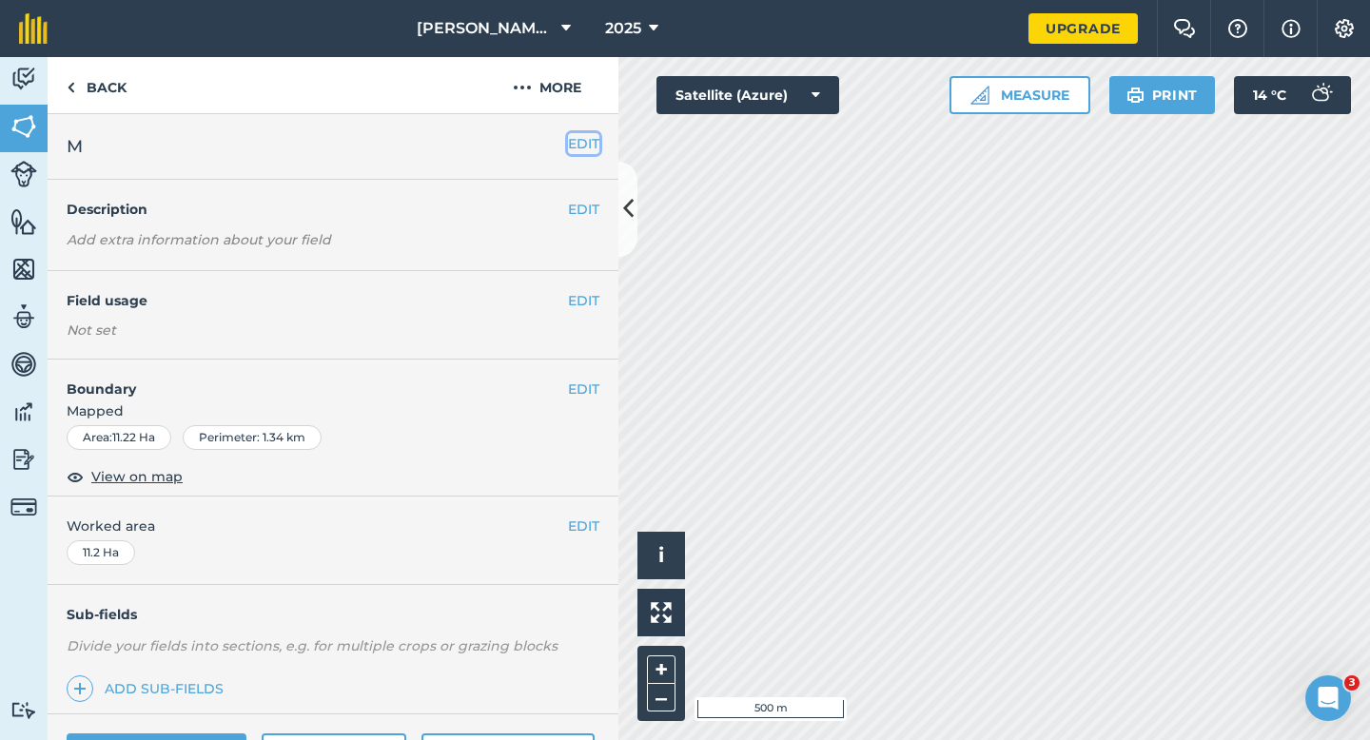
click at [587, 140] on button "EDIT" at bounding box center [583, 143] width 31 height 21
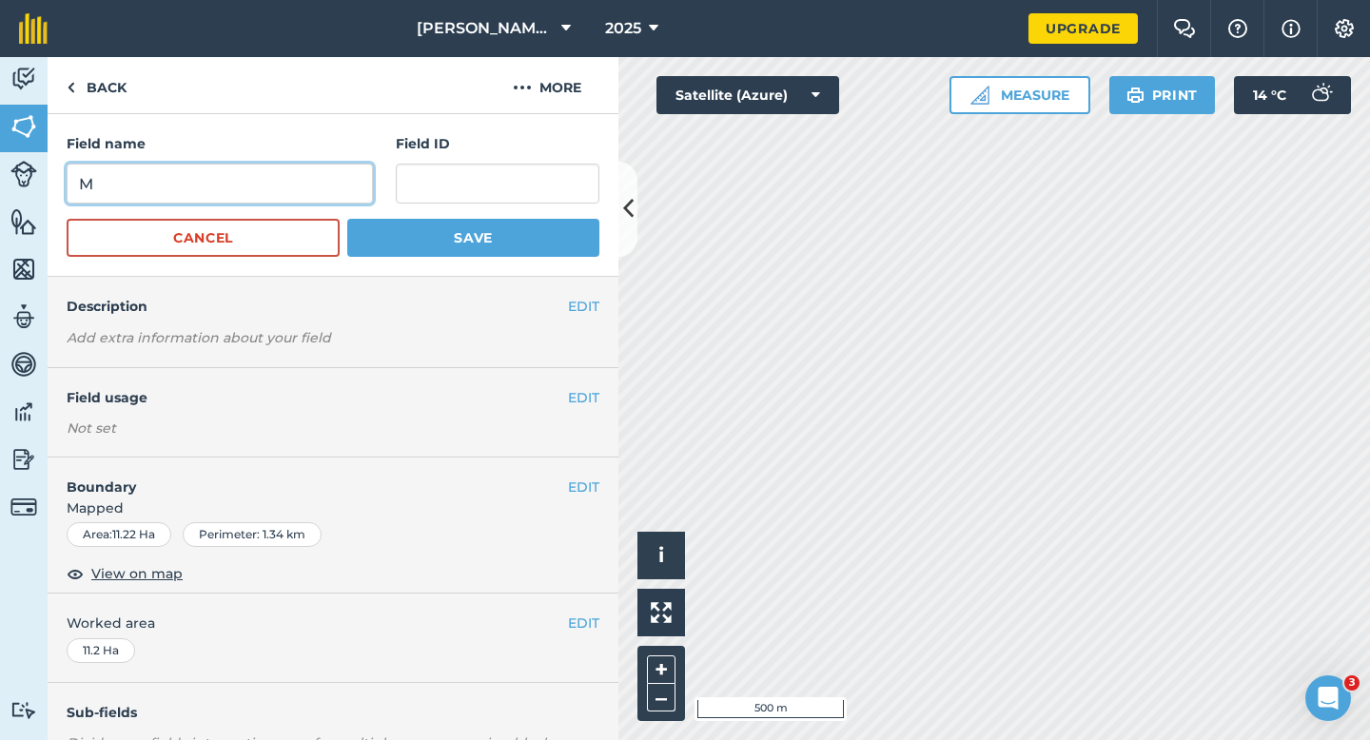
click at [346, 176] on input "M" at bounding box center [220, 184] width 306 height 40
type input "P"
click at [347, 219] on button "Save" at bounding box center [473, 238] width 252 height 38
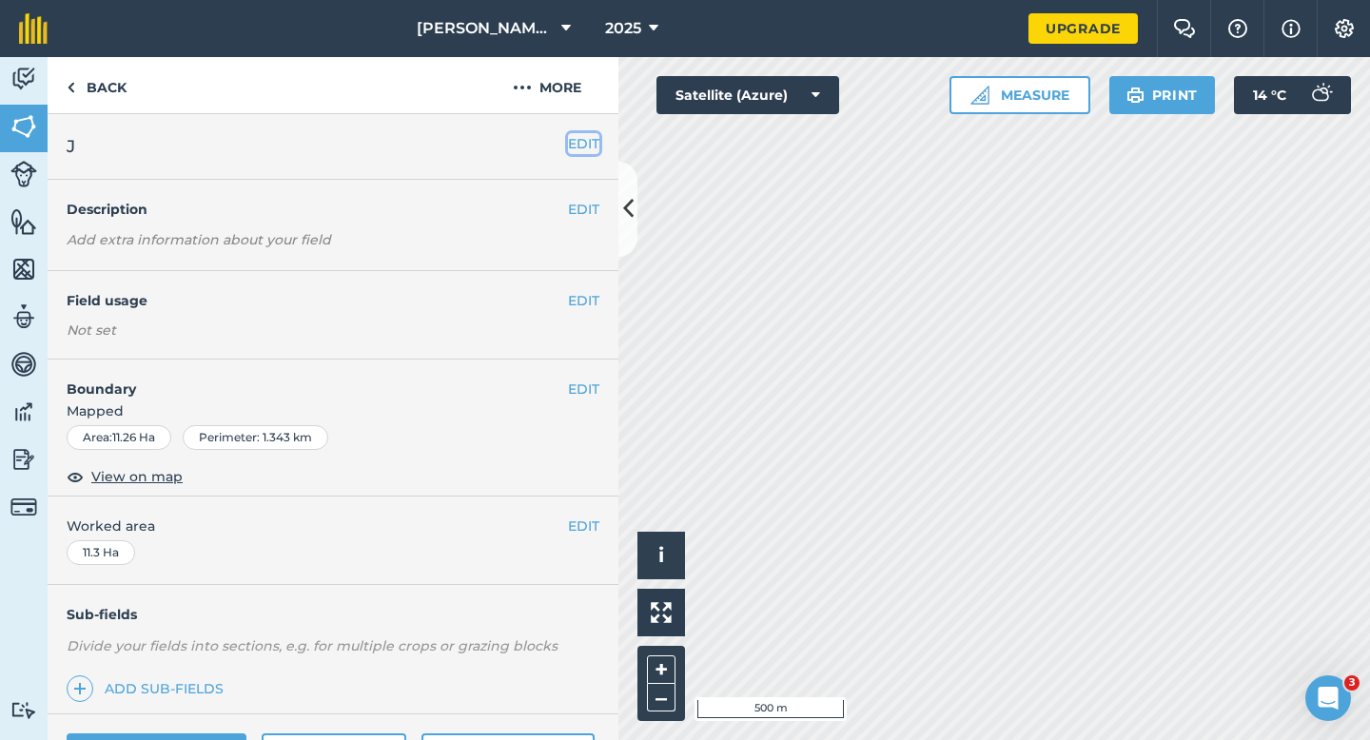
click at [582, 149] on button "EDIT" at bounding box center [583, 143] width 31 height 21
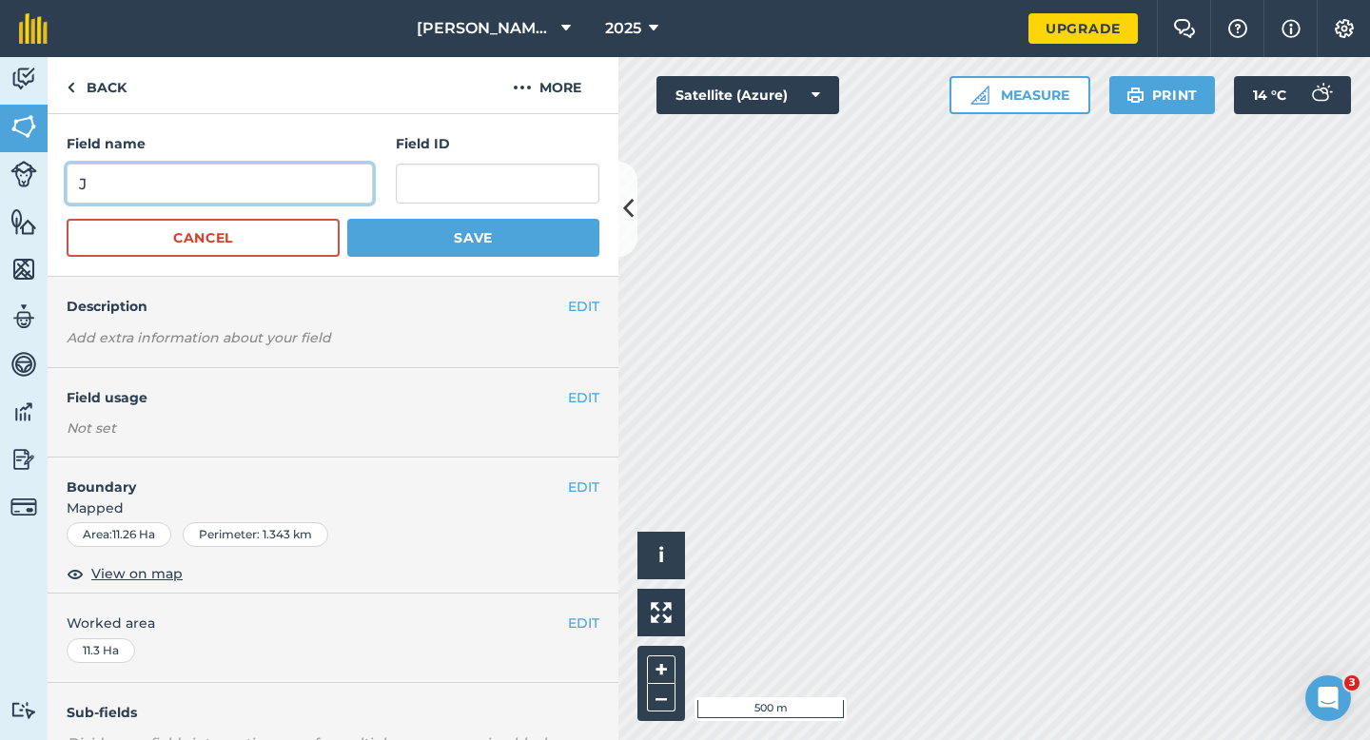
click at [327, 170] on input "J" at bounding box center [220, 184] width 306 height 40
type input "Q"
click at [347, 219] on button "Save" at bounding box center [473, 238] width 252 height 38
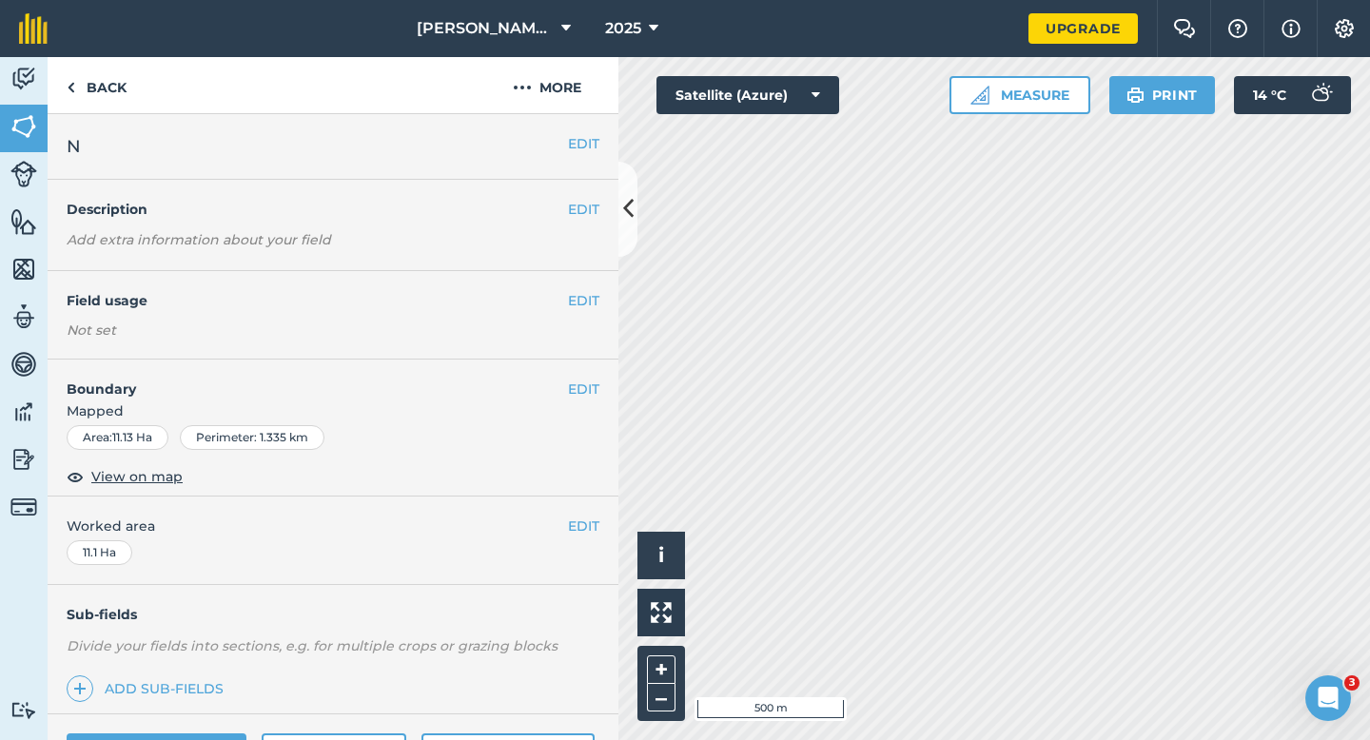
click at [594, 155] on div "EDIT N" at bounding box center [333, 147] width 571 height 66
click at [589, 144] on button "EDIT" at bounding box center [583, 143] width 31 height 21
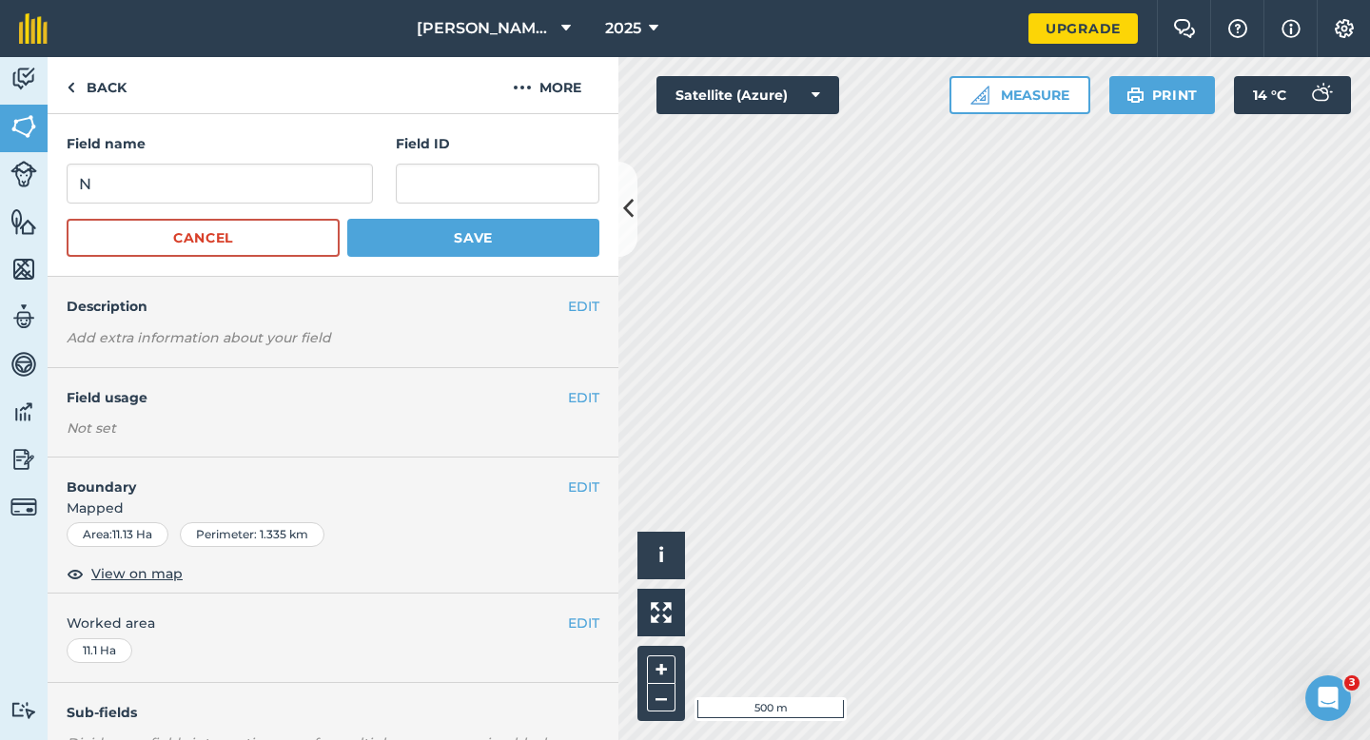
click at [322, 157] on div "Field name N" at bounding box center [220, 168] width 306 height 70
click at [322, 167] on input "N" at bounding box center [220, 184] width 306 height 40
type input "F"
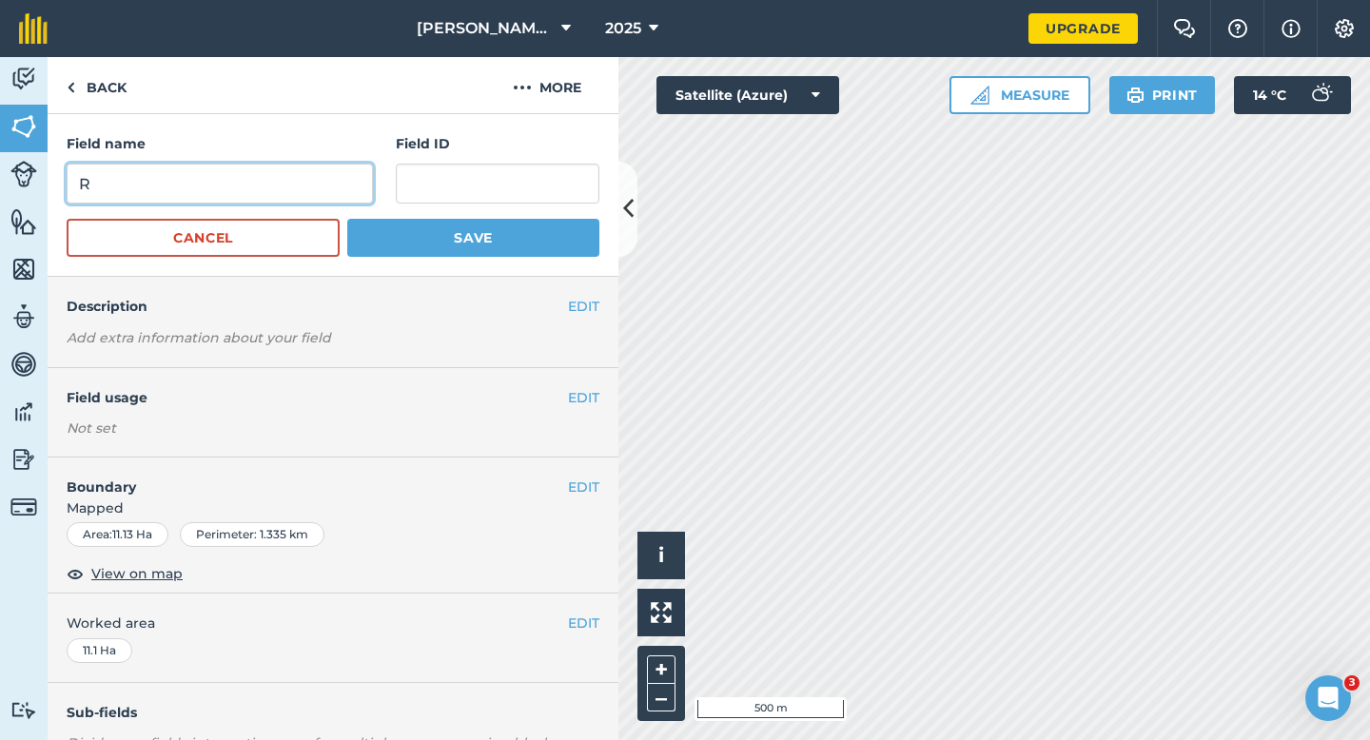
type input "R"
click at [347, 219] on button "Save" at bounding box center [473, 238] width 252 height 38
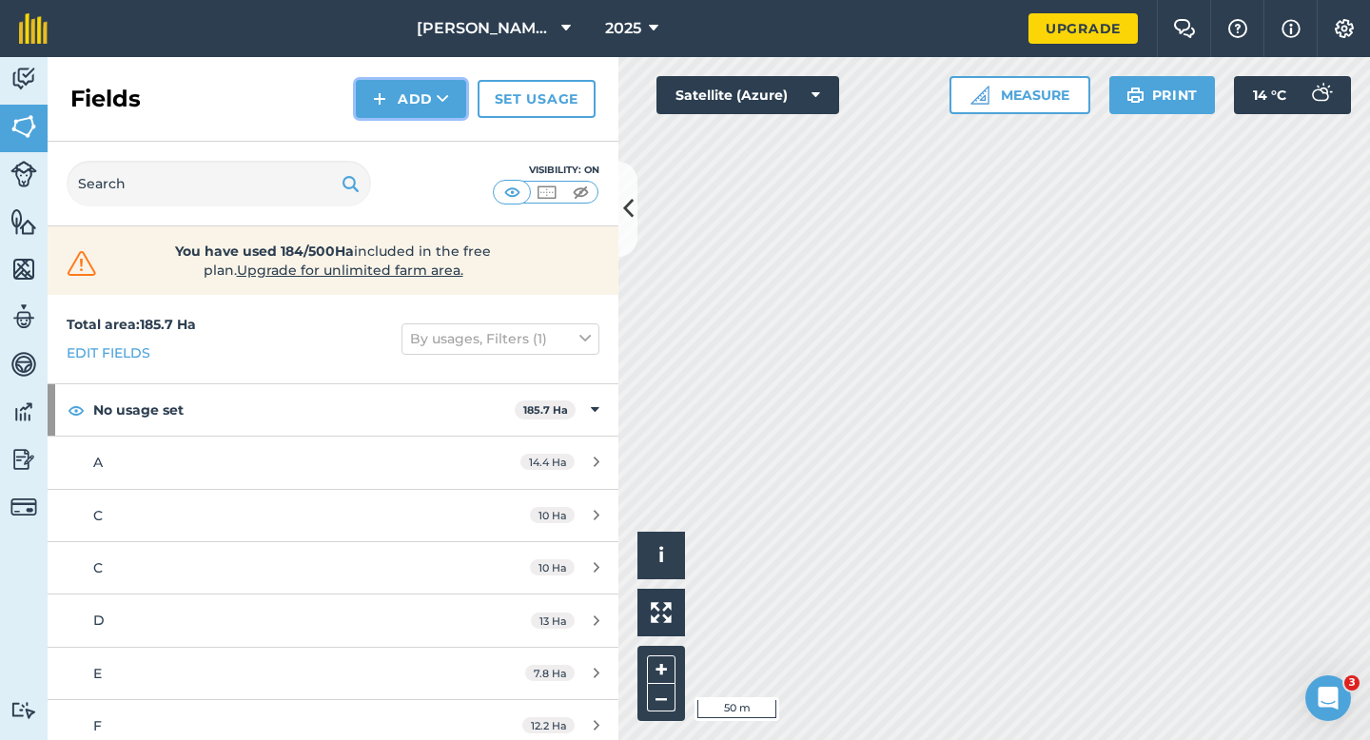
click at [383, 95] on img at bounding box center [379, 99] width 13 height 23
click at [399, 126] on link "Draw" at bounding box center [411, 142] width 105 height 42
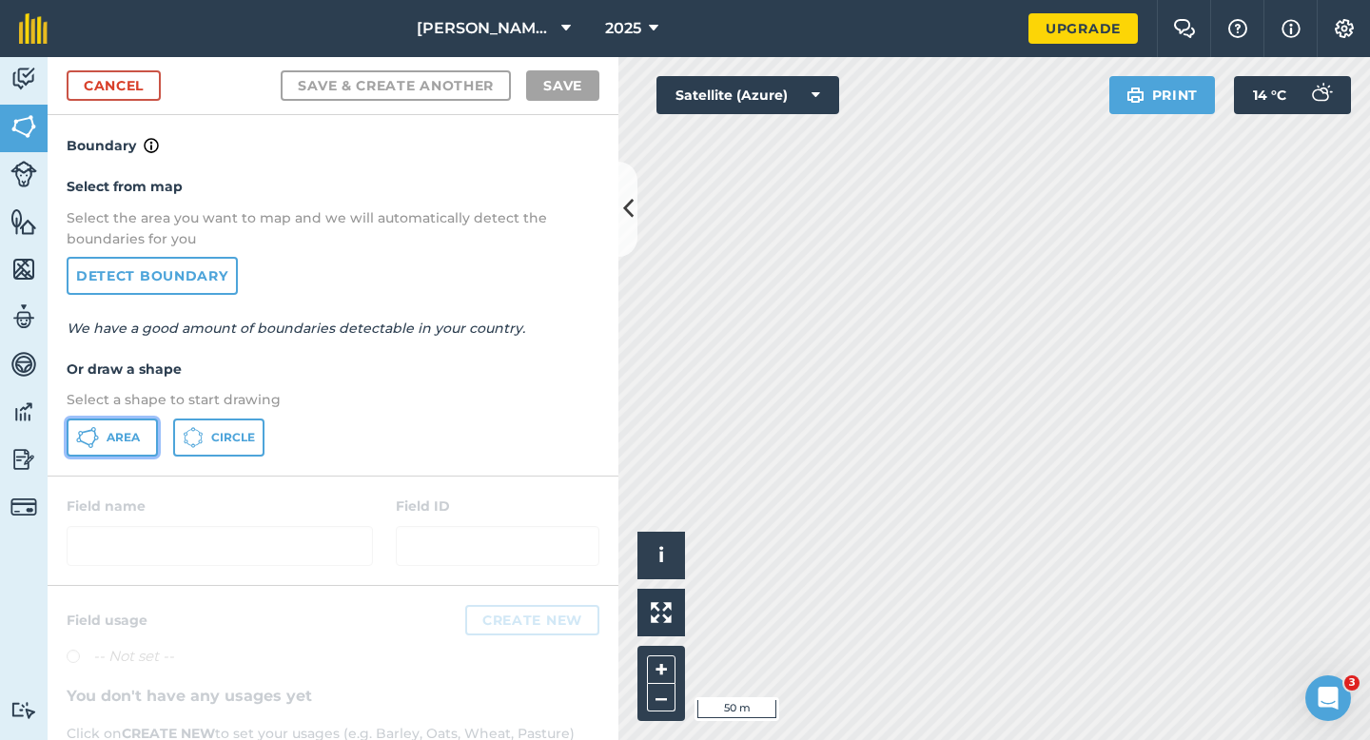
click at [129, 443] on span "Area" at bounding box center [123, 437] width 33 height 15
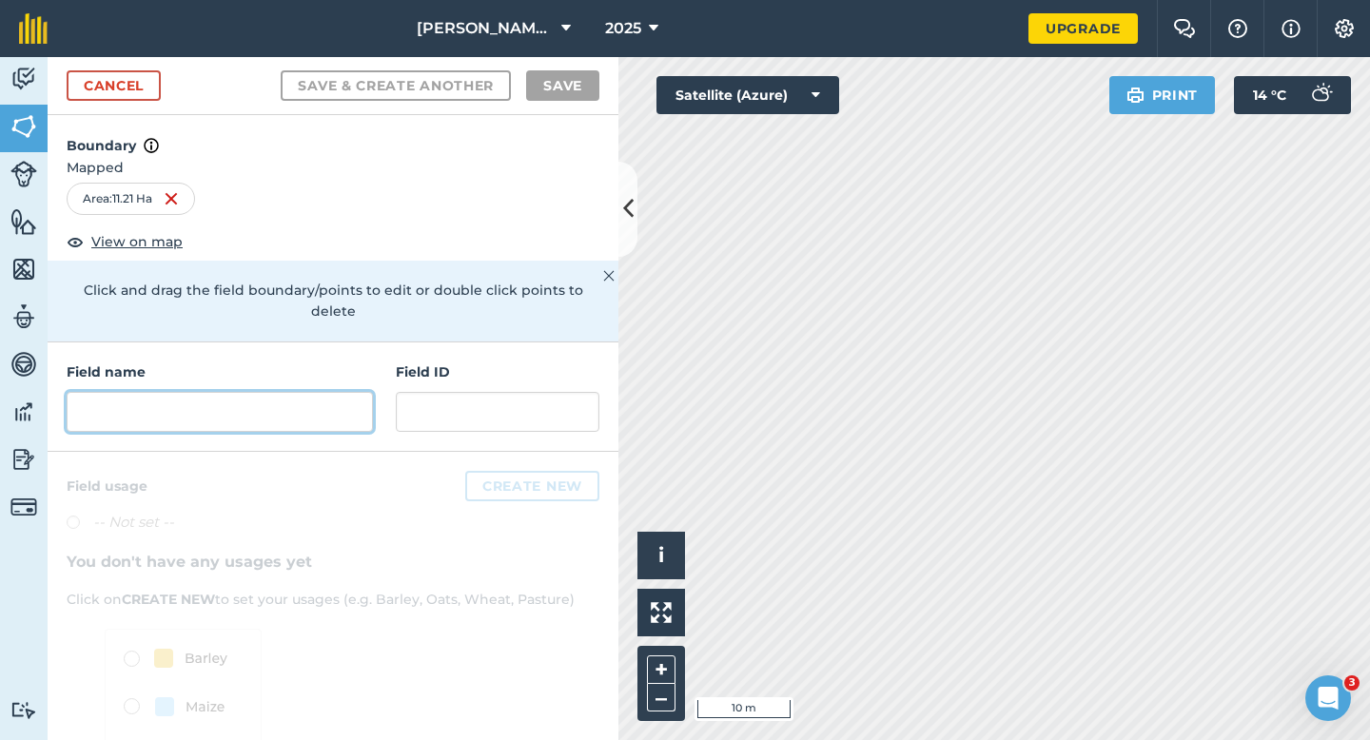
click at [290, 392] on input "text" at bounding box center [220, 412] width 306 height 40
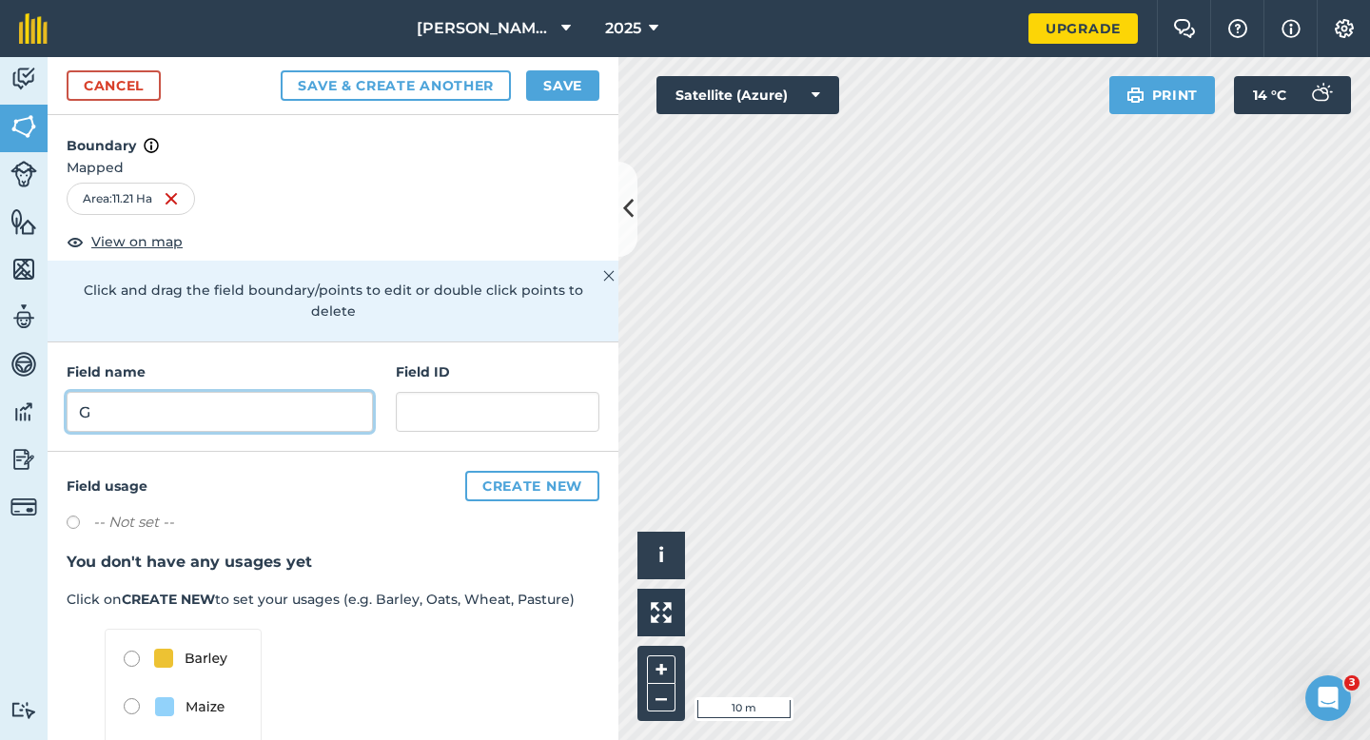
type input "G"
click at [540, 80] on button "Save" at bounding box center [562, 85] width 73 height 30
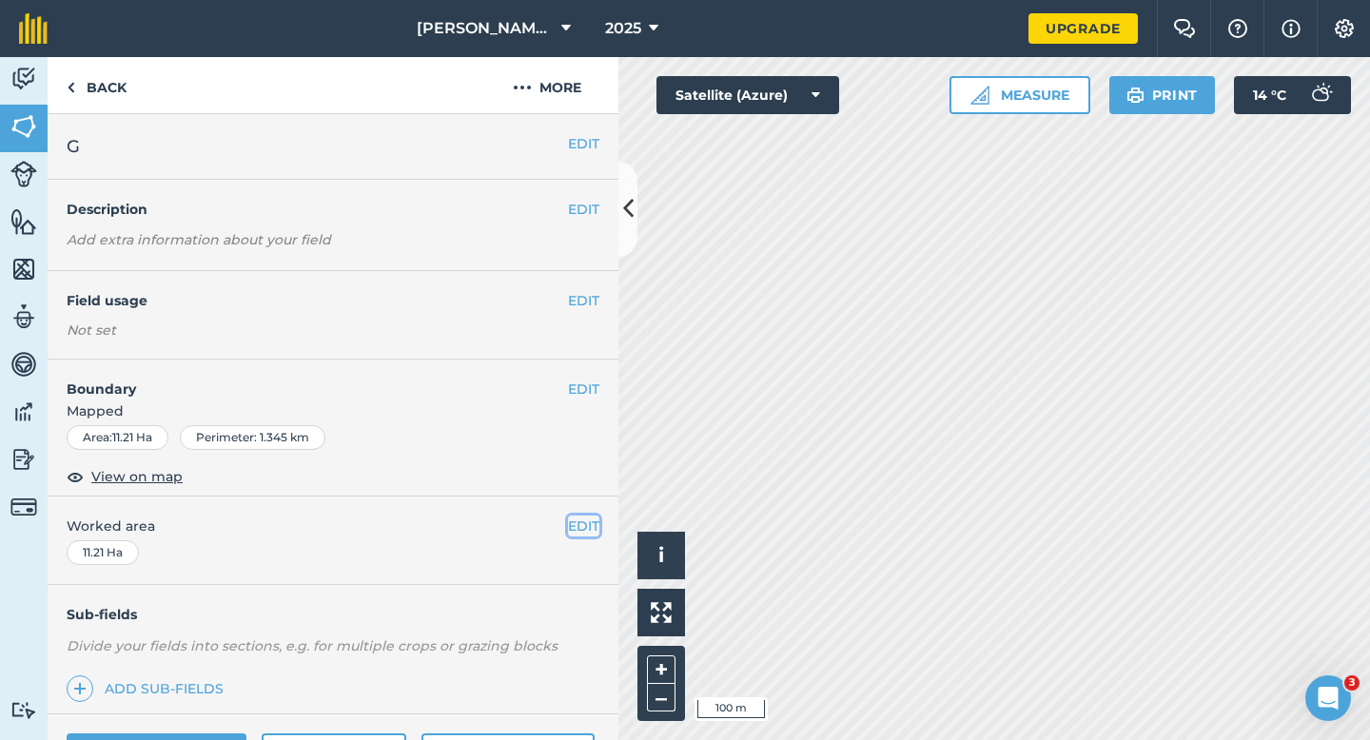
click at [579, 533] on button "EDIT" at bounding box center [583, 526] width 31 height 21
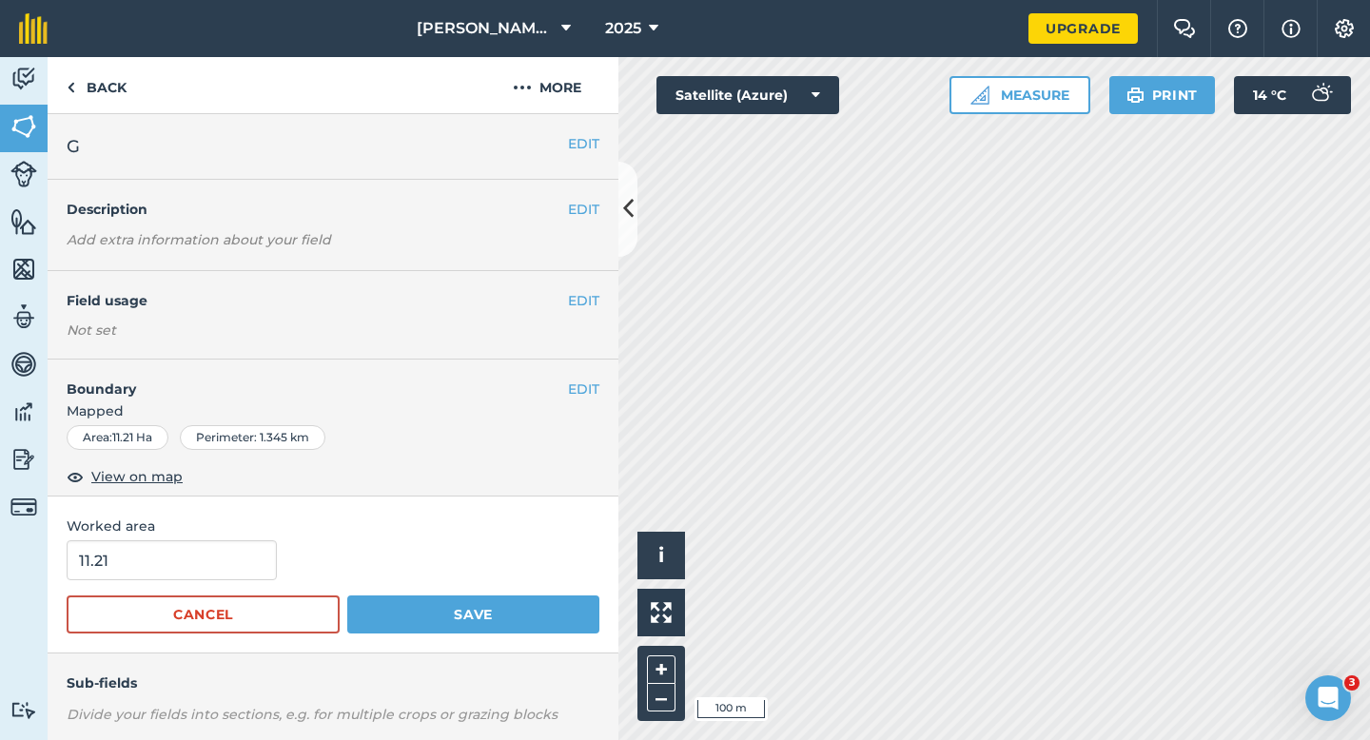
click at [197, 585] on form "11.21 Cancel Save" at bounding box center [333, 586] width 533 height 93
click at [197, 577] on input "11.21" at bounding box center [172, 560] width 210 height 40
type input "11"
click at [347, 596] on button "Save" at bounding box center [473, 615] width 252 height 38
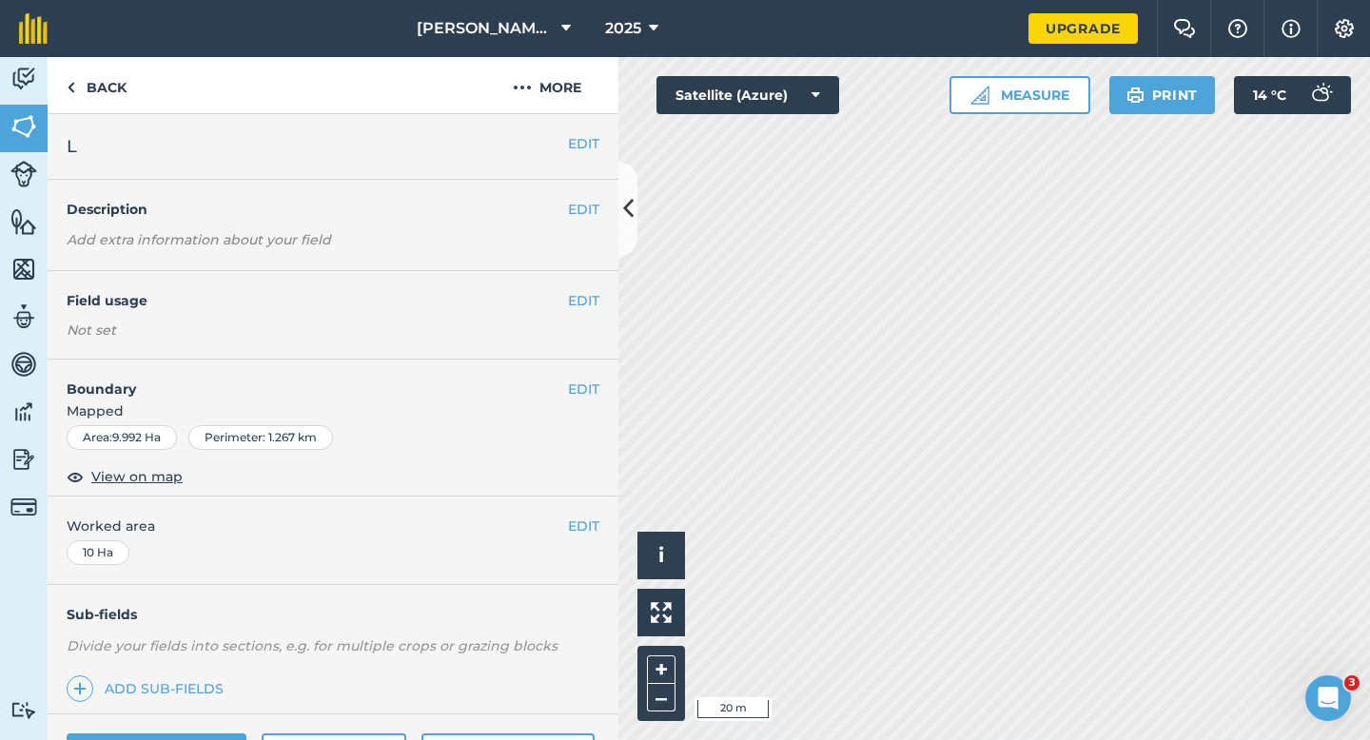
click at [574, 376] on div "EDIT Boundary Mapped Area : 9.992 Ha Perimeter : 1.267 km View on map" at bounding box center [333, 428] width 571 height 137
click at [569, 383] on button "EDIT" at bounding box center [583, 389] width 31 height 21
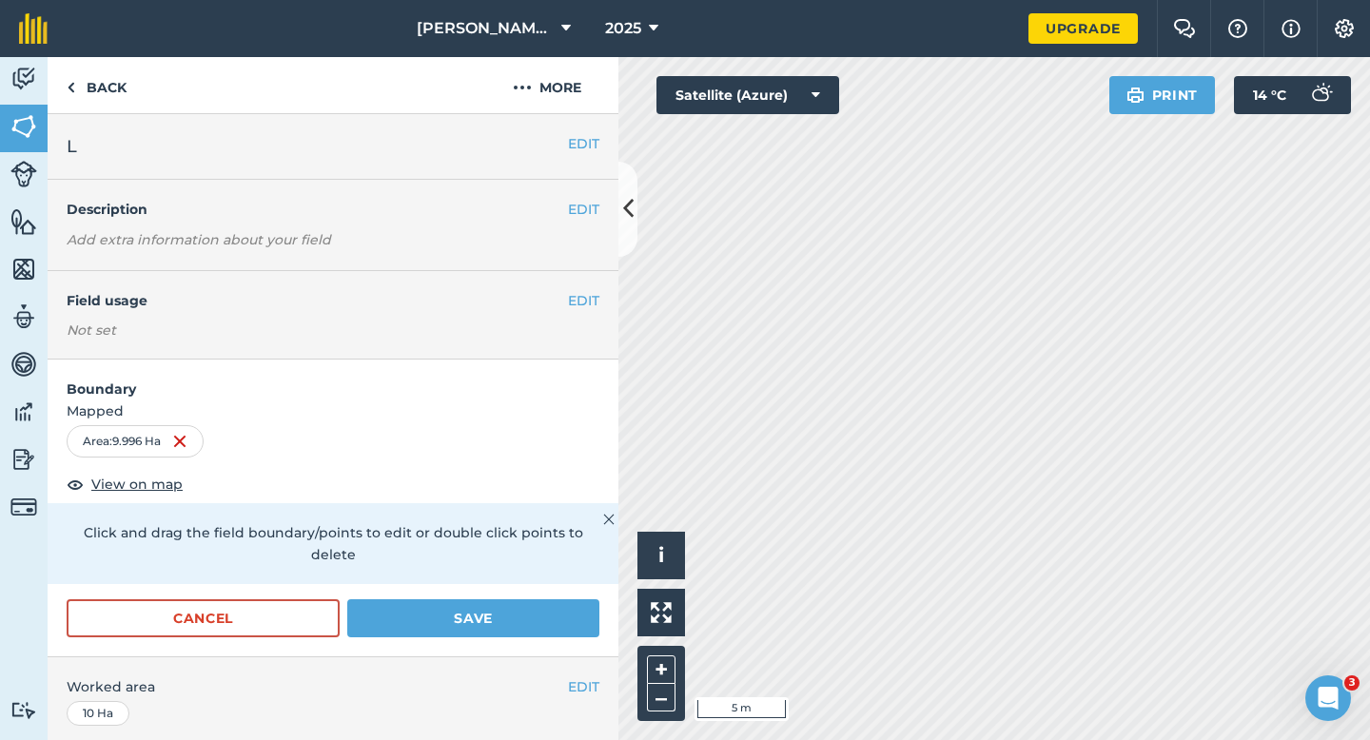
click at [509, 617] on div "Cancel Save" at bounding box center [333, 627] width 571 height 57
click at [561, 599] on button "Save" at bounding box center [473, 618] width 252 height 38
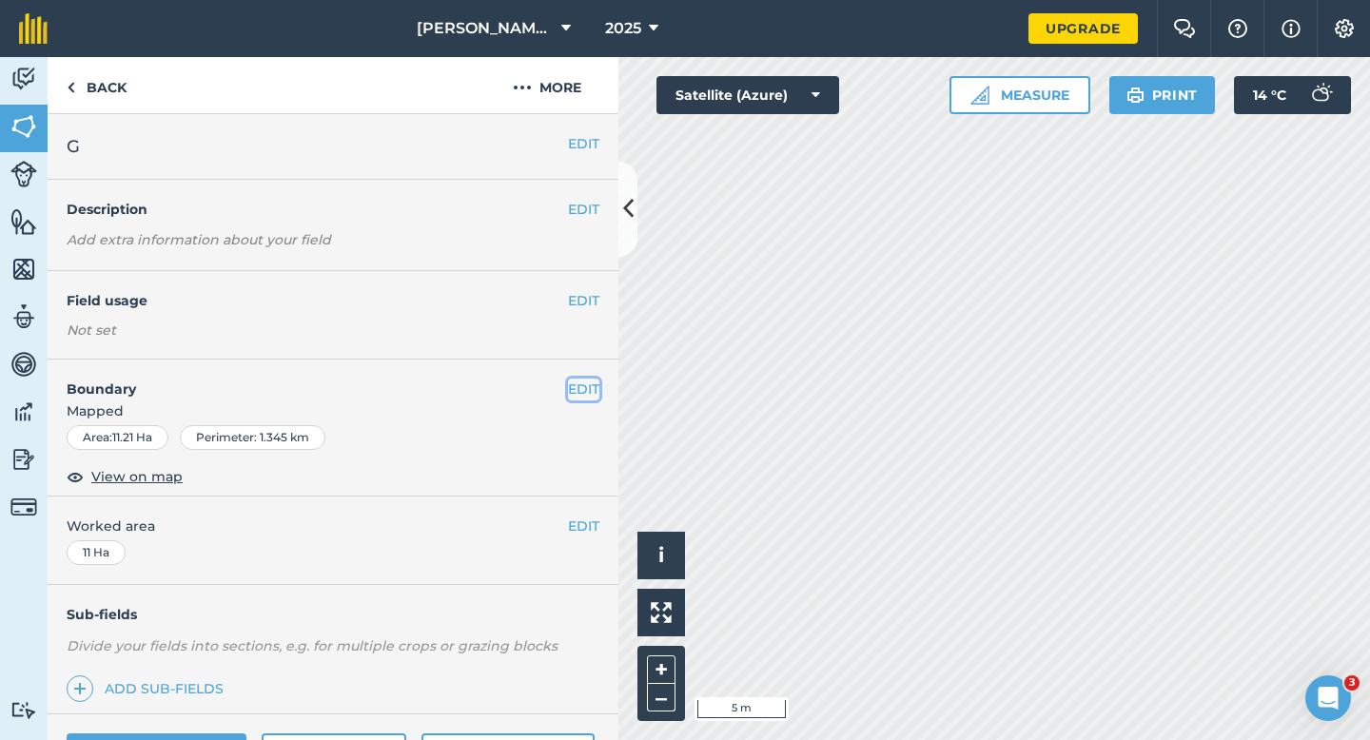
click at [585, 391] on button "EDIT" at bounding box center [583, 389] width 31 height 21
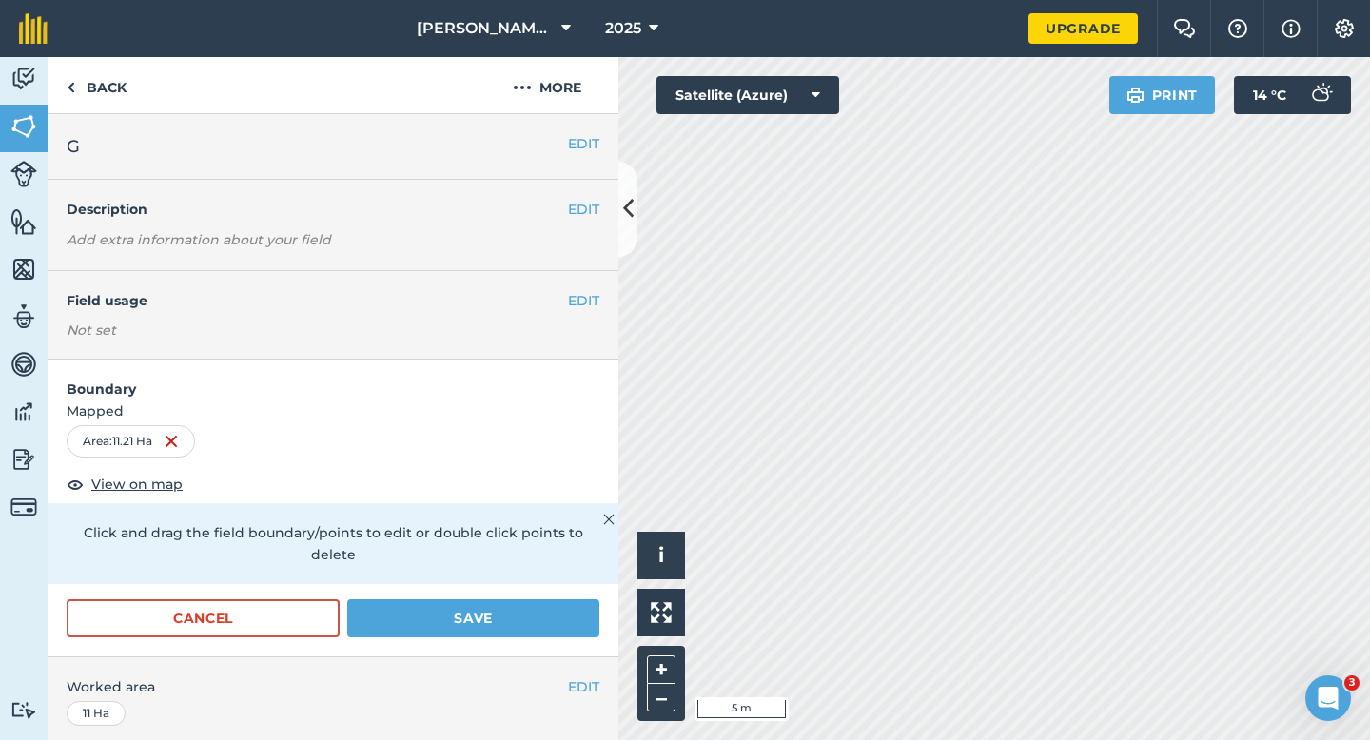
click at [520, 617] on div "Cancel Save" at bounding box center [333, 627] width 571 height 57
click at [660, 560] on span "i" at bounding box center [661, 555] width 6 height 24
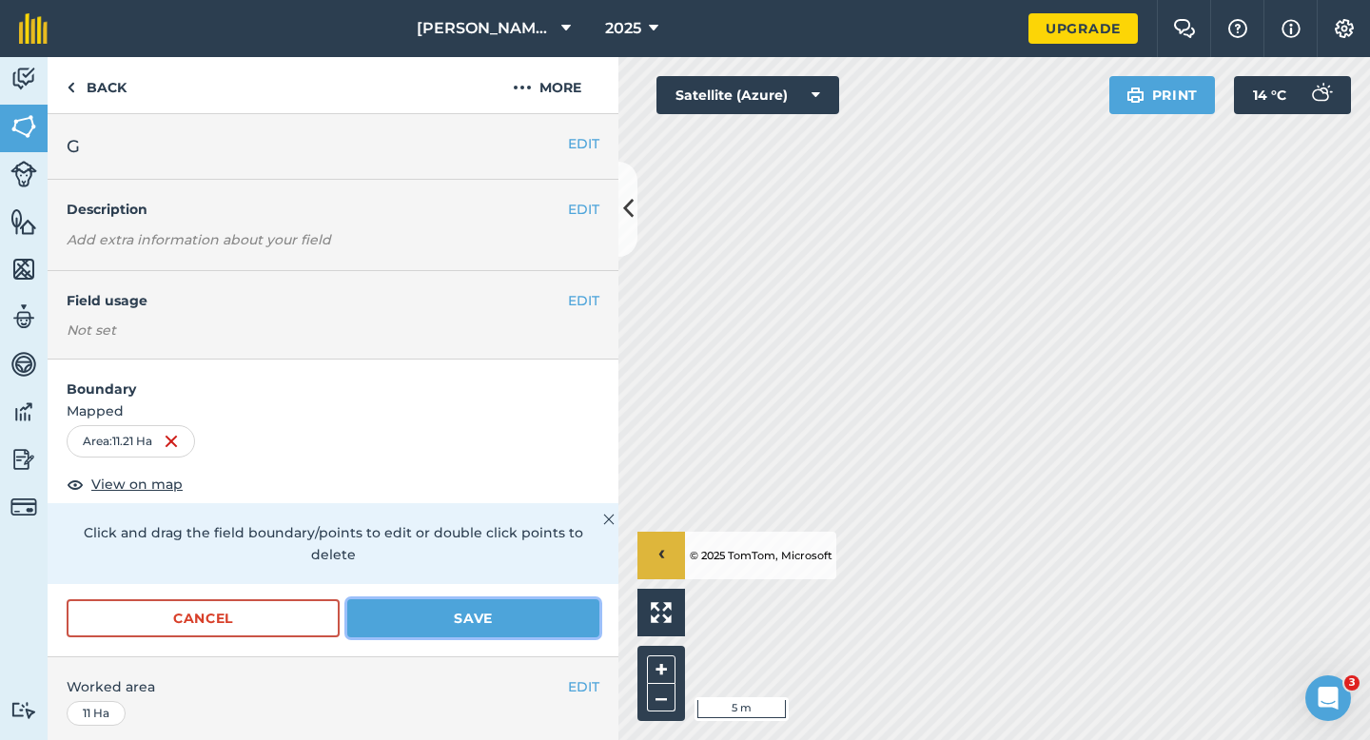
click at [544, 609] on button "Save" at bounding box center [473, 618] width 252 height 38
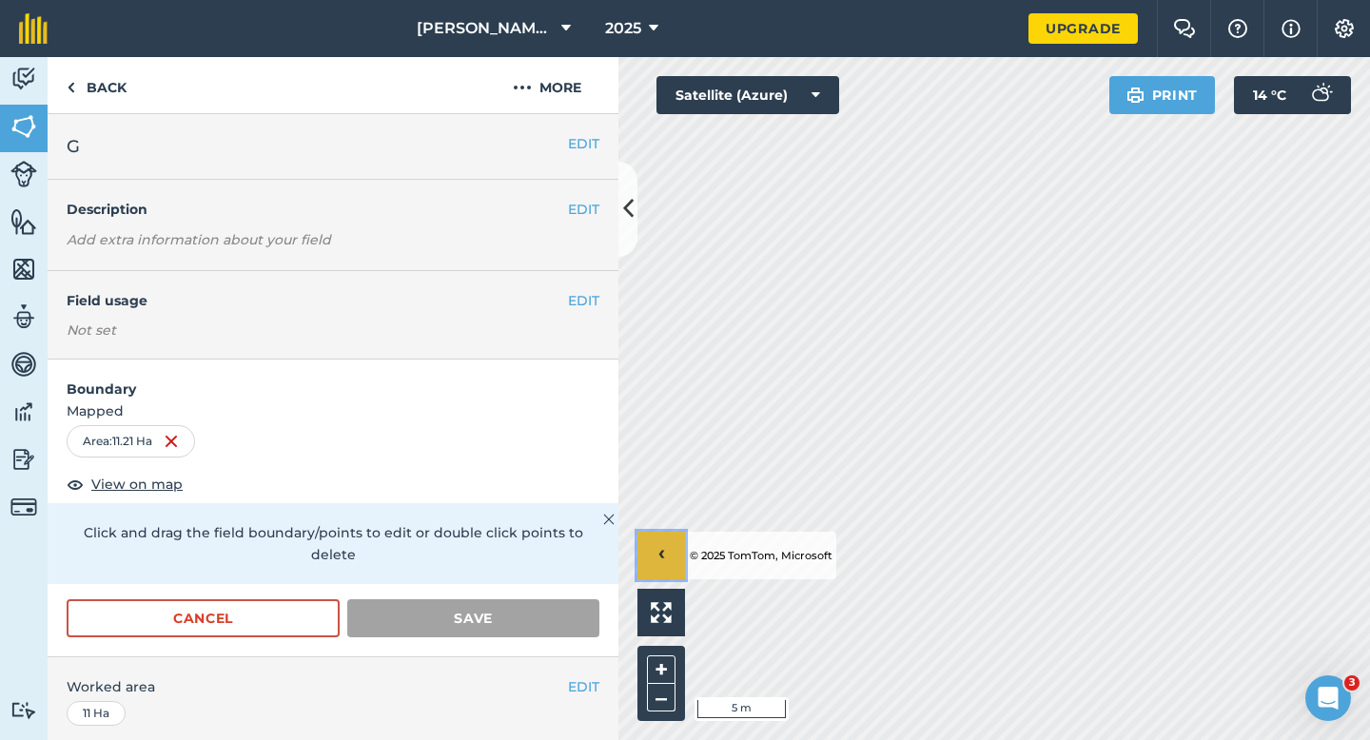
click at [645, 555] on button "›" at bounding box center [662, 556] width 48 height 48
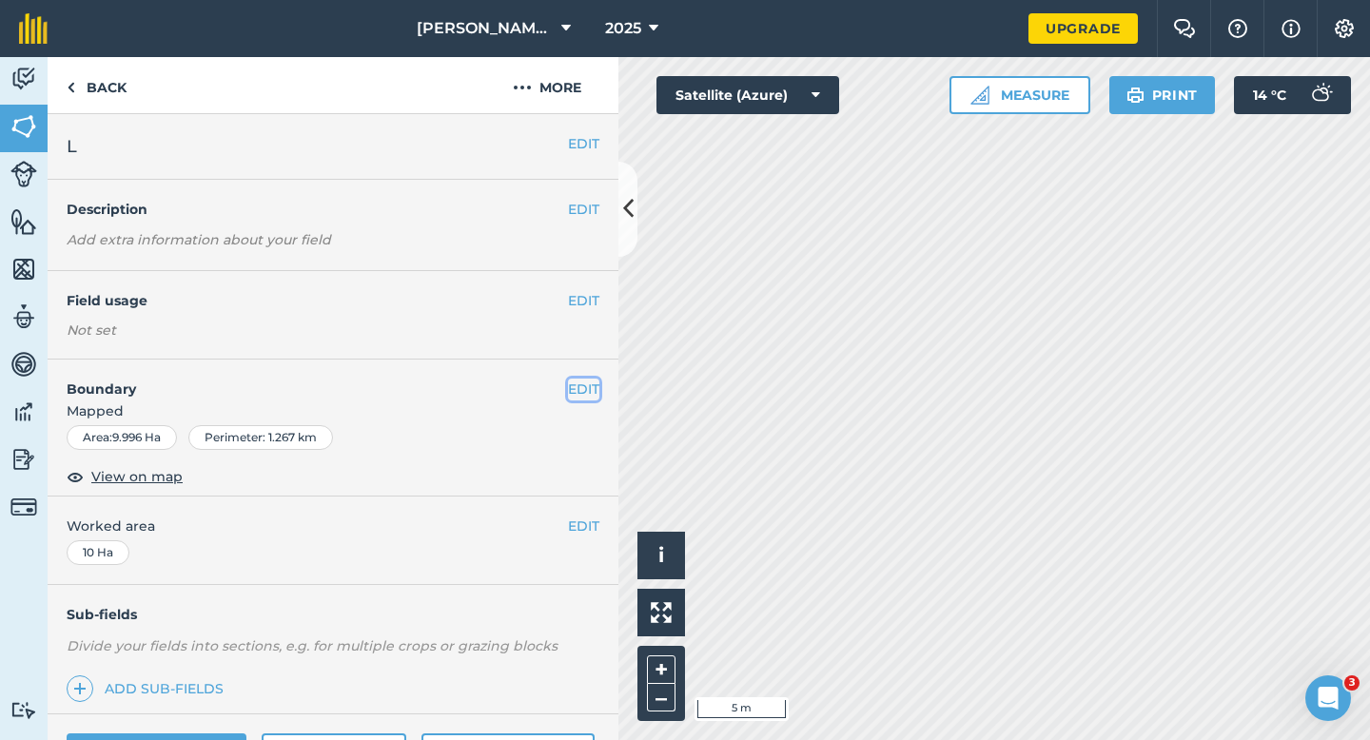
click at [589, 392] on button "EDIT" at bounding box center [583, 389] width 31 height 21
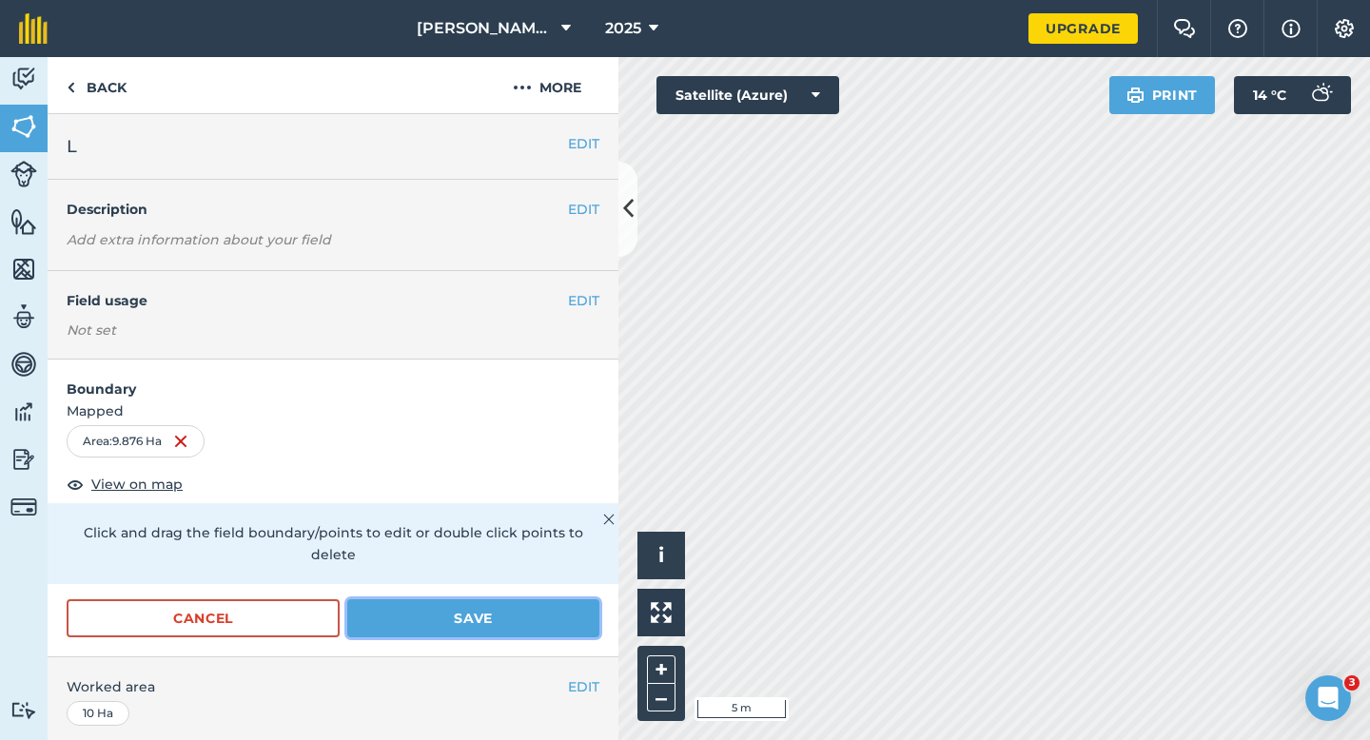
click at [559, 601] on button "Save" at bounding box center [473, 618] width 252 height 38
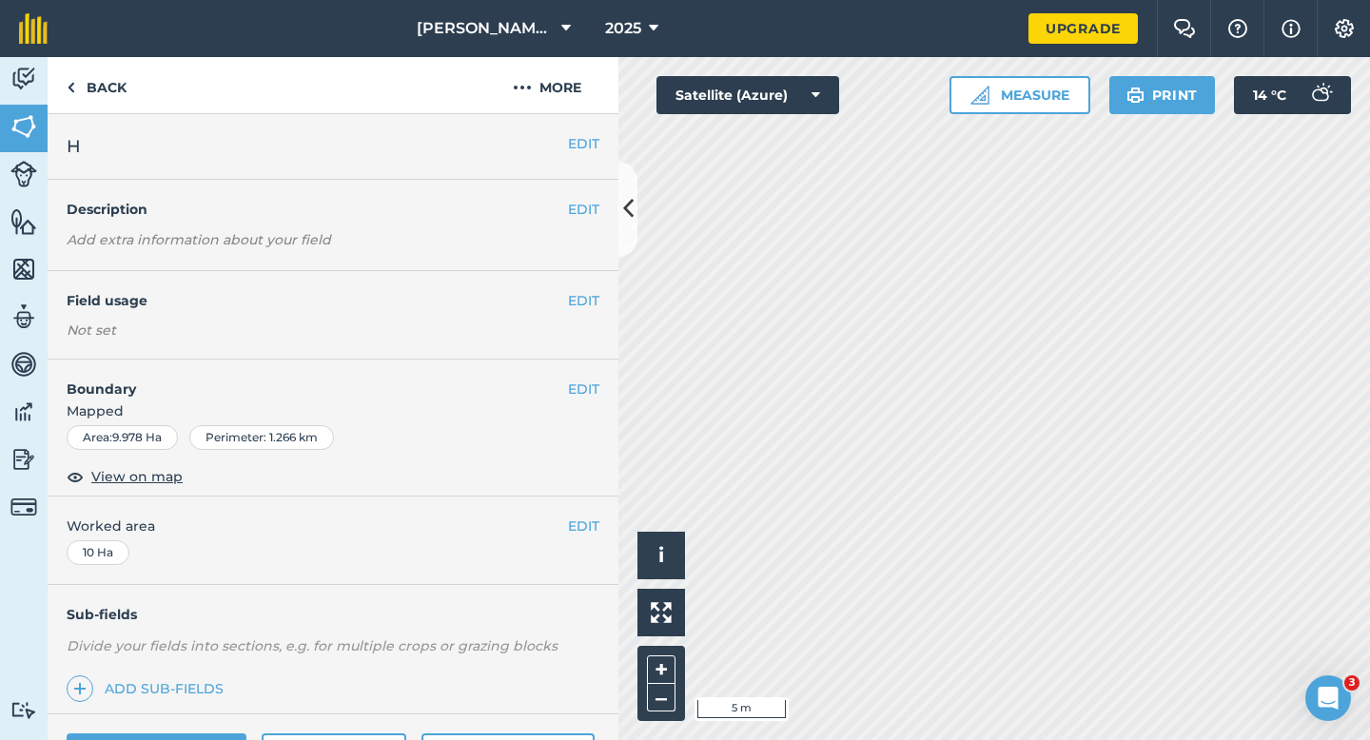
click at [601, 381] on div "EDIT Boundary Mapped Area : 9.978 Ha Perimeter : 1.266 km View on map" at bounding box center [333, 428] width 571 height 137
click at [570, 382] on button "EDIT" at bounding box center [583, 389] width 31 height 21
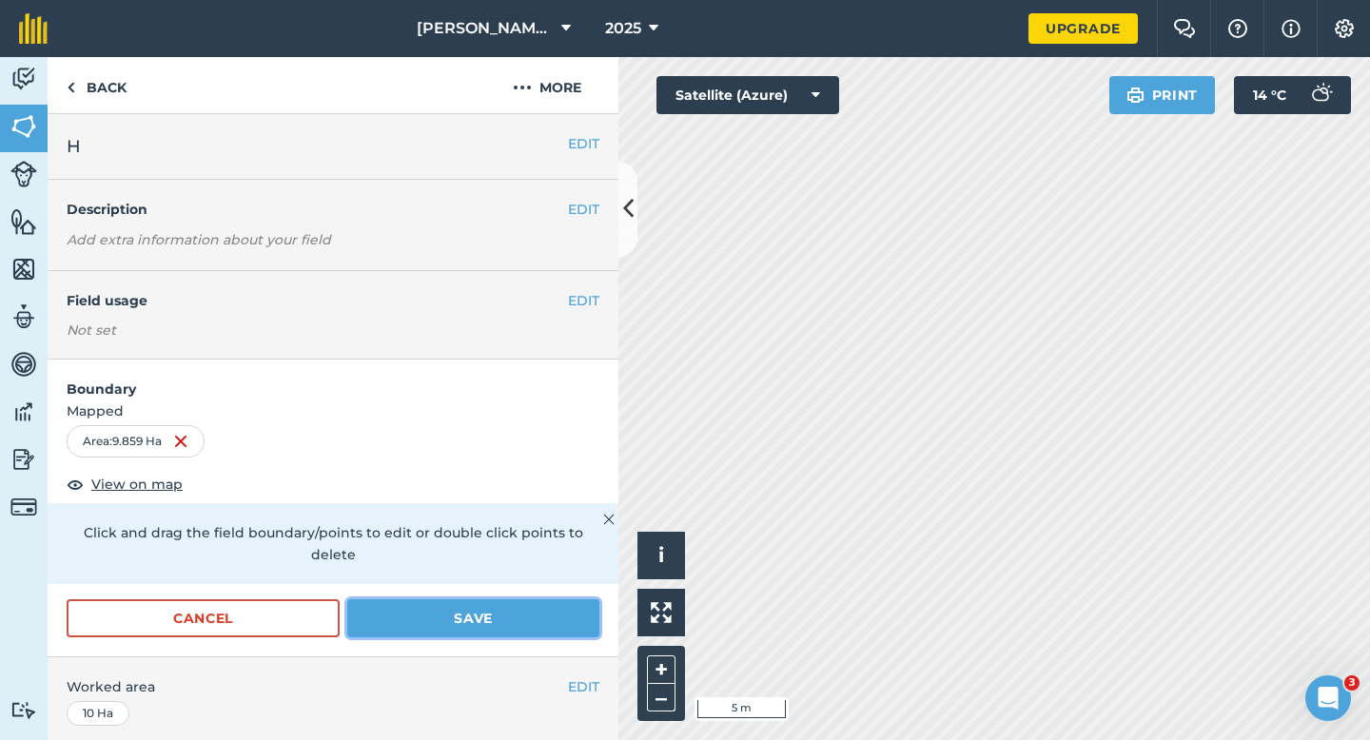
click at [539, 599] on button "Save" at bounding box center [473, 618] width 252 height 38
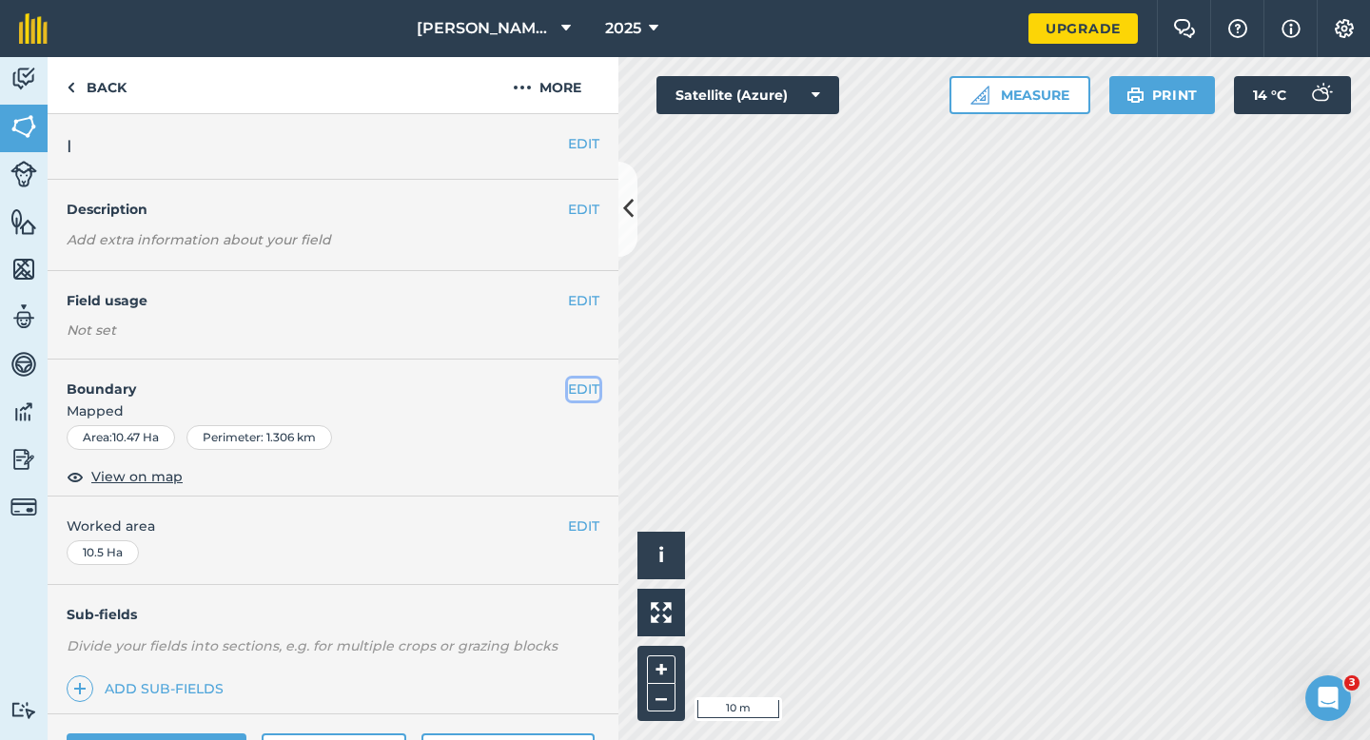
click at [594, 388] on button "EDIT" at bounding box center [583, 389] width 31 height 21
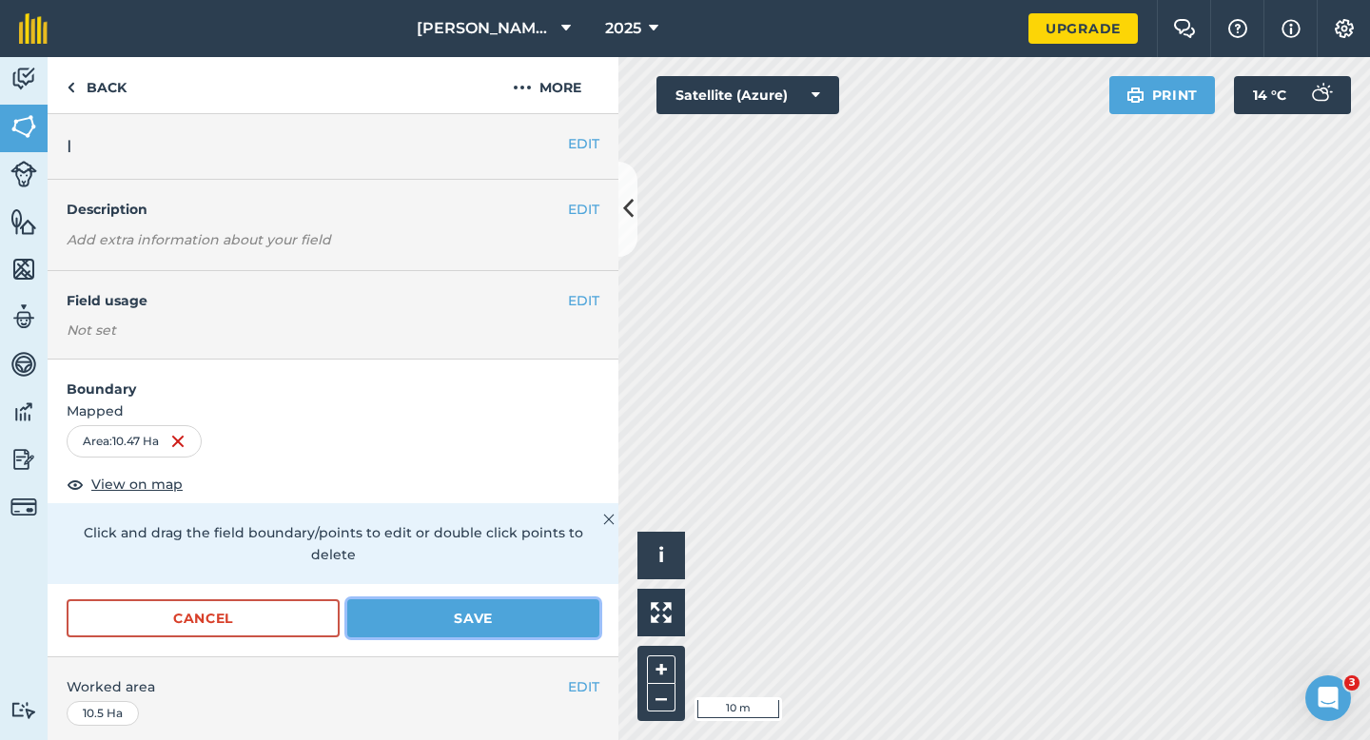
click at [580, 599] on button "Save" at bounding box center [473, 618] width 252 height 38
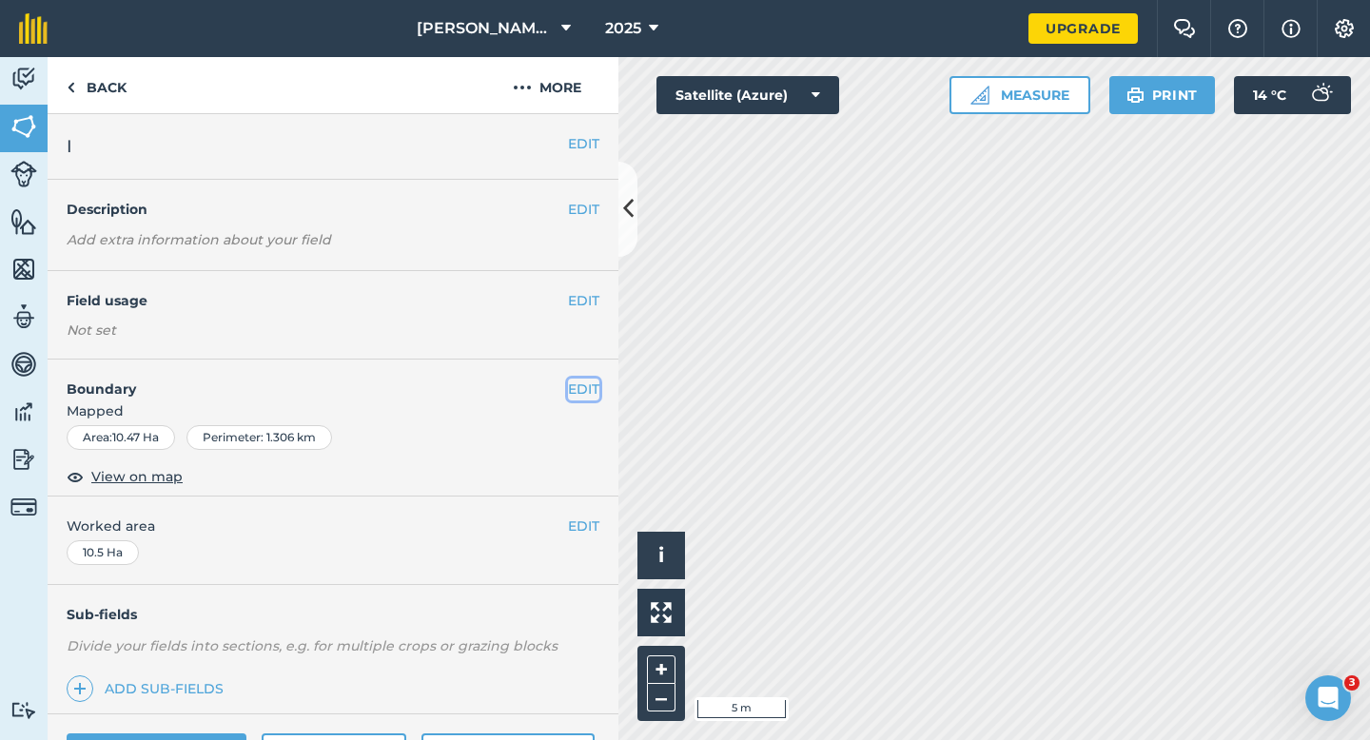
click at [571, 391] on button "EDIT" at bounding box center [583, 389] width 31 height 21
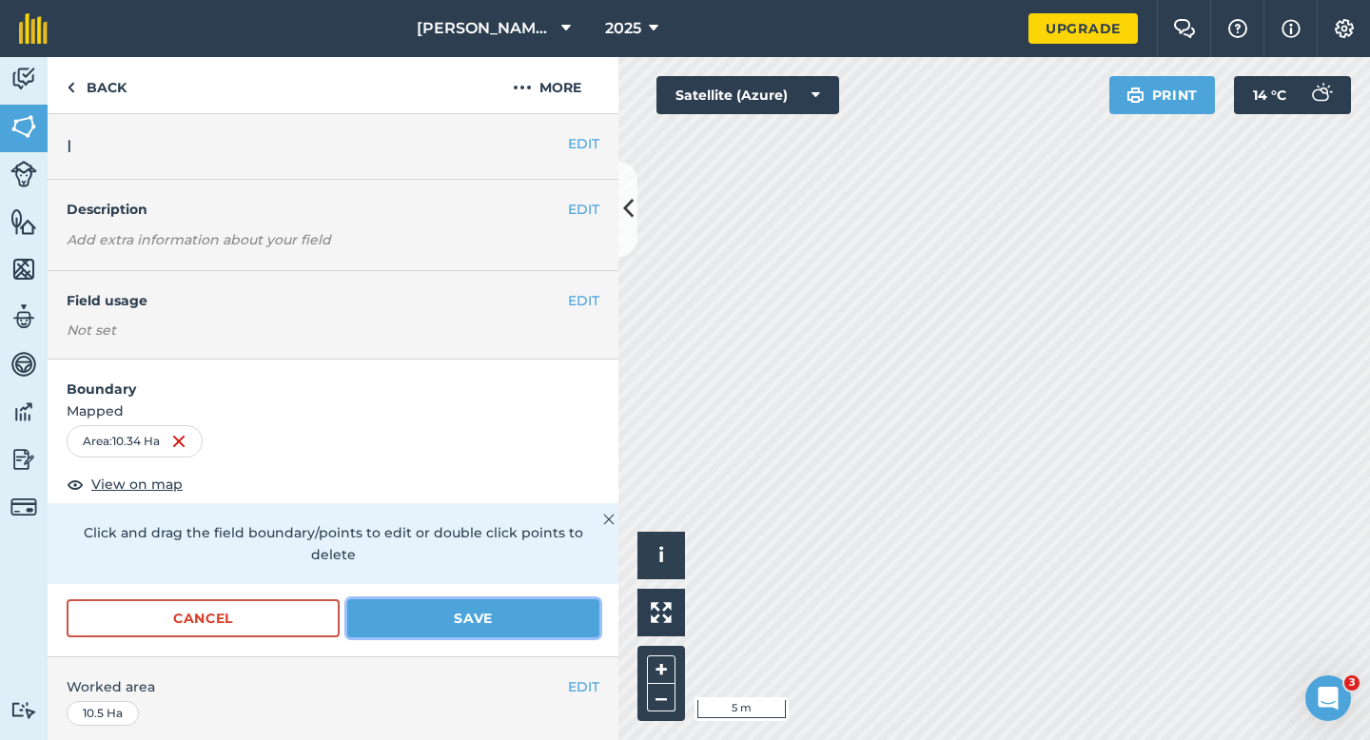
click at [522, 599] on button "Save" at bounding box center [473, 618] width 252 height 38
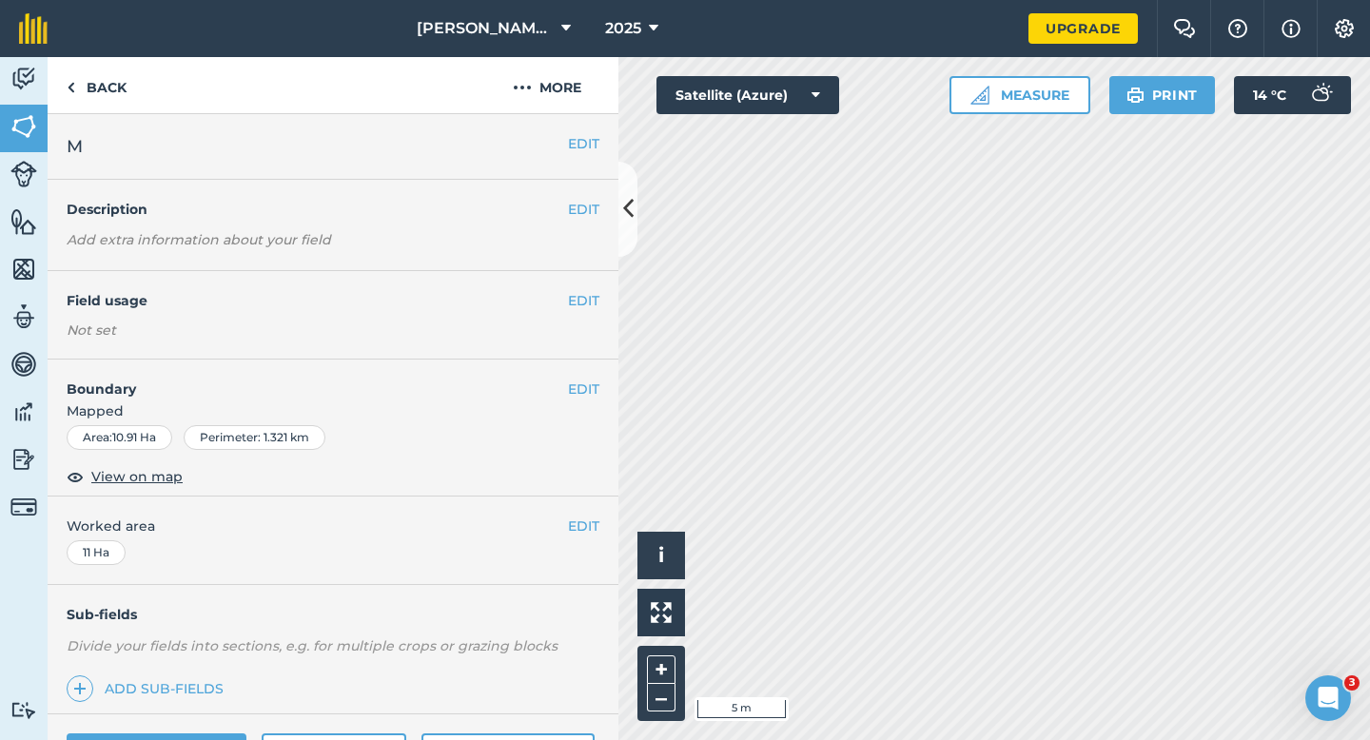
click at [554, 388] on h4 "Boundary" at bounding box center [308, 380] width 520 height 40
click at [573, 390] on button "EDIT" at bounding box center [583, 389] width 31 height 21
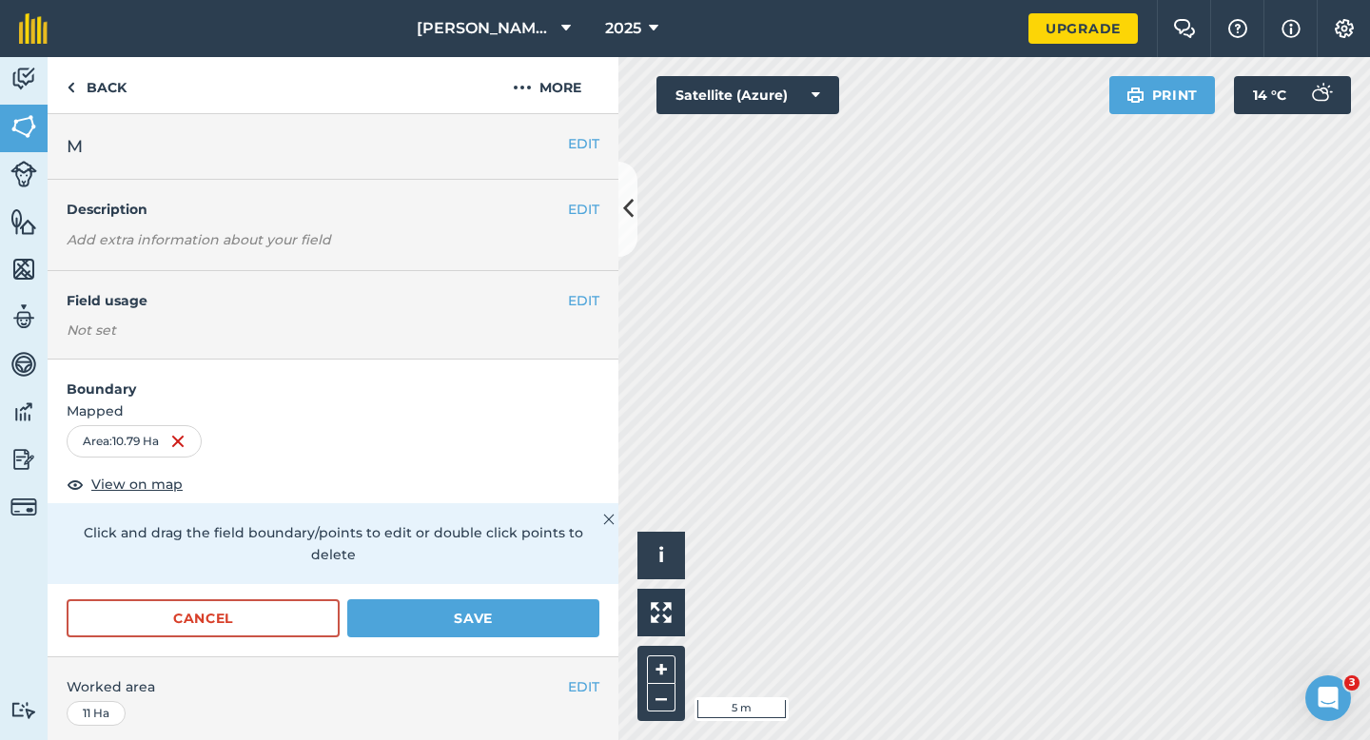
click at [520, 619] on div "Cancel Save" at bounding box center [333, 627] width 571 height 57
click at [520, 611] on button "Save" at bounding box center [473, 618] width 252 height 38
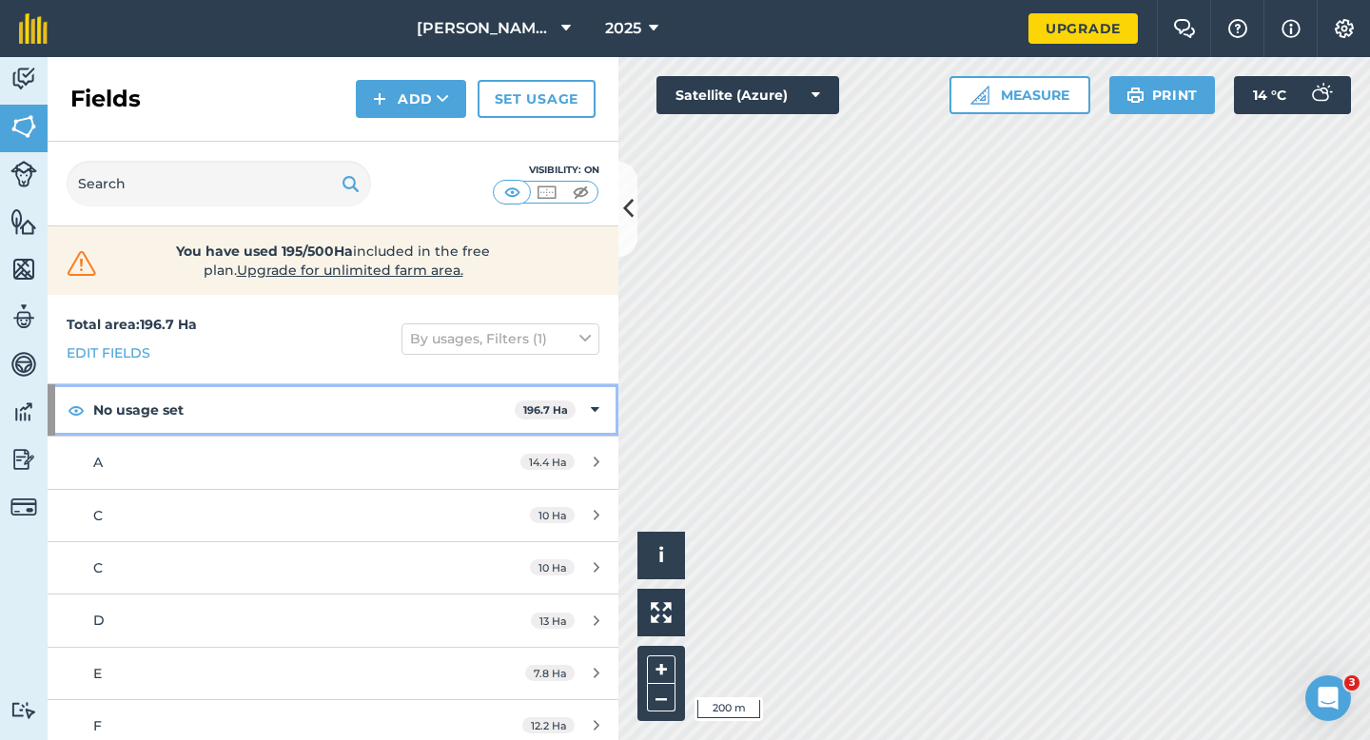
click at [579, 411] on div "No usage set 196.7 Ha" at bounding box center [333, 409] width 571 height 51
